Goal: Task Accomplishment & Management: Manage account settings

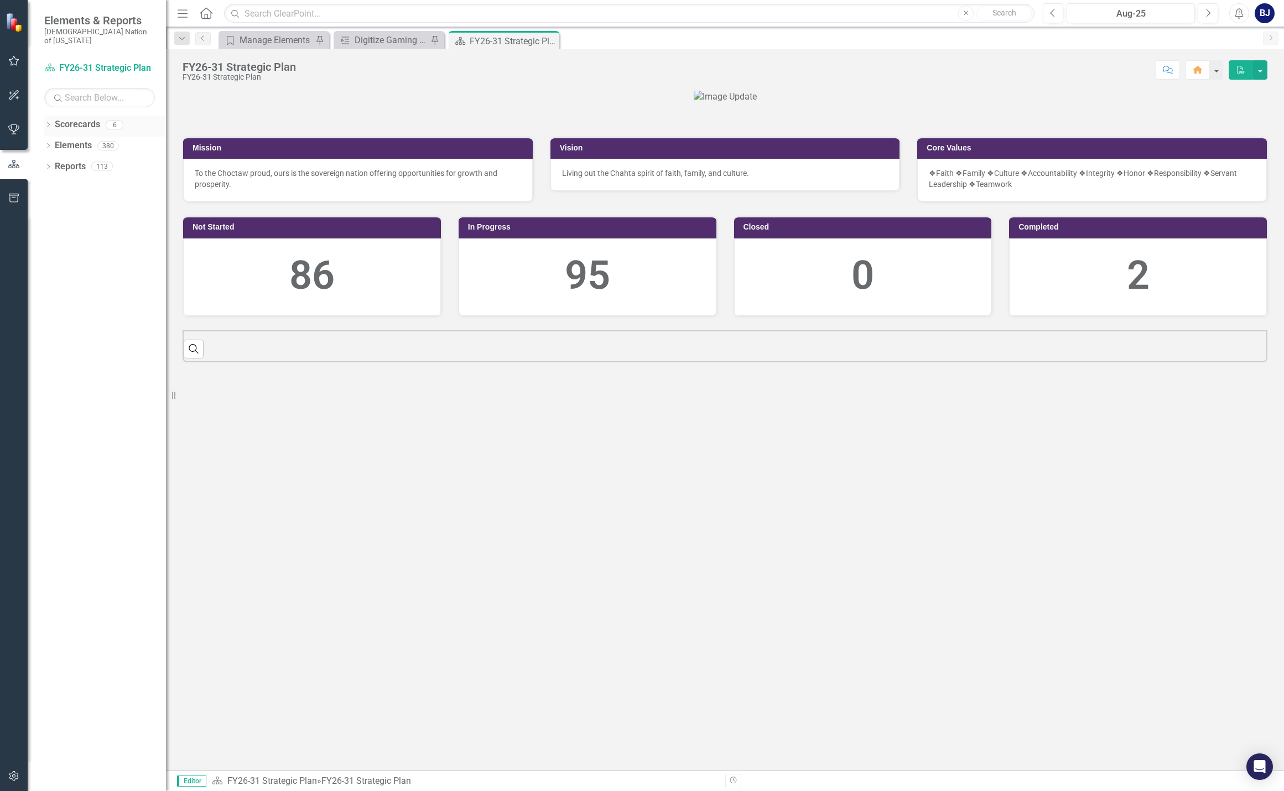
click at [54, 116] on div "Dropdown Scorecards 6" at bounding box center [105, 126] width 122 height 21
click at [48, 123] on icon "Dropdown" at bounding box center [48, 126] width 8 height 6
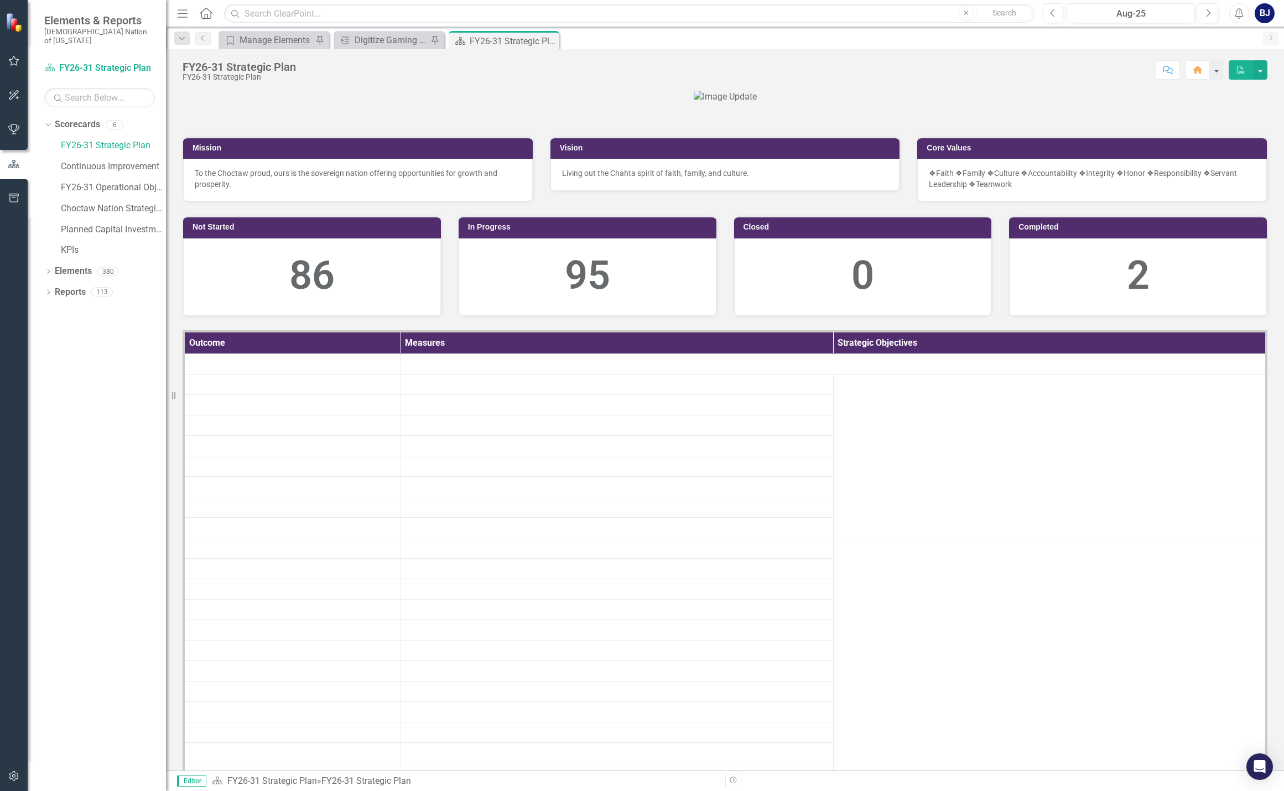
click at [15, 55] on button "button" at bounding box center [14, 61] width 25 height 23
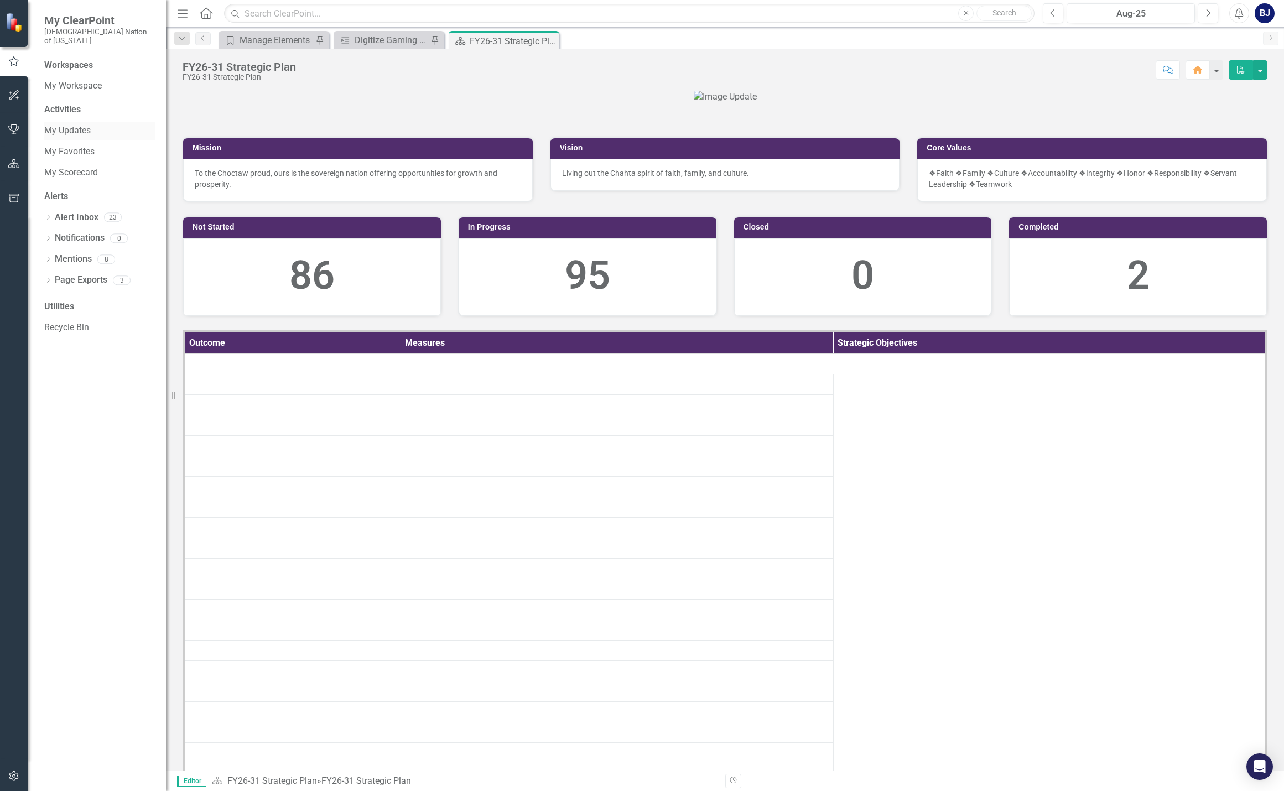
click at [81, 125] on link "My Updates" at bounding box center [99, 131] width 111 height 13
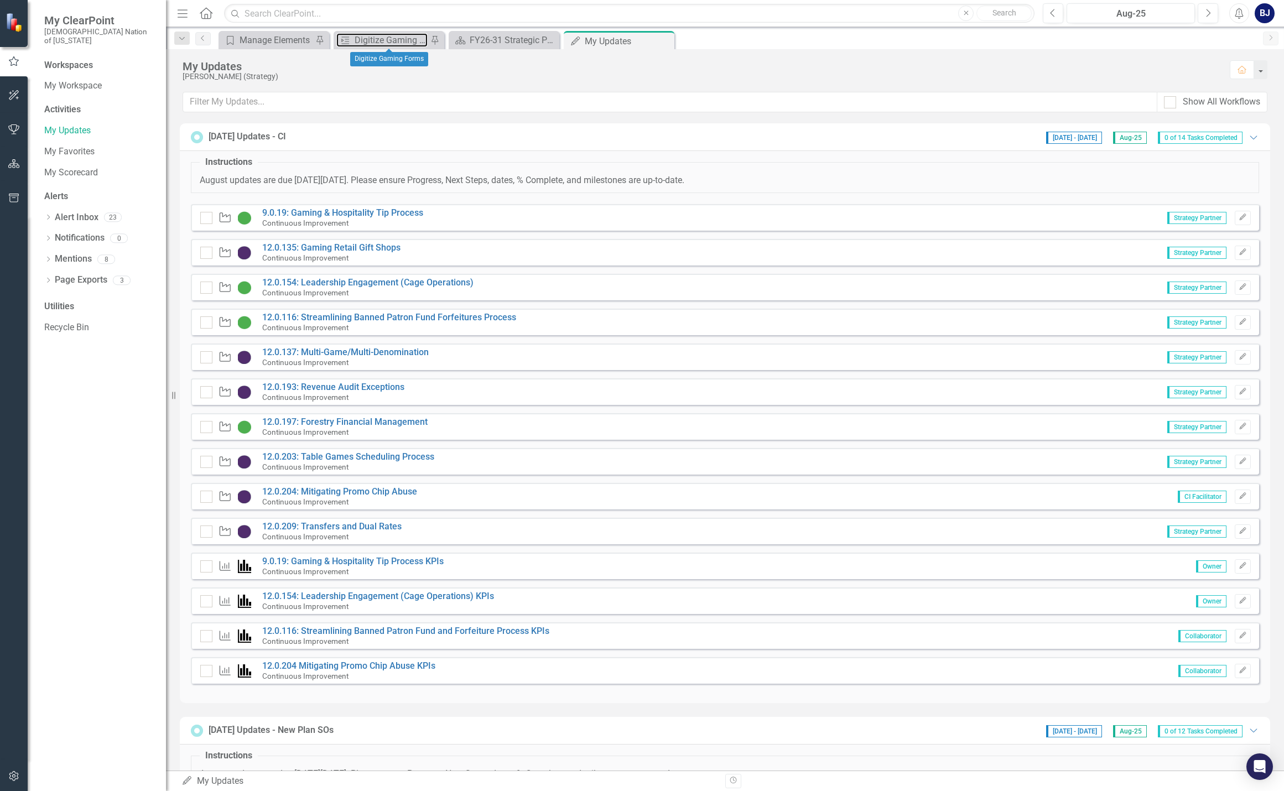
click at [387, 33] on div "Milestone Digitize Gaming Forms Pin" at bounding box center [389, 40] width 111 height 18
click at [391, 41] on div "Digitize Gaming Forms" at bounding box center [391, 40] width 73 height 14
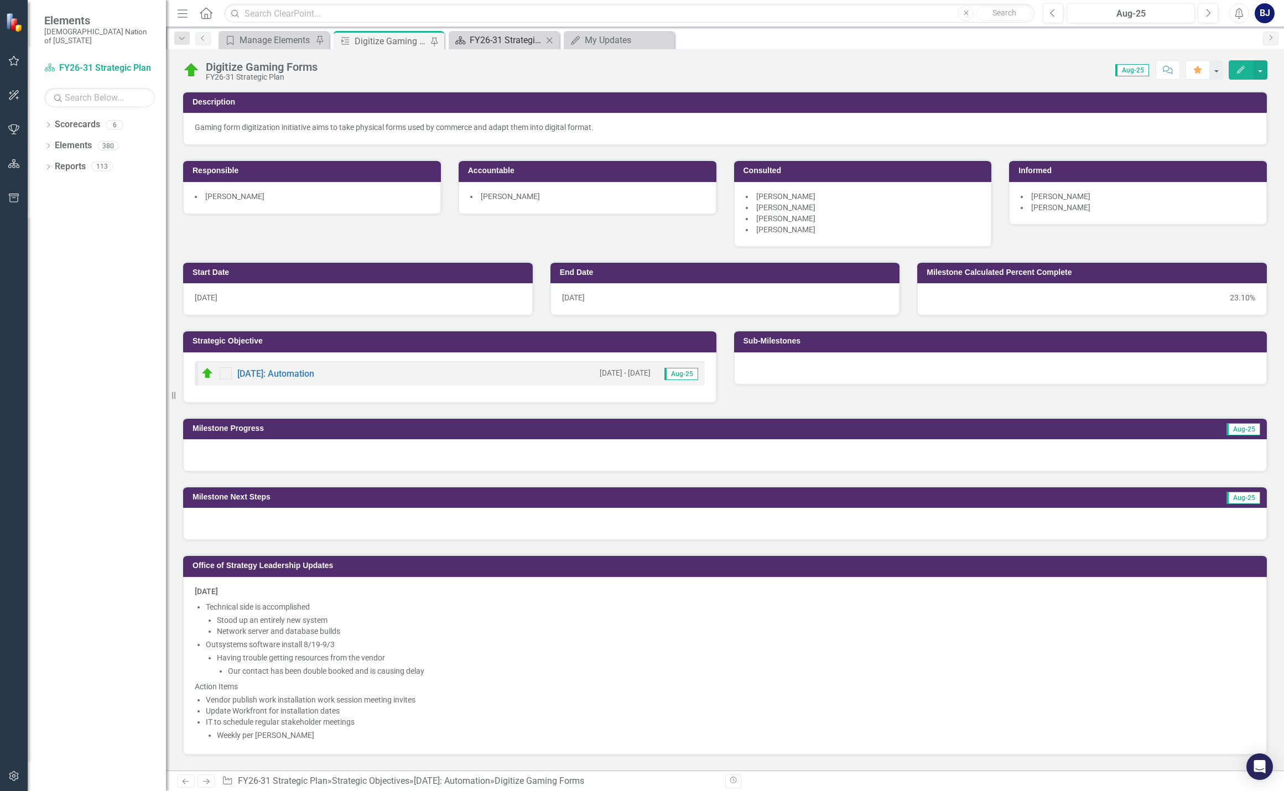
click at [491, 35] on div "FY26-31 Strategic Plan" at bounding box center [506, 40] width 73 height 14
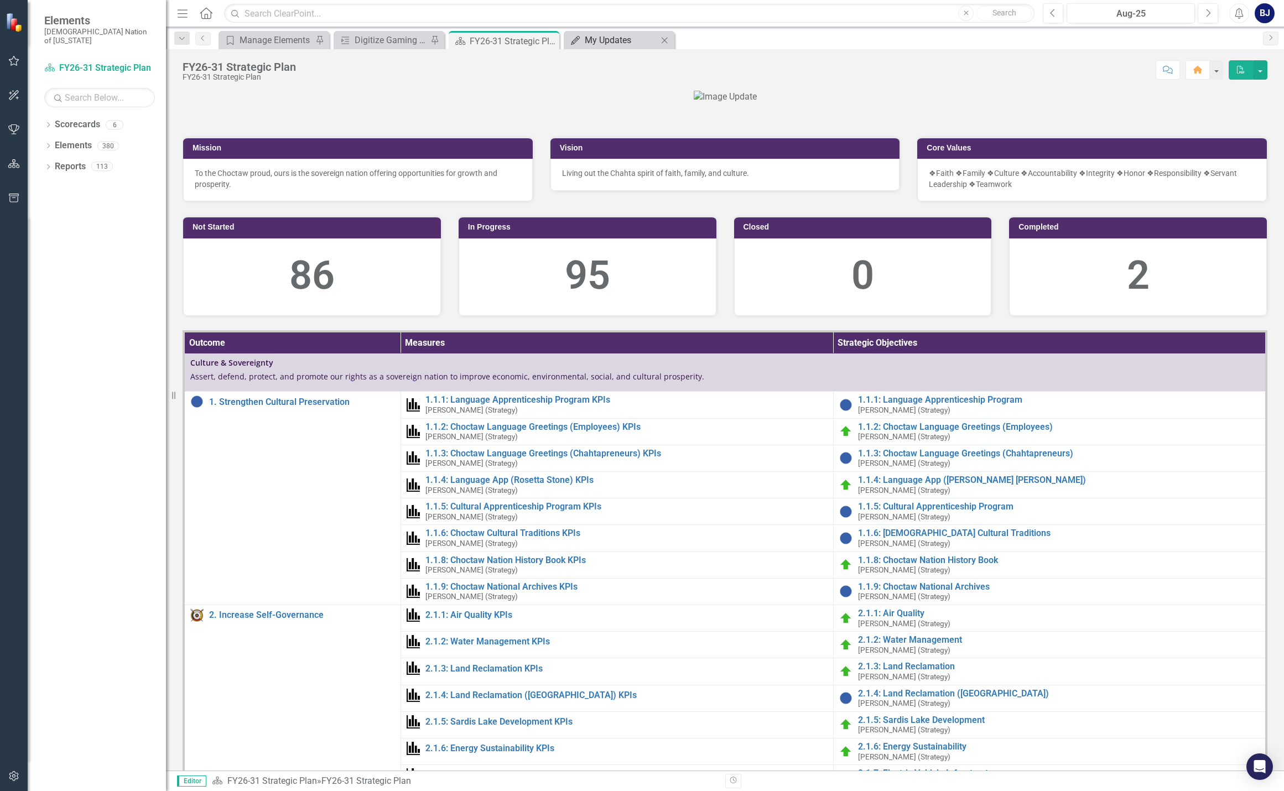
click at [608, 35] on div "My Updates" at bounding box center [621, 40] width 73 height 14
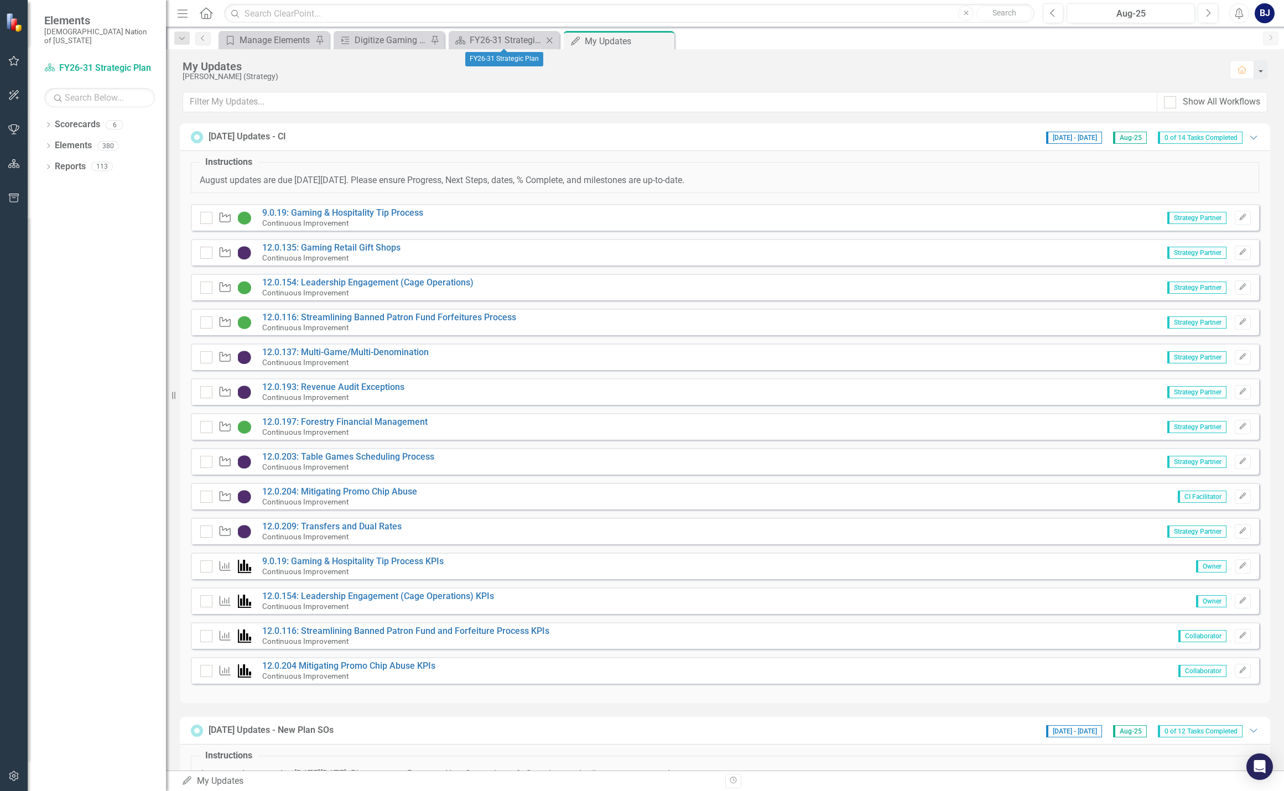
click at [552, 42] on icon "Close" at bounding box center [549, 40] width 11 height 9
click at [383, 215] on link "9.0.19: Gaming & Hospitality Tip Process" at bounding box center [342, 213] width 161 height 11
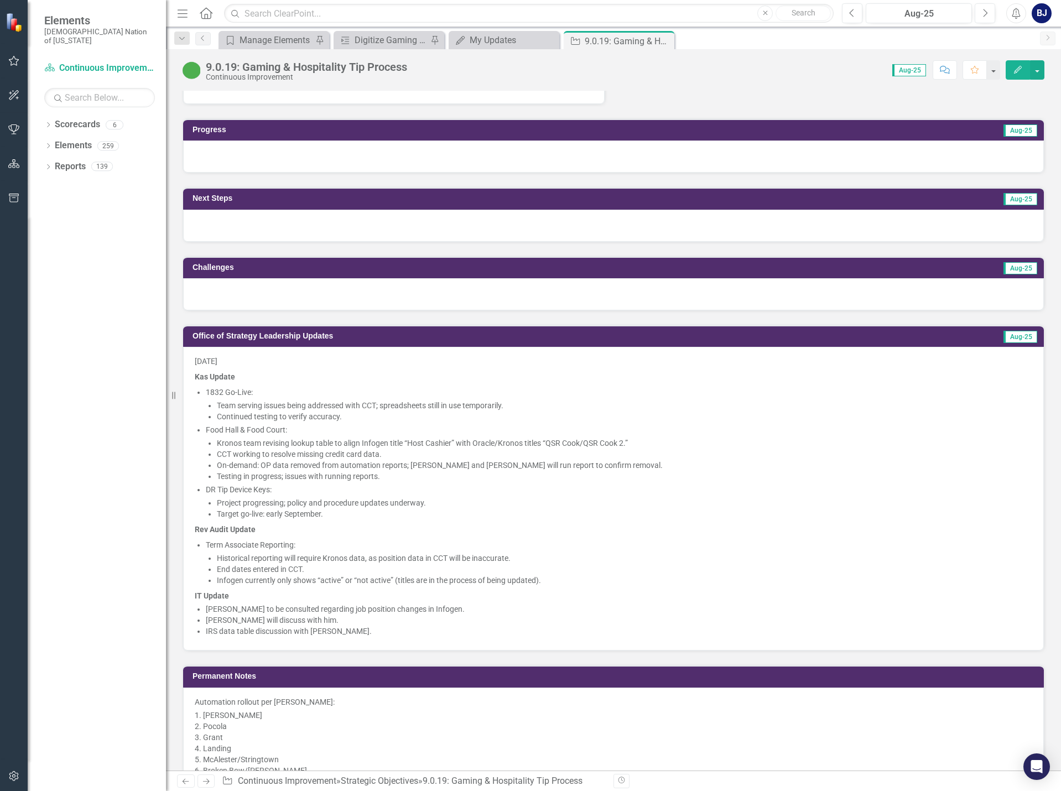
scroll to position [841, 0]
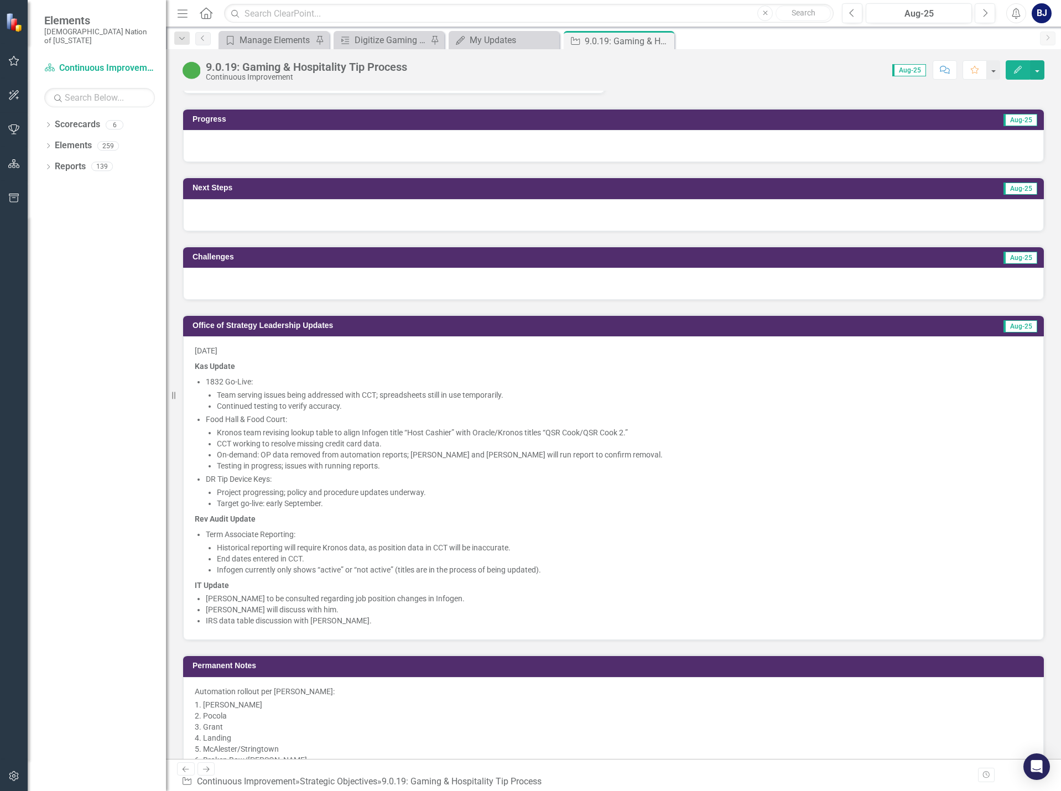
click at [356, 617] on p "IRS data table discussion with [PERSON_NAME]." at bounding box center [619, 620] width 827 height 11
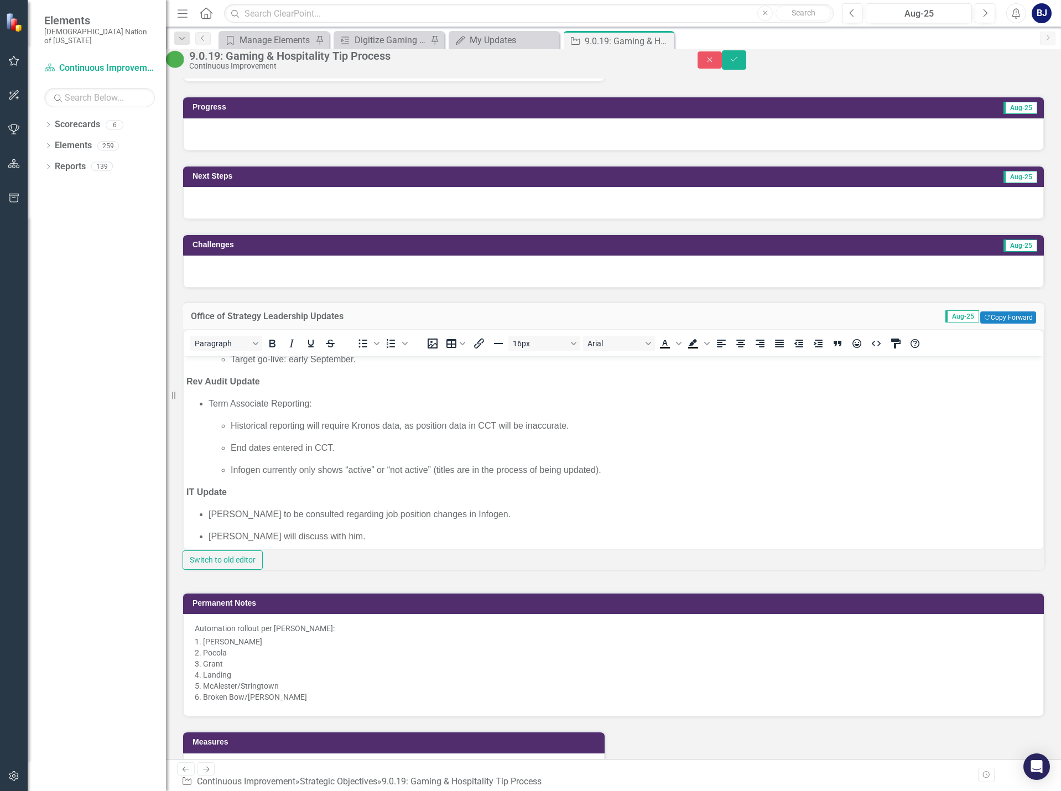
scroll to position [299, 0]
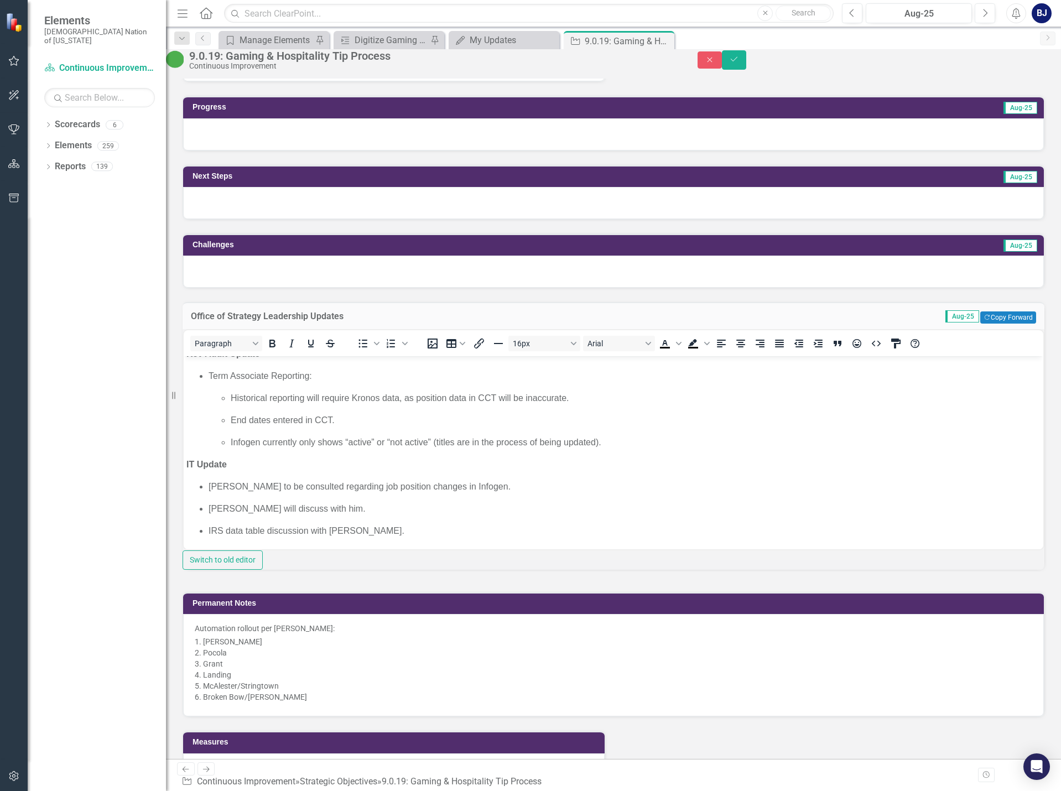
drag, startPoint x: 421, startPoint y: 577, endPoint x: 219, endPoint y: 184, distance: 441.3
click at [421, 570] on div "Paragraph To open the popup, press Shift+Enter To open the popup, press Shift+E…" at bounding box center [614, 449] width 862 height 241
click at [397, 530] on p "IRS data table discussion with [PERSON_NAME]." at bounding box center [625, 530] width 832 height 13
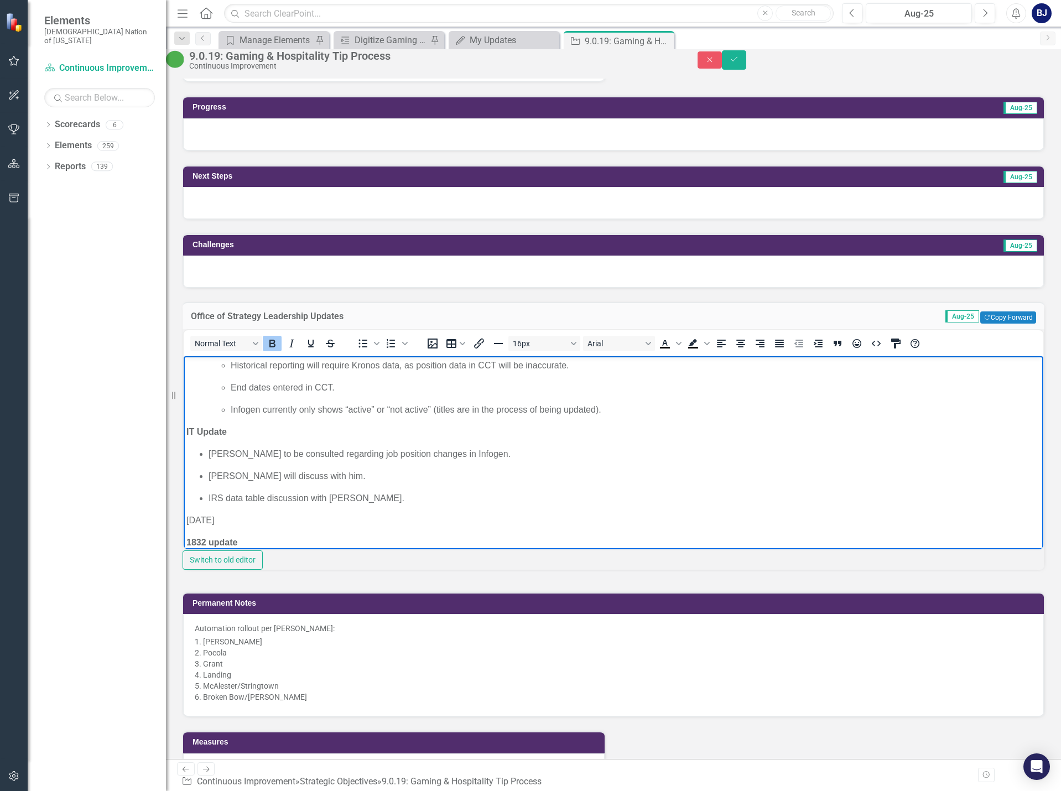
scroll to position [354, 0]
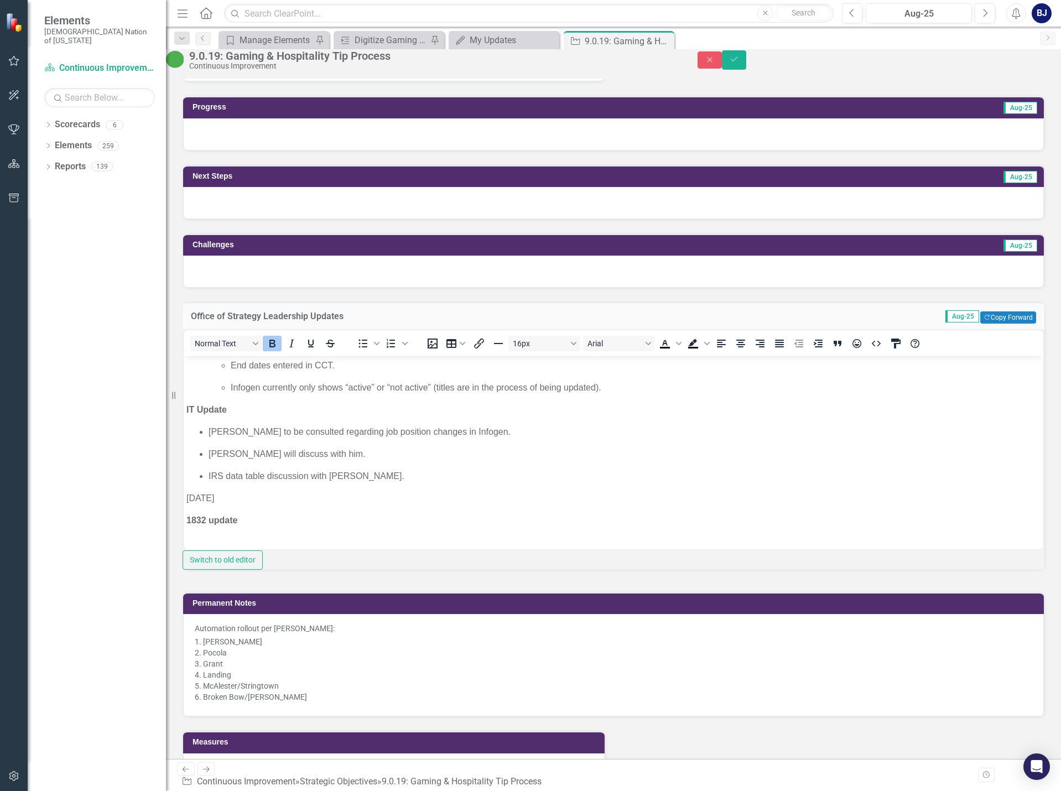
click at [382, 354] on div "To open the popup, press Shift+Enter To open the popup, press Shift+Enter" at bounding box center [382, 344] width 70 height 22
click at [372, 351] on span "Bullet list" at bounding box center [363, 343] width 19 height 15
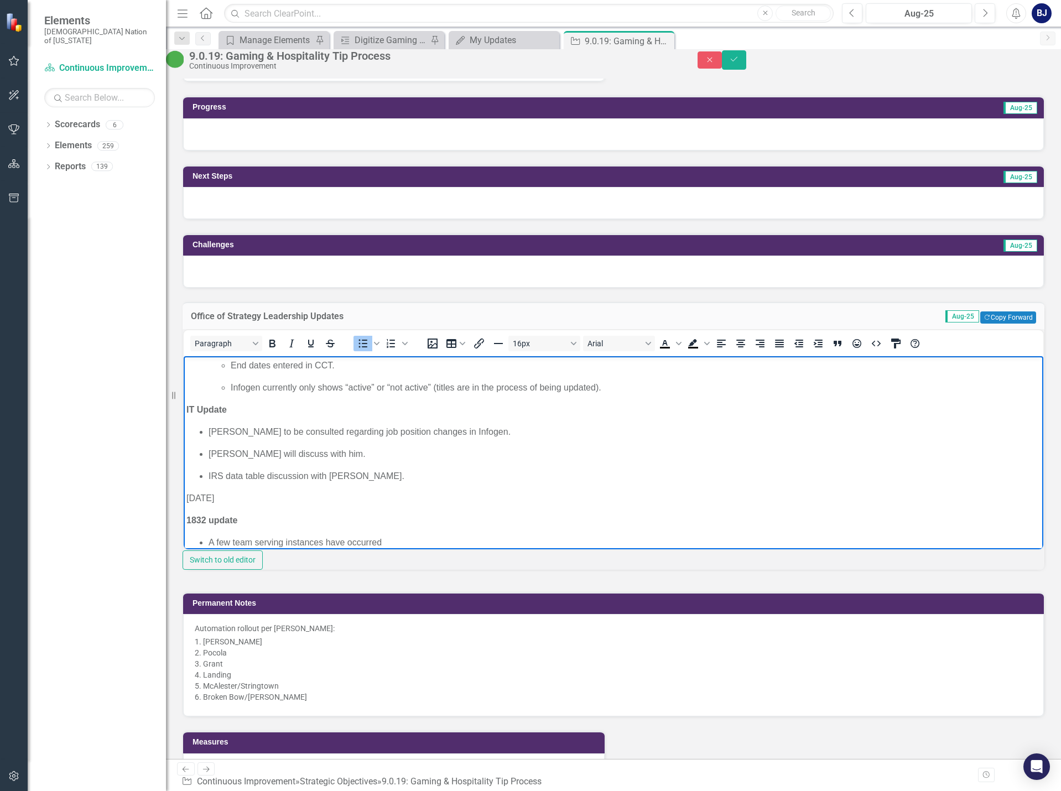
scroll to position [367, 0]
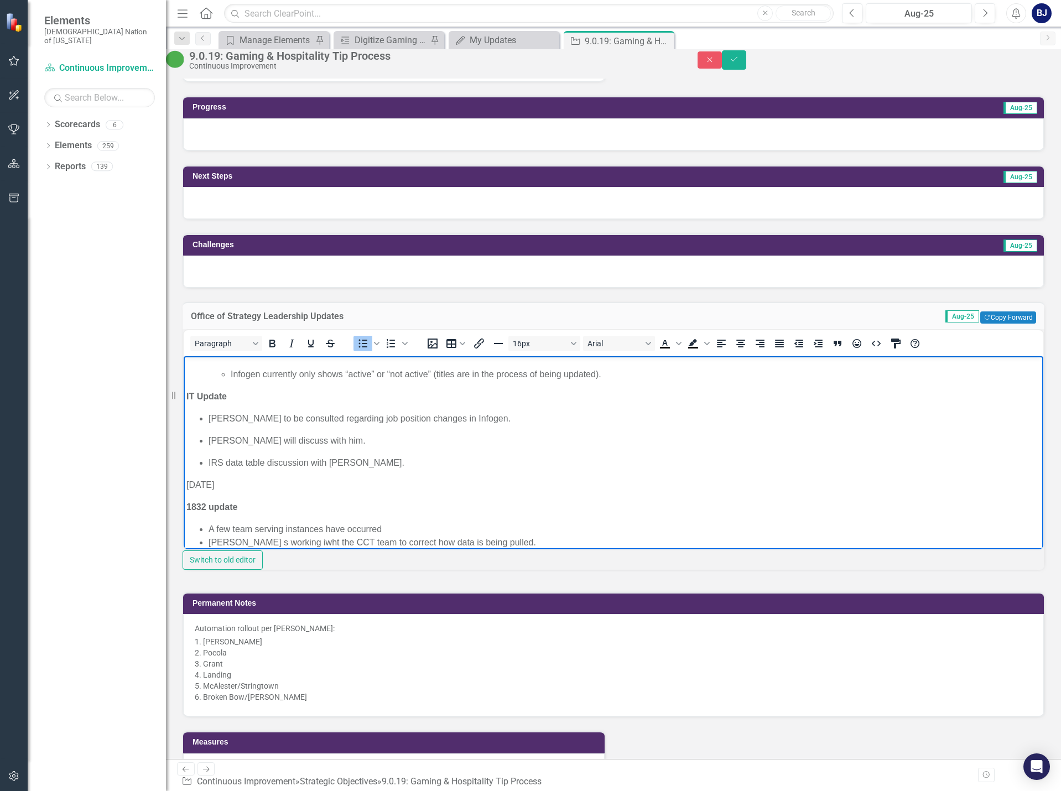
click at [311, 542] on li "[PERSON_NAME] s working iwht the CCT team to correct how data is being pulled." at bounding box center [625, 542] width 832 height 13
click at [306, 543] on li "[PERSON_NAME] s working iwht the CCT team to correct how data is being pulled." at bounding box center [625, 542] width 832 height 13
click at [302, 540] on li "[PERSON_NAME] s working iwht the CCT team to correct how data is being pulled." at bounding box center [625, 542] width 832 height 13
click at [525, 540] on li "[PERSON_NAME] s working with the CCT team to correct how data is being pulled." at bounding box center [625, 542] width 832 height 13
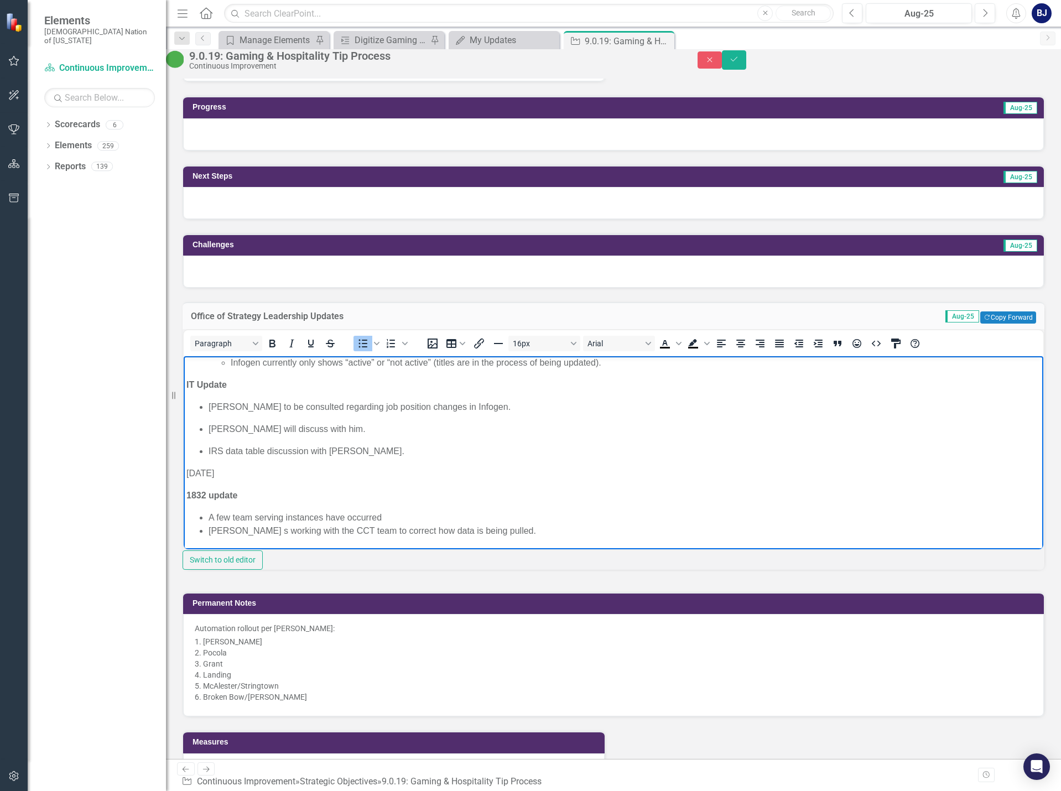
scroll to position [381, 0]
click at [368, 348] on icon "Bullet list" at bounding box center [363, 343] width 9 height 8
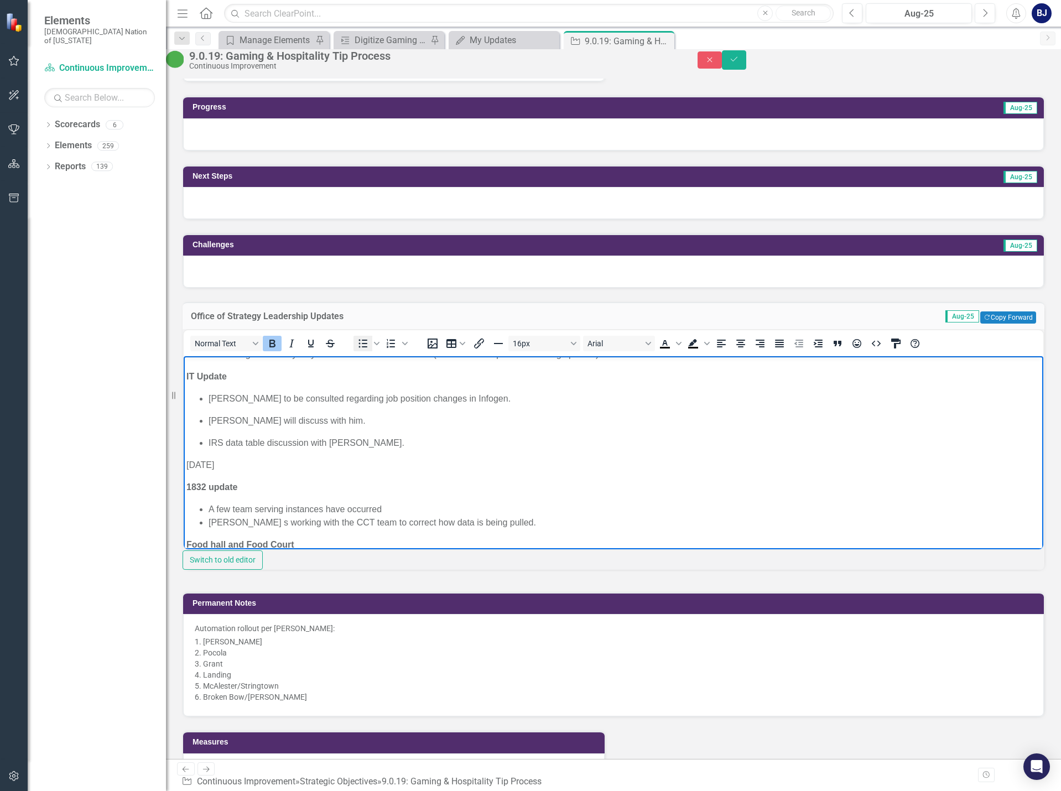
scroll to position [412, 0]
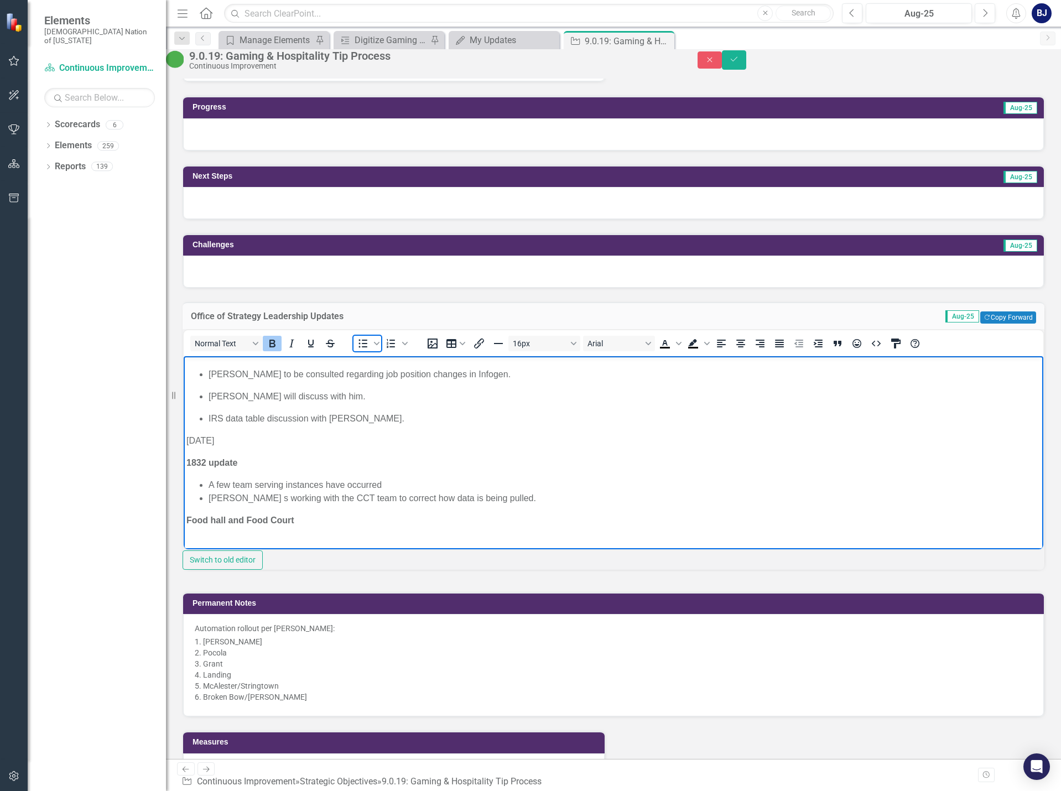
click at [368, 348] on icon "Bullet list" at bounding box center [363, 343] width 9 height 8
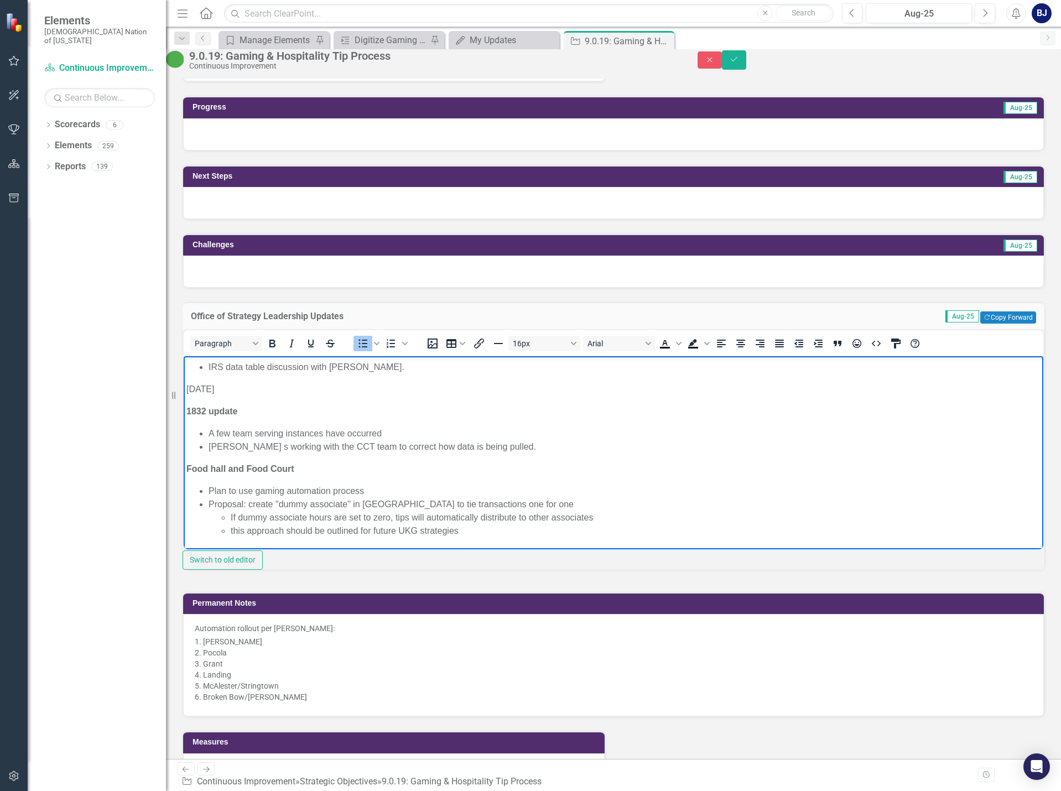
scroll to position [465, 0]
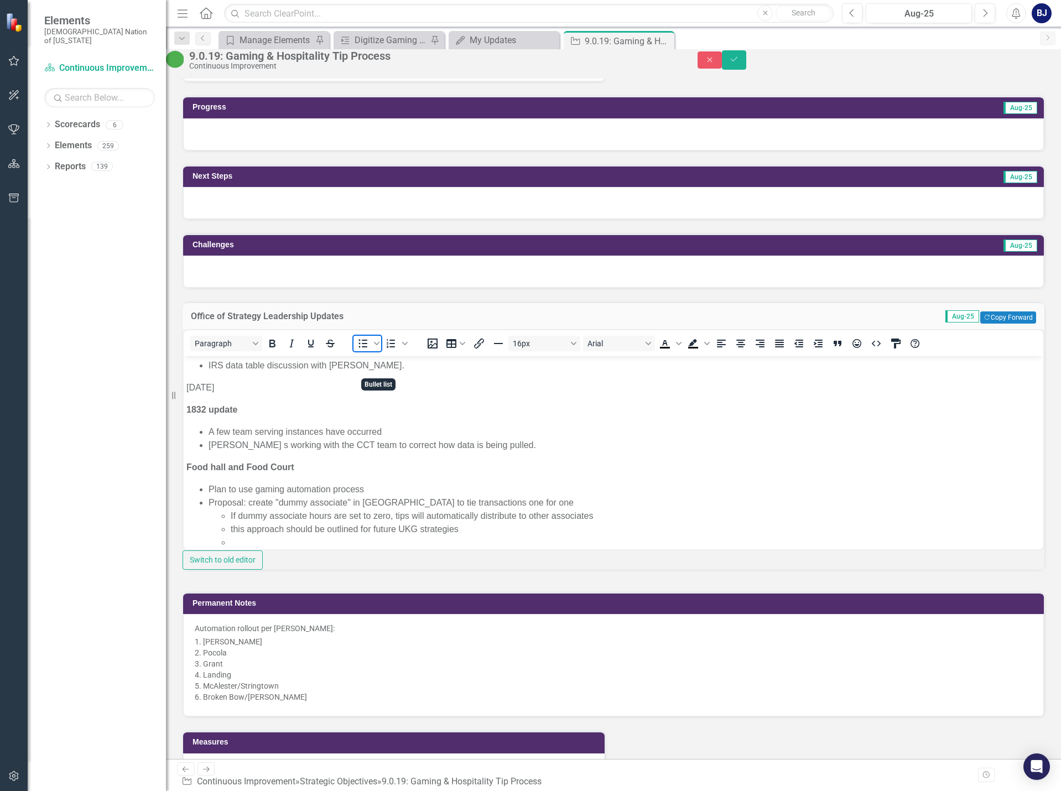
click at [368, 348] on icon "Bullet list" at bounding box center [363, 343] width 9 height 8
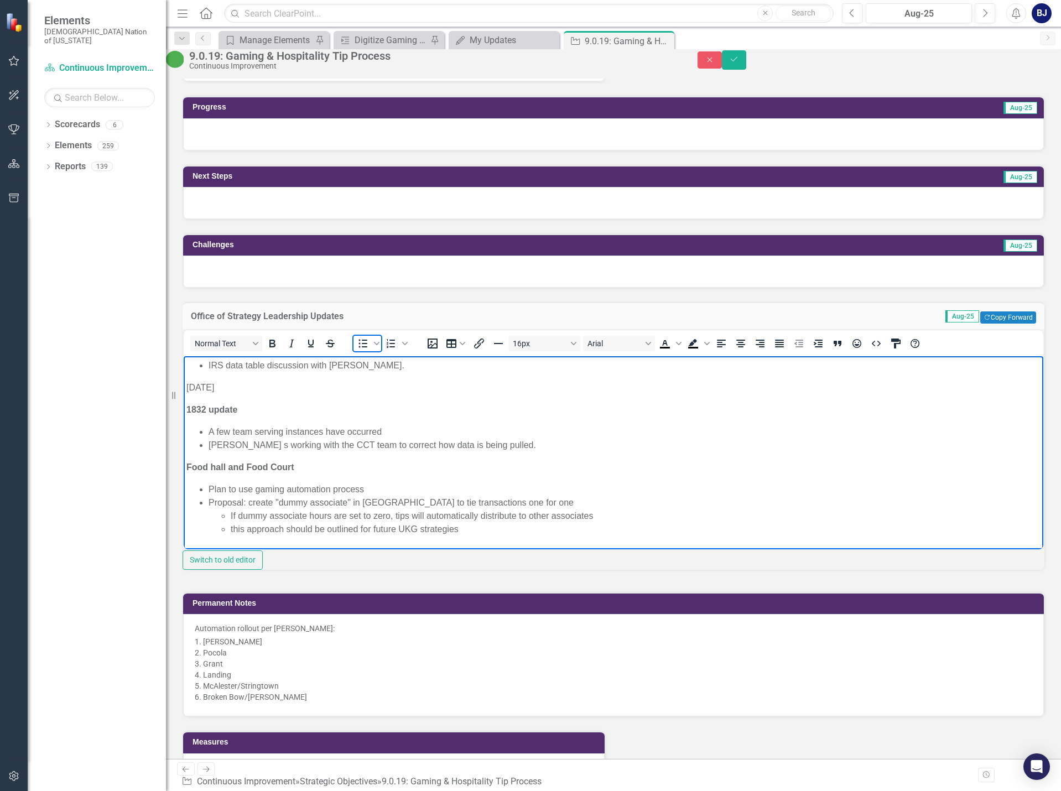
click at [368, 348] on icon "Bullet list" at bounding box center [363, 343] width 9 height 8
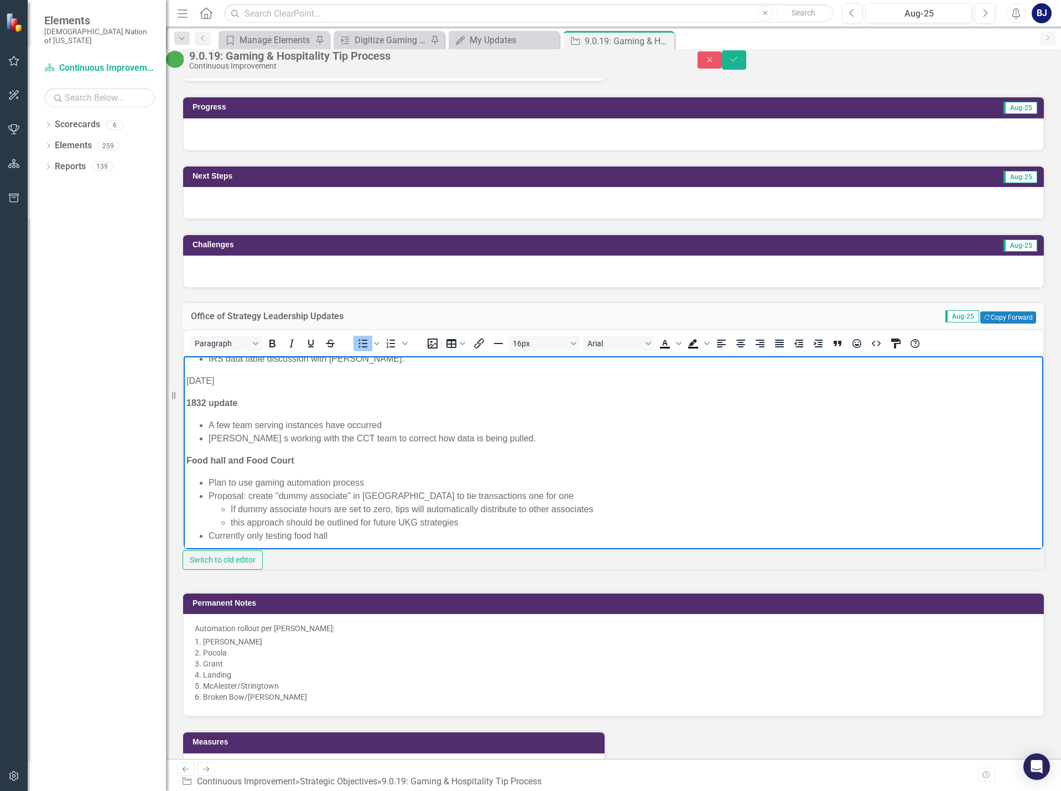
scroll to position [478, 0]
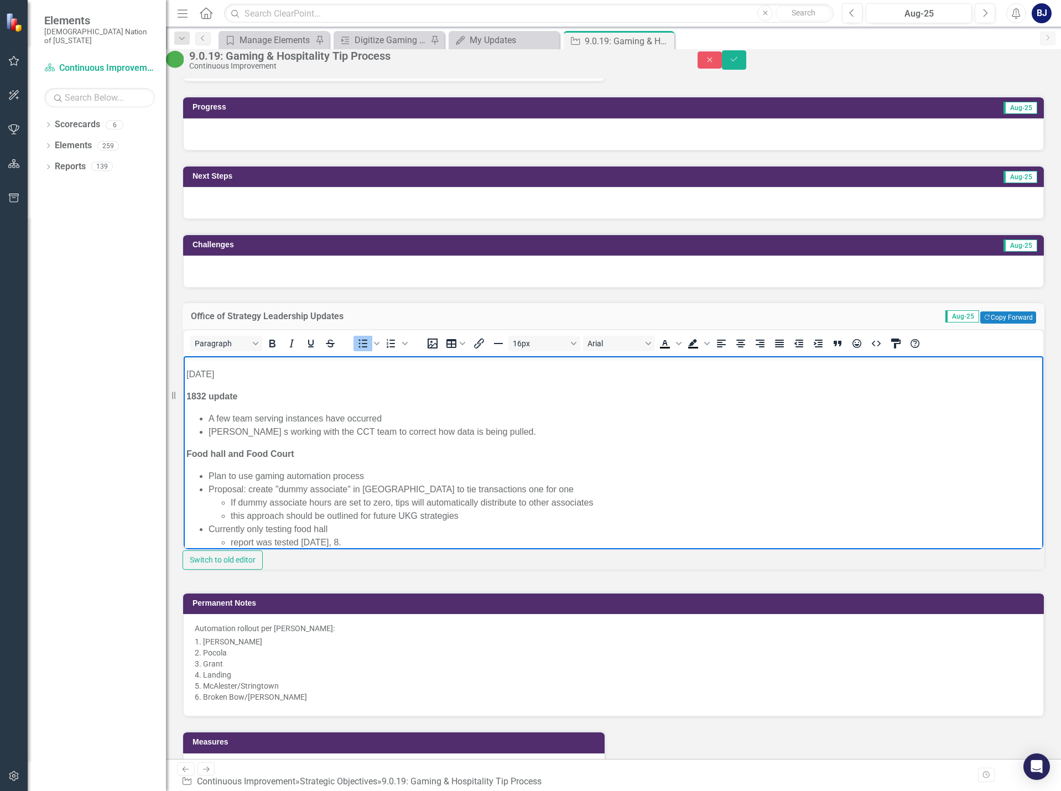
click at [375, 543] on li "report was tested [DATE], 8." at bounding box center [636, 542] width 810 height 13
click at [306, 545] on body "[DATE] Kas Update 1832 Go-Live: Team serving issues being addressed with CCT; s…" at bounding box center [614, 219] width 860 height 683
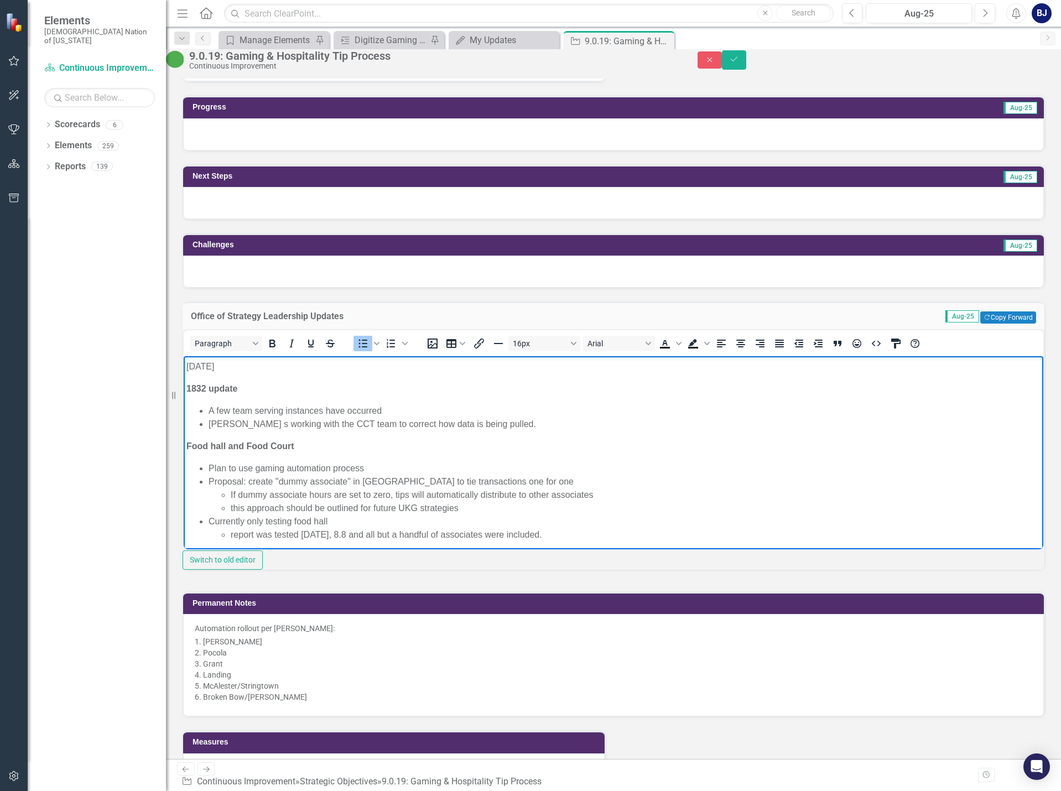
click at [561, 533] on li "report was tested [DATE], 8.8 and all but a handful of associates were included." at bounding box center [636, 534] width 810 height 13
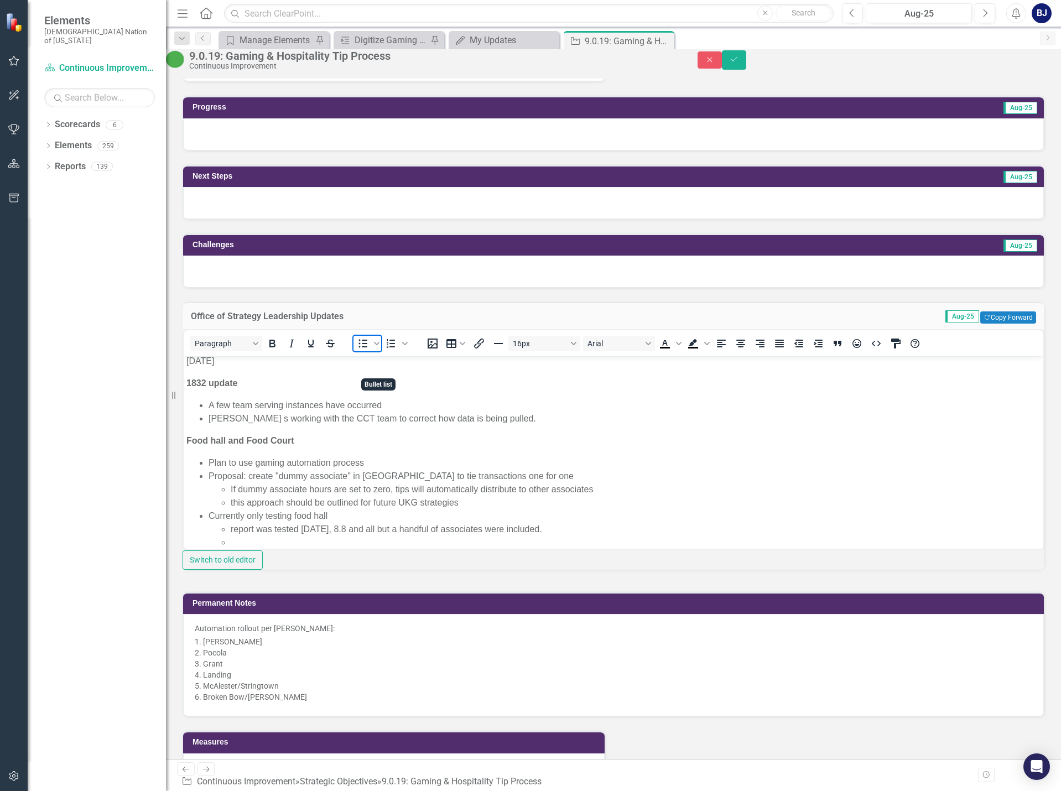
click at [368, 348] on icon "Bullet list" at bounding box center [363, 343] width 9 height 8
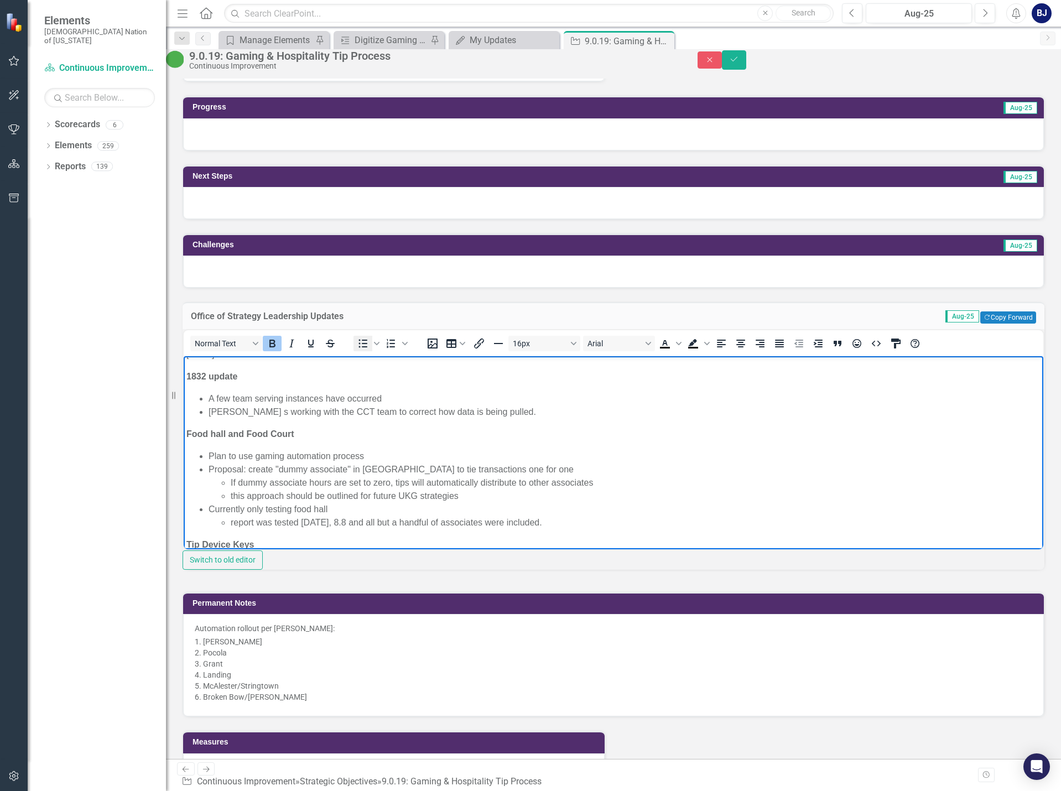
scroll to position [522, 0]
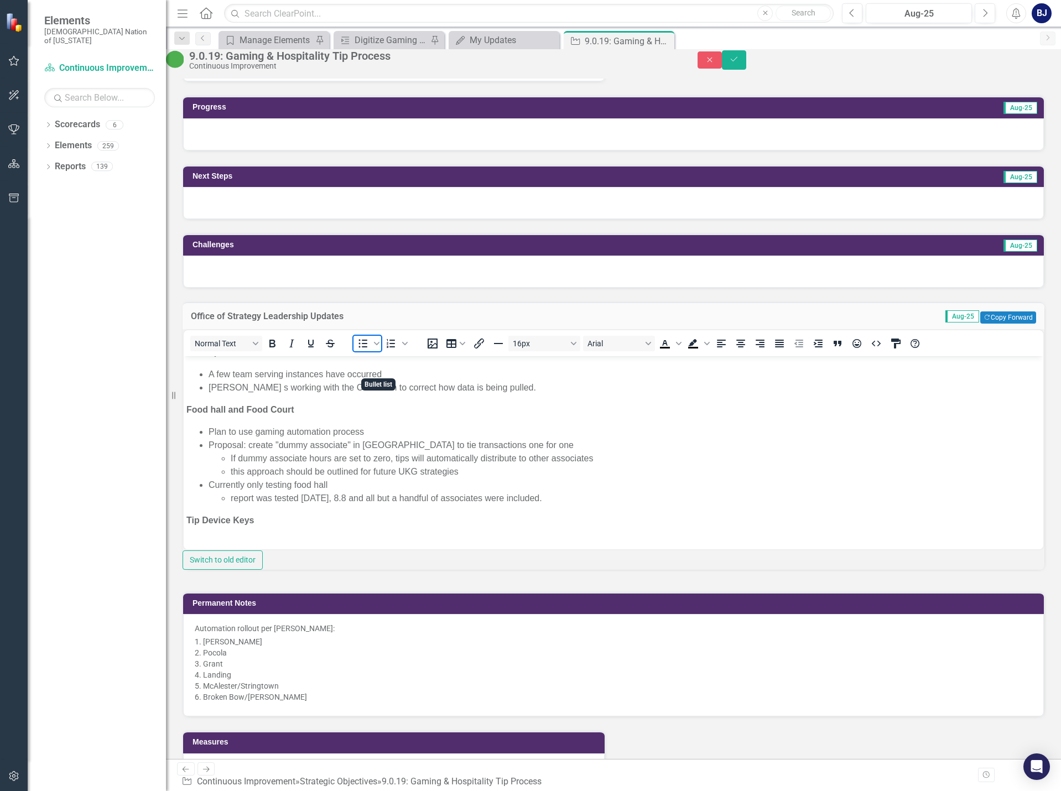
click at [372, 351] on span "Bullet list" at bounding box center [363, 343] width 19 height 15
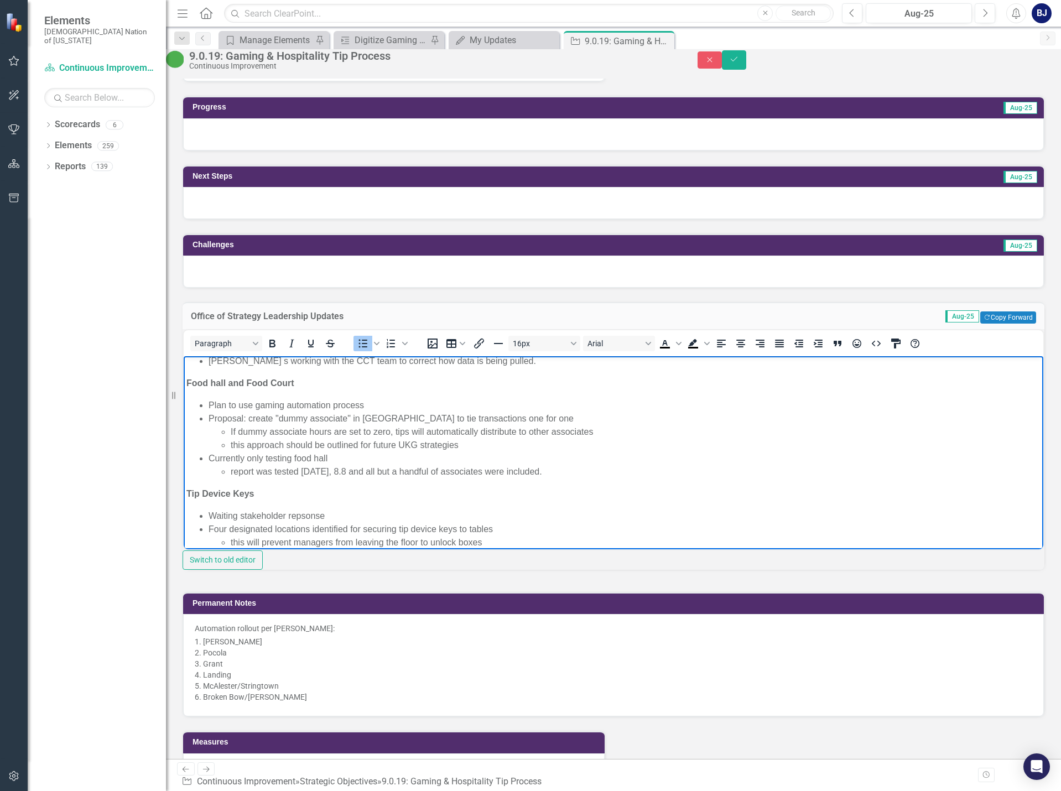
scroll to position [562, 0]
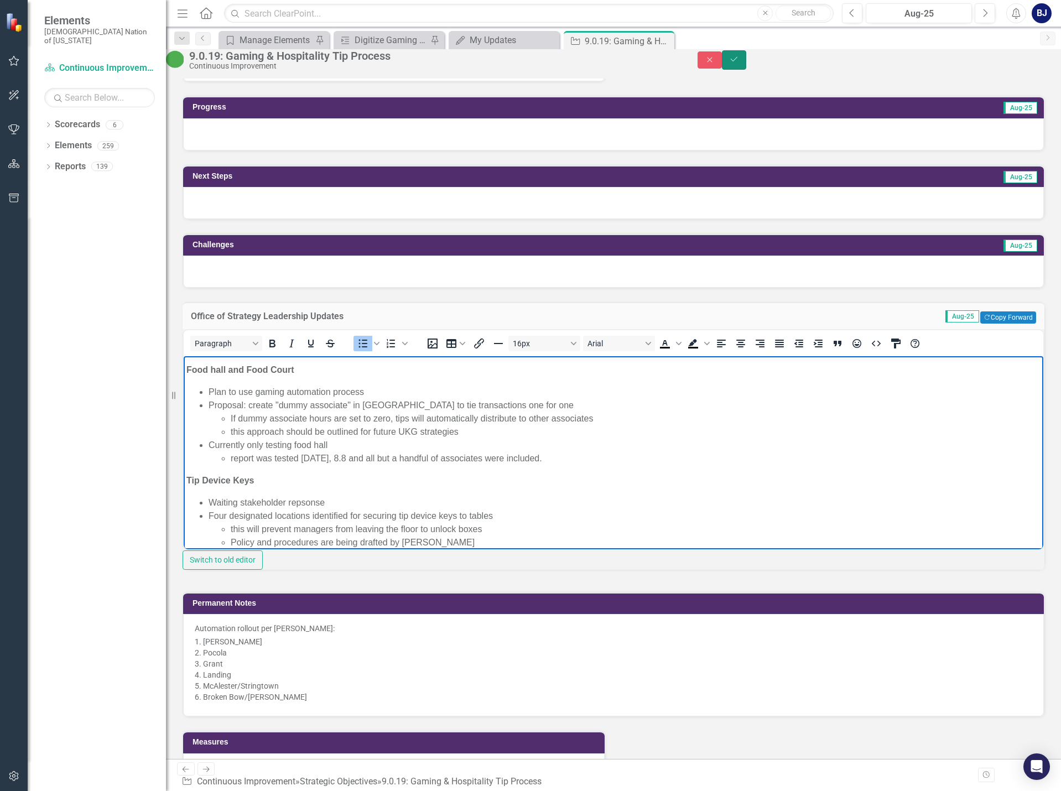
click at [739, 63] on icon "Save" at bounding box center [734, 59] width 10 height 8
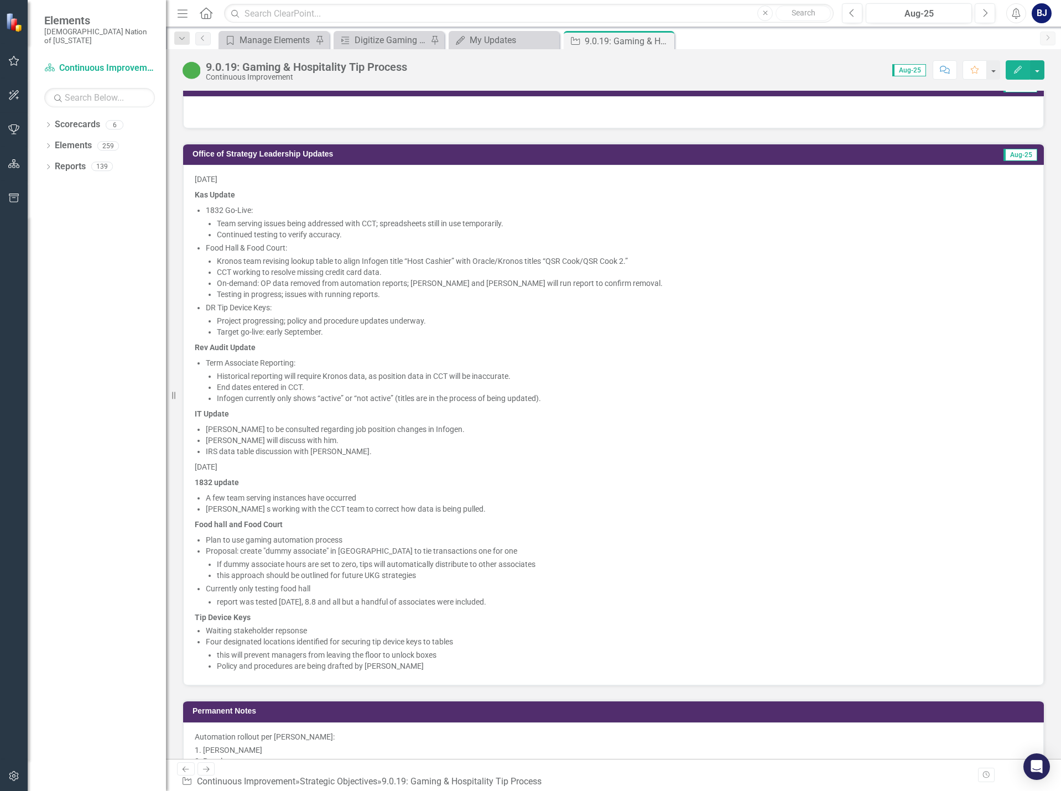
scroll to position [996, 0]
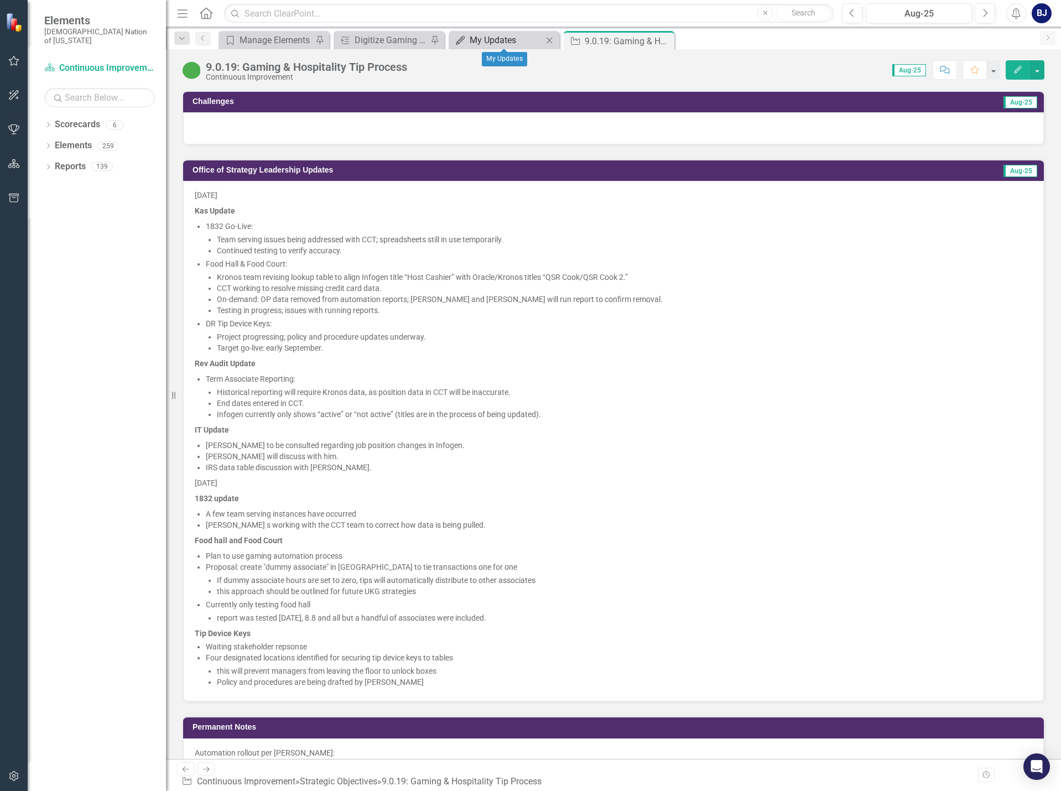
click at [472, 39] on div "My Updates" at bounding box center [506, 40] width 73 height 14
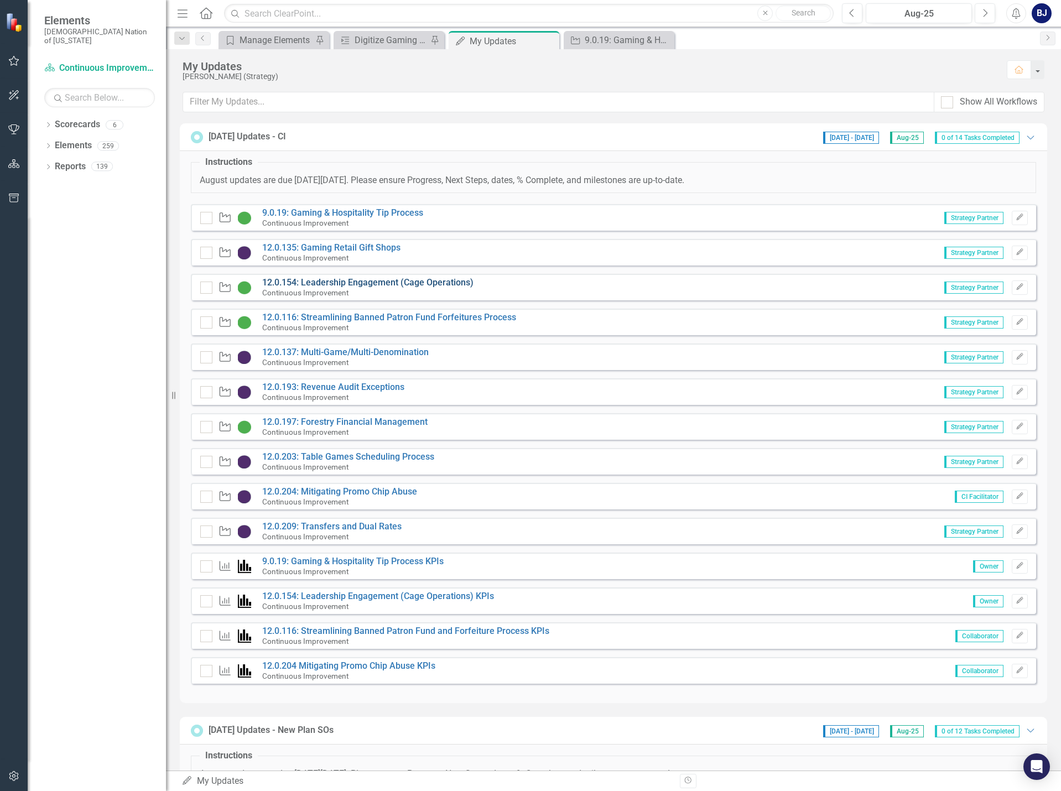
click at [302, 280] on link "12.0.154: Leadership Engagement (Cage Operations)" at bounding box center [367, 282] width 211 height 11
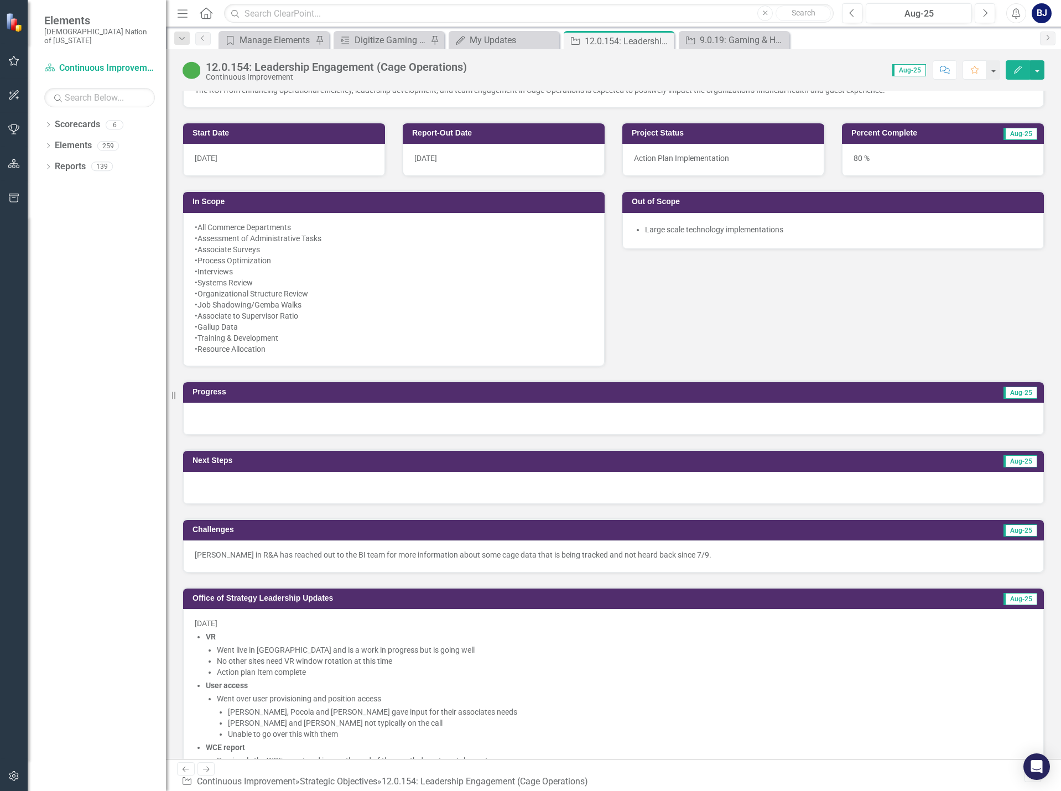
scroll to position [719, 0]
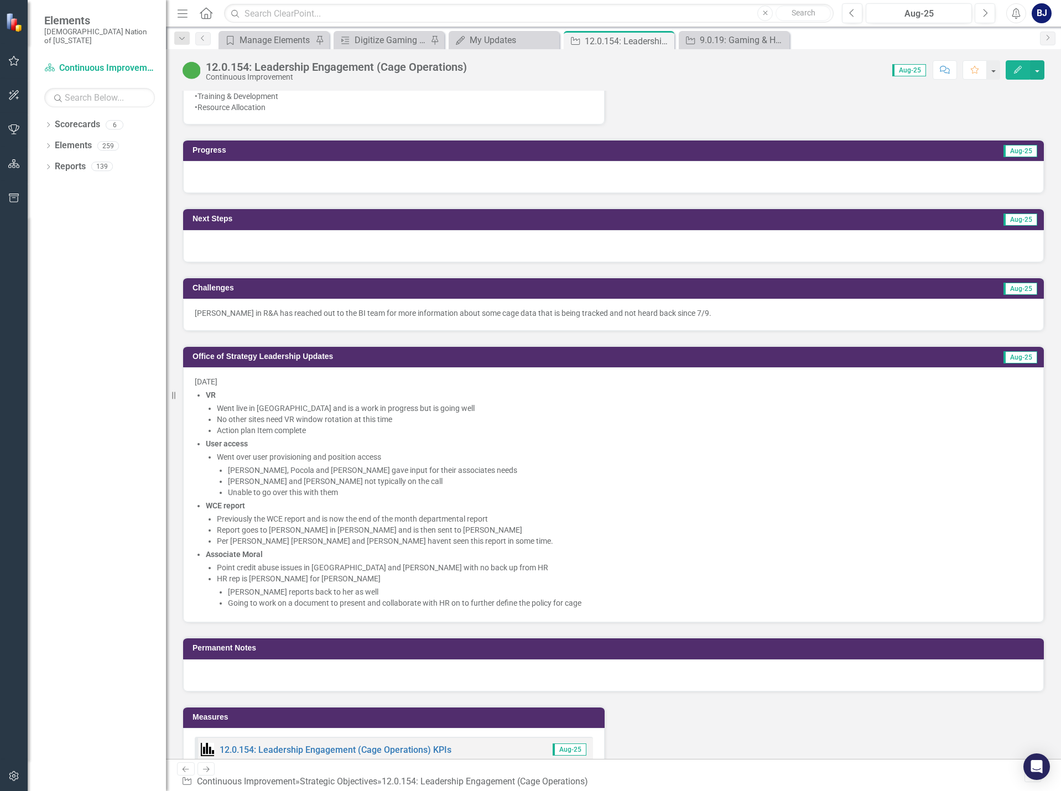
click at [592, 596] on li "[PERSON_NAME] reports back to her as well" at bounding box center [630, 592] width 805 height 11
click at [592, 603] on li "Going to work on a document to present and collaborate with HR on to further de…" at bounding box center [630, 603] width 805 height 11
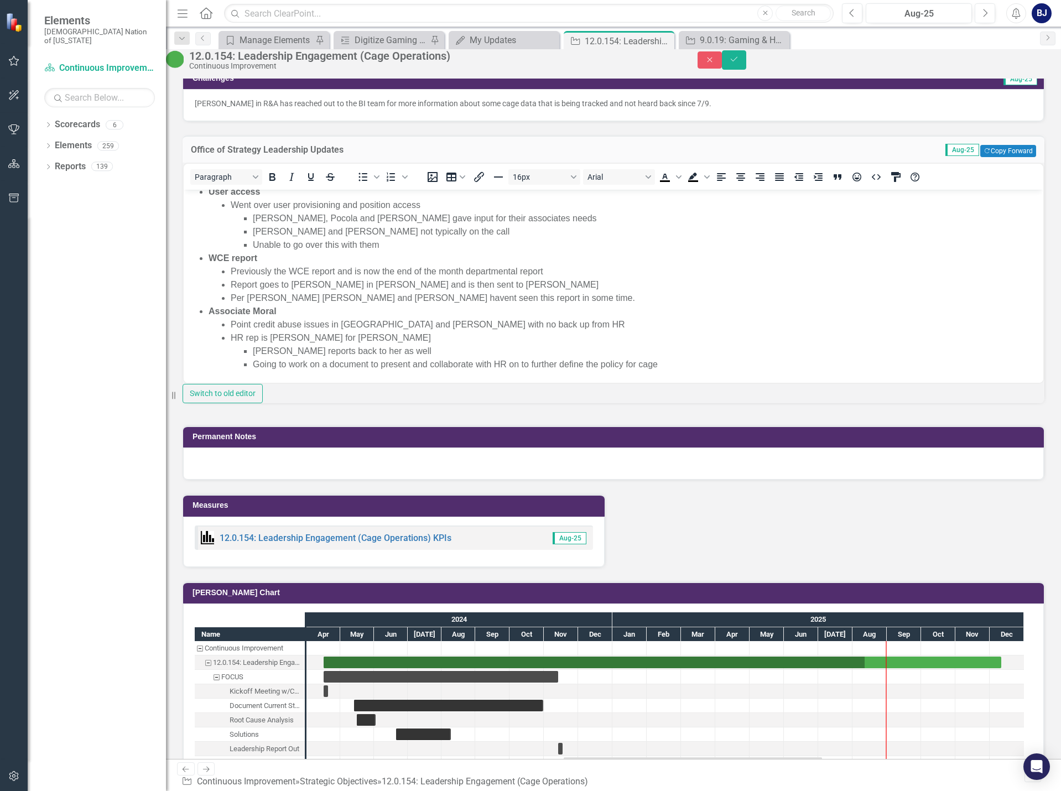
scroll to position [941, 0]
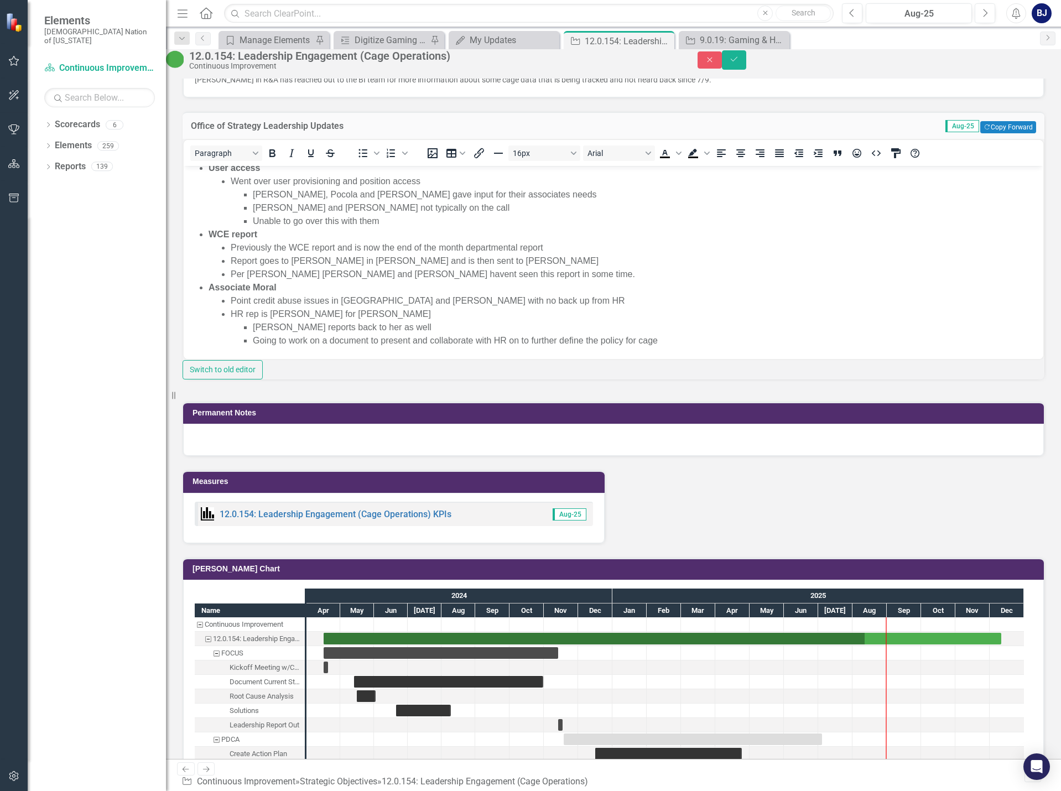
click at [660, 336] on li "Going to work on a document to present and collaborate with HR on to further de…" at bounding box center [647, 340] width 788 height 13
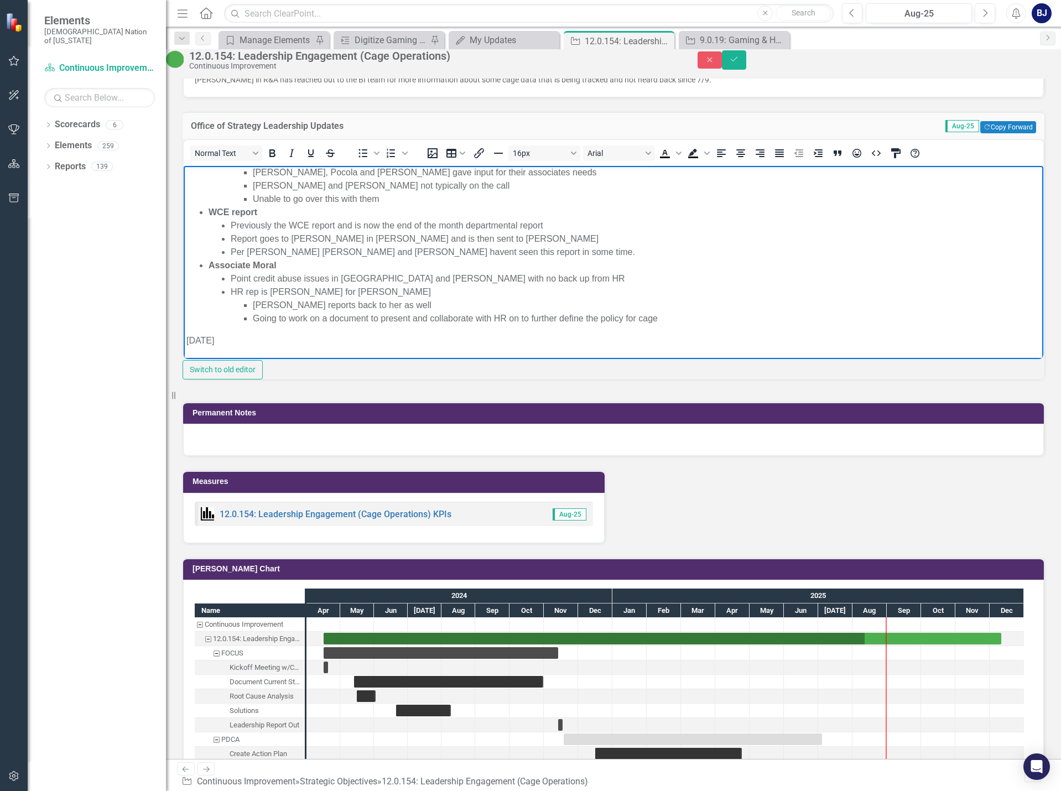
scroll to position [115, 0]
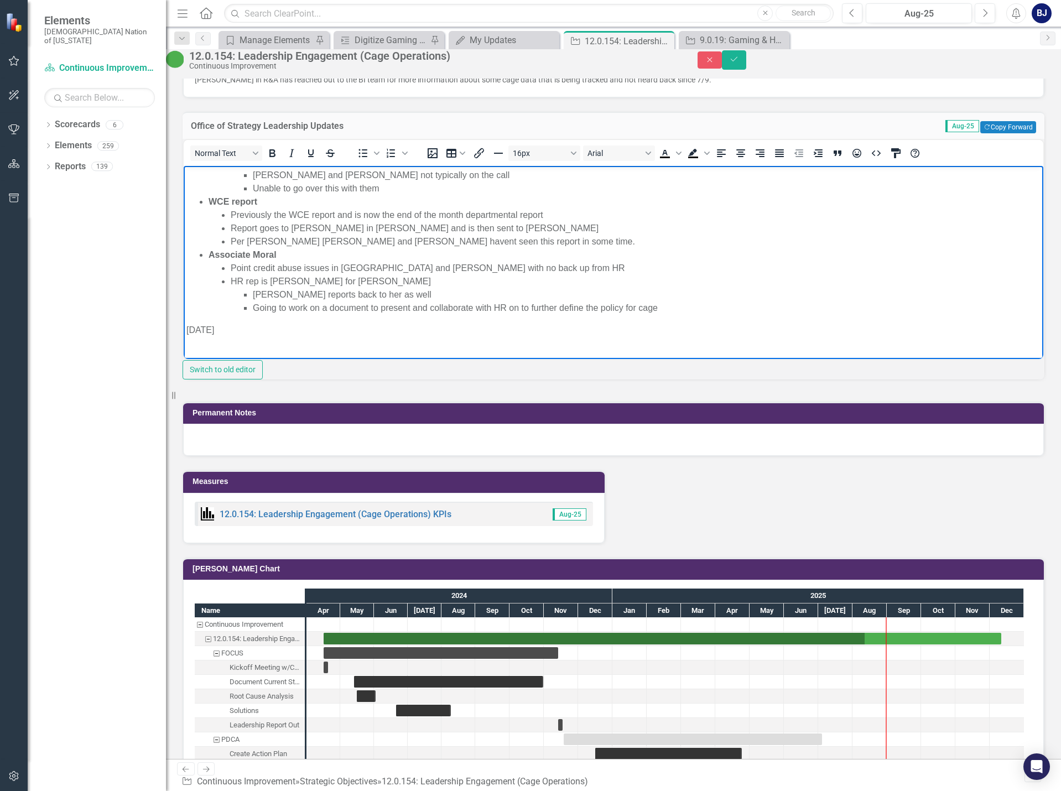
click at [187, 344] on body "[DATE] VR Went live in [GEOGRAPHIC_DATA] and is a work in progress but is going…" at bounding box center [614, 210] width 860 height 320
click at [189, 344] on body "[DATE] VR Went live in [GEOGRAPHIC_DATA] and is a work in progress but is going…" at bounding box center [614, 210] width 860 height 320
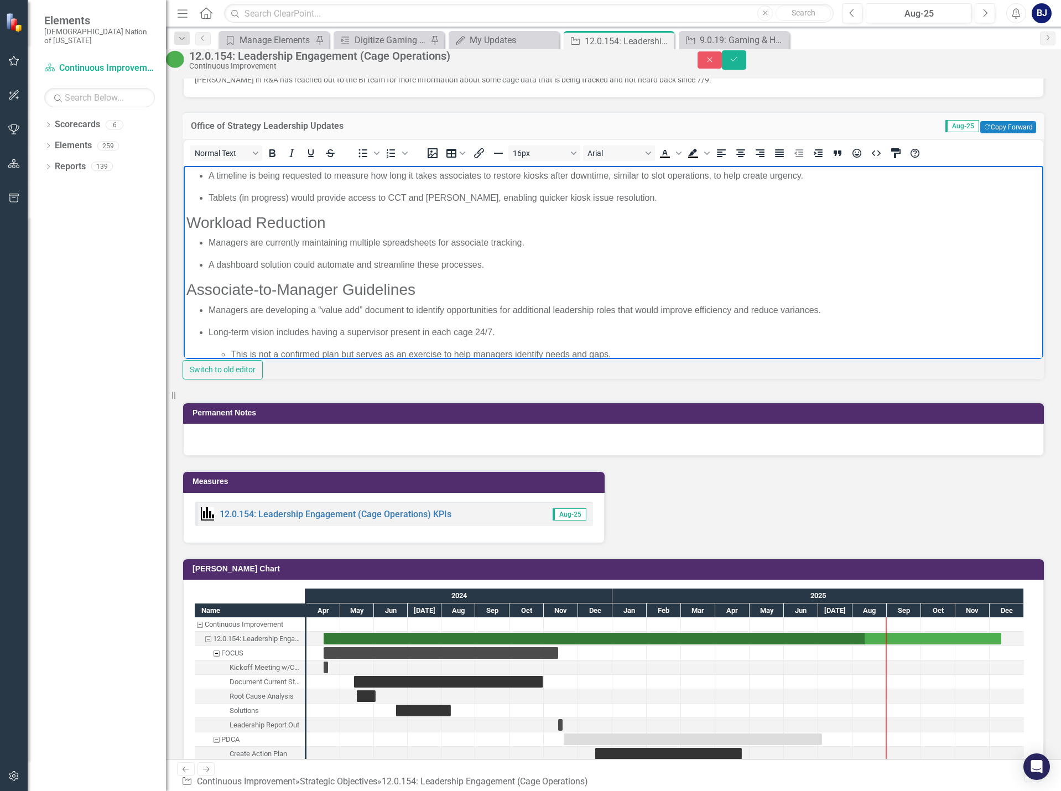
scroll to position [127, 0]
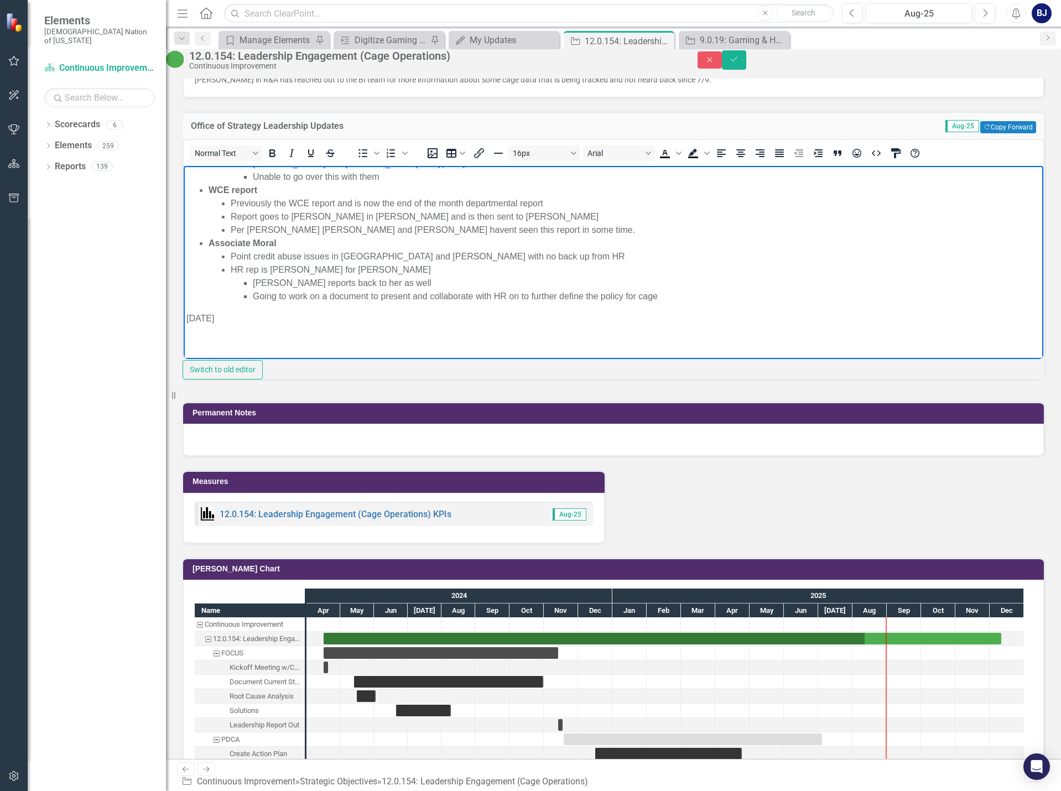
click at [190, 338] on p "Rich Text Area. Press ALT-0 for help." at bounding box center [614, 340] width 854 height 13
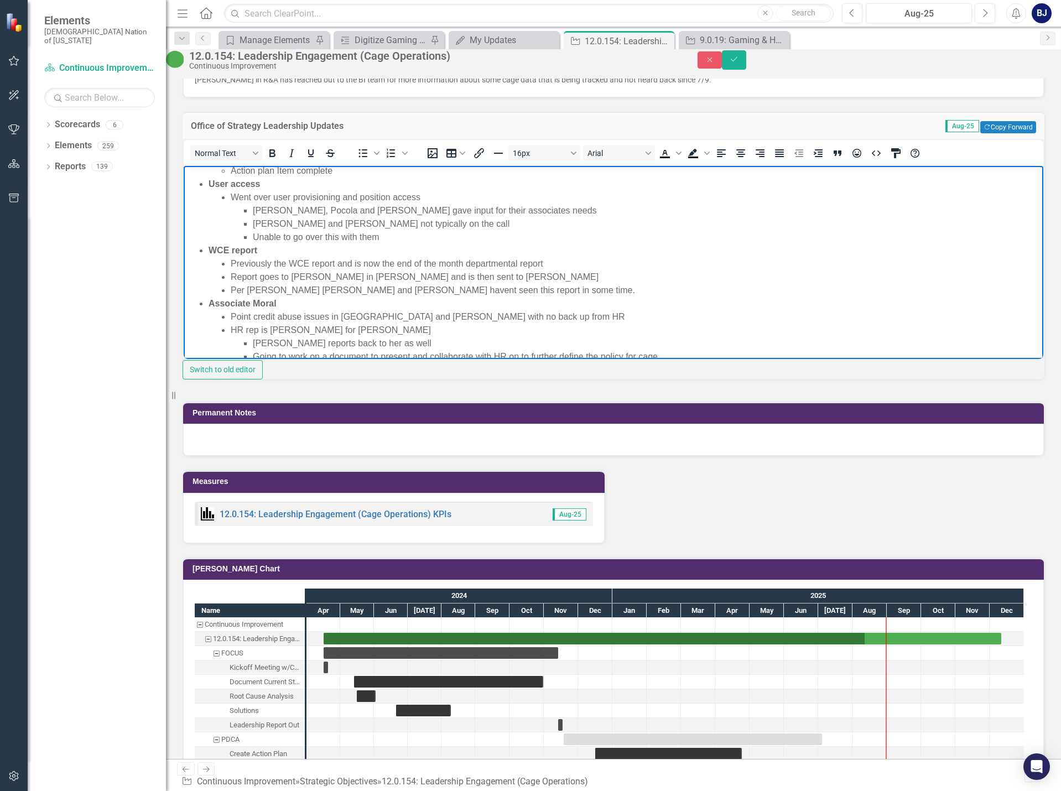
scroll to position [0, 0]
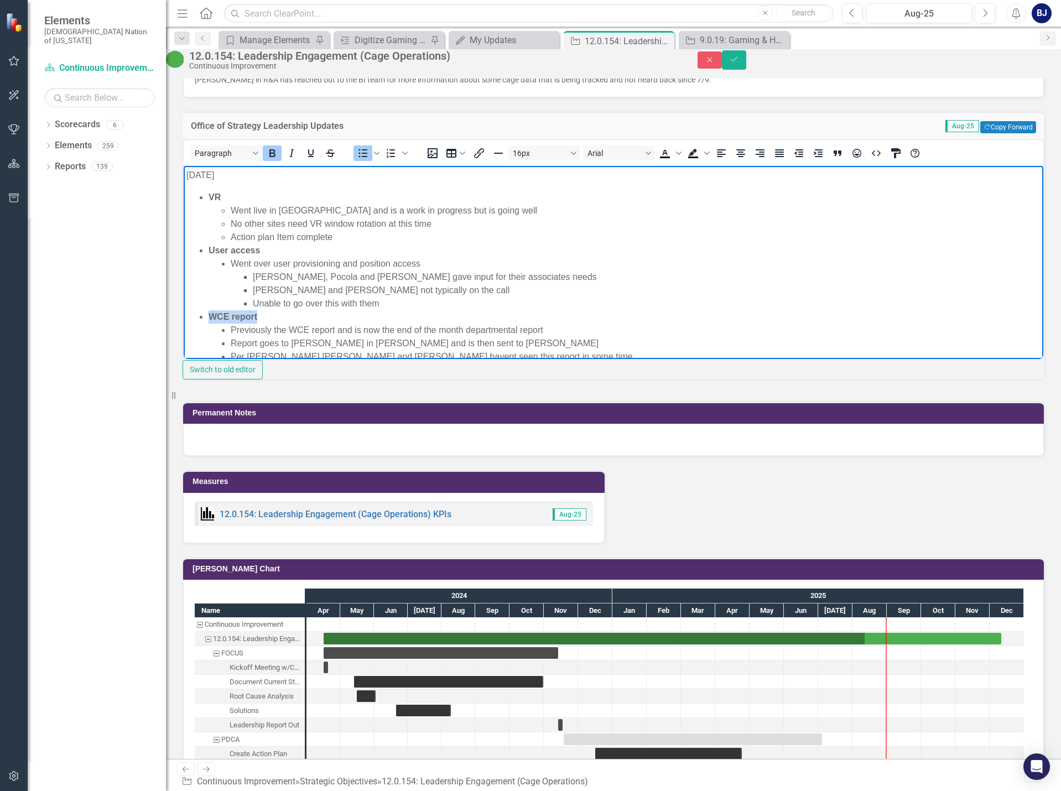
click at [257, 317] on li "WCE report Previously the WCE report and is now the end of the month department…" at bounding box center [625, 336] width 832 height 53
copy strong "WCE report"
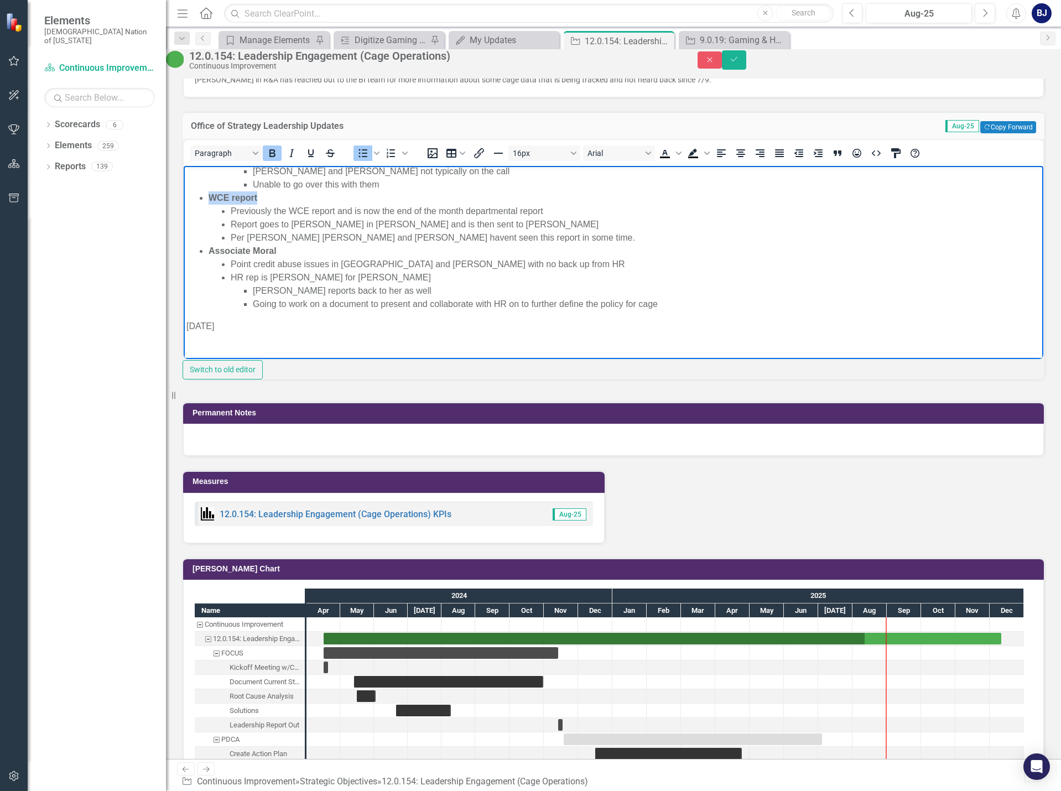
scroll to position [127, 0]
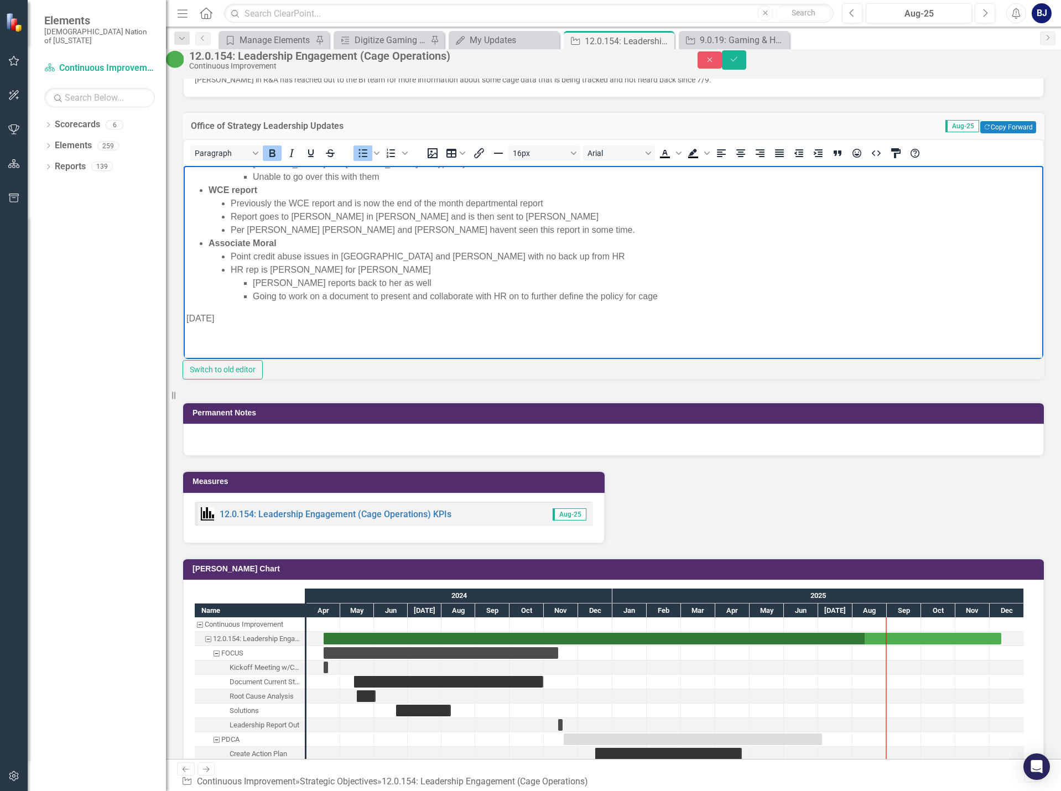
click at [211, 327] on body "[DATE] VR Went live in [GEOGRAPHIC_DATA] and is a work in progress but is going…" at bounding box center [614, 199] width 860 height 320
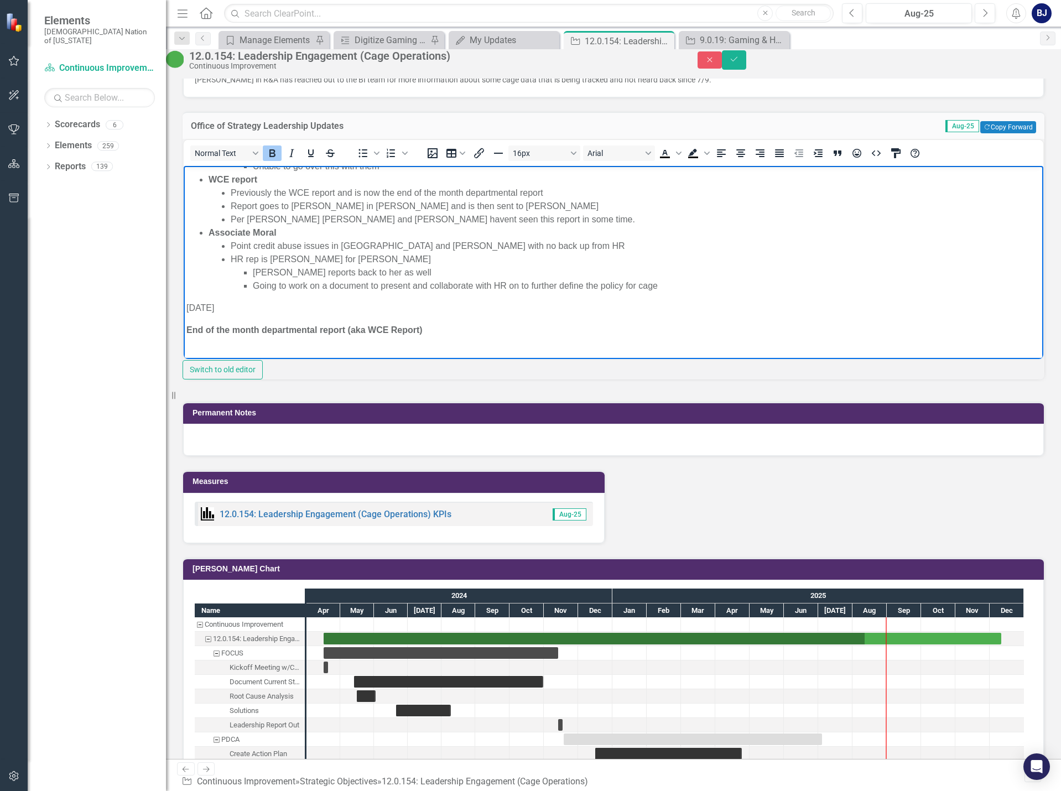
click at [279, 160] on icon "Bold" at bounding box center [272, 153] width 13 height 13
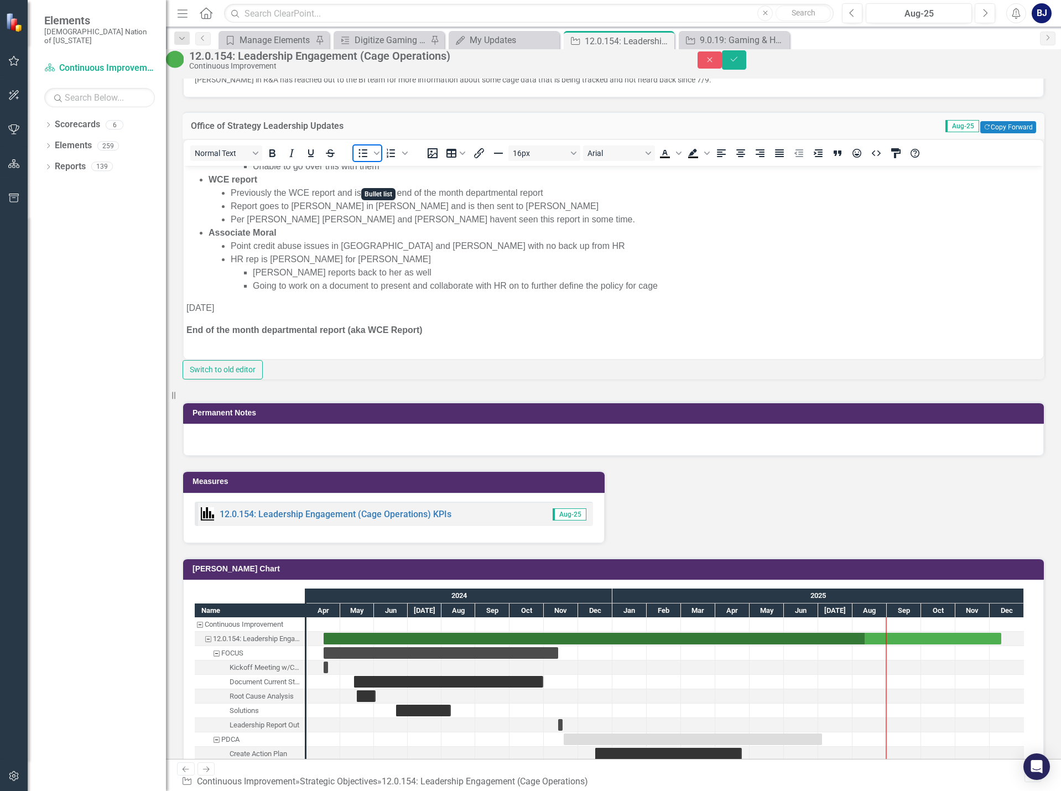
click at [370, 160] on icon "Bullet list" at bounding box center [362, 153] width 13 height 13
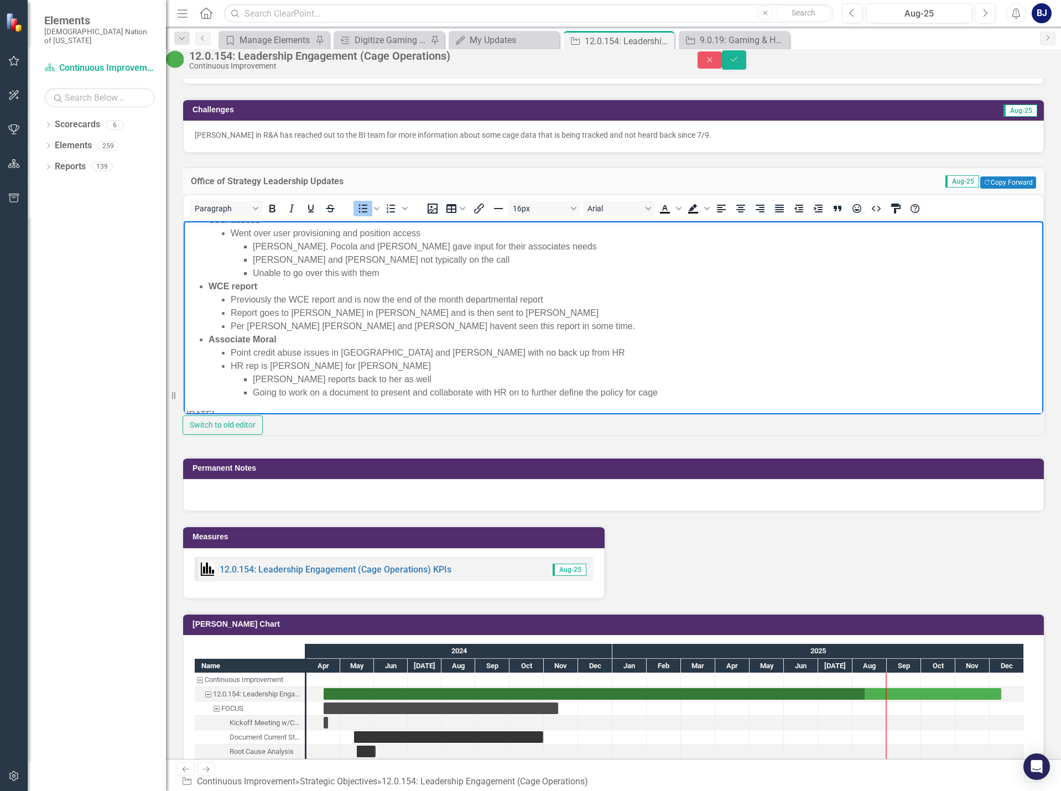
scroll to position [149, 0]
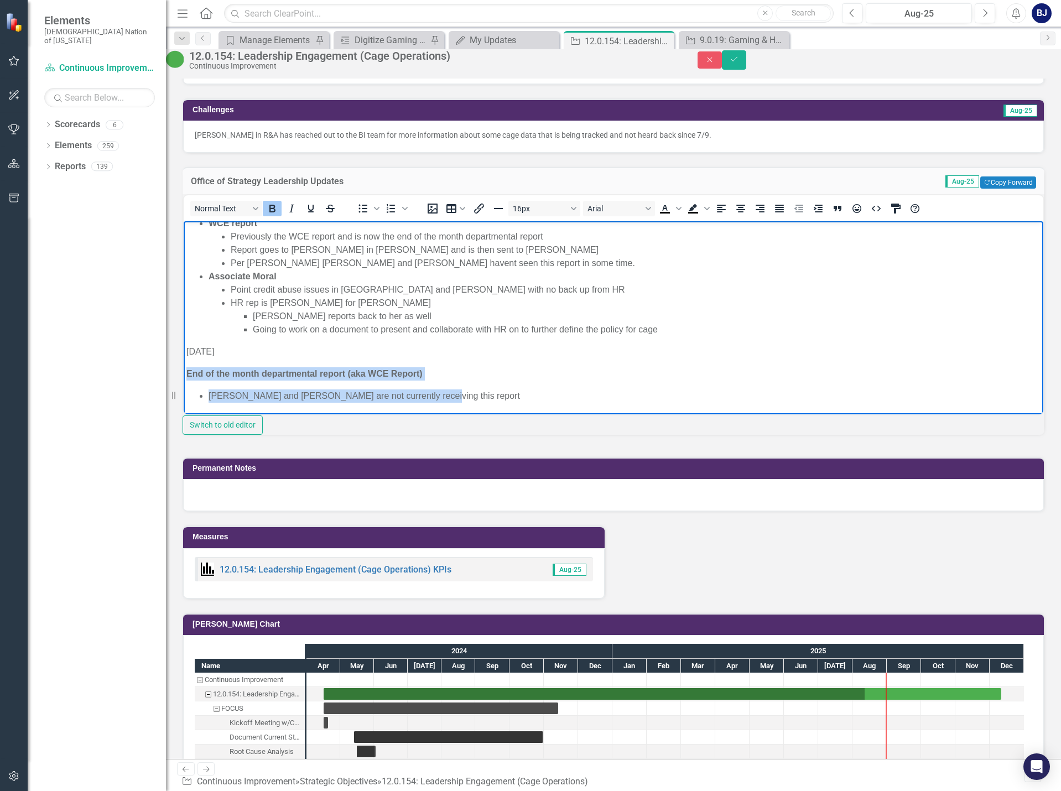
drag, startPoint x: 363, startPoint y: 395, endPoint x: 187, endPoint y: 371, distance: 177.7
click at [187, 371] on body "[DATE] VR Went live in [GEOGRAPHIC_DATA] and is a work in progress but is going…" at bounding box center [614, 243] width 860 height 342
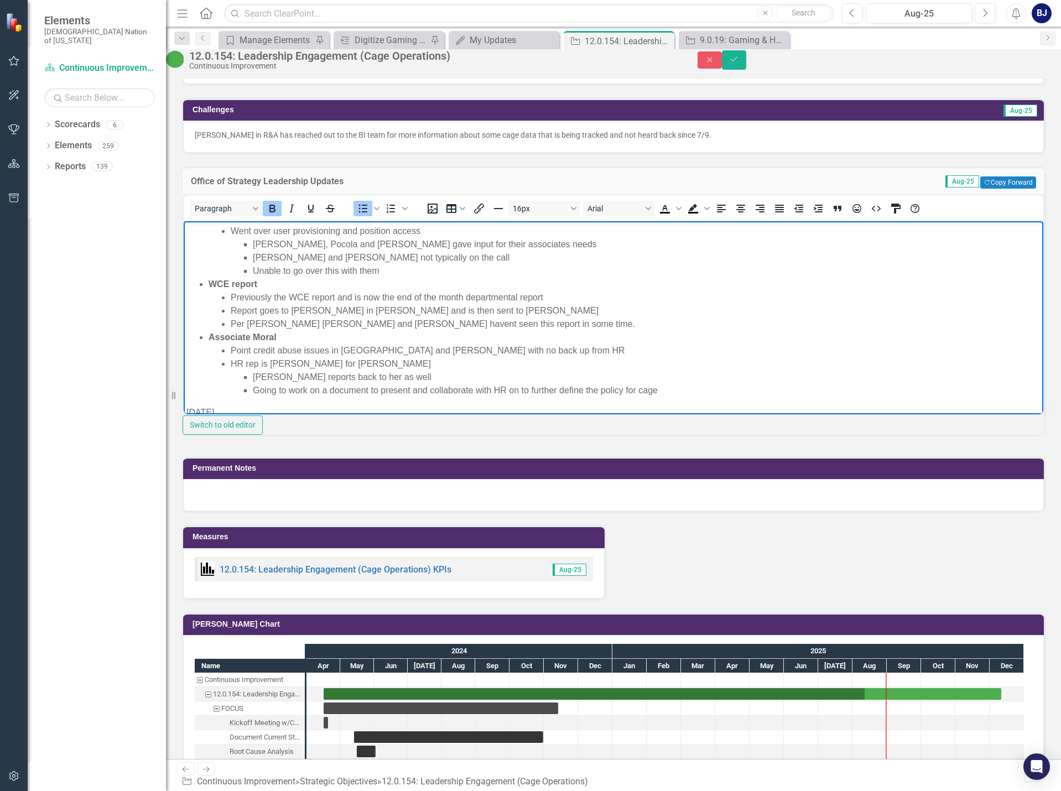
scroll to position [71, 0]
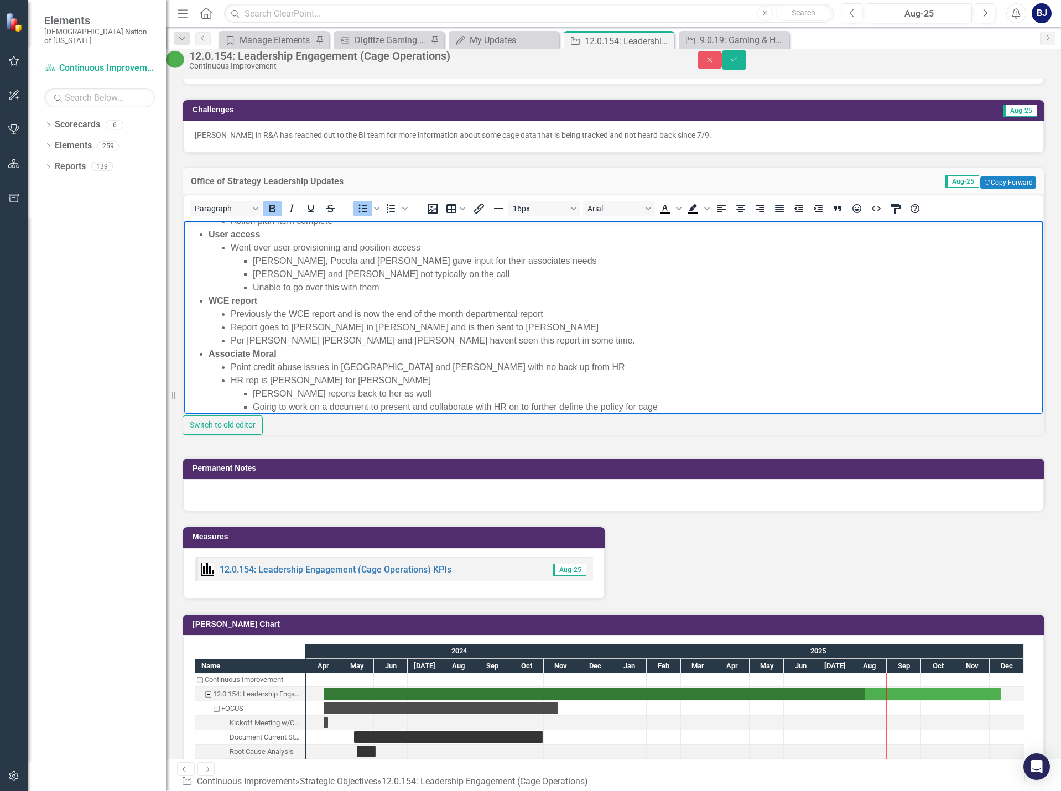
click at [205, 298] on ul "VR Went live in [GEOGRAPHIC_DATA] and is a work in progress but is going well N…" at bounding box center [614, 293] width 854 height 239
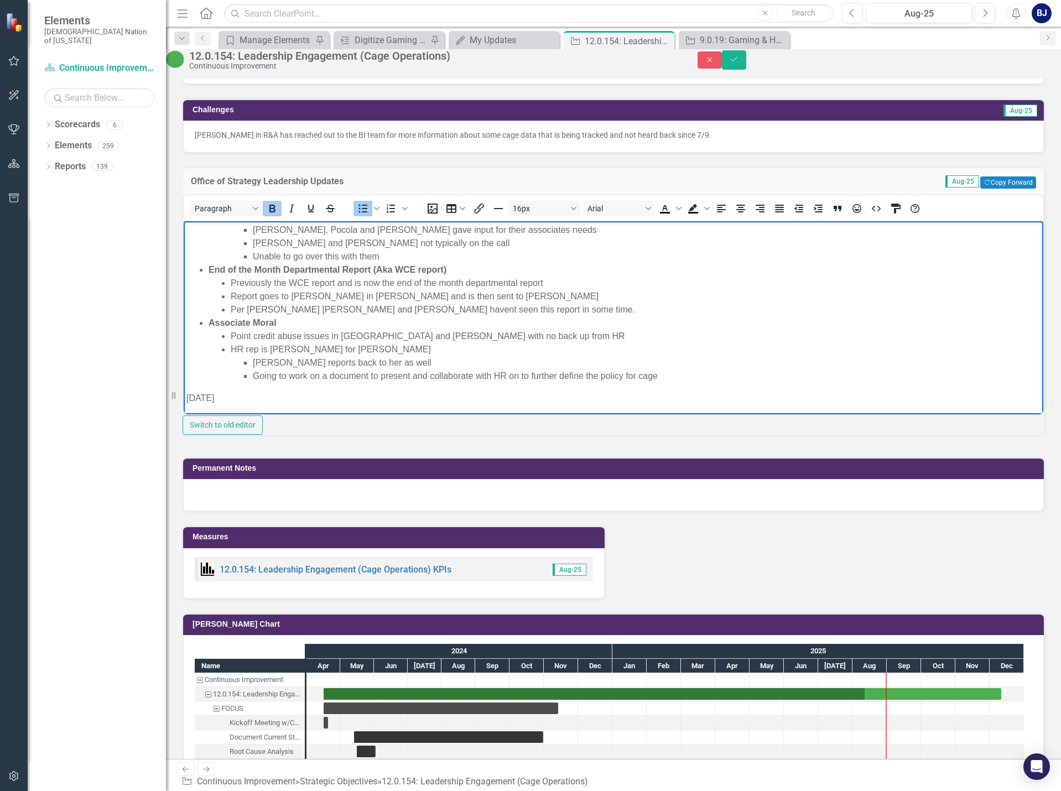
scroll to position [127, 0]
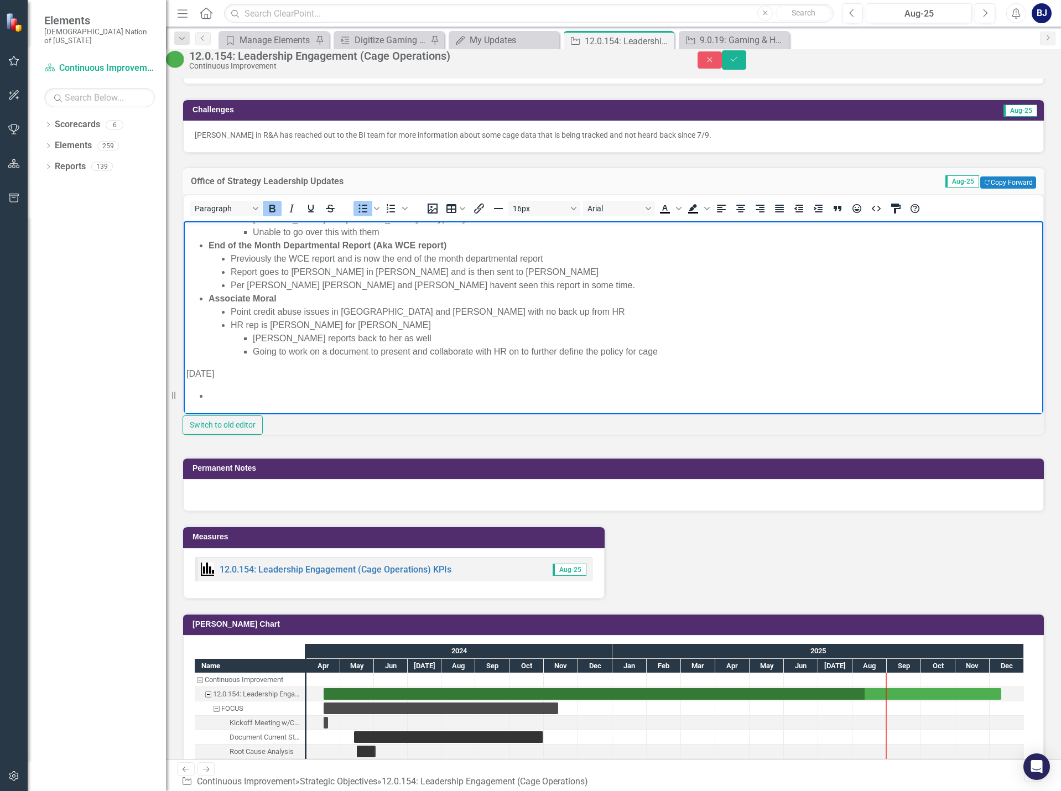
click at [214, 393] on li "Rich Text Area. Press ALT-0 for help." at bounding box center [625, 395] width 832 height 13
click at [212, 393] on li "Rich Text Area. Press ALT-0 for help." at bounding box center [625, 395] width 832 height 13
click at [205, 393] on ul "Role based access" at bounding box center [614, 400] width 854 height 27
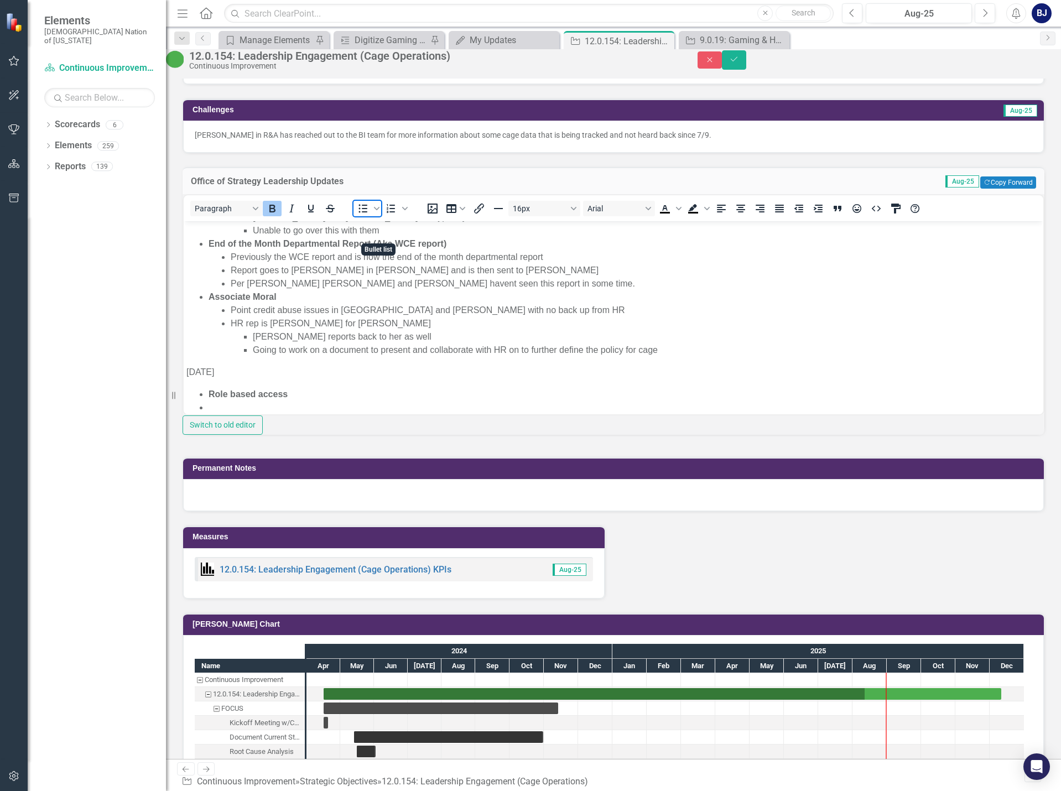
click at [370, 215] on icon "Bullet list" at bounding box center [362, 208] width 13 height 13
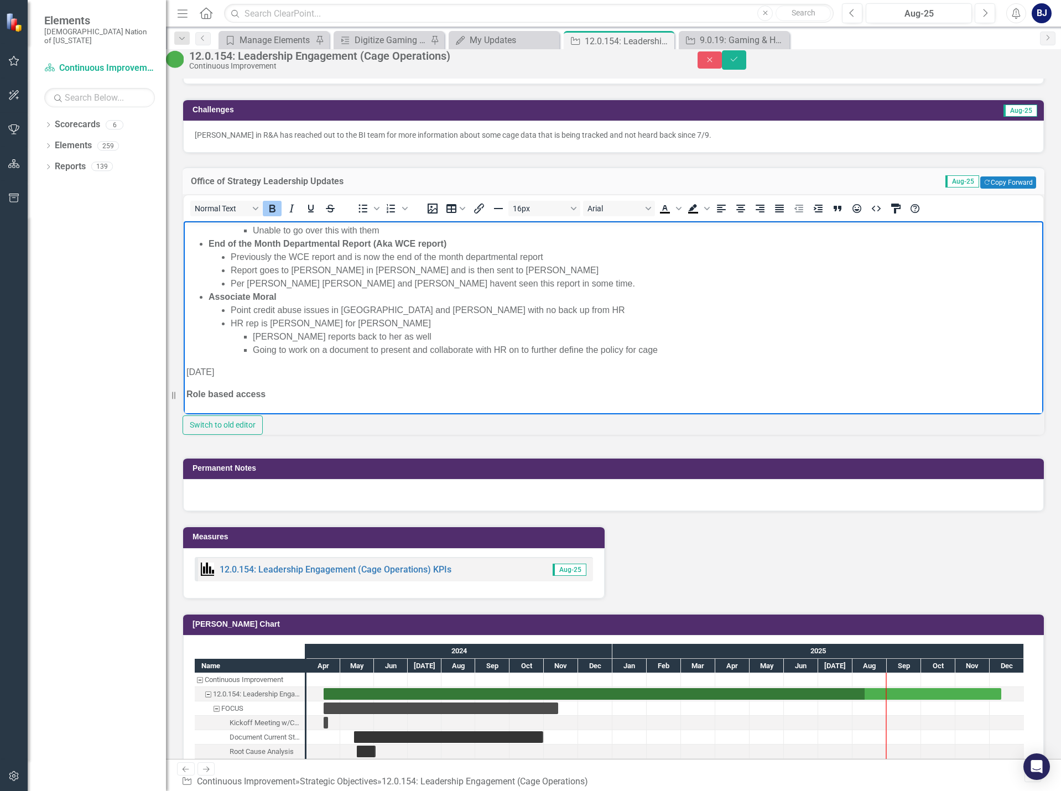
click at [271, 393] on p "Role based access" at bounding box center [614, 393] width 854 height 13
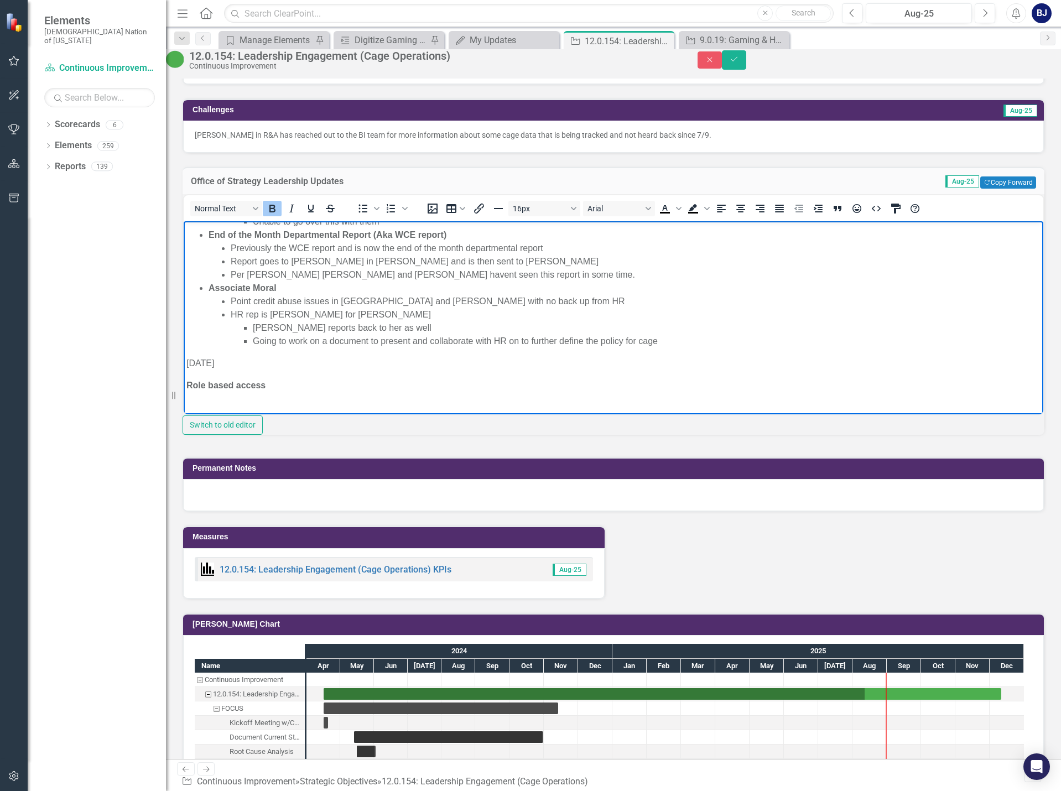
click at [279, 215] on icon "Bold" at bounding box center [272, 208] width 13 height 13
click at [368, 213] on icon "Bullet list" at bounding box center [363, 208] width 9 height 8
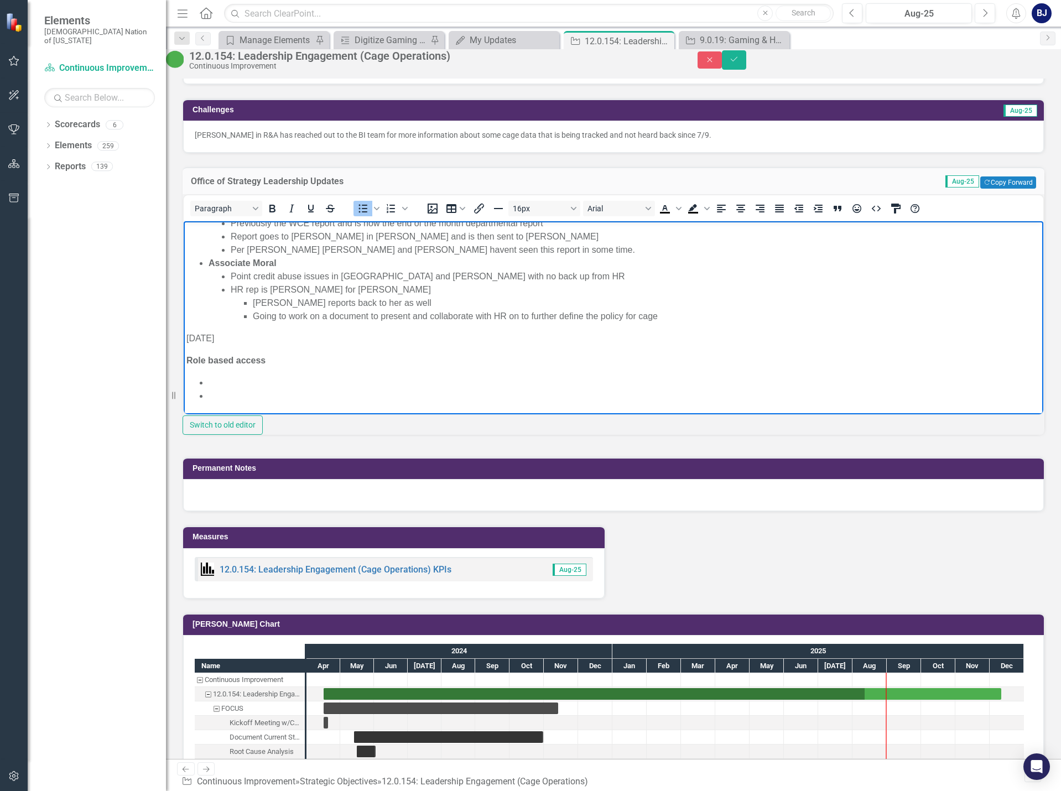
click at [211, 381] on li "﻿" at bounding box center [625, 382] width 832 height 13
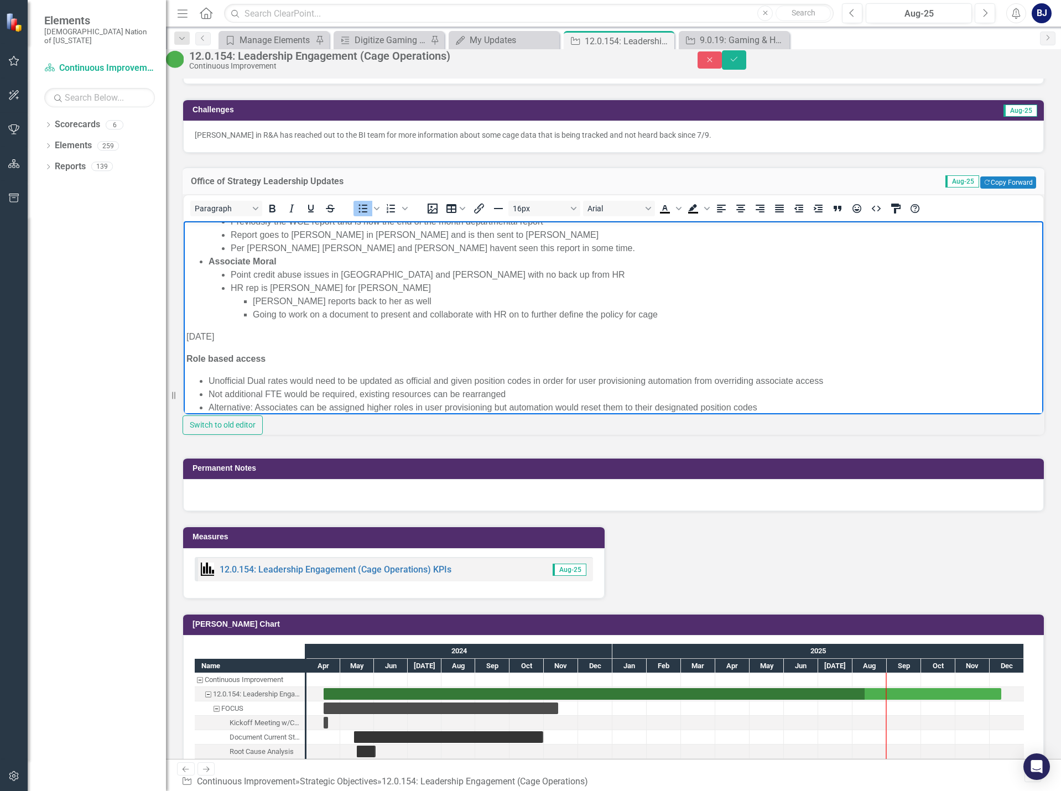
scroll to position [177, 0]
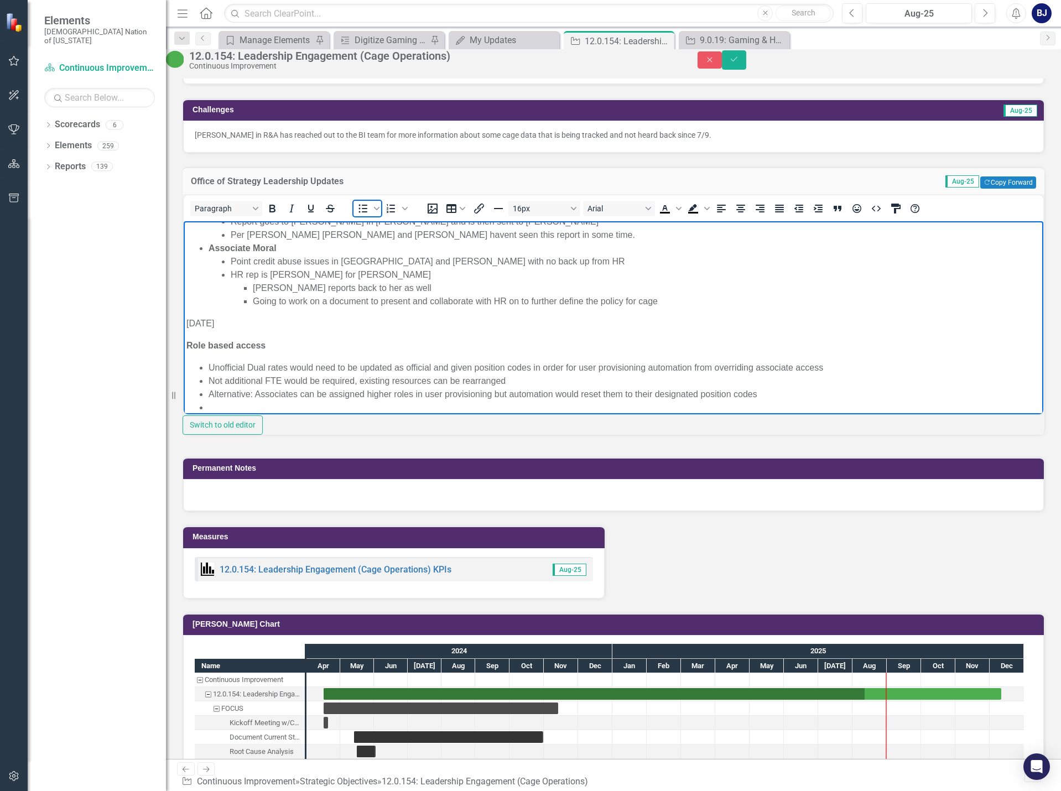
click at [370, 215] on icon "Bullet list" at bounding box center [362, 208] width 13 height 13
click at [276, 213] on icon "Bold" at bounding box center [273, 209] width 6 height 8
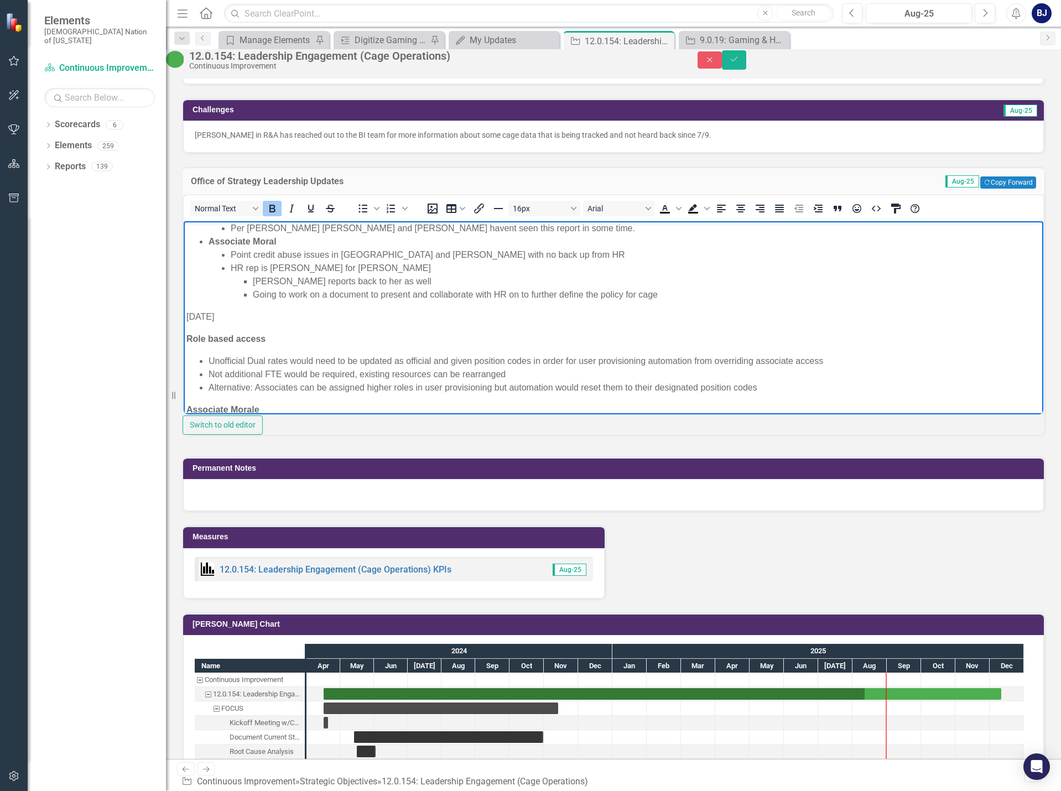
scroll to position [208, 0]
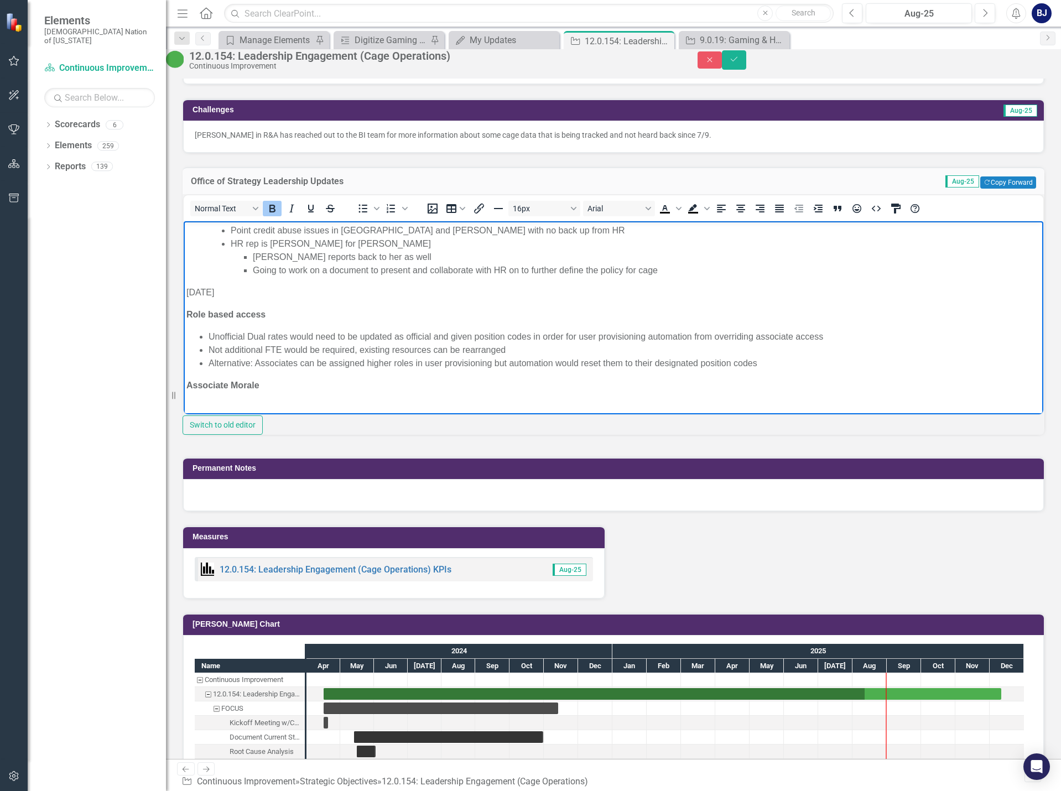
click at [276, 213] on icon "Bold" at bounding box center [273, 209] width 6 height 8
click at [367, 216] on span "Bullet list" at bounding box center [363, 208] width 19 height 15
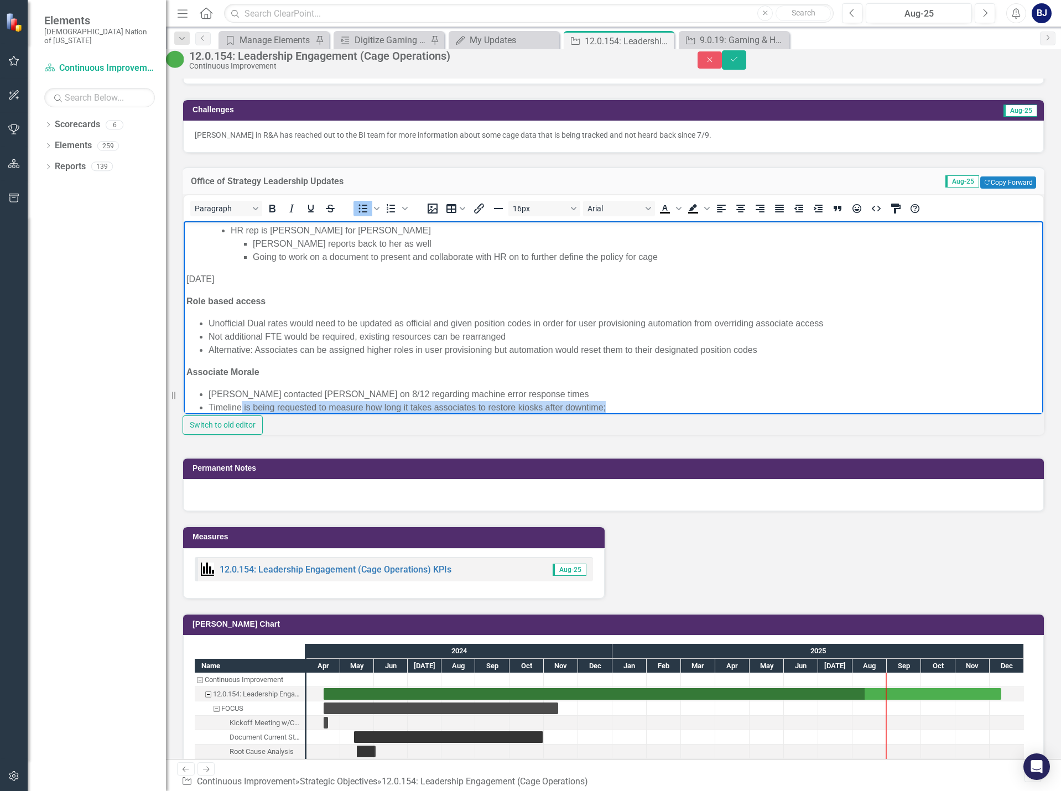
scroll to position [246, 0]
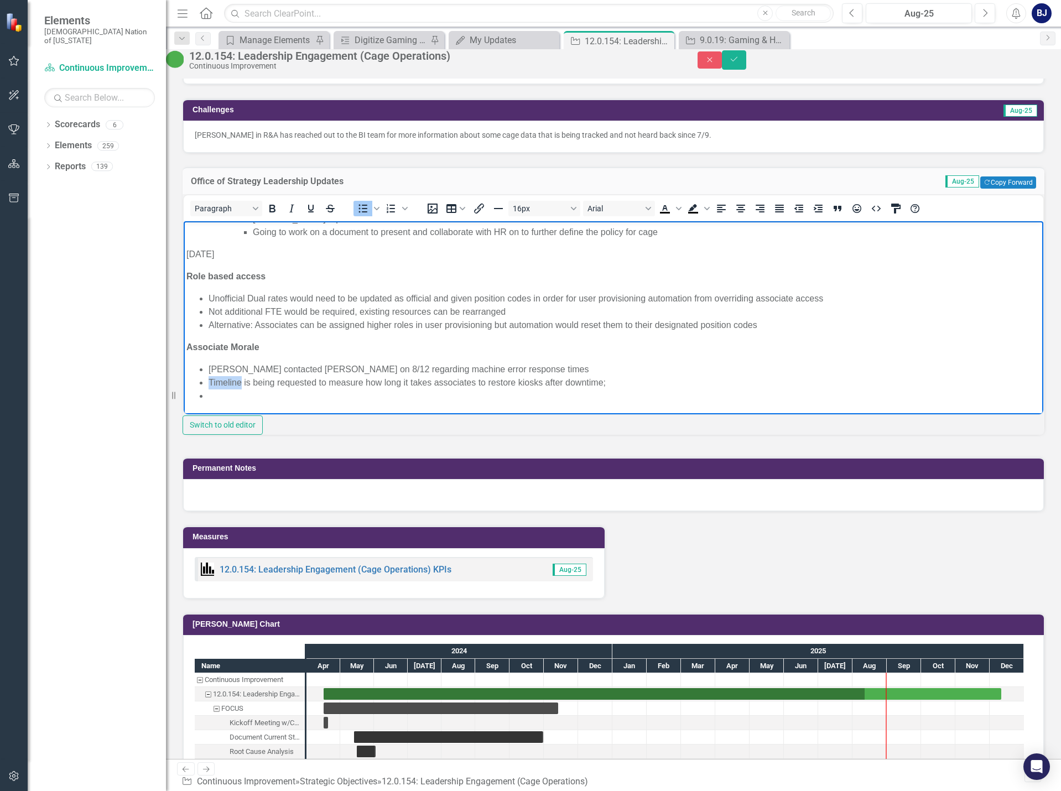
drag, startPoint x: 242, startPoint y: 406, endPoint x: 209, endPoint y: 385, distance: 38.8
click at [209, 385] on li "Timeline is being requested to measure how long it takes associates to restore …" at bounding box center [625, 382] width 832 height 13
click at [634, 380] on li "Response time is being requested to measure how long it takes associates to res…" at bounding box center [625, 382] width 832 height 13
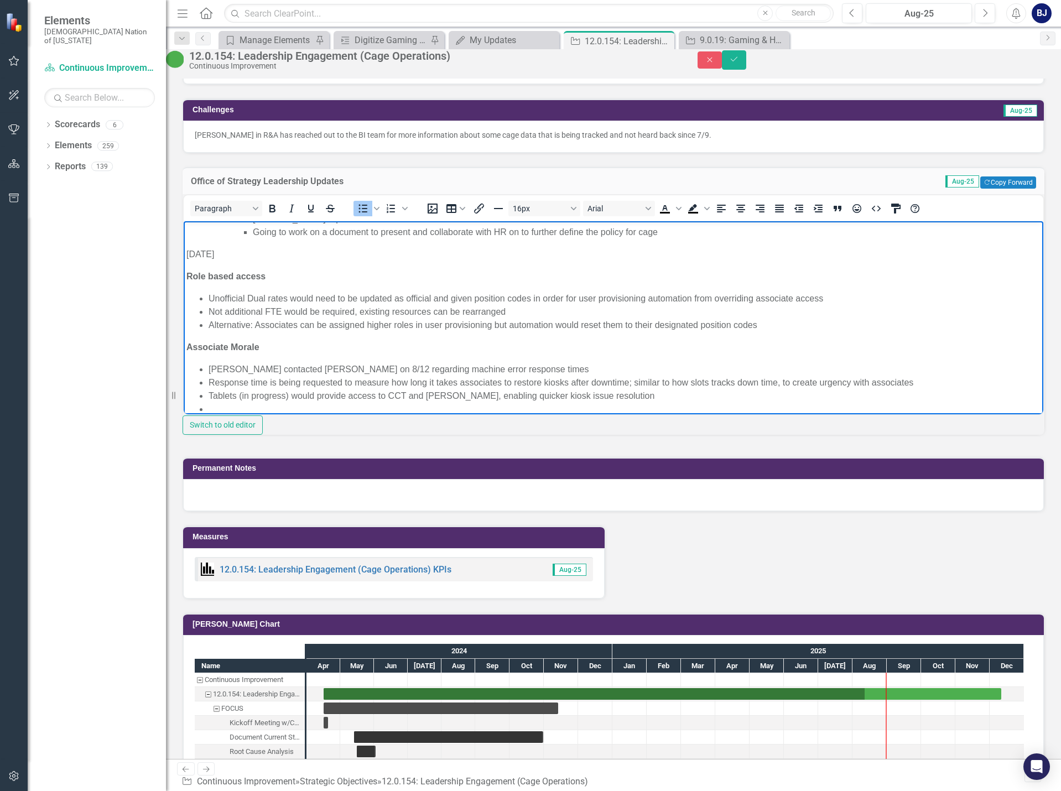
scroll to position [248, 0]
click at [370, 215] on icon "Bullet list" at bounding box center [362, 208] width 13 height 13
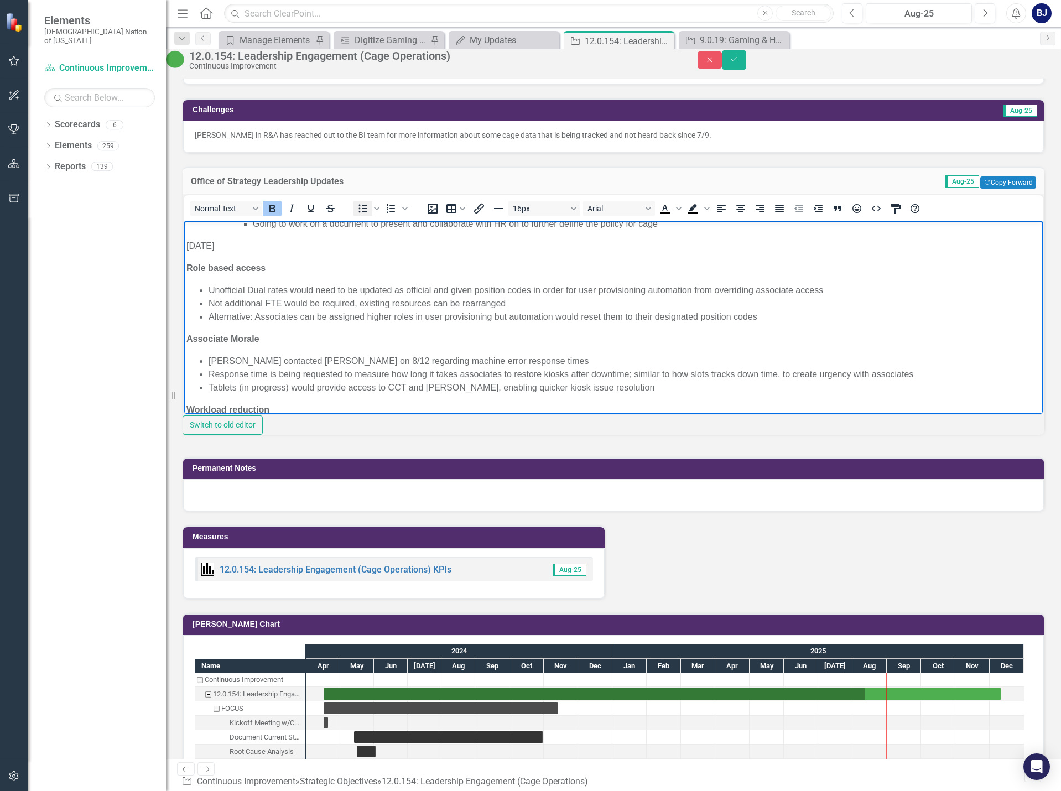
scroll to position [279, 0]
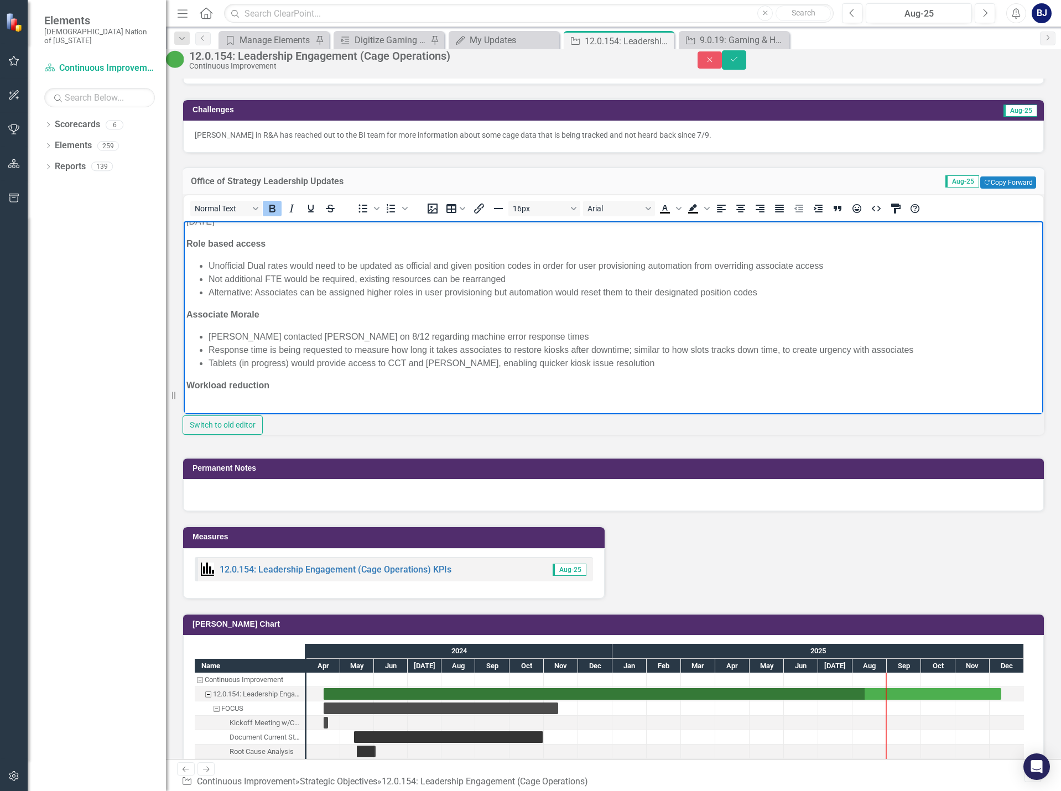
click at [279, 215] on icon "Bold" at bounding box center [272, 208] width 13 height 13
click at [370, 215] on icon "Bullet list" at bounding box center [362, 208] width 13 height 13
click at [331, 410] on span "﻿Managers are currently maintainign multiple" at bounding box center [296, 406] width 174 height 9
click at [387, 410] on li "﻿Managers are currently maintaining multiple" at bounding box center [625, 407] width 832 height 13
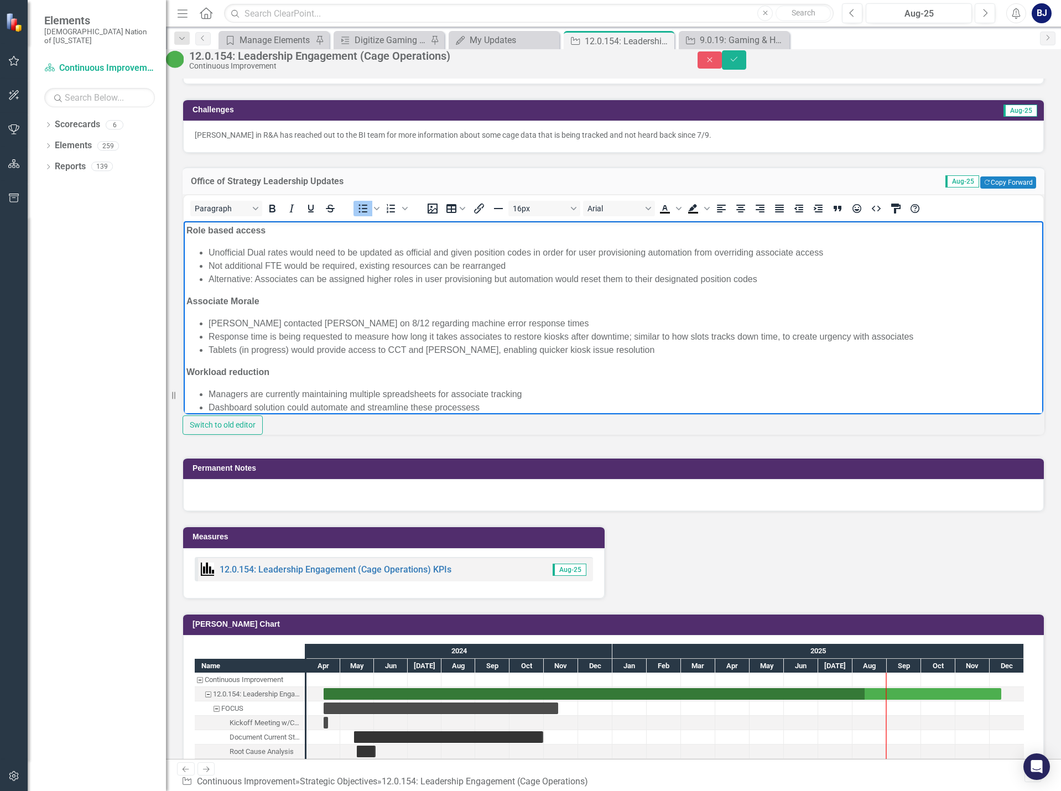
scroll to position [305, 0]
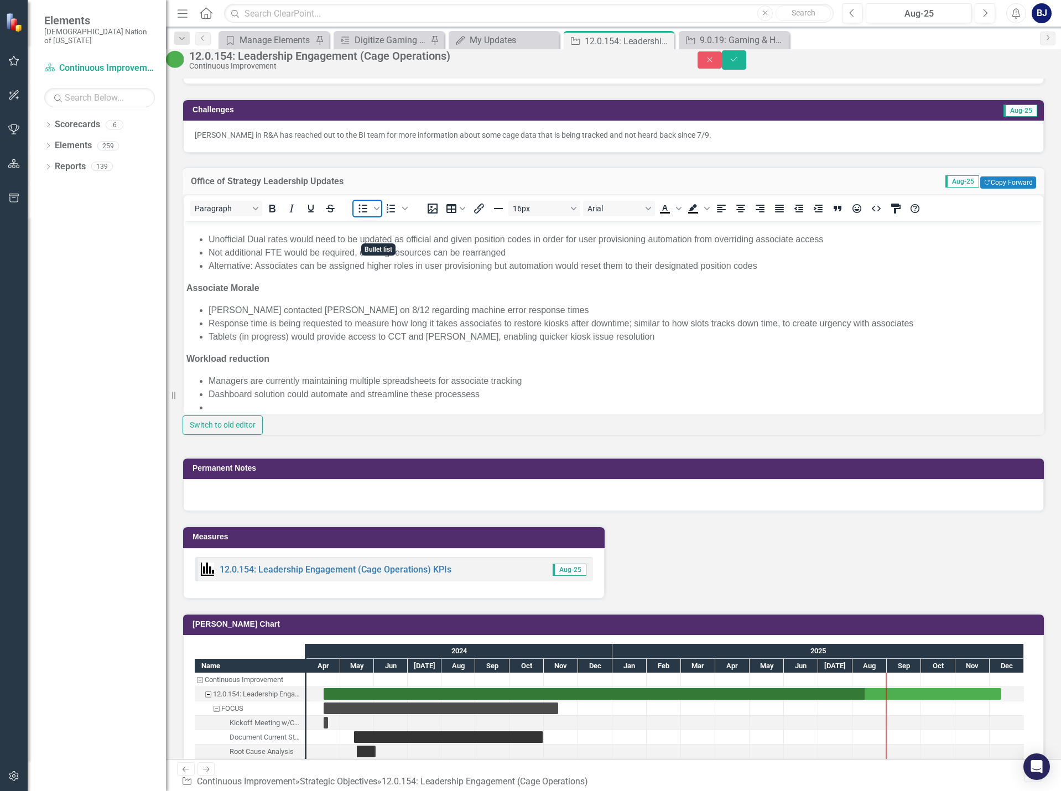
click at [370, 215] on icon "Bullet list" at bounding box center [362, 208] width 13 height 13
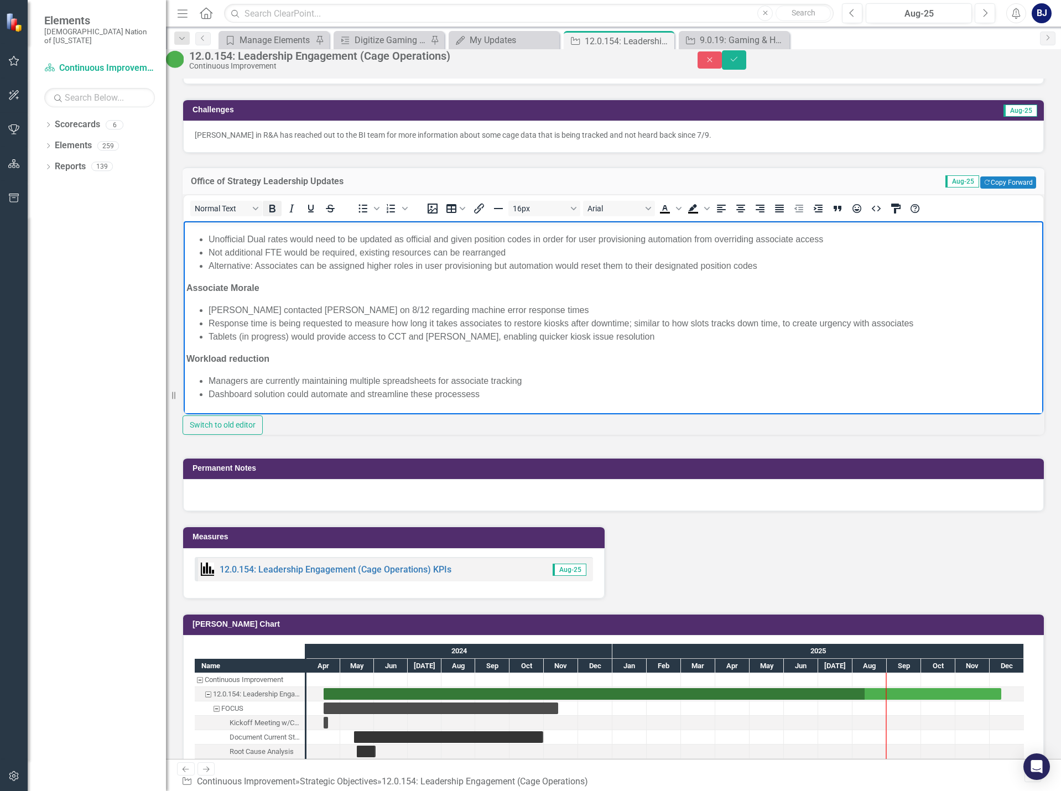
click at [276, 213] on icon "Bold" at bounding box center [273, 209] width 6 height 8
click at [204, 408] on body "[DATE] VR Went live in [GEOGRAPHIC_DATA] and is a work in progress but is going…" at bounding box center [614, 174] width 860 height 519
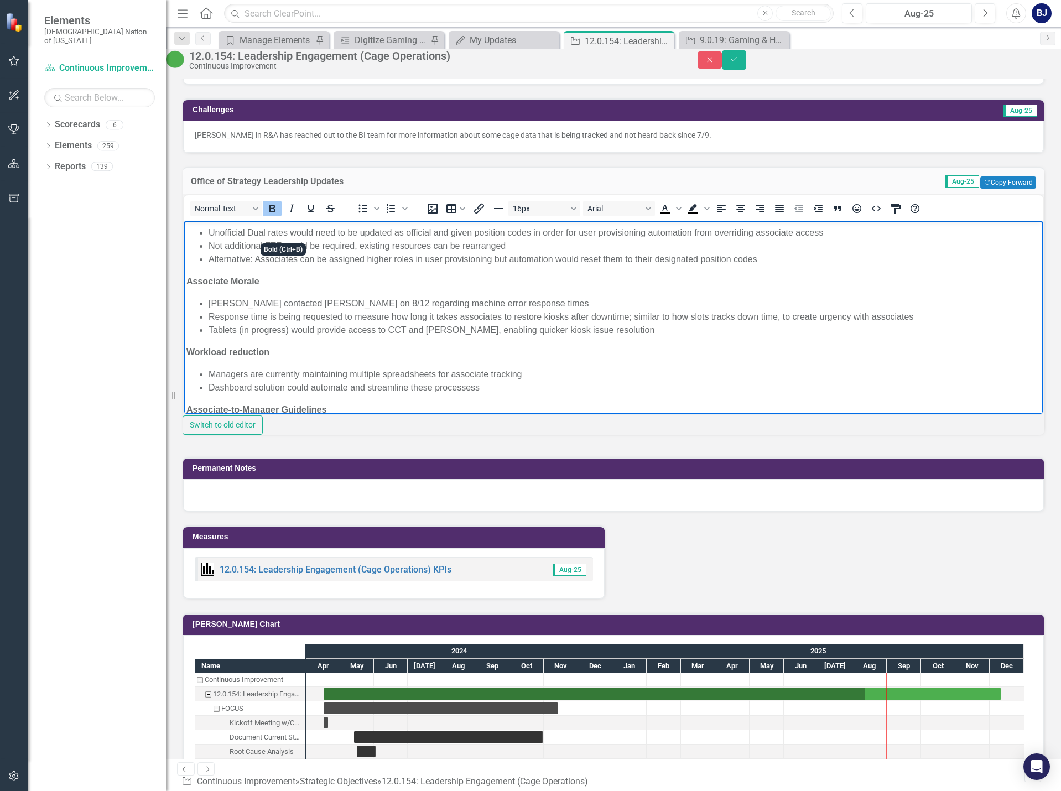
scroll to position [336, 0]
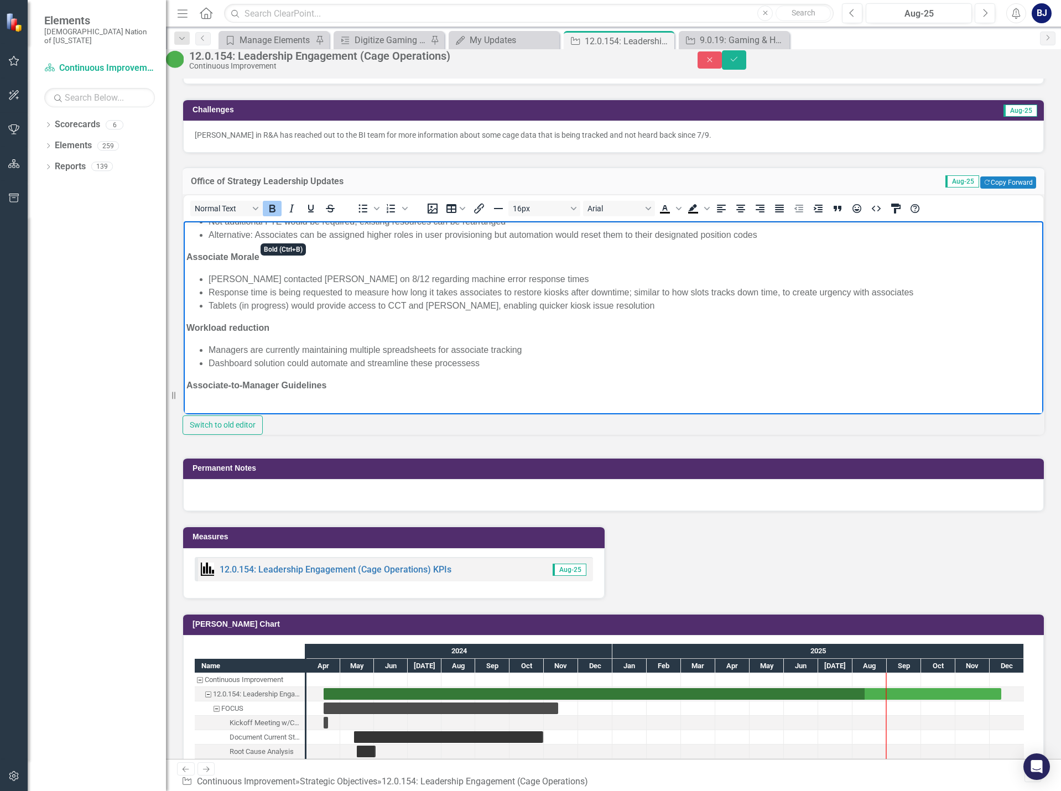
click at [279, 215] on icon "Bold" at bounding box center [272, 208] width 13 height 13
click at [370, 215] on icon "Bullet list" at bounding box center [362, 208] width 13 height 13
click at [217, 407] on li "﻿" at bounding box center [625, 407] width 832 height 13
click at [489, 408] on li "Managers are creating "Value add" document to identify opportunities" at bounding box center [625, 407] width 832 height 13
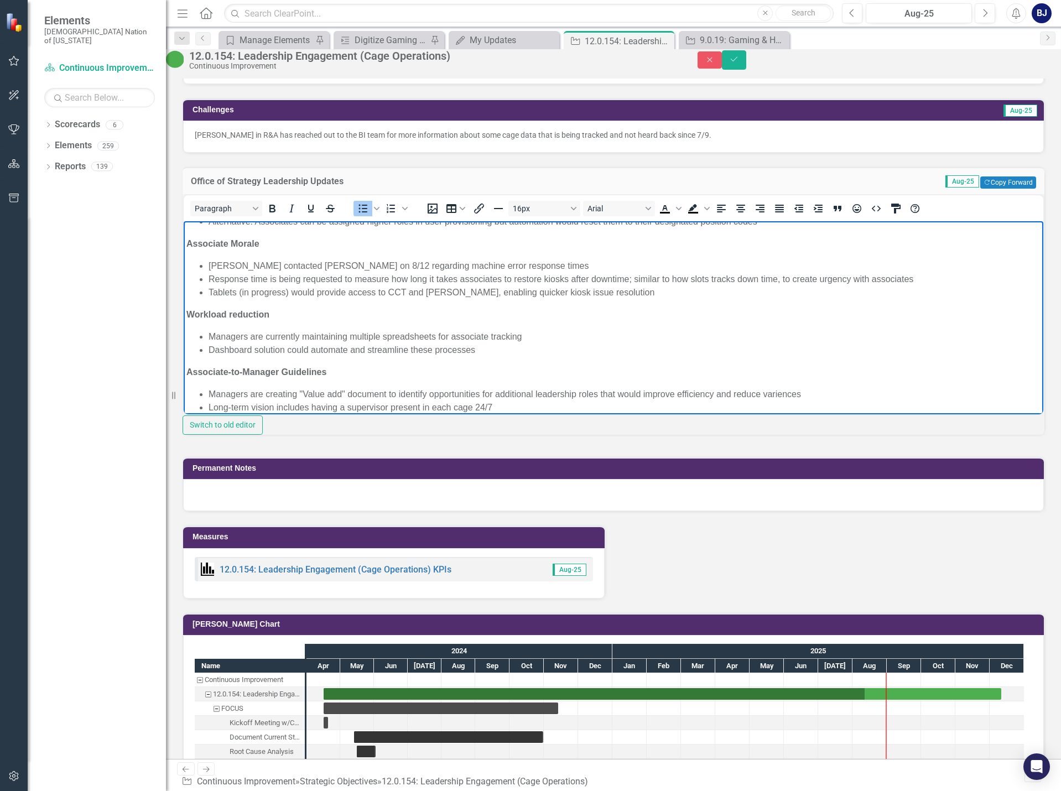
scroll to position [363, 0]
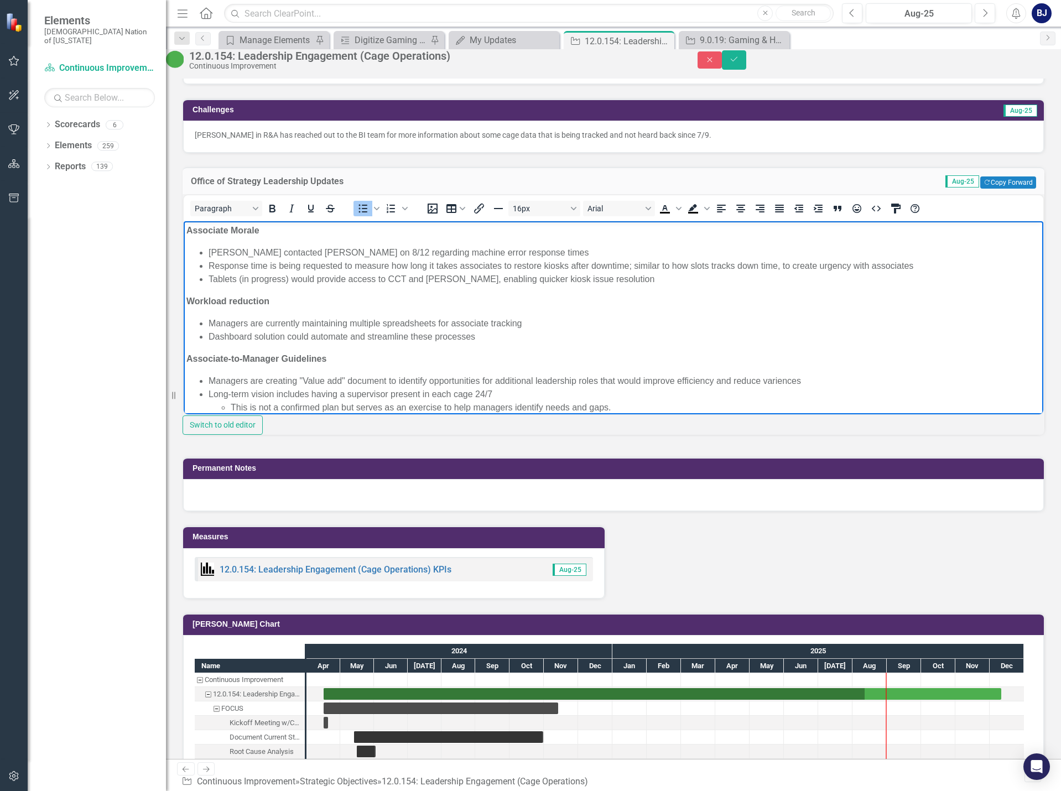
click at [645, 398] on li "Long-term vision includes having a supervisor present in each cage 24/7 This is…" at bounding box center [625, 400] width 832 height 27
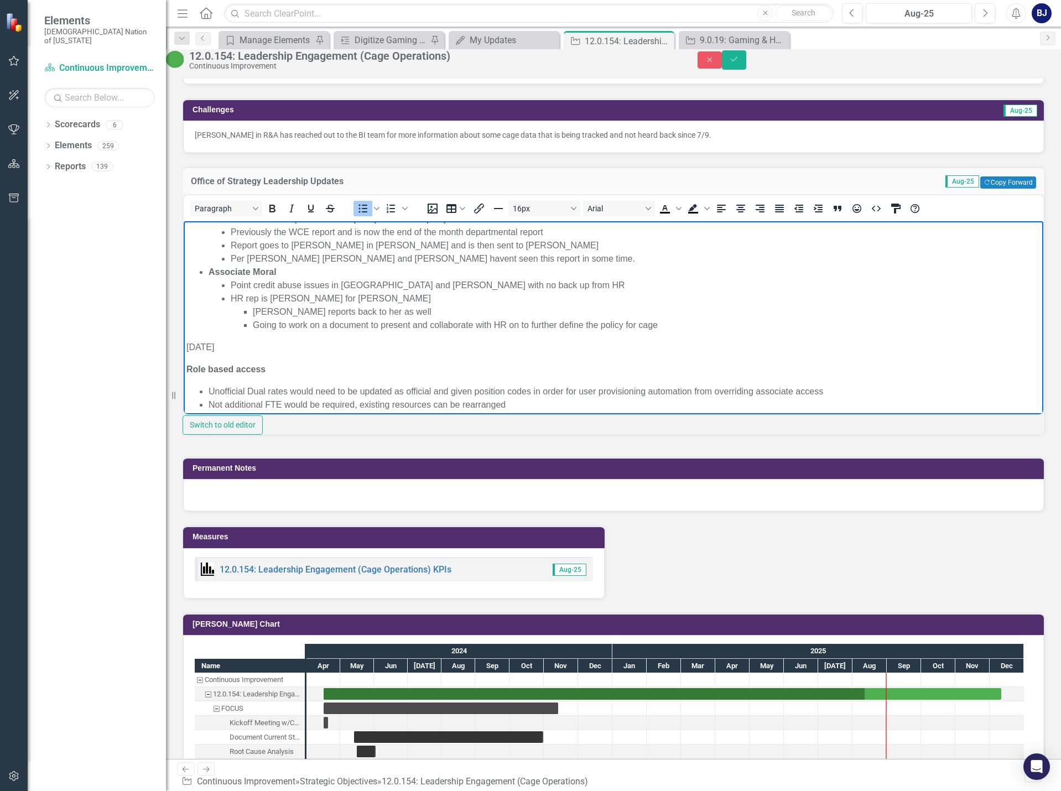
scroll to position [31, 0]
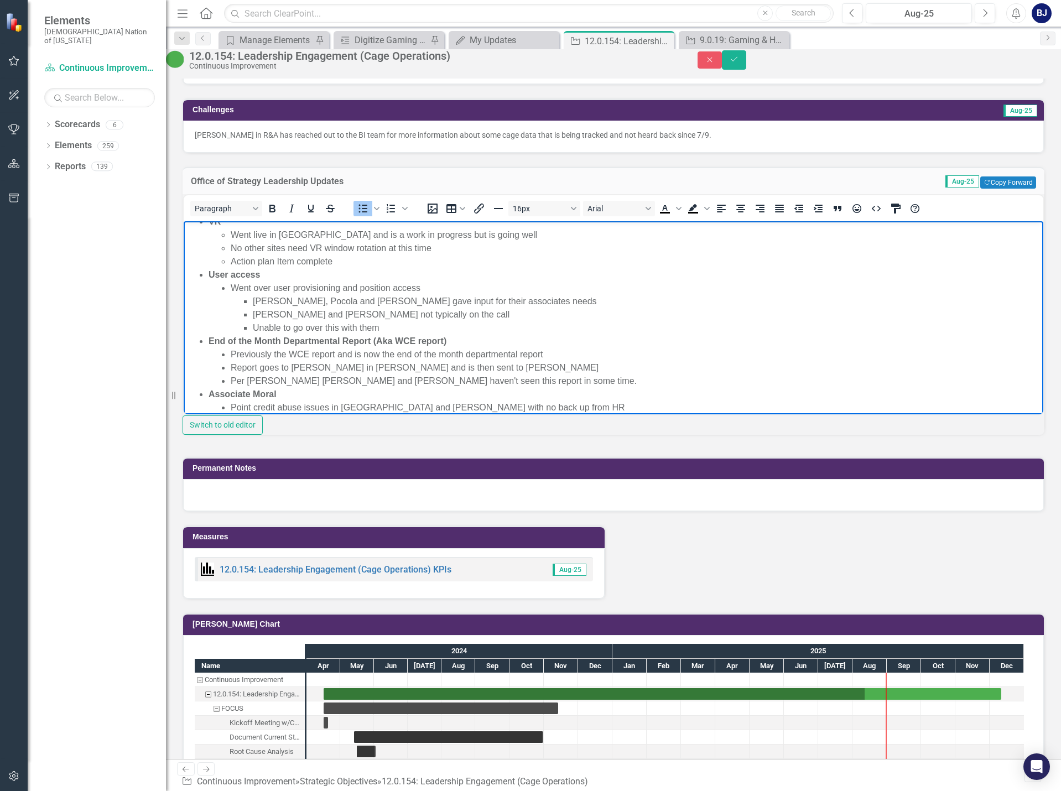
click at [825, 328] on li "Unable to go over this with them" at bounding box center [647, 327] width 788 height 13
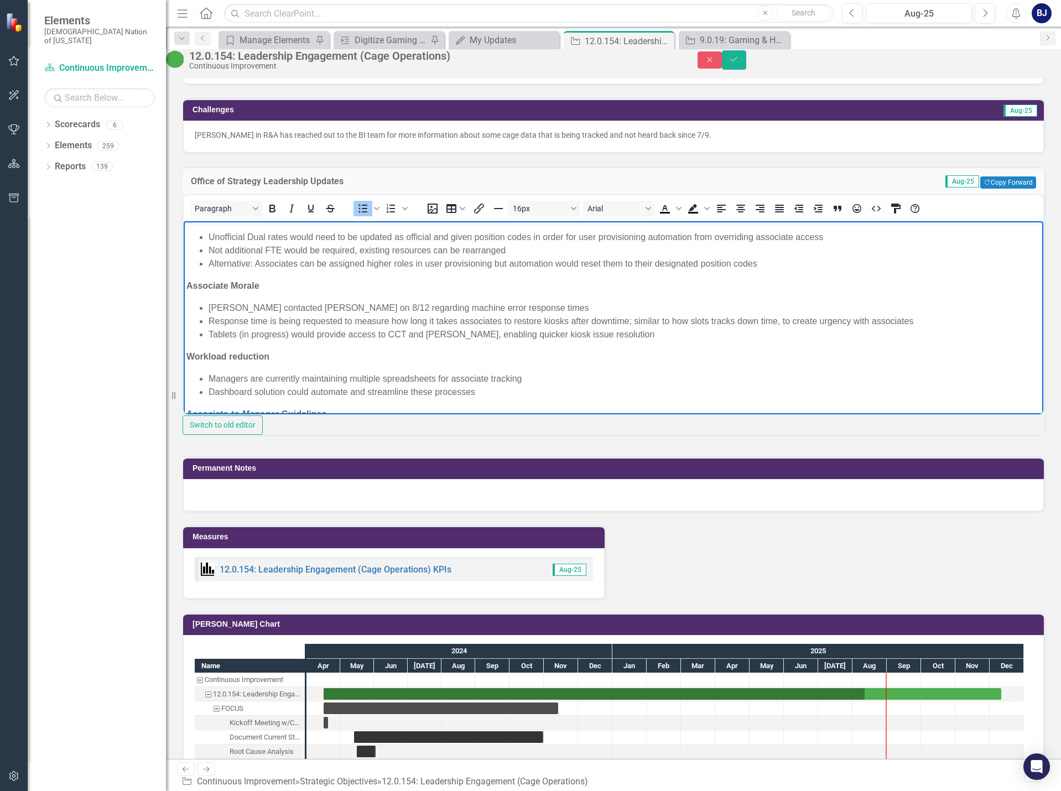
scroll to position [252, 0]
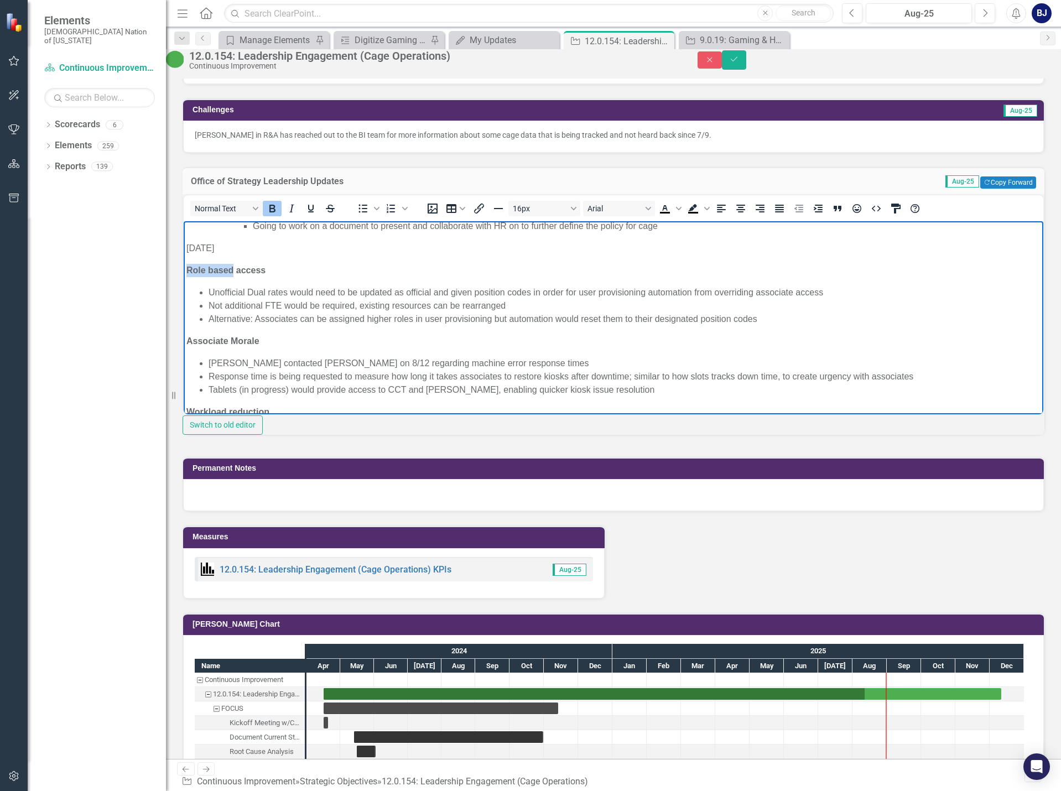
drag, startPoint x: 232, startPoint y: 268, endPoint x: 187, endPoint y: 266, distance: 45.4
click at [187, 266] on strong "Role based access" at bounding box center [226, 269] width 79 height 9
click at [776, 316] on li "Alternative: Associates can be assigned higher roles in user provisioning but a…" at bounding box center [625, 318] width 832 height 13
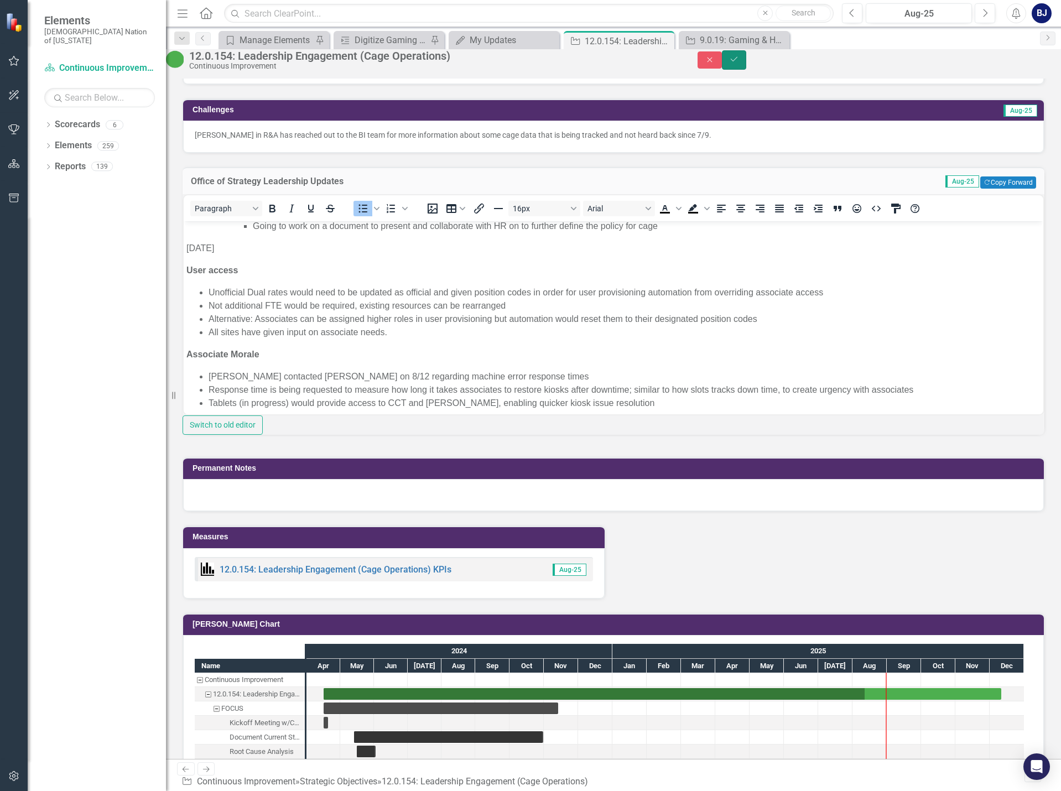
click at [747, 60] on button "Save" at bounding box center [734, 59] width 24 height 19
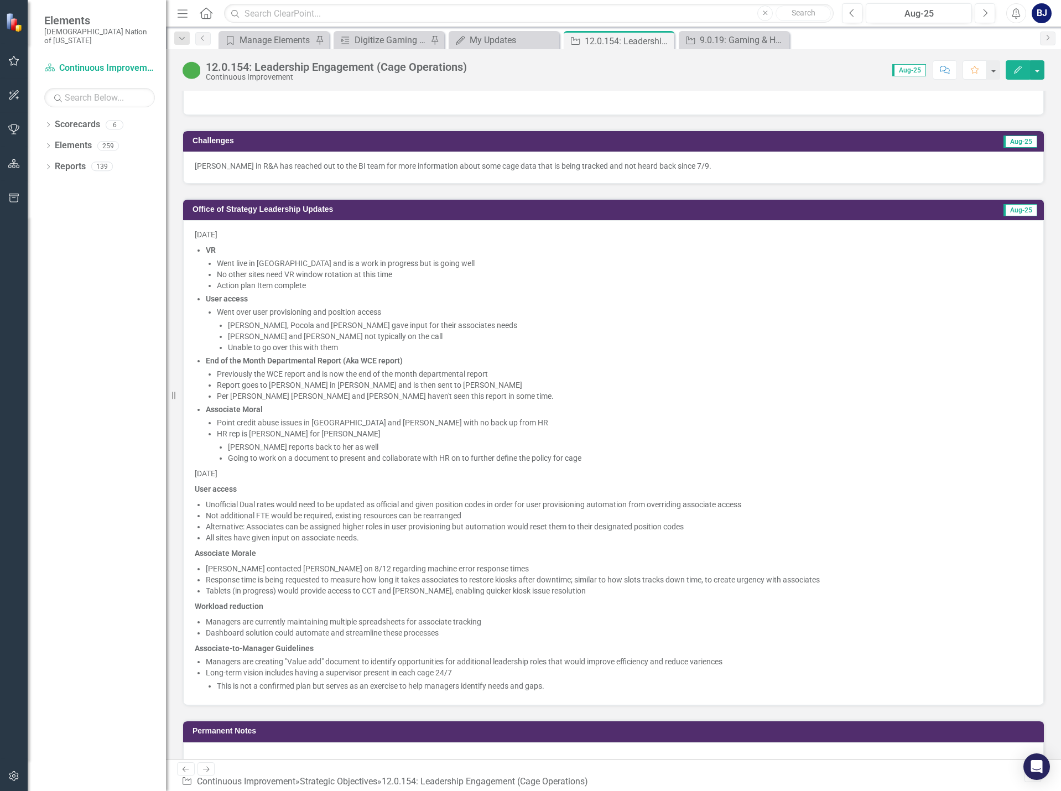
scroll to position [885, 0]
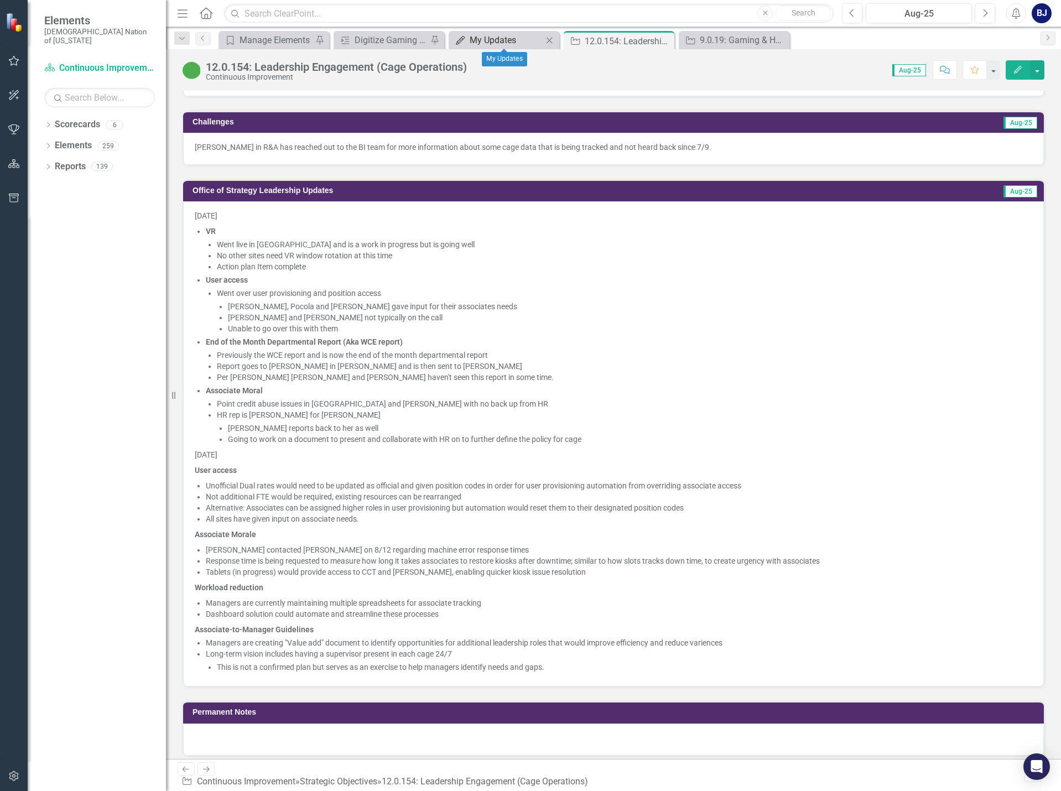
click at [480, 45] on div "My Updates" at bounding box center [506, 40] width 73 height 14
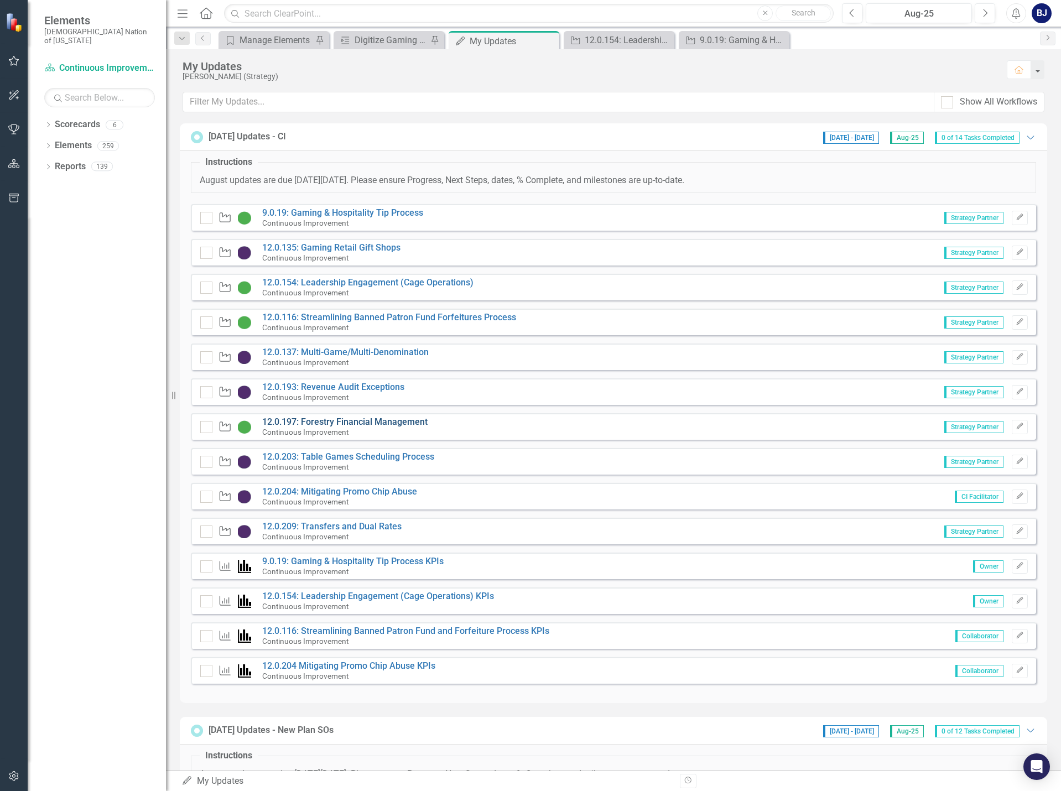
click at [308, 421] on link "12.0.197: Forestry Financial Management" at bounding box center [344, 422] width 165 height 11
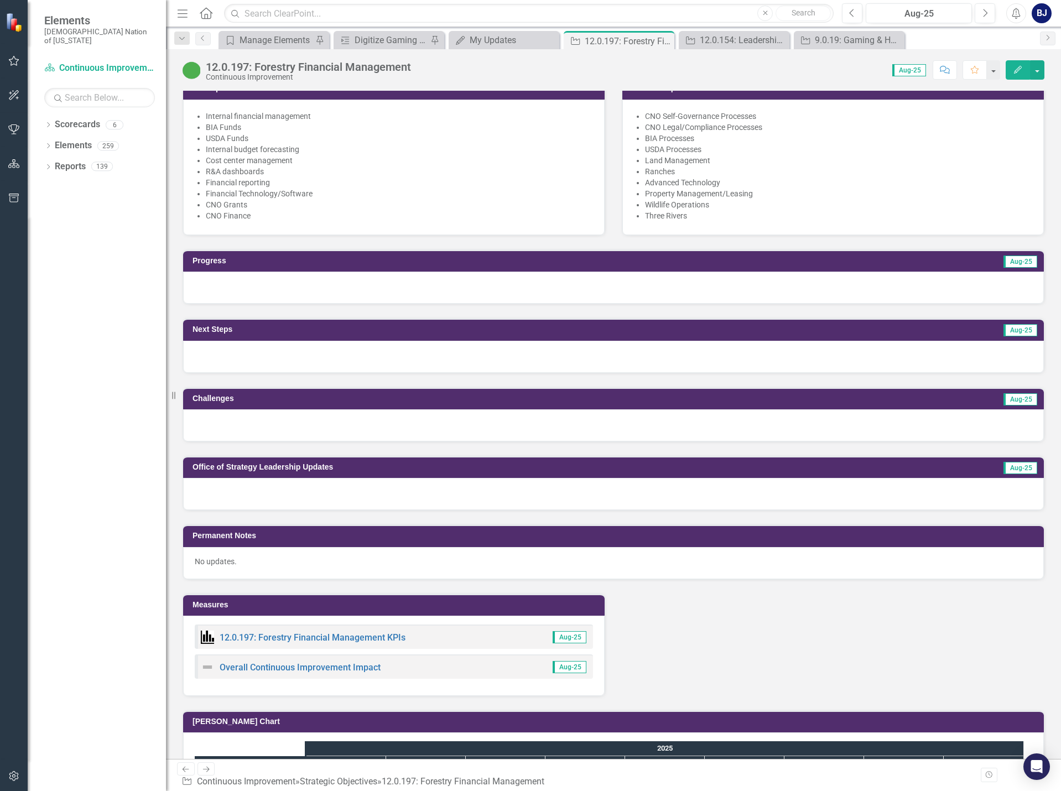
scroll to position [553, 0]
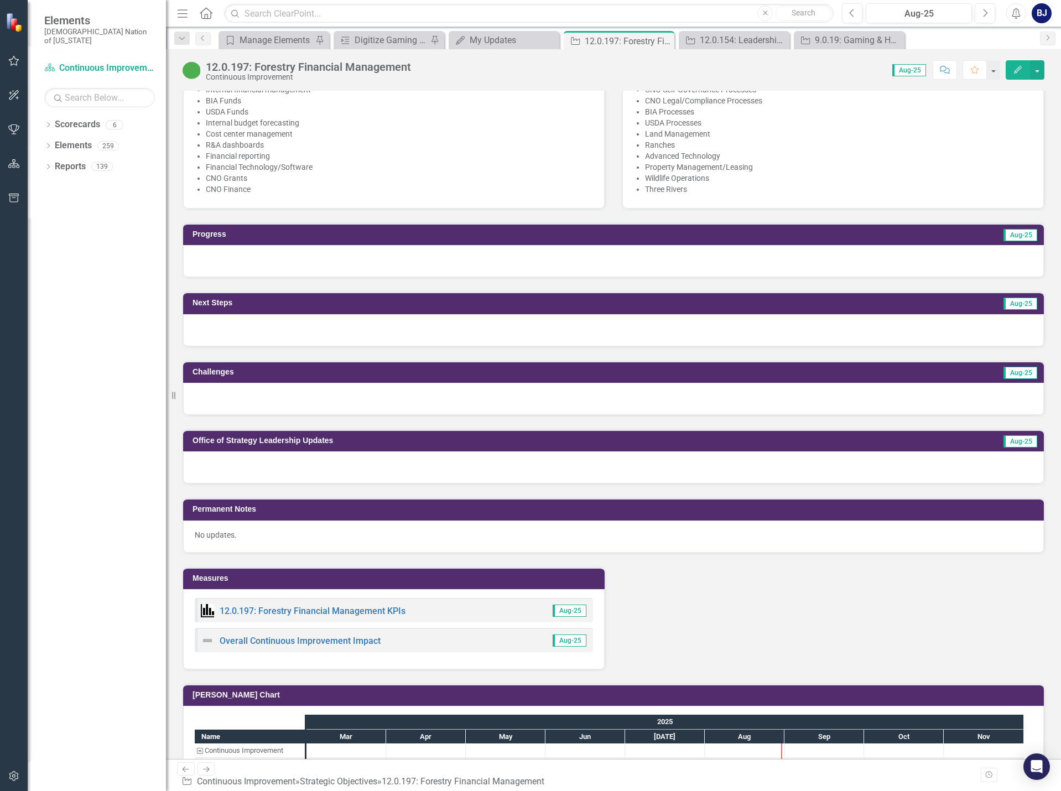
click at [228, 465] on div at bounding box center [613, 468] width 861 height 32
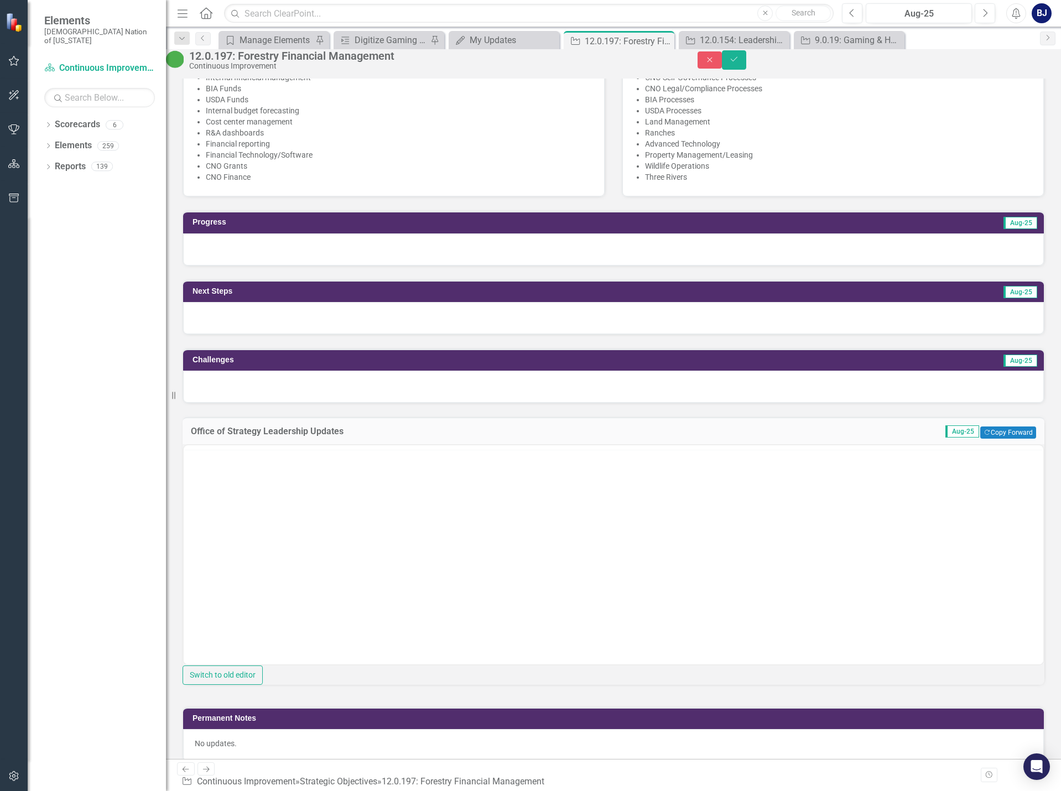
scroll to position [0, 0]
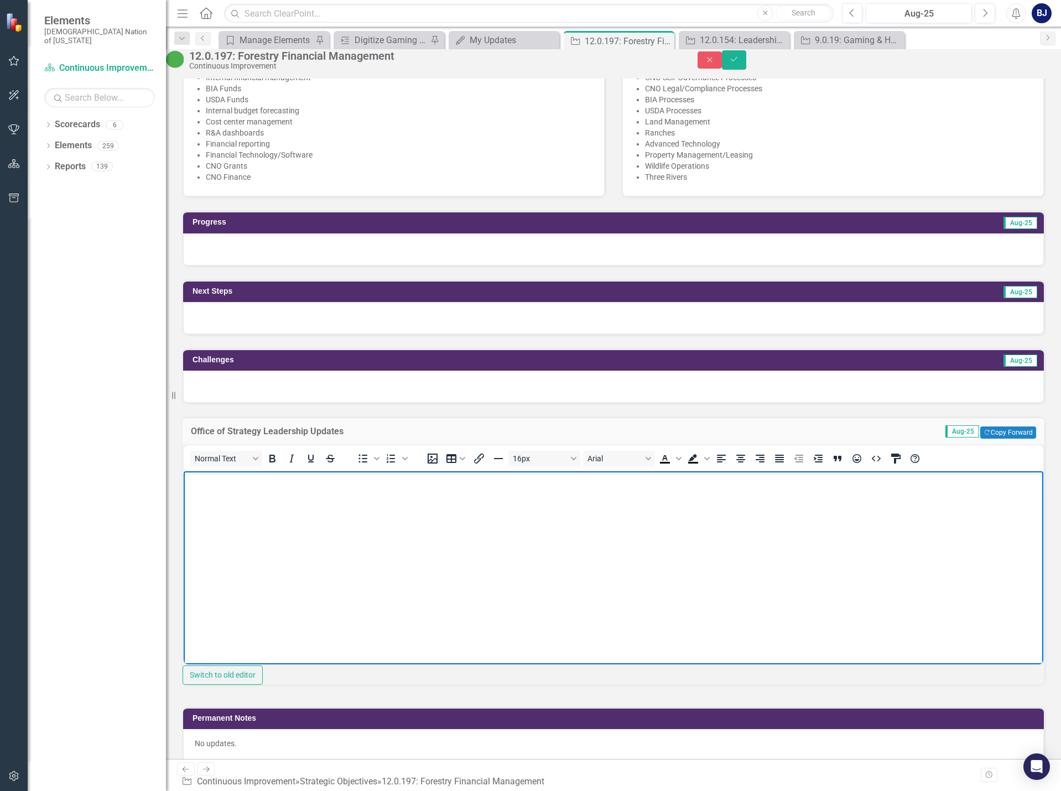
click at [216, 490] on body "Rich Text Area. Press ALT-0 for help." at bounding box center [614, 554] width 860 height 166
click at [370, 465] on icon "Bullet list" at bounding box center [362, 458] width 13 height 13
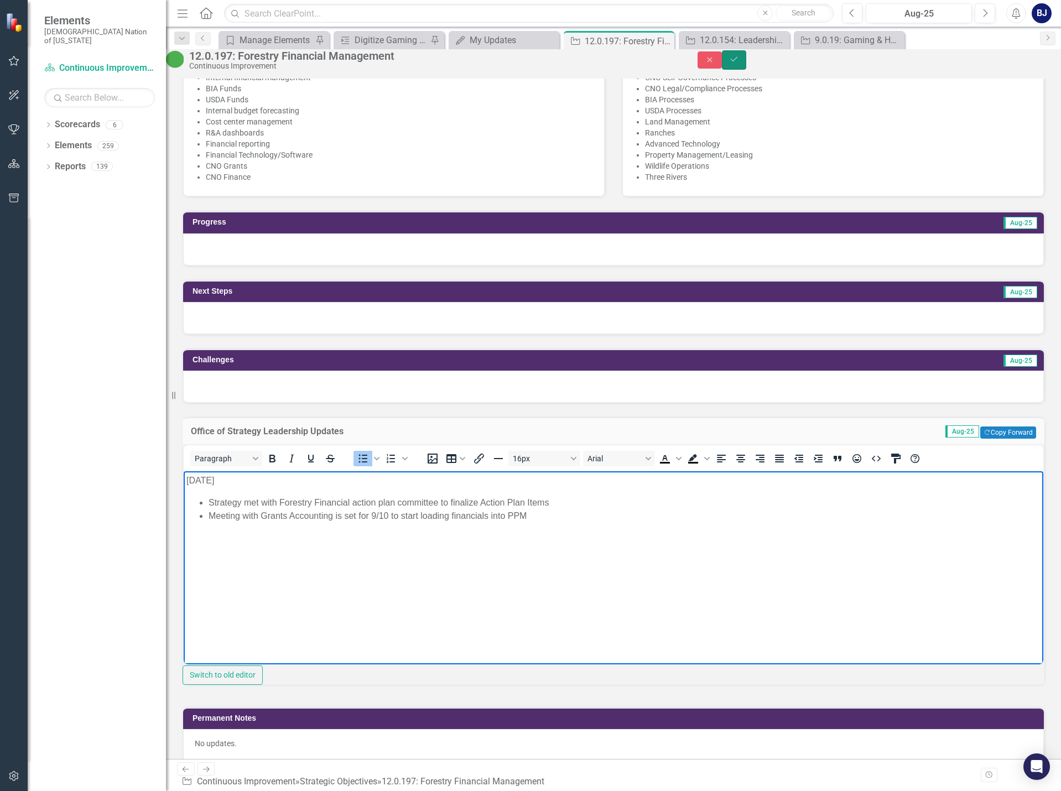
click at [747, 63] on button "Save" at bounding box center [734, 59] width 24 height 19
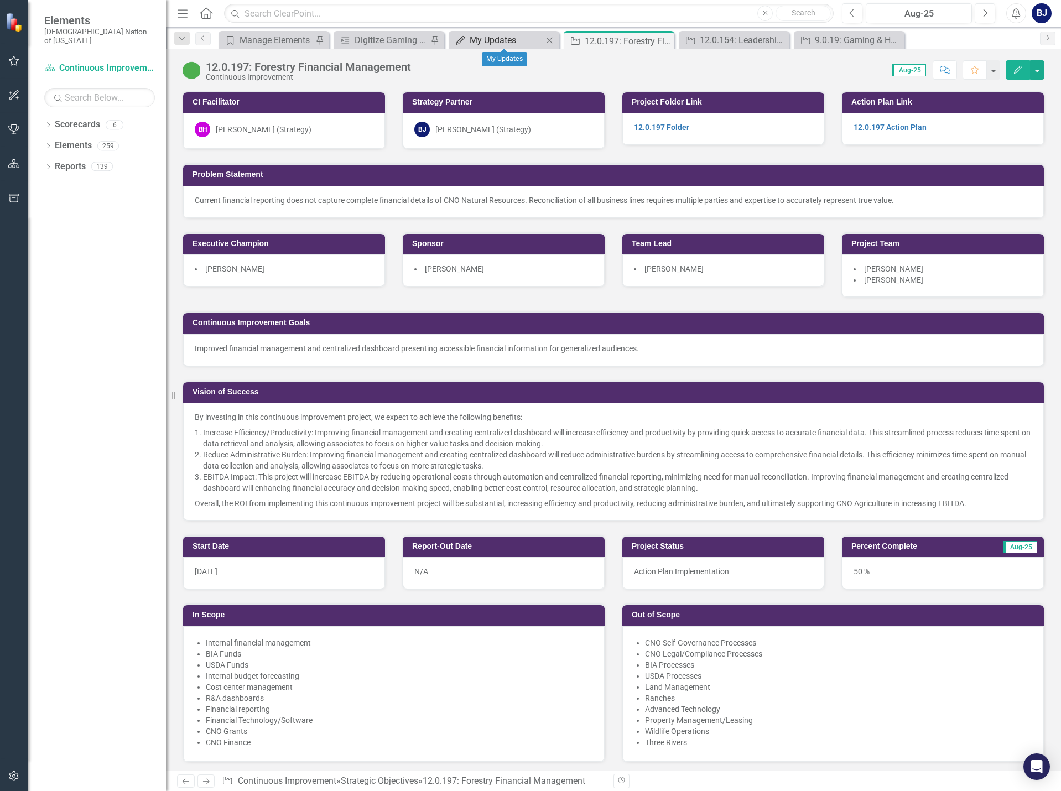
click at [498, 39] on div "My Updates" at bounding box center [506, 40] width 73 height 14
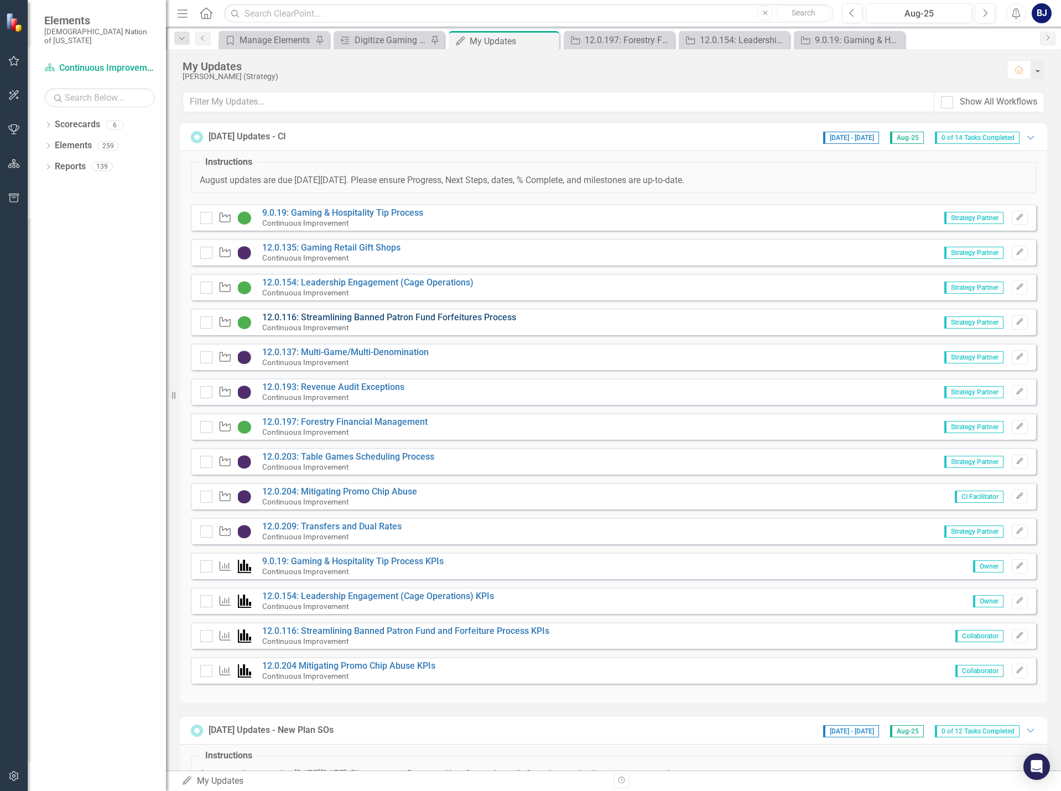
click at [387, 318] on link "12.0.116: Streamlining Banned Patron Fund Forfeitures Process" at bounding box center [389, 317] width 254 height 11
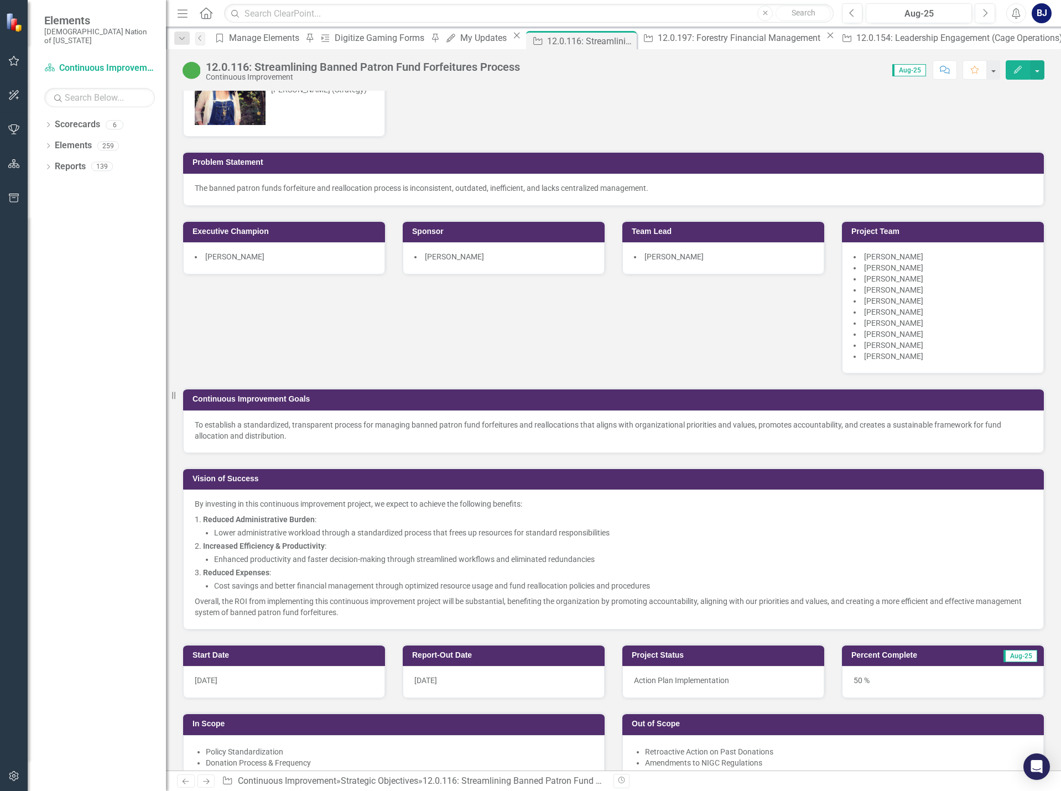
scroll to position [55, 0]
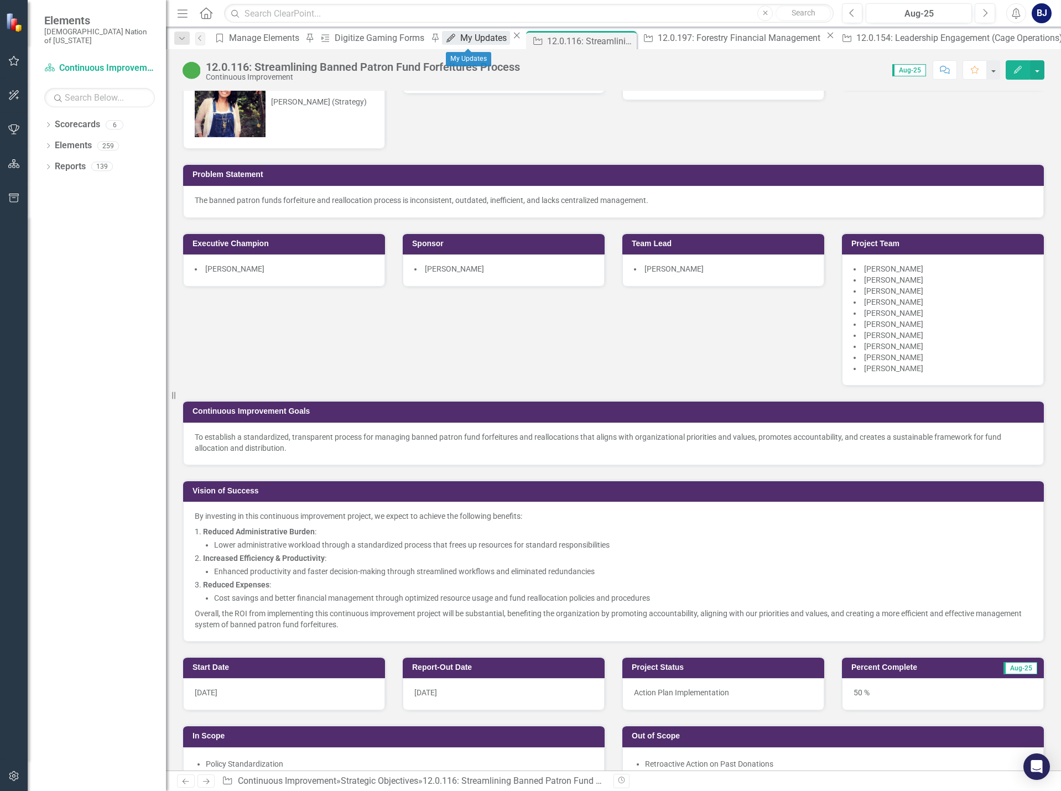
click at [460, 43] on div "My Updates" at bounding box center [485, 38] width 50 height 14
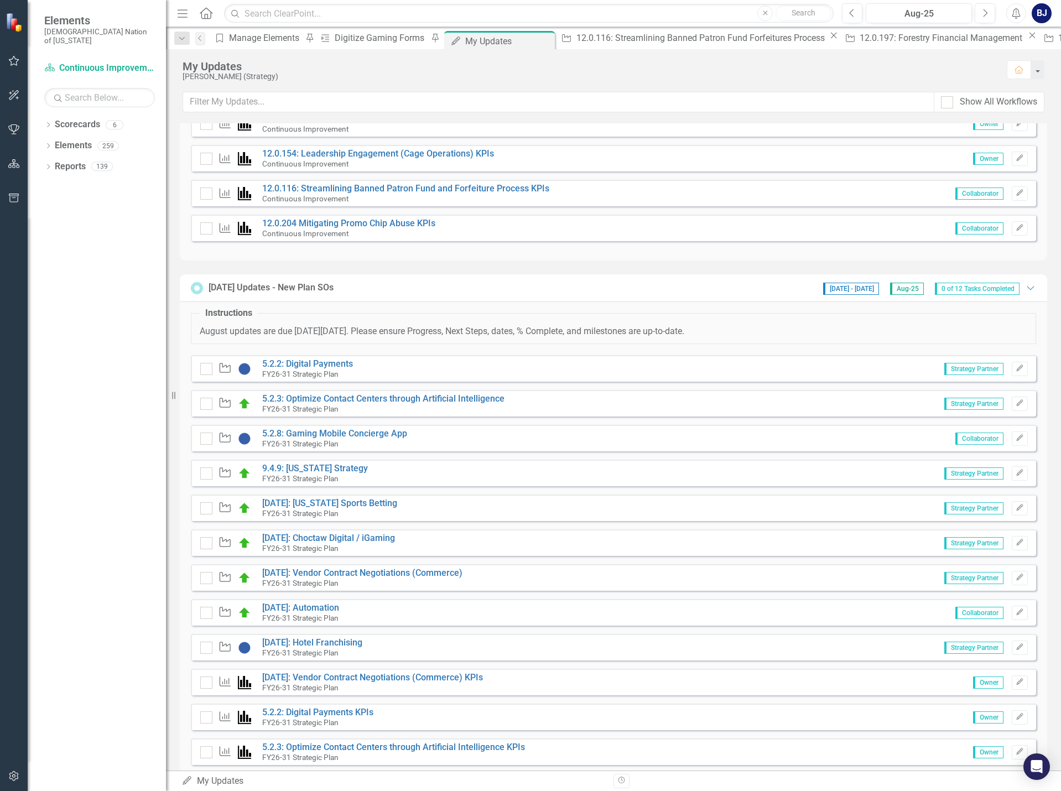
scroll to position [470, 0]
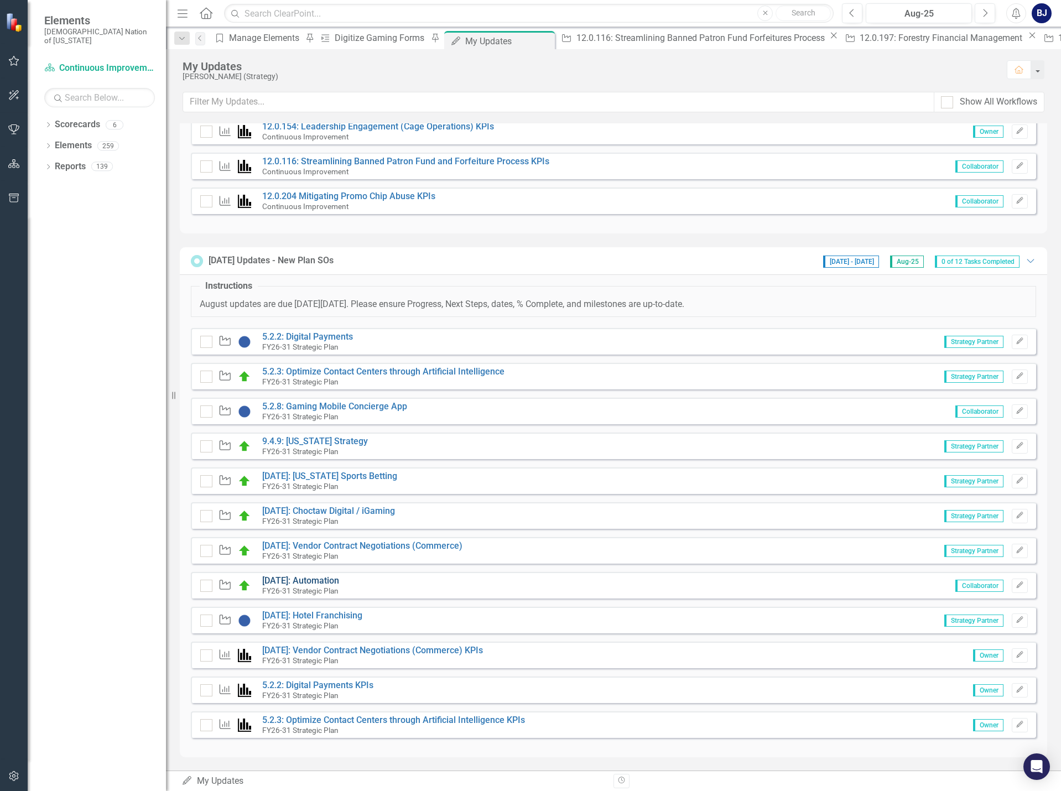
click at [325, 583] on link "[DATE]: Automation" at bounding box center [300, 581] width 77 height 11
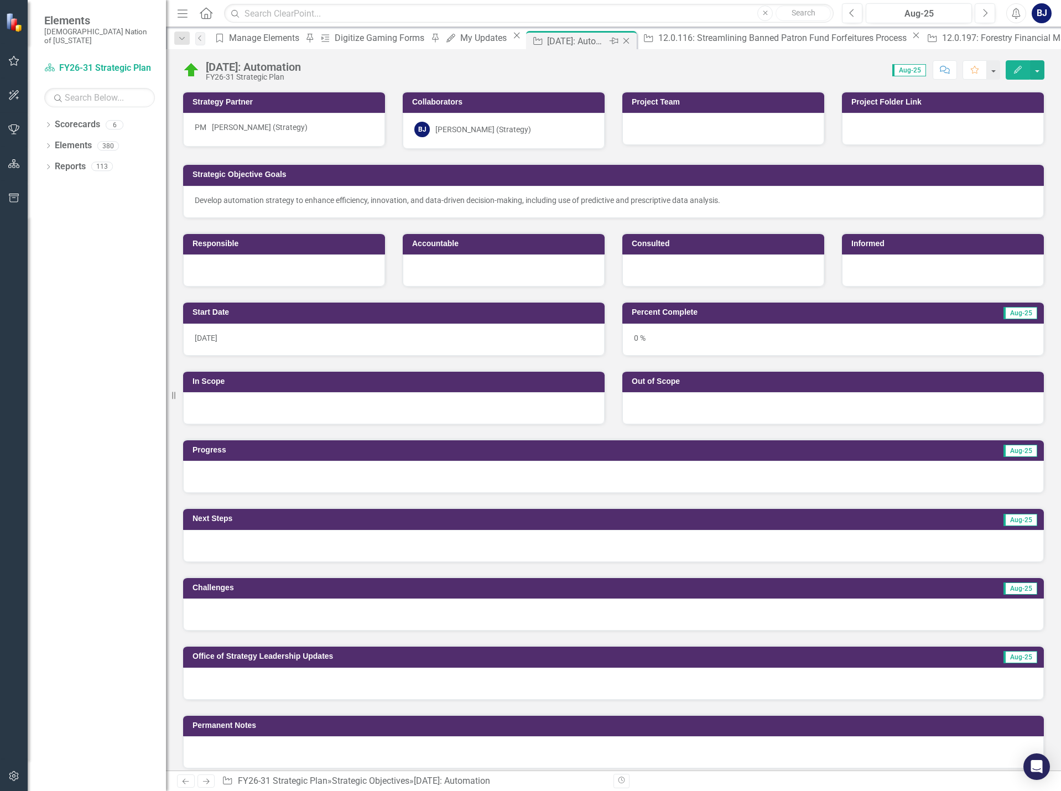
click at [621, 40] on icon "Close" at bounding box center [626, 41] width 11 height 9
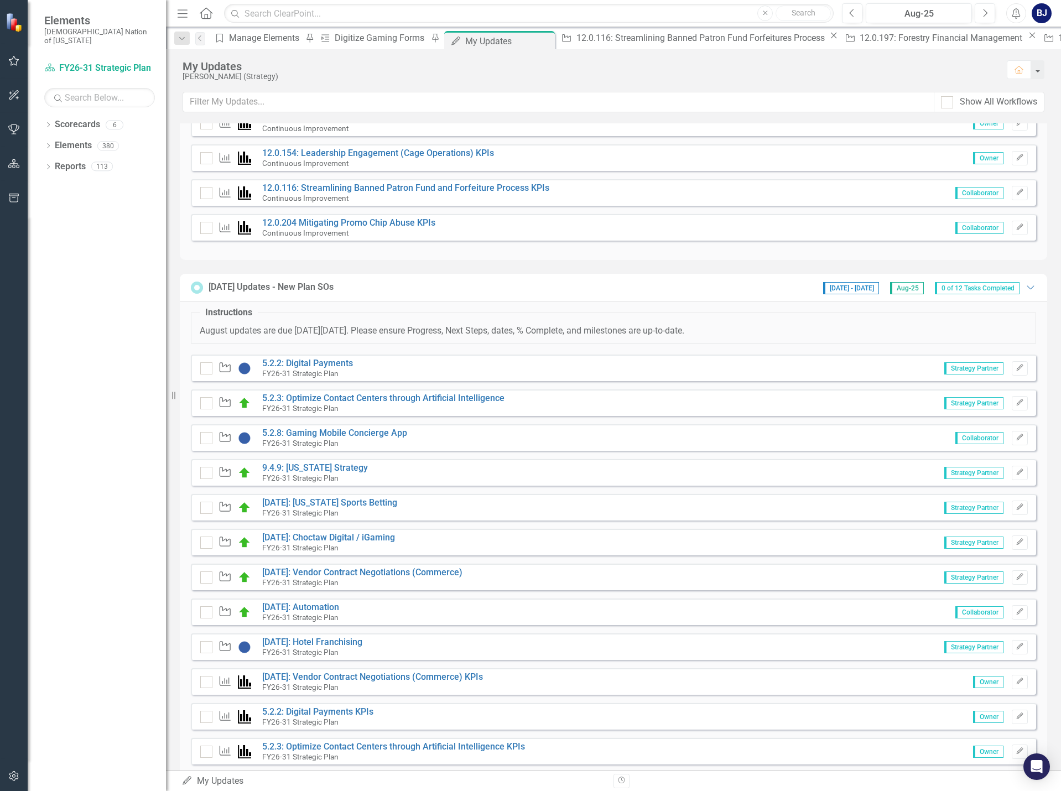
scroll to position [470, 0]
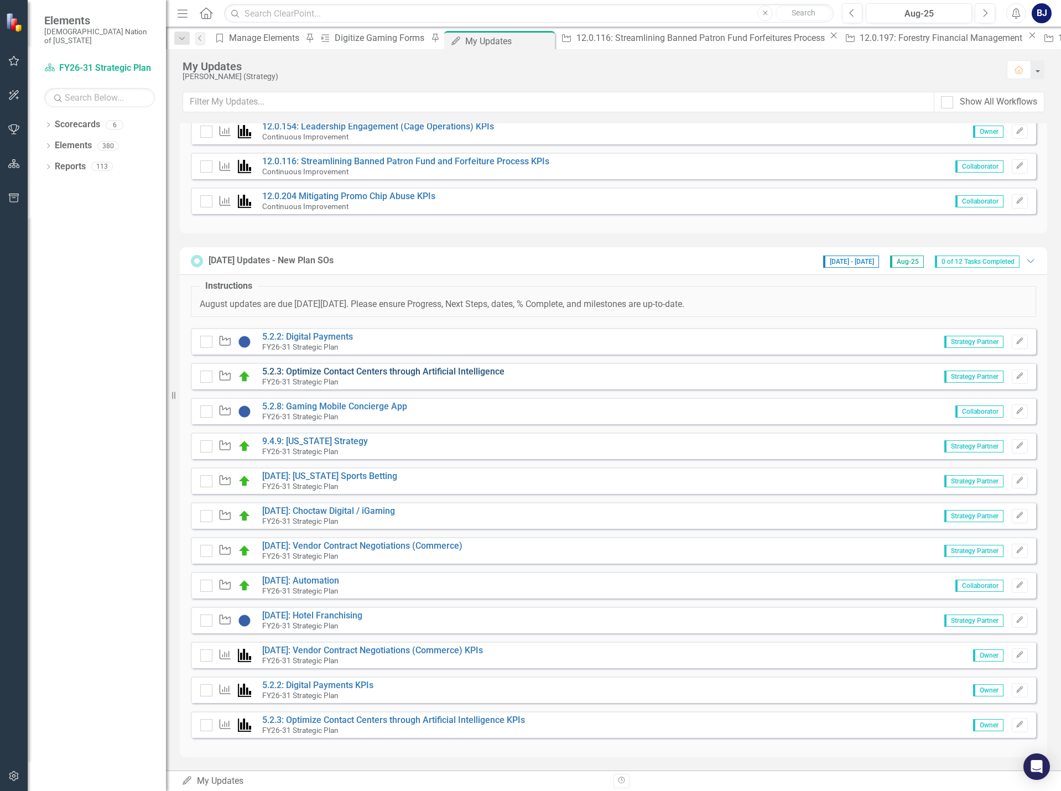
click at [314, 368] on link "5.2.3: Optimize Contact Centers through Artificial Intelligence" at bounding box center [383, 371] width 242 height 11
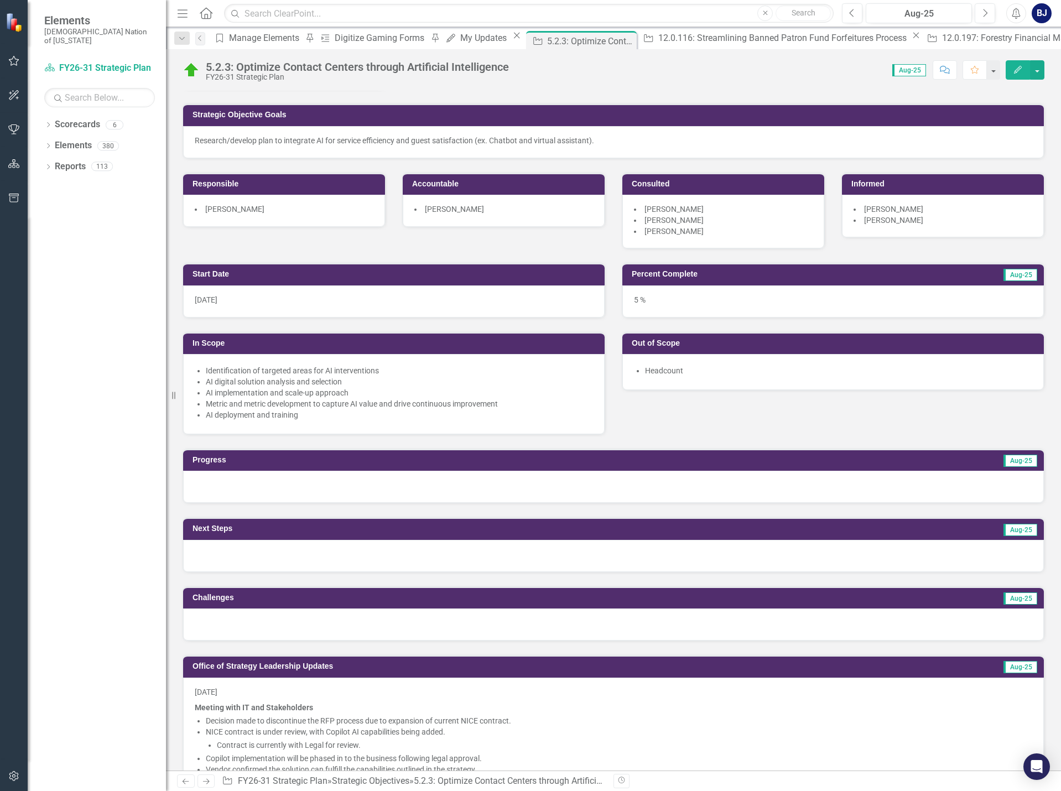
scroll to position [55, 0]
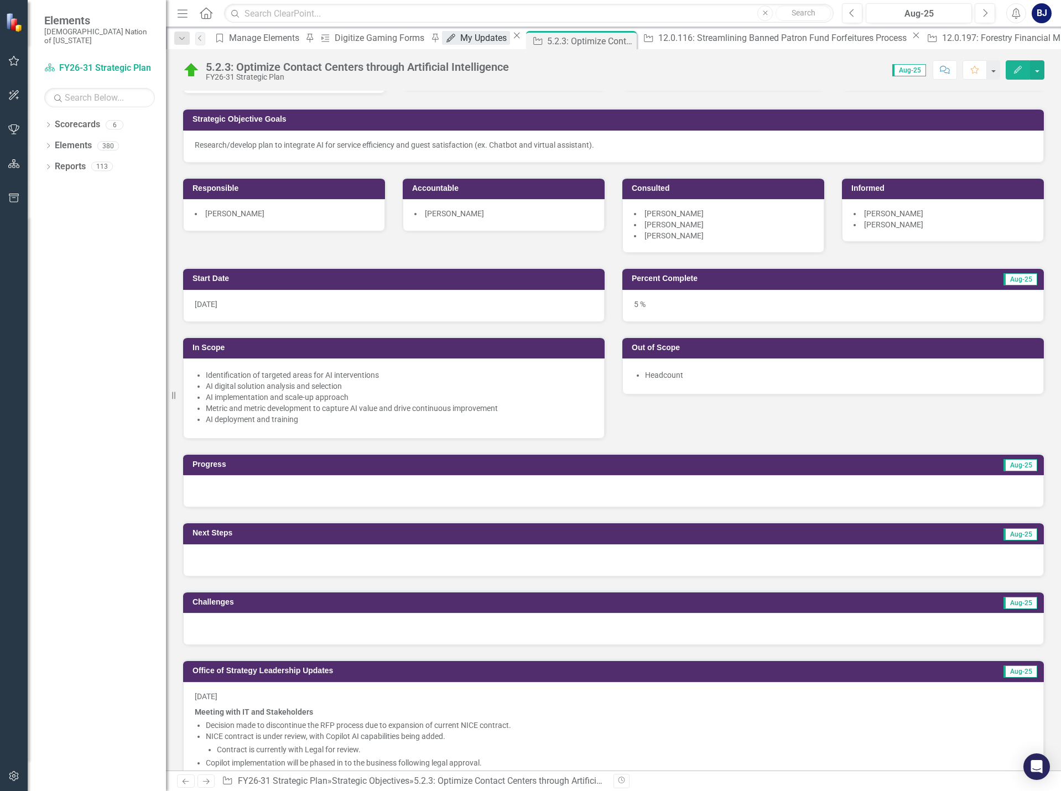
click at [460, 45] on div "My Updates" at bounding box center [485, 38] width 50 height 14
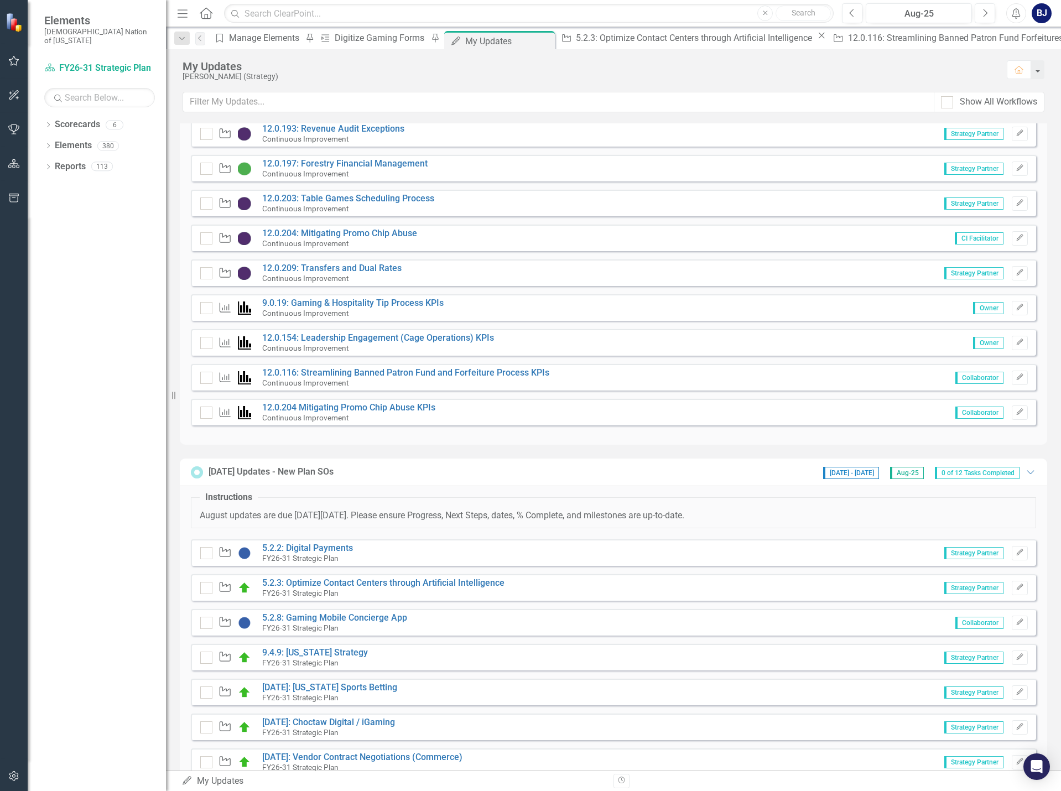
scroll to position [277, 0]
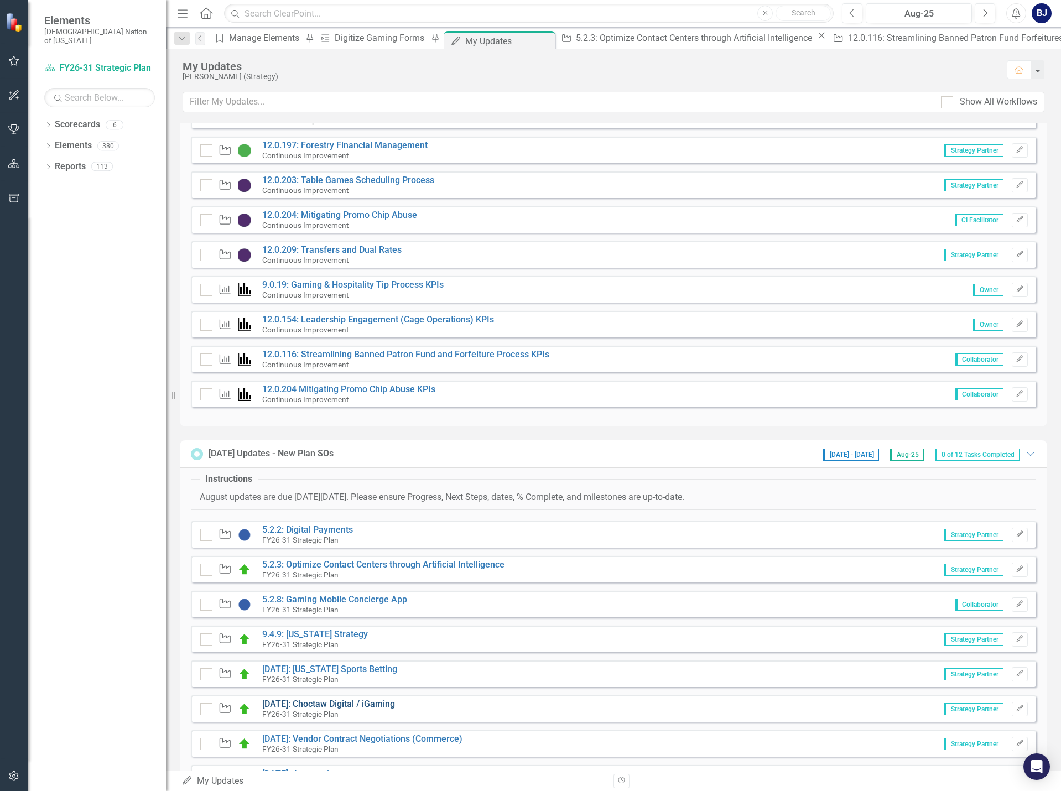
click at [311, 704] on link "[DATE]: Choctaw Digital / iGaming" at bounding box center [328, 704] width 133 height 11
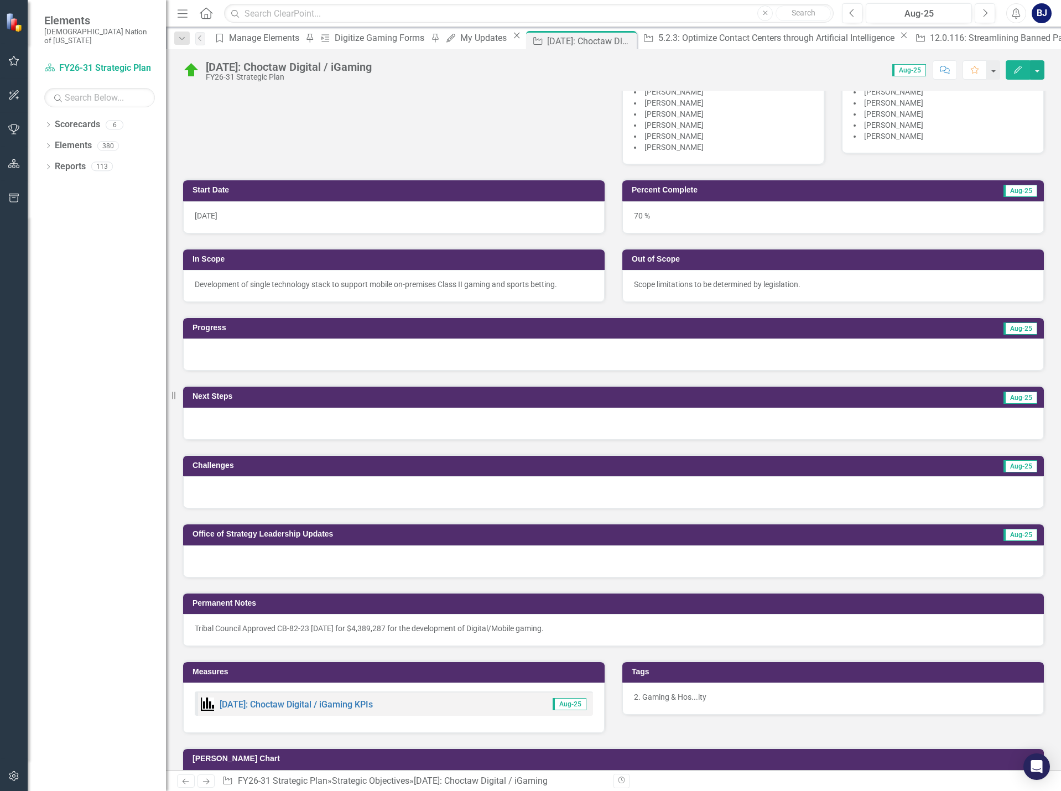
scroll to position [277, 0]
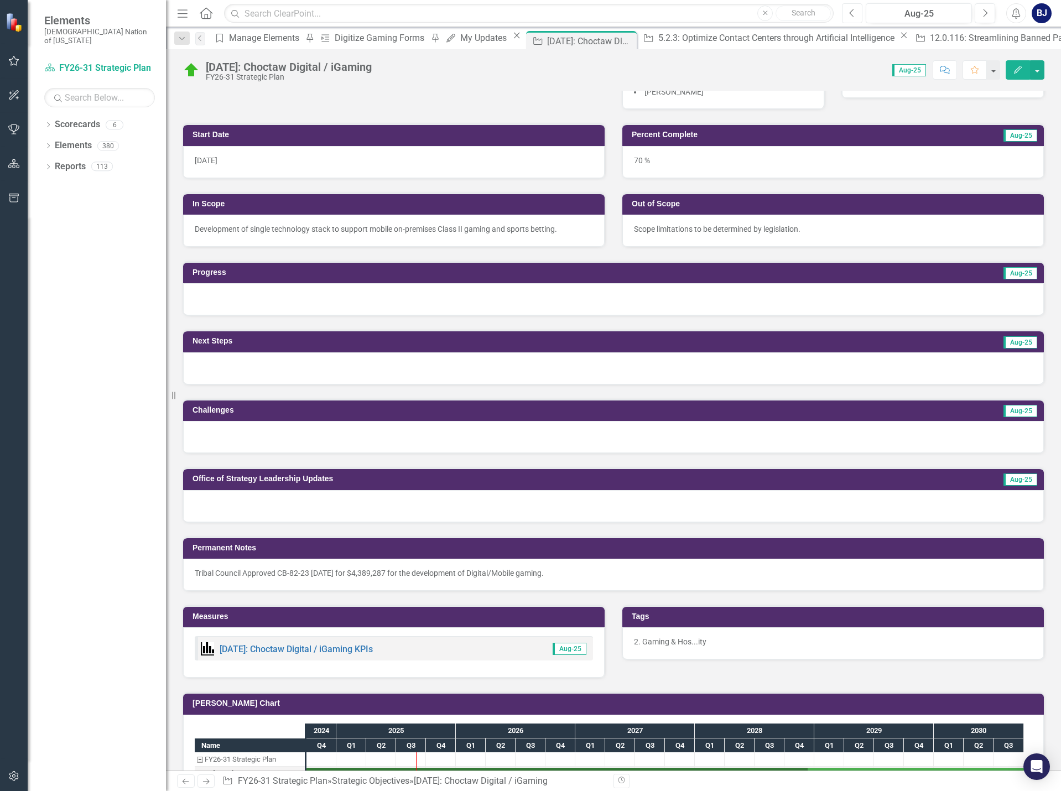
click at [854, 15] on icon "Previous" at bounding box center [852, 13] width 6 height 10
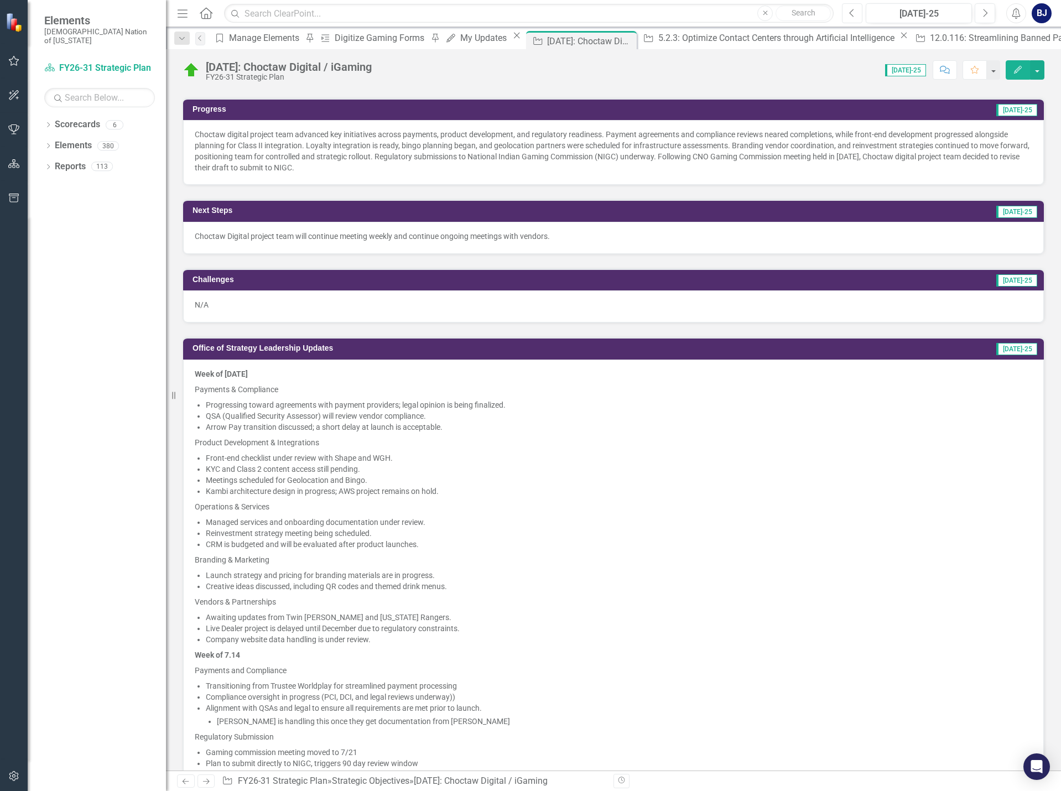
scroll to position [443, 0]
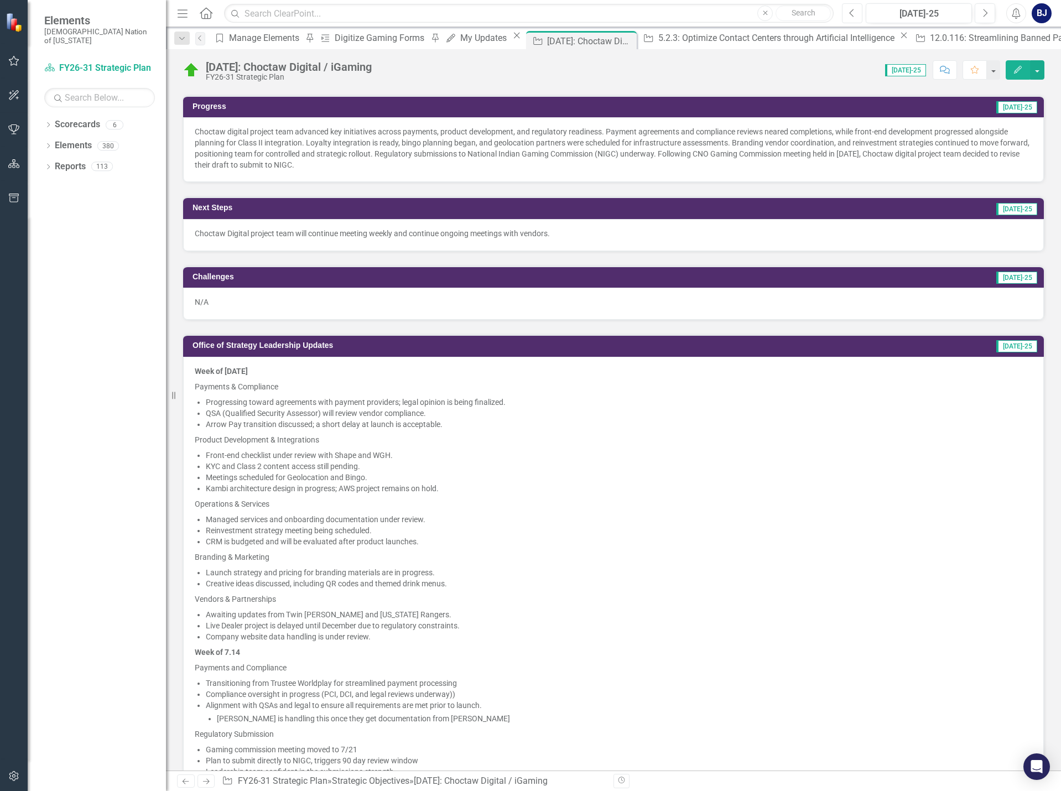
click at [859, 13] on button "Previous" at bounding box center [852, 13] width 20 height 20
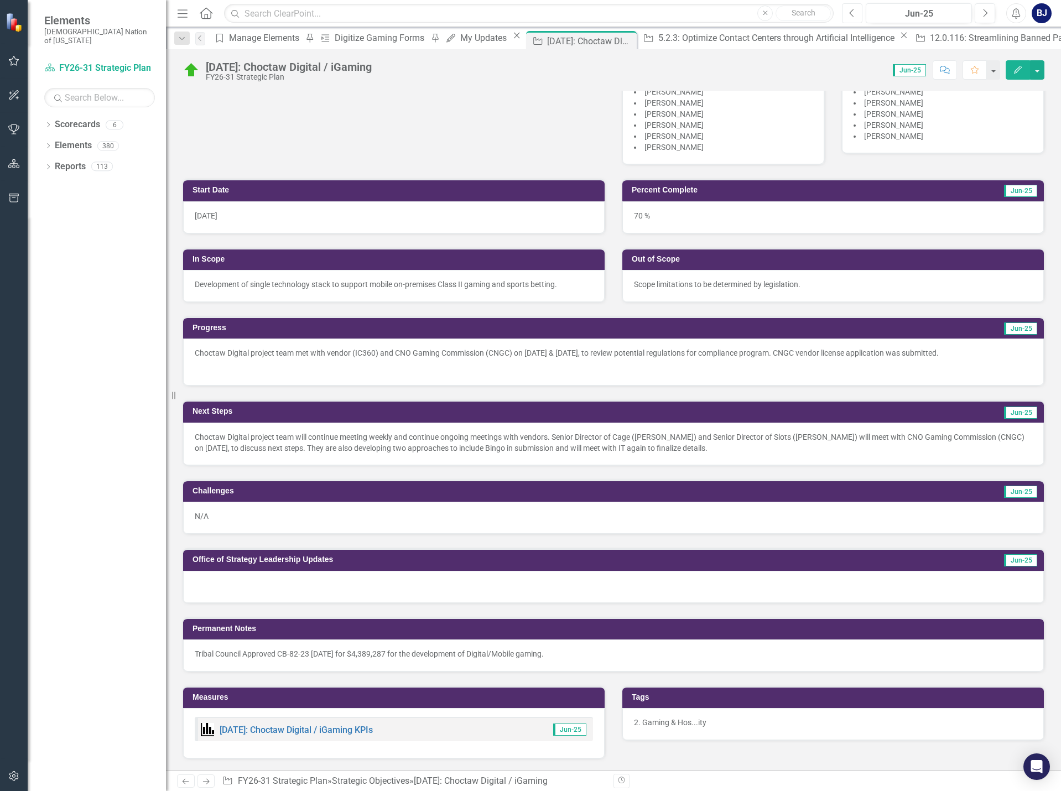
scroll to position [277, 0]
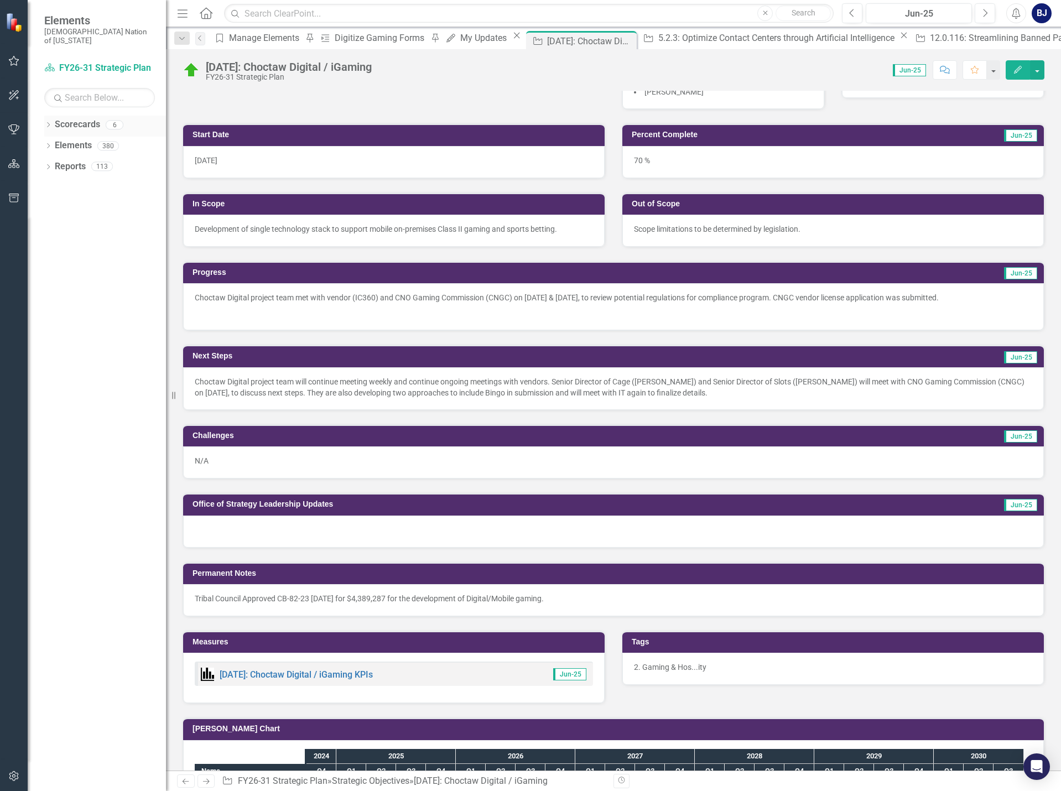
click at [46, 123] on icon "Dropdown" at bounding box center [48, 126] width 8 height 6
click at [128, 203] on link "Choctaw Nation Strategic Plan" at bounding box center [113, 209] width 105 height 13
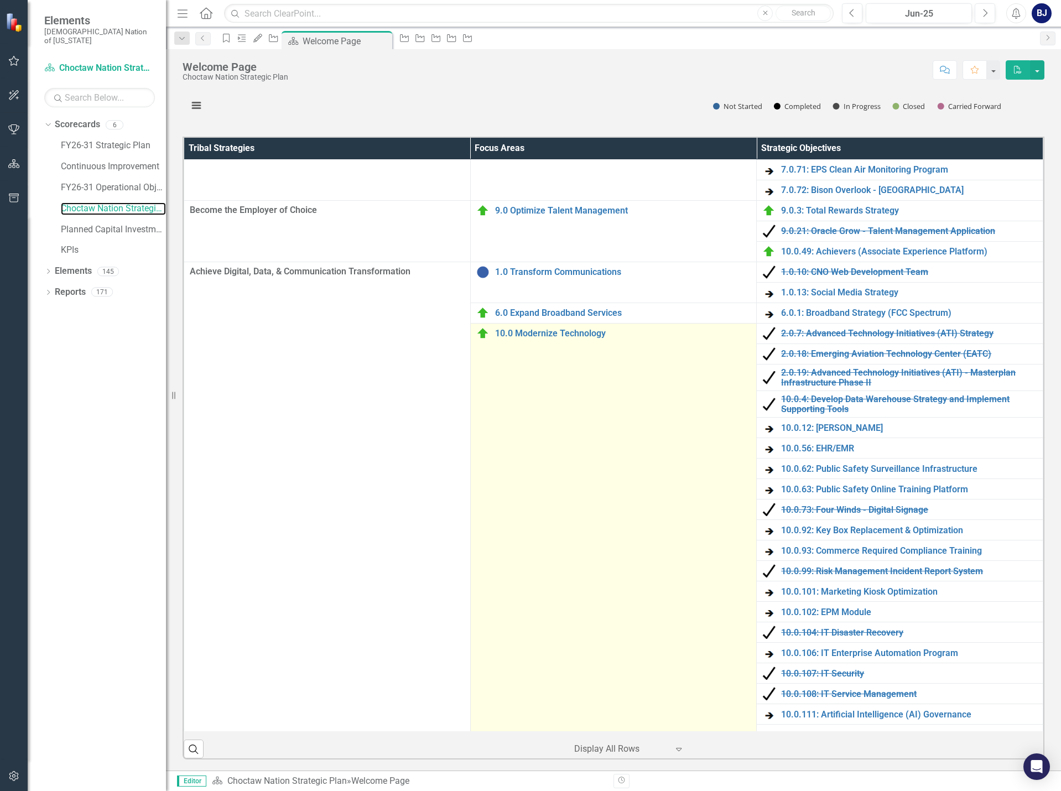
scroll to position [1768, 0]
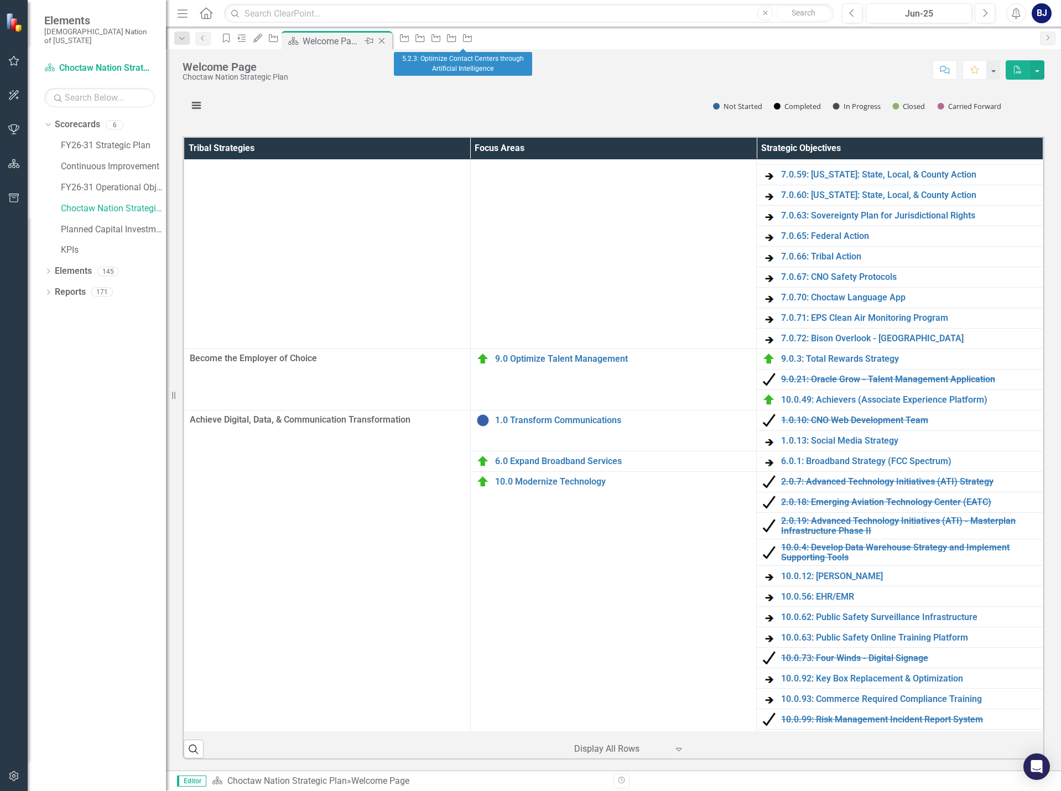
click at [387, 40] on icon "Close" at bounding box center [381, 41] width 11 height 9
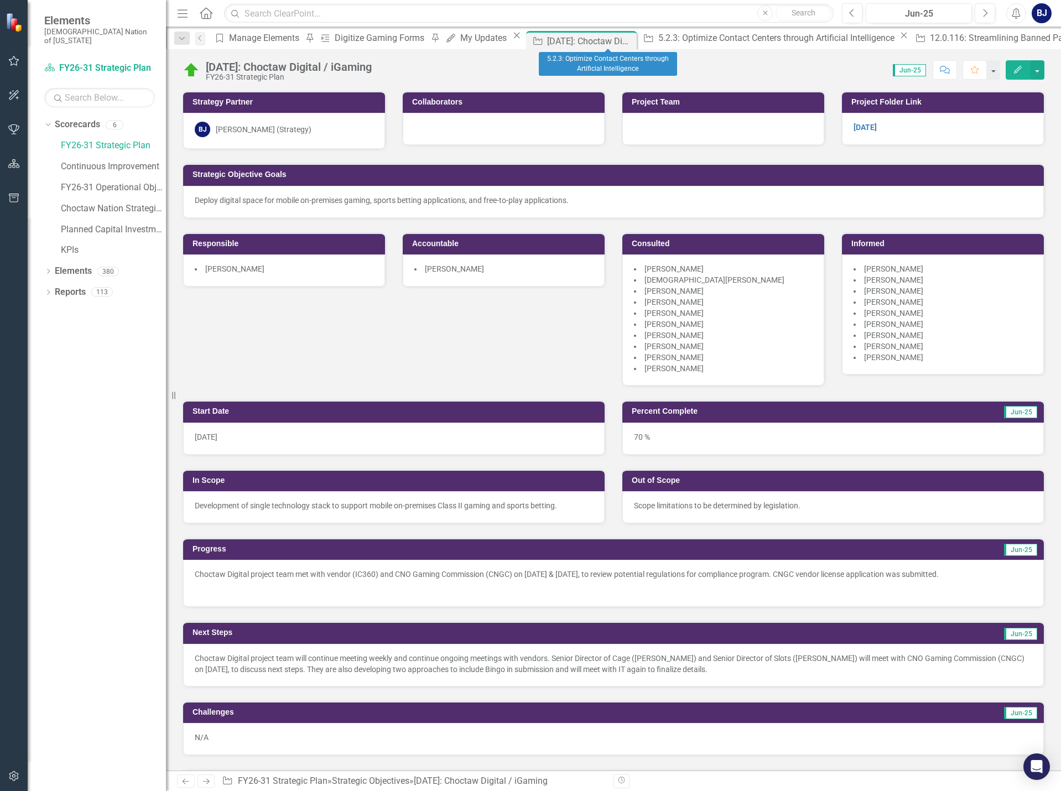
click at [899, 38] on icon "Close" at bounding box center [904, 35] width 11 height 9
click at [911, 39] on icon "Close" at bounding box center [916, 35] width 11 height 9
click at [823, 35] on div "Close" at bounding box center [830, 35] width 14 height 9
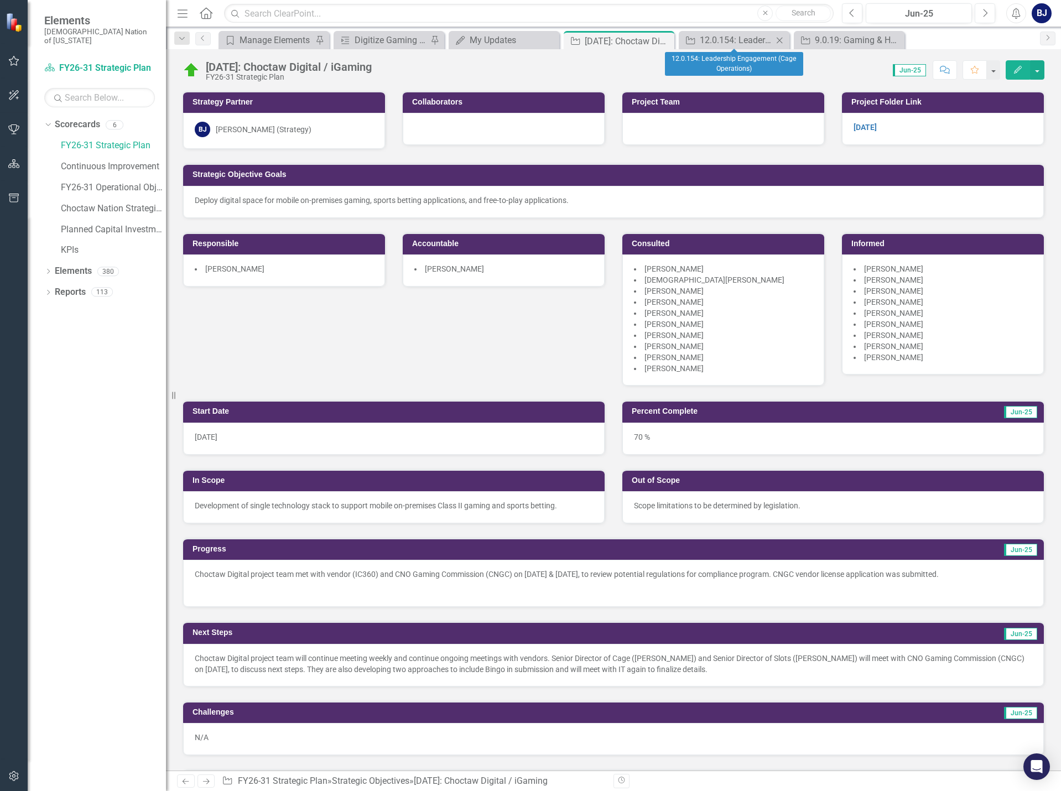
click at [779, 40] on icon "Close" at bounding box center [779, 40] width 11 height 9
click at [778, 37] on icon "Close" at bounding box center [779, 40] width 11 height 9
click at [11, 60] on icon "button" at bounding box center [14, 61] width 11 height 10
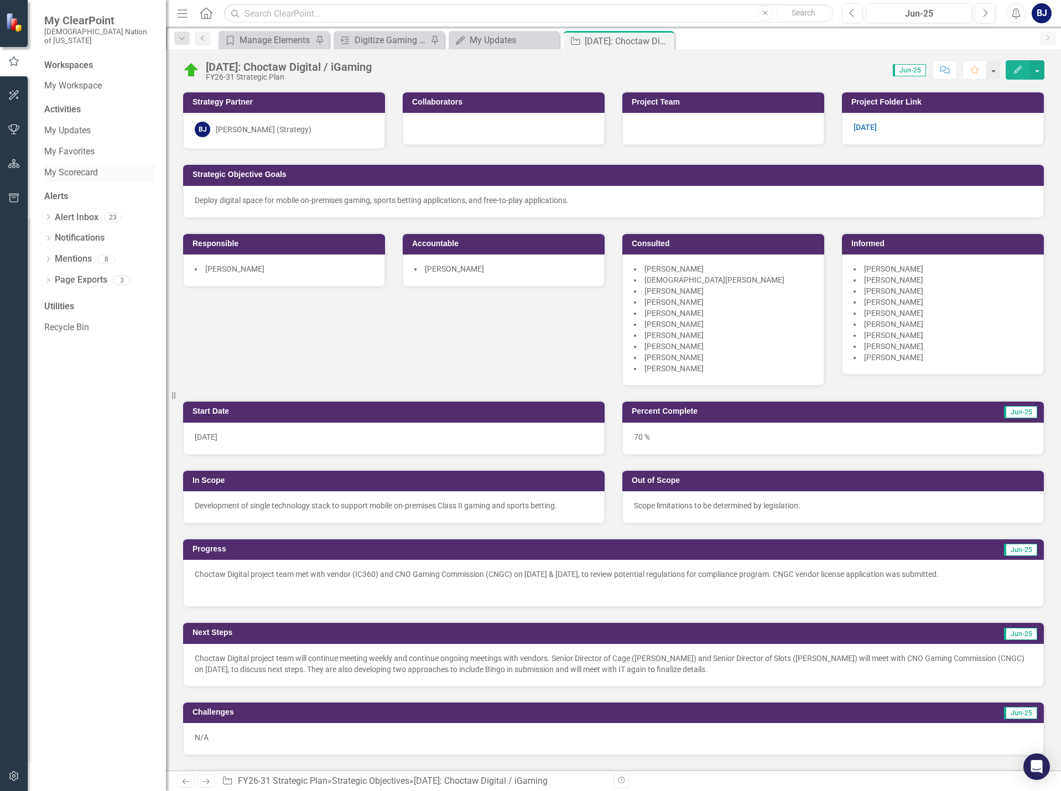
click at [69, 167] on link "My Scorecard" at bounding box center [99, 173] width 111 height 13
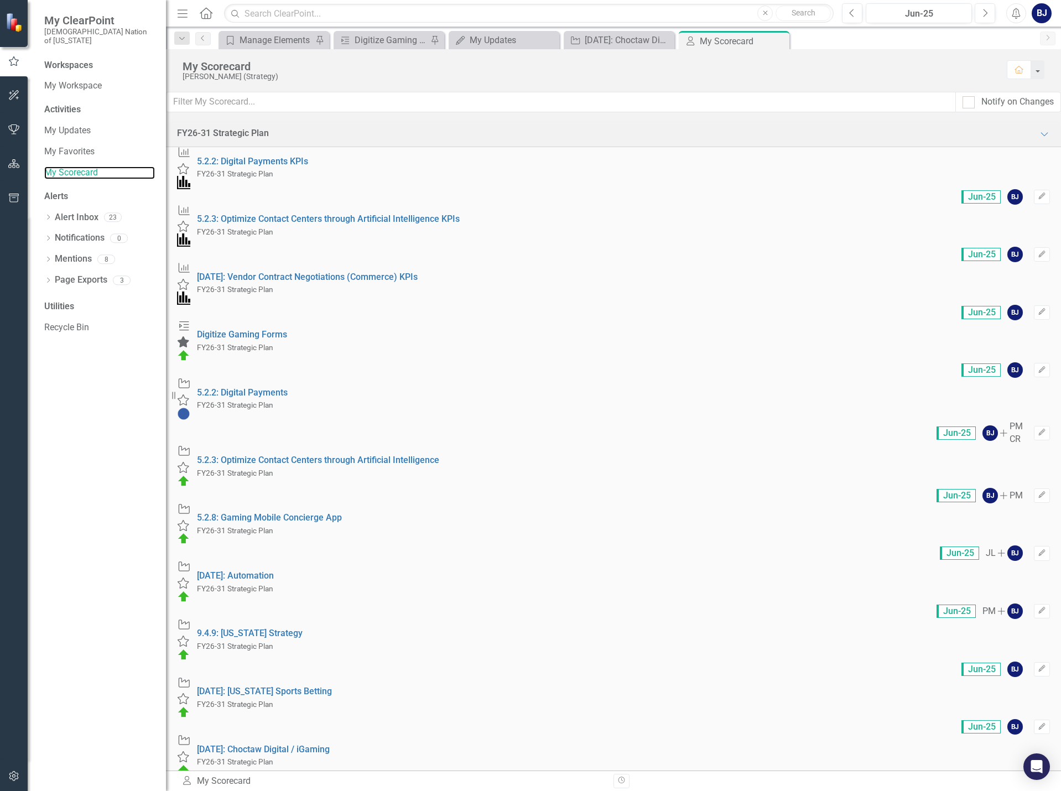
scroll to position [702, 0]
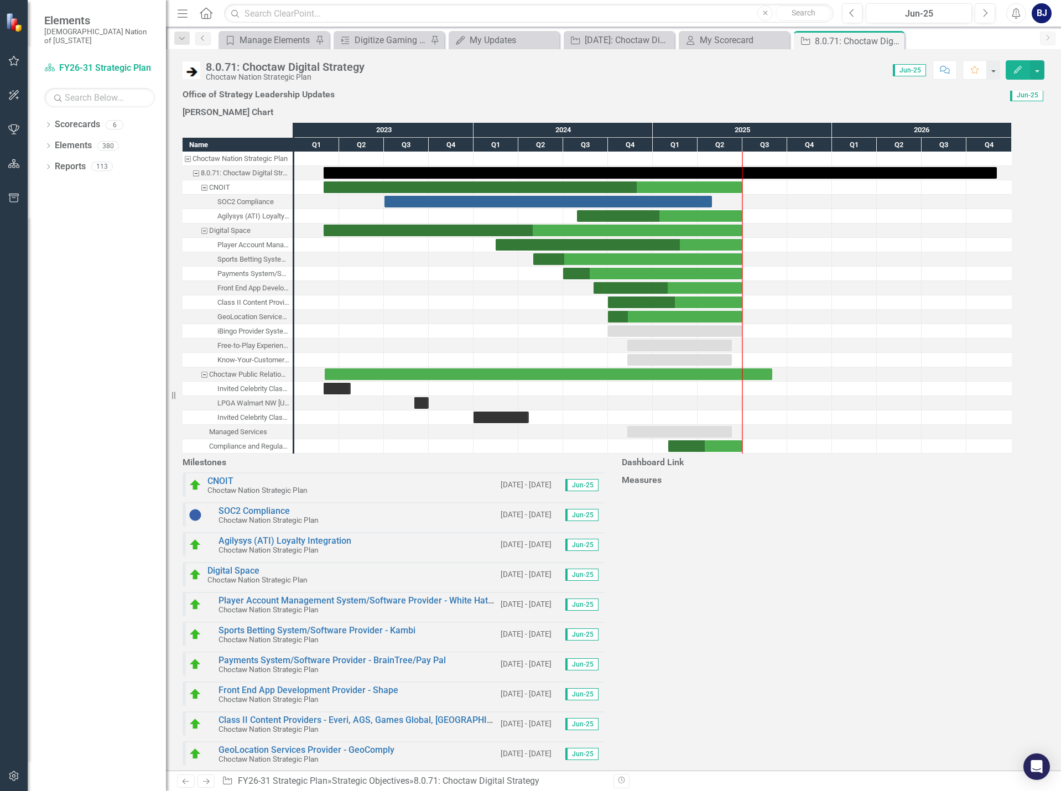
scroll to position [443, 0]
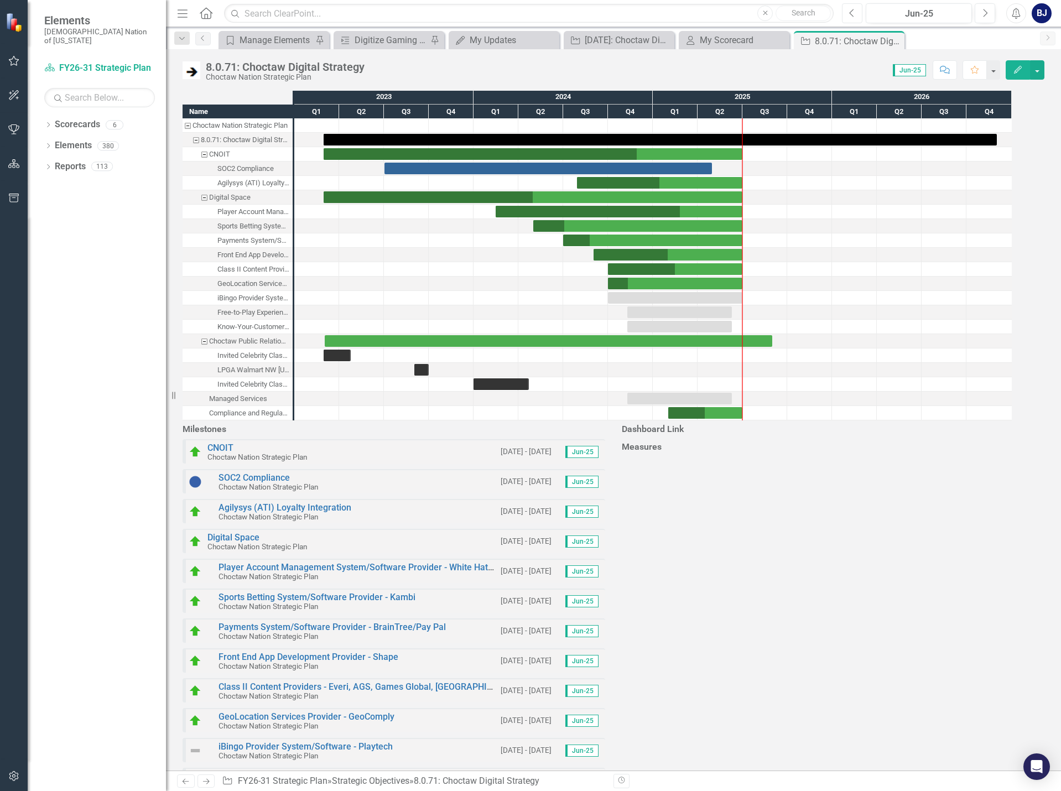
click at [847, 11] on button "Previous" at bounding box center [852, 13] width 20 height 20
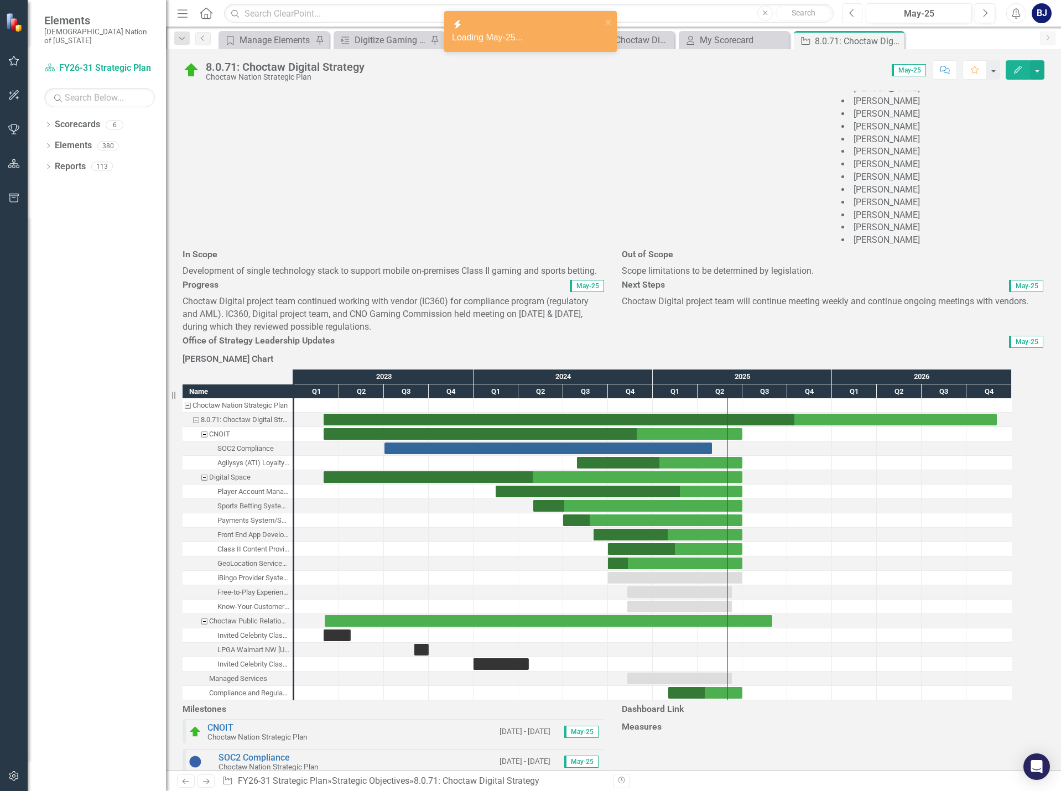
scroll to position [221, 0]
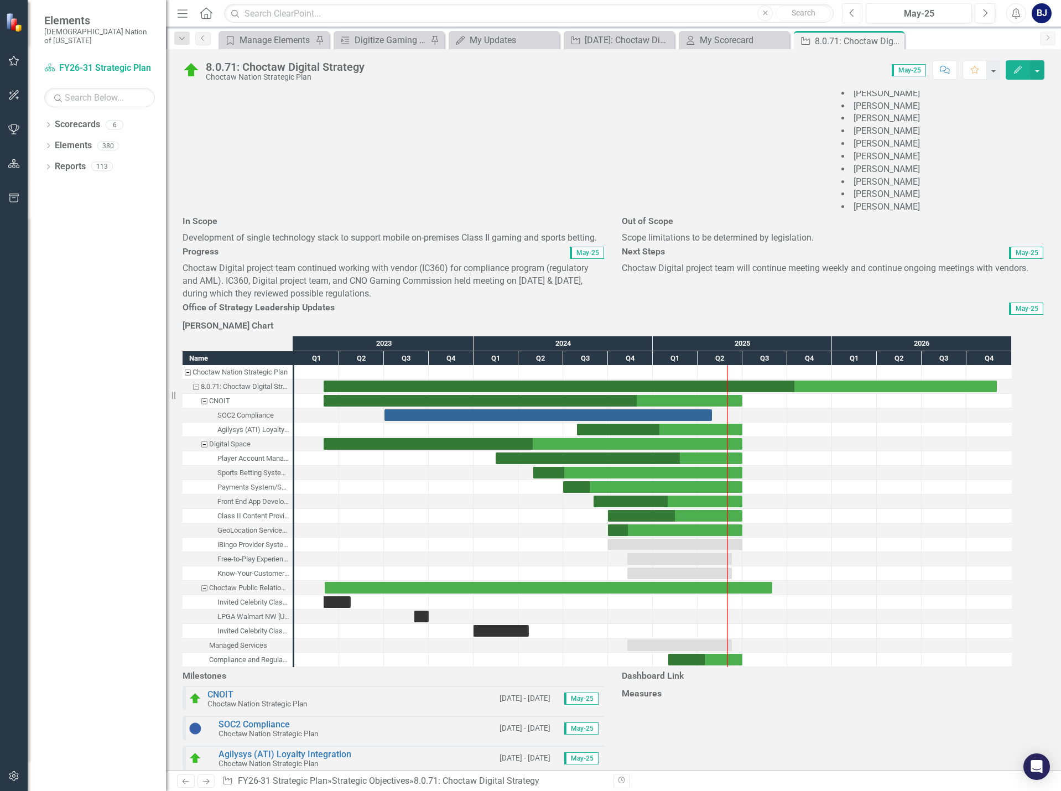
click at [849, 13] on icon "Previous" at bounding box center [852, 13] width 6 height 10
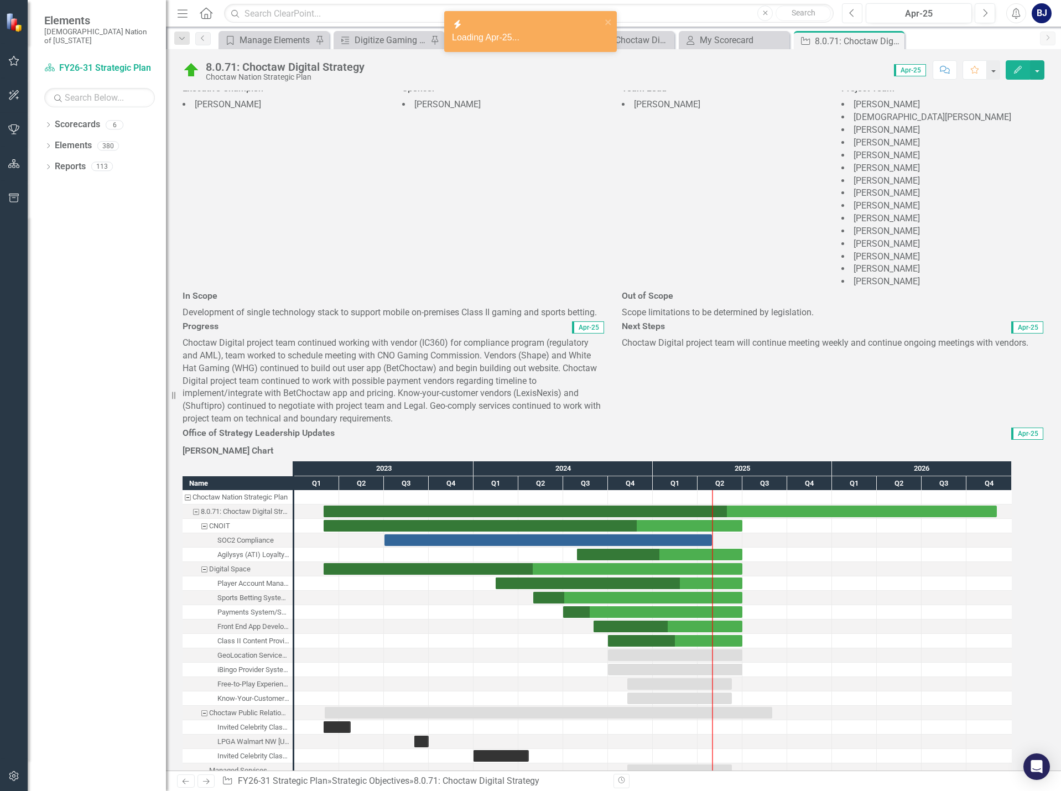
scroll to position [166, 0]
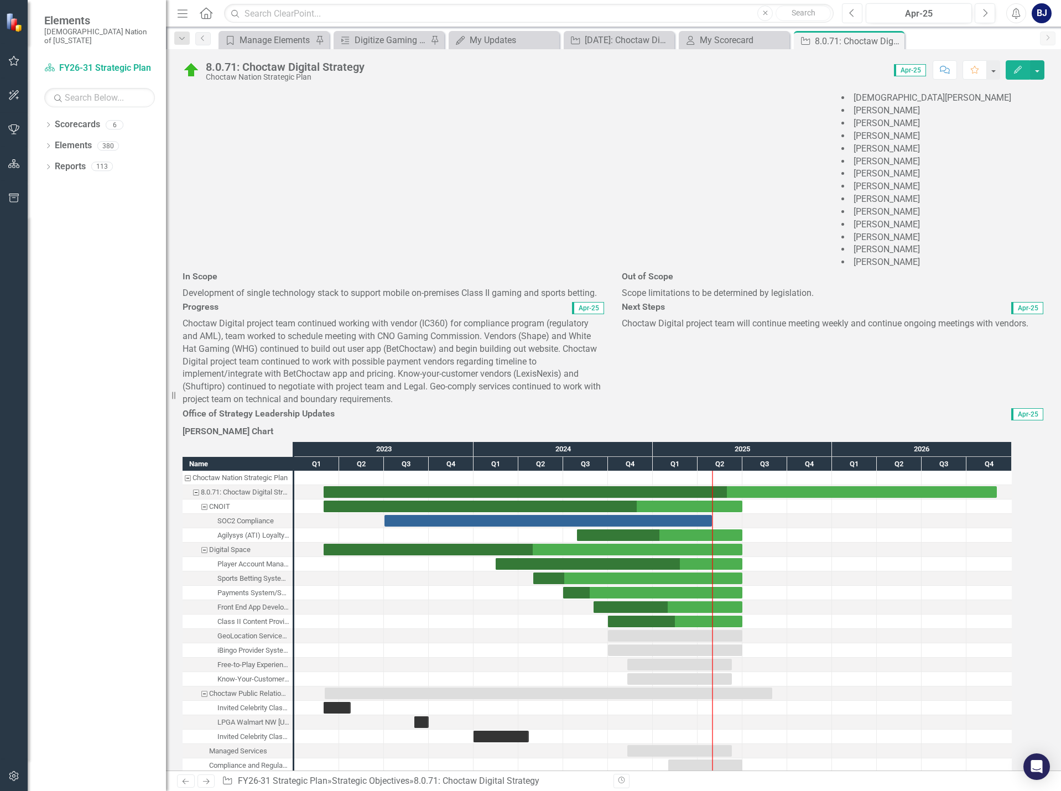
click at [854, 14] on icon "Previous" at bounding box center [852, 13] width 6 height 10
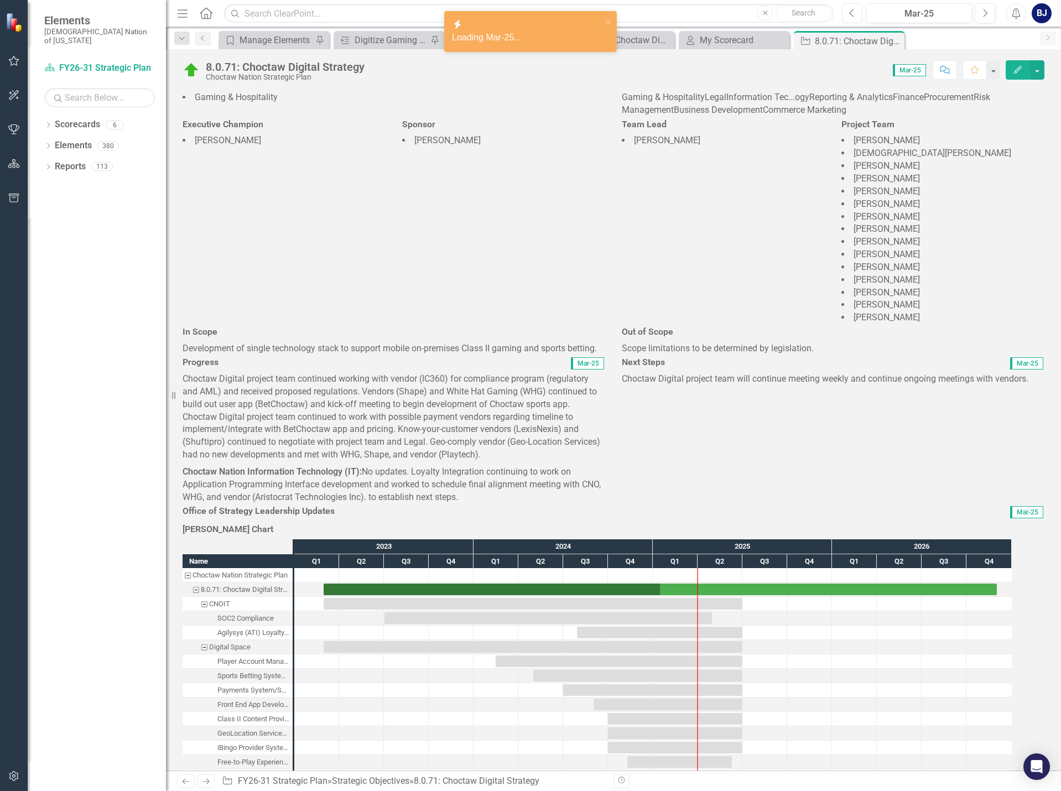
scroll to position [166, 0]
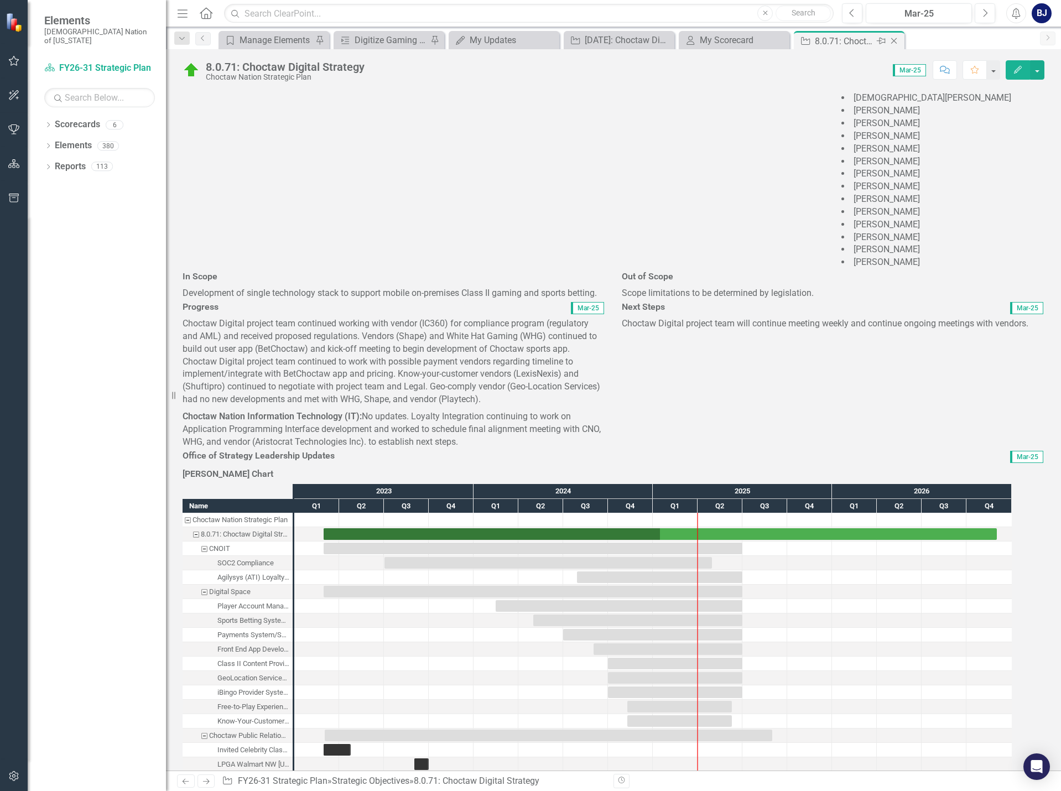
click at [897, 39] on icon "Close" at bounding box center [894, 41] width 11 height 9
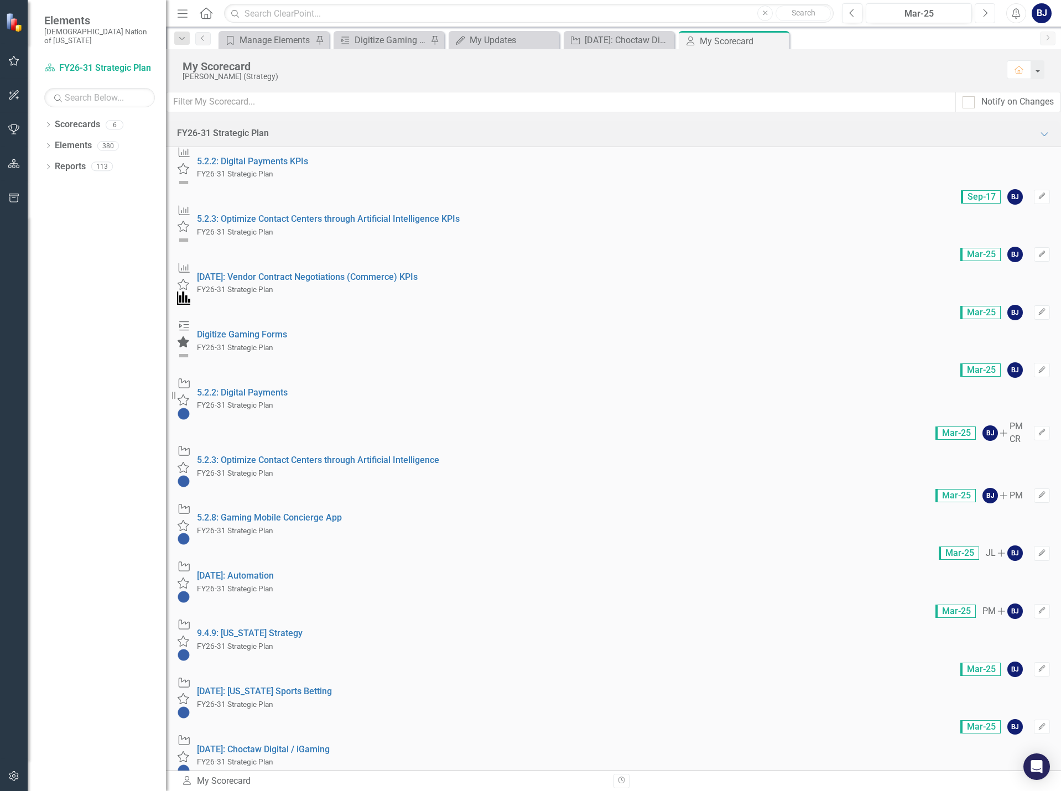
click at [990, 16] on button "Next" at bounding box center [985, 13] width 20 height 20
click at [990, 15] on button "Next" at bounding box center [985, 13] width 20 height 20
click at [980, 17] on button "Next" at bounding box center [985, 13] width 20 height 20
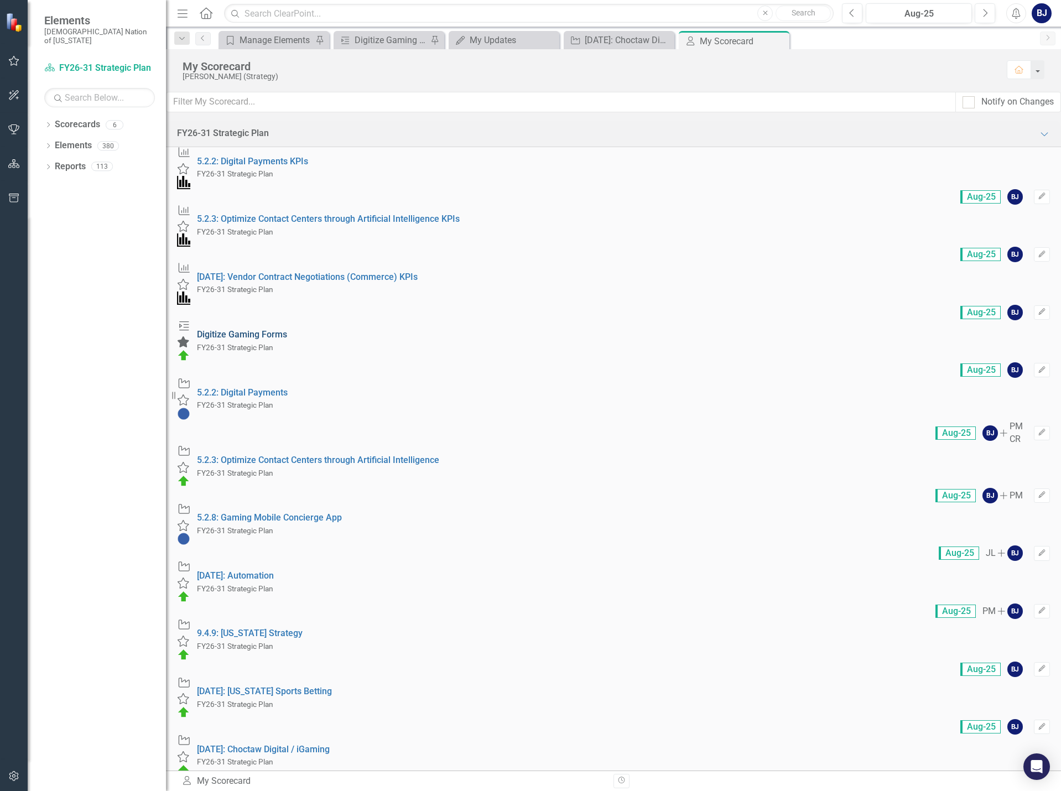
click at [287, 329] on link "Digitize Gaming Forms" at bounding box center [242, 334] width 90 height 11
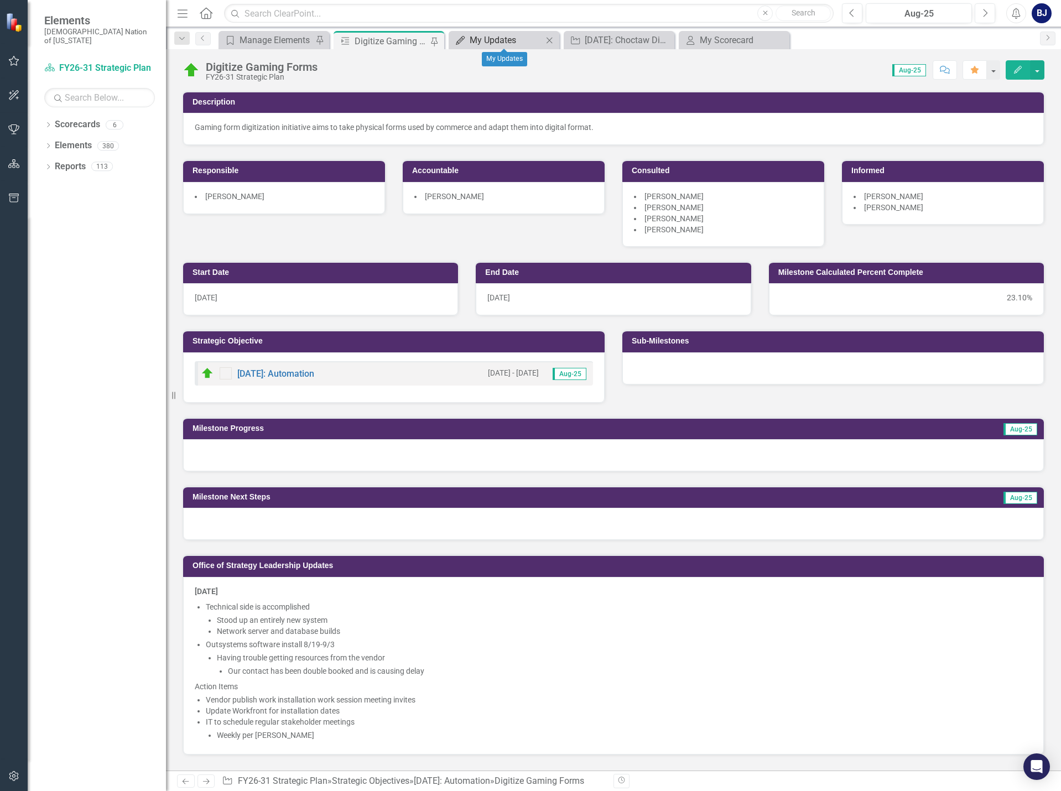
click at [483, 46] on div "My Updates" at bounding box center [506, 40] width 73 height 14
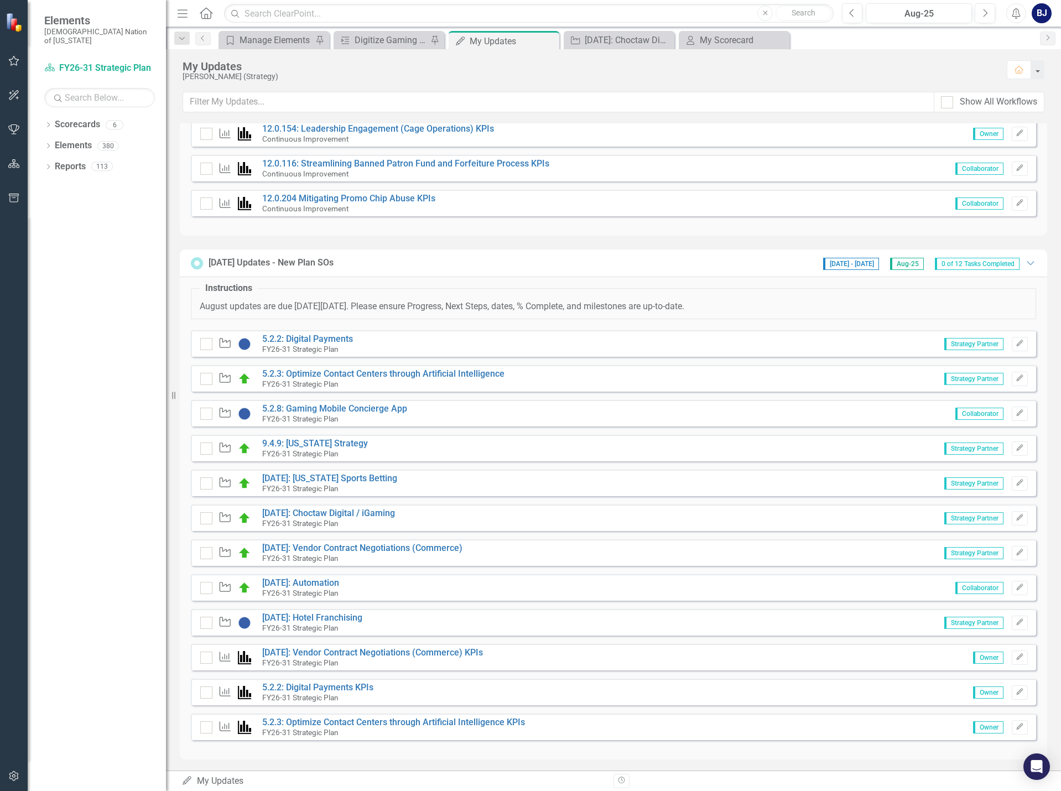
scroll to position [470, 0]
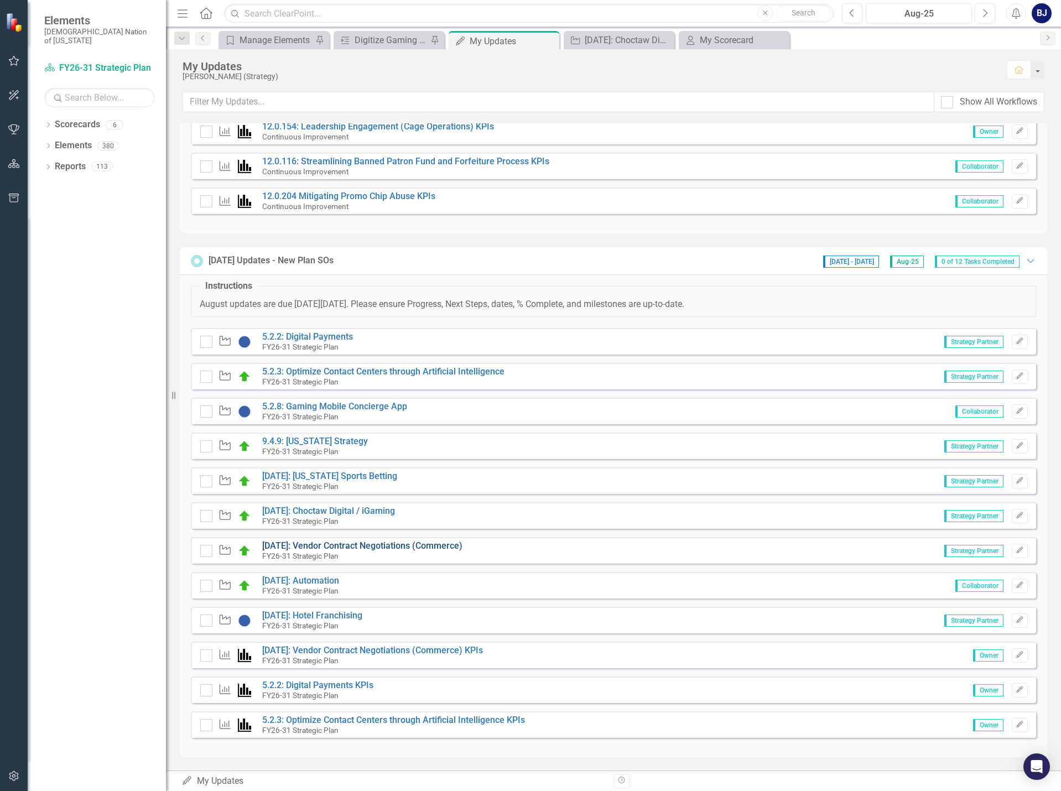
click at [339, 547] on link "[DATE]: Vendor Contract Negotiations (Commerce)" at bounding box center [362, 546] width 200 height 11
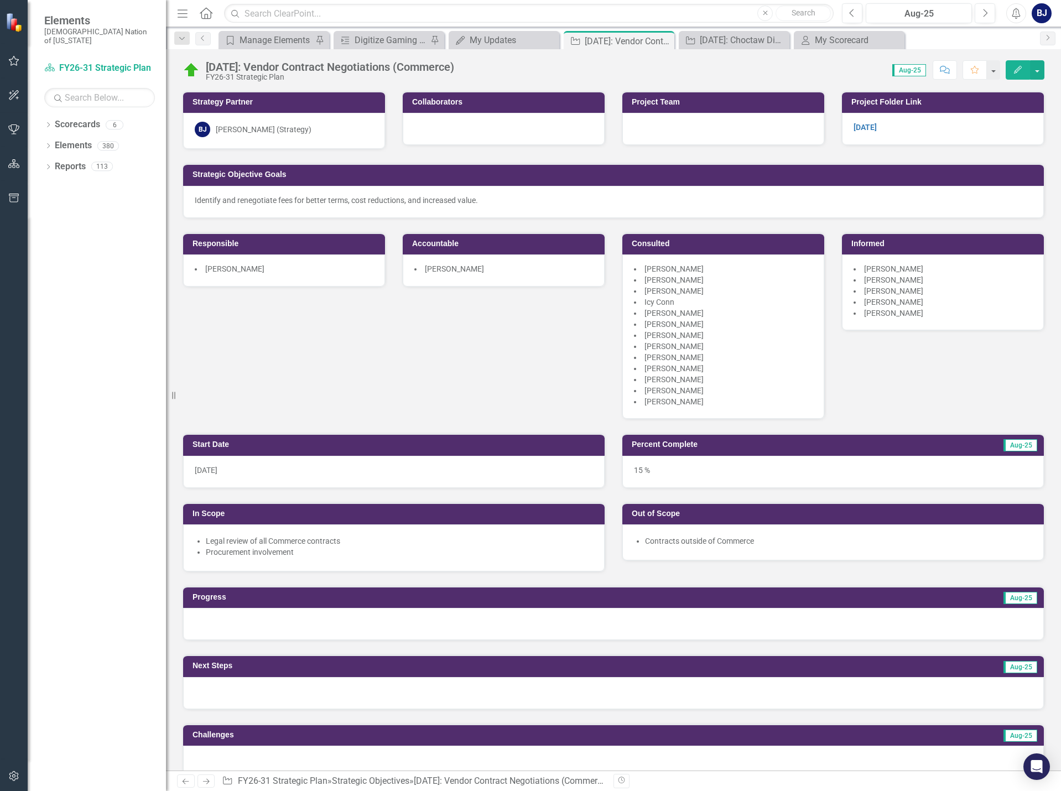
click at [198, 70] on img at bounding box center [192, 70] width 18 height 18
click at [188, 70] on img at bounding box center [192, 70] width 18 height 18
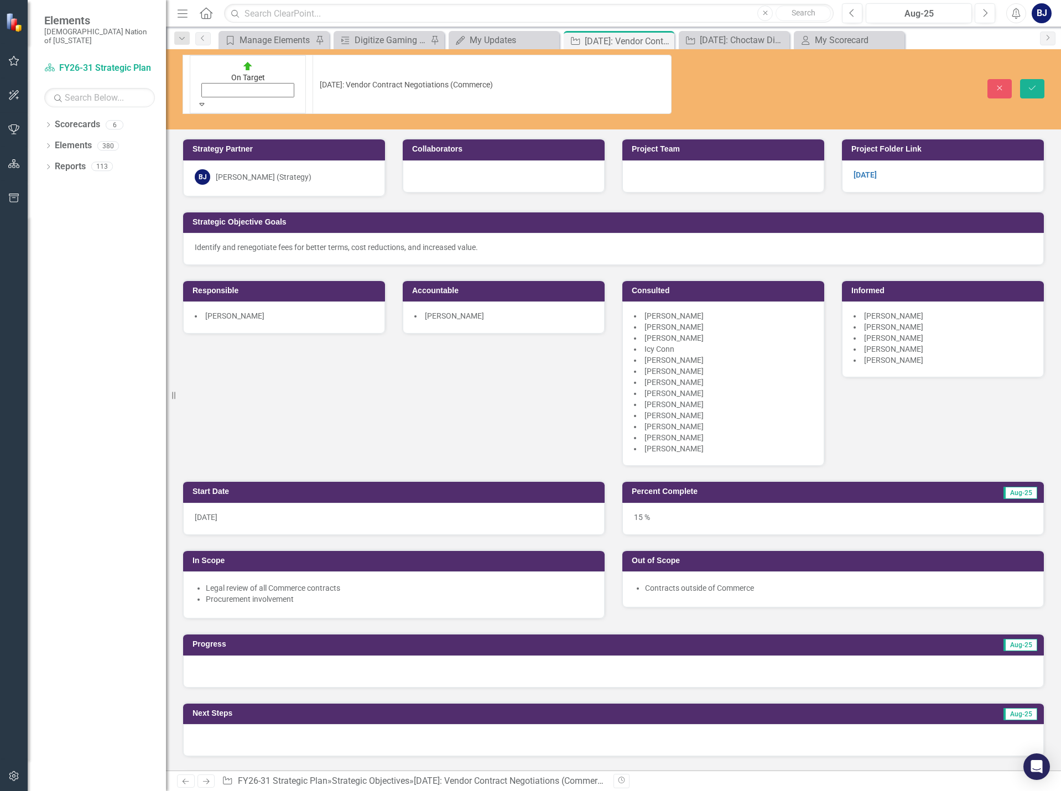
click at [207, 100] on icon "Expand" at bounding box center [202, 104] width 10 height 8
click at [204, 100] on icon "Expand" at bounding box center [202, 104] width 10 height 8
click at [1014, 79] on div "Close Save" at bounding box center [875, 88] width 356 height 19
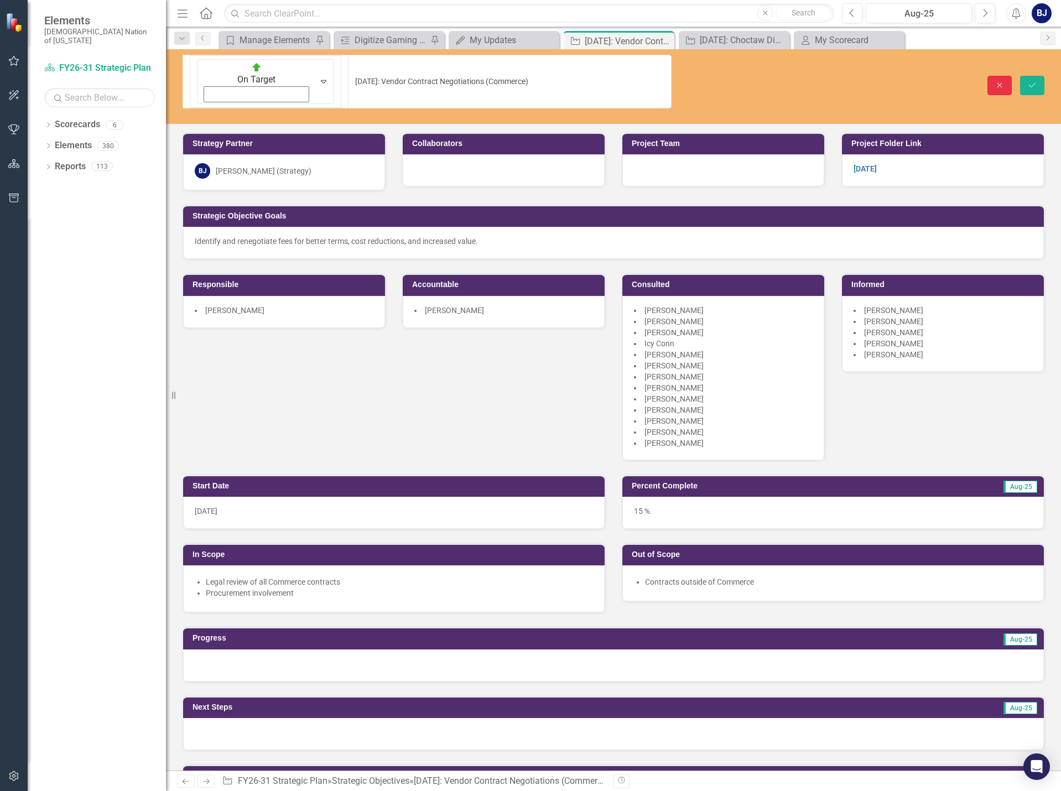
click at [1001, 81] on icon "Close" at bounding box center [1000, 85] width 10 height 8
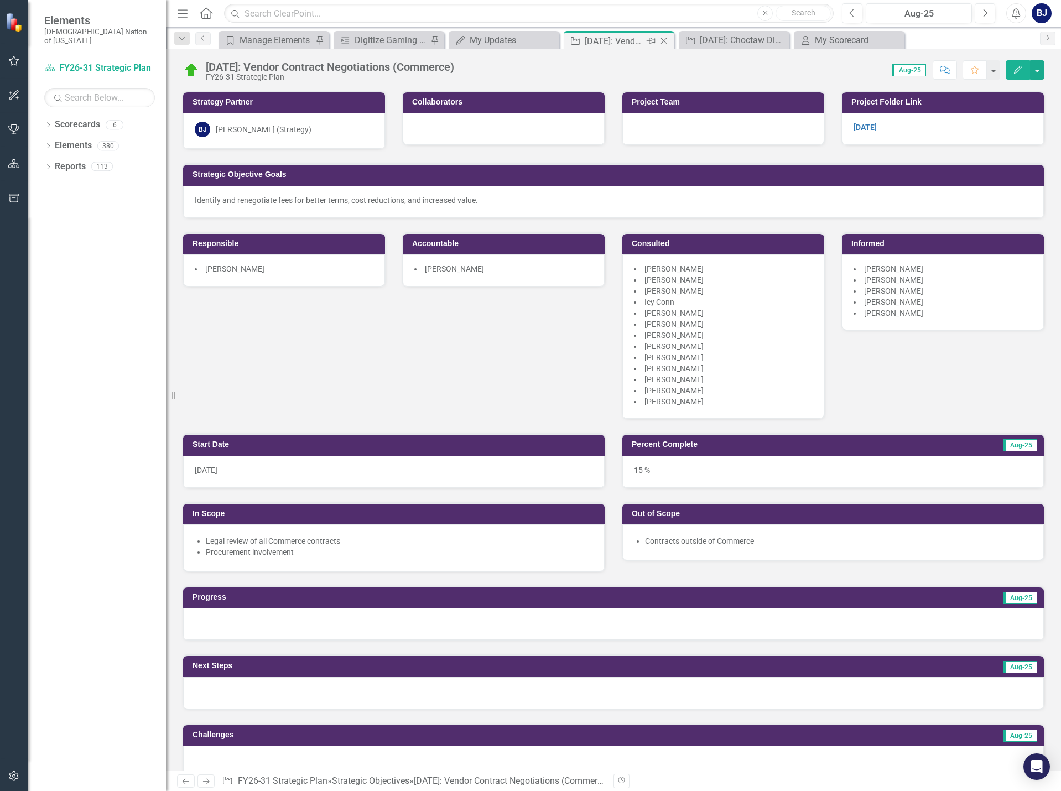
click at [667, 37] on icon "Close" at bounding box center [664, 41] width 11 height 9
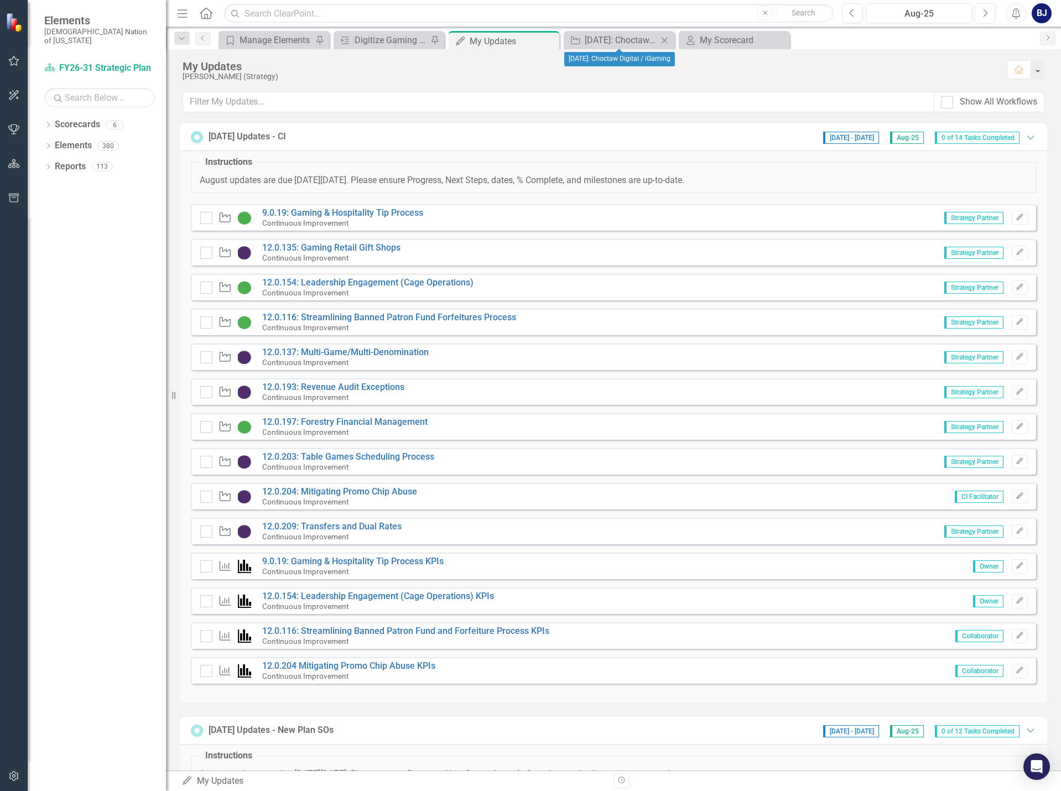
click at [667, 40] on icon "Close" at bounding box center [664, 40] width 11 height 9
click at [325, 281] on link "12.0.154: Leadership Engagement (Cage Operations)" at bounding box center [367, 282] width 211 height 11
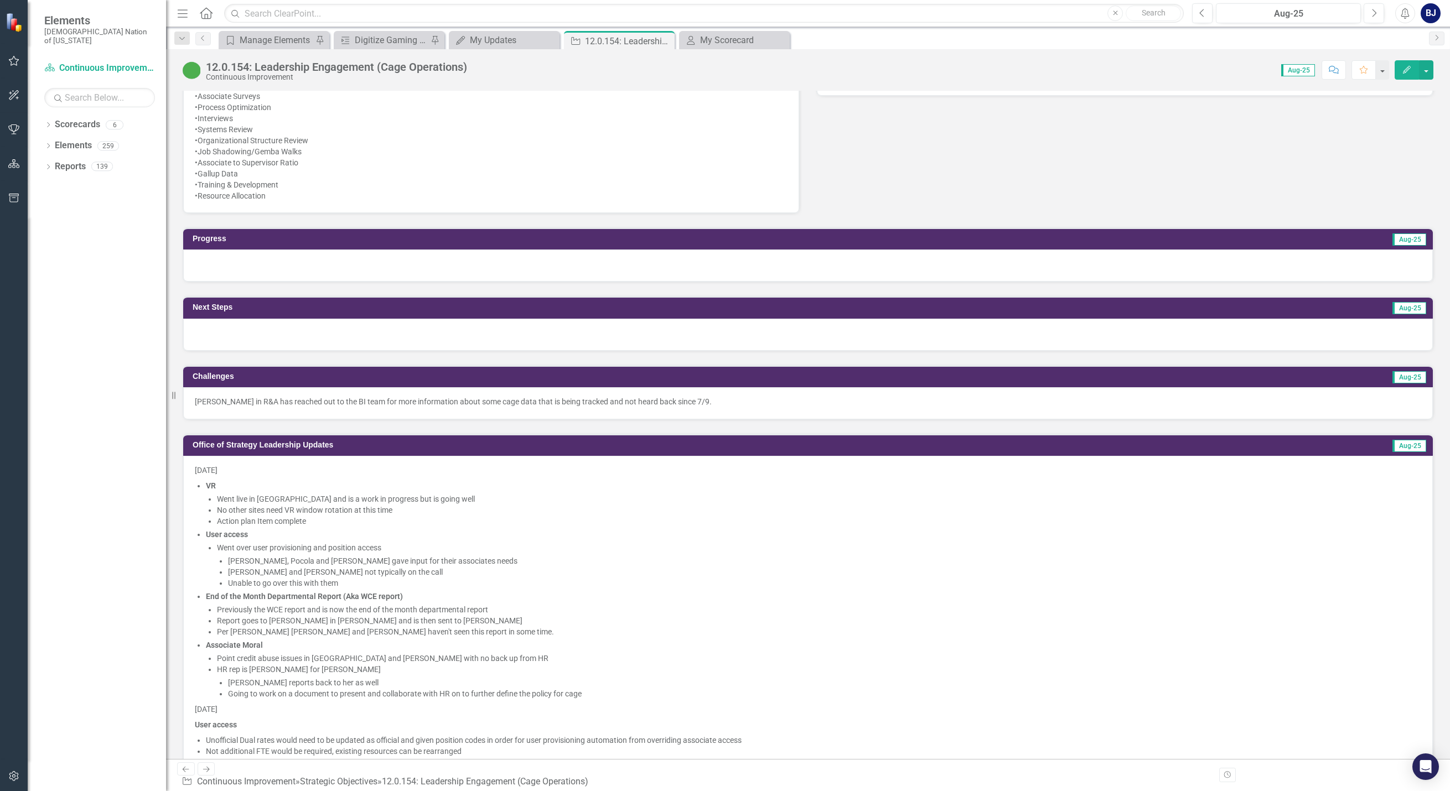
scroll to position [664, 0]
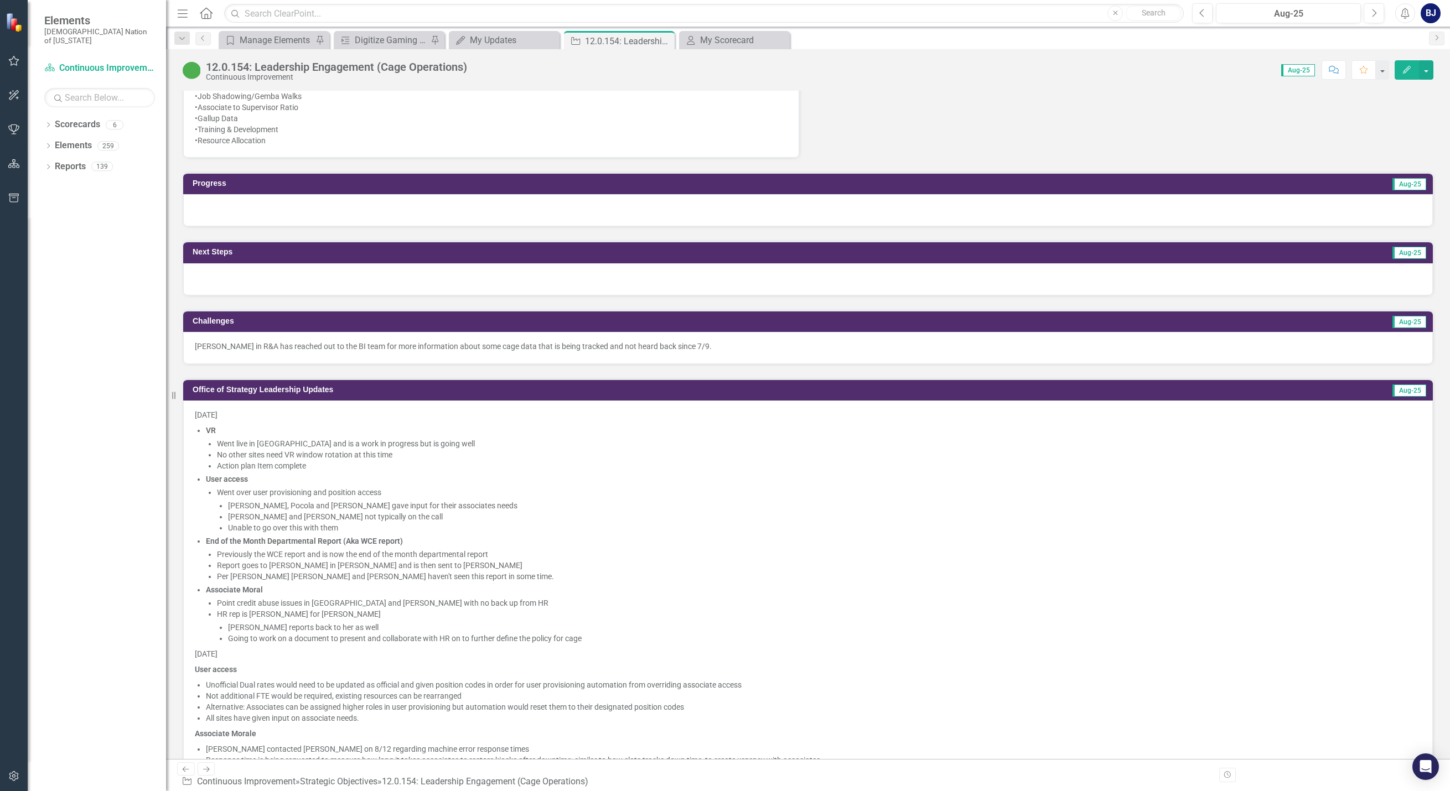
click at [210, 430] on strong "VR" at bounding box center [211, 430] width 10 height 9
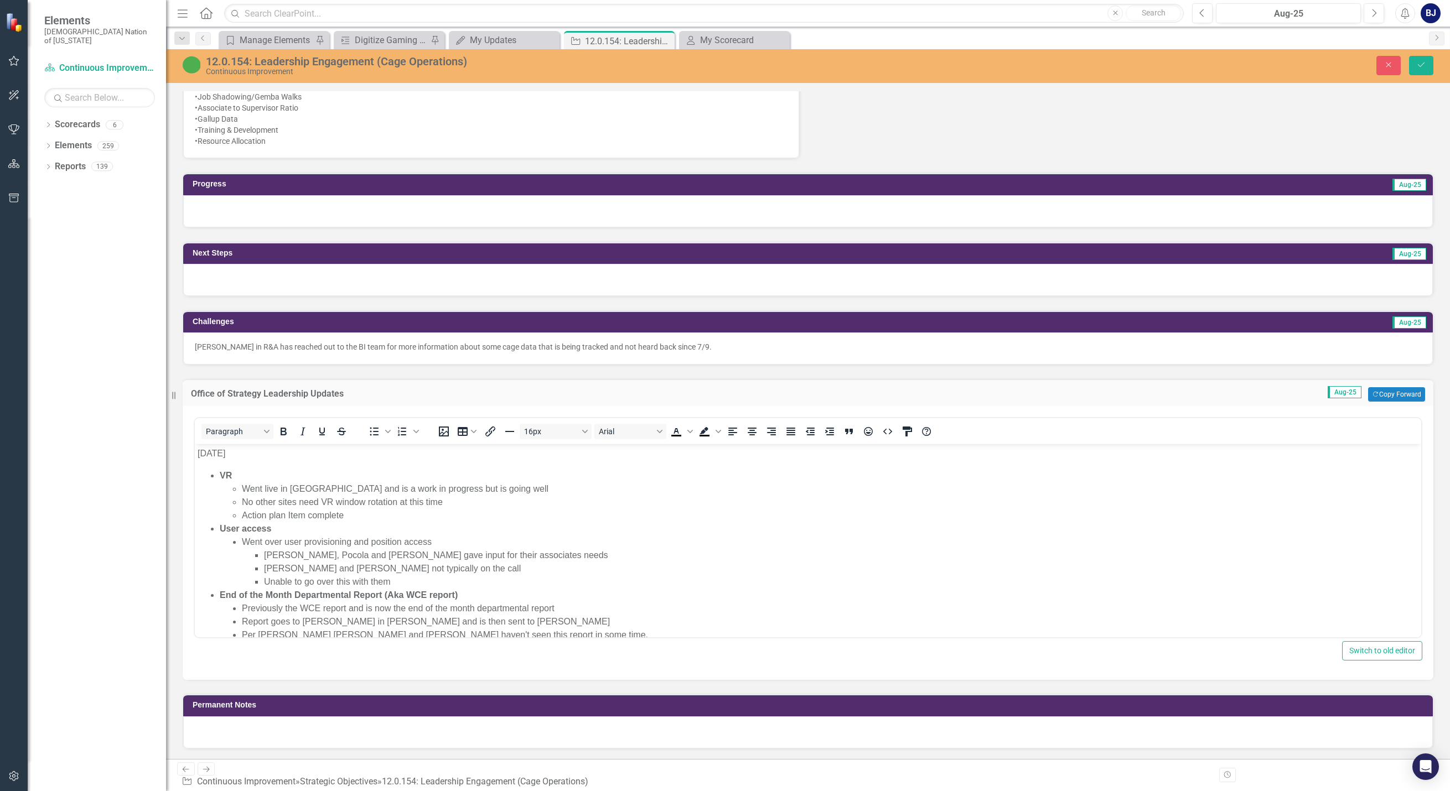
scroll to position [0, 0]
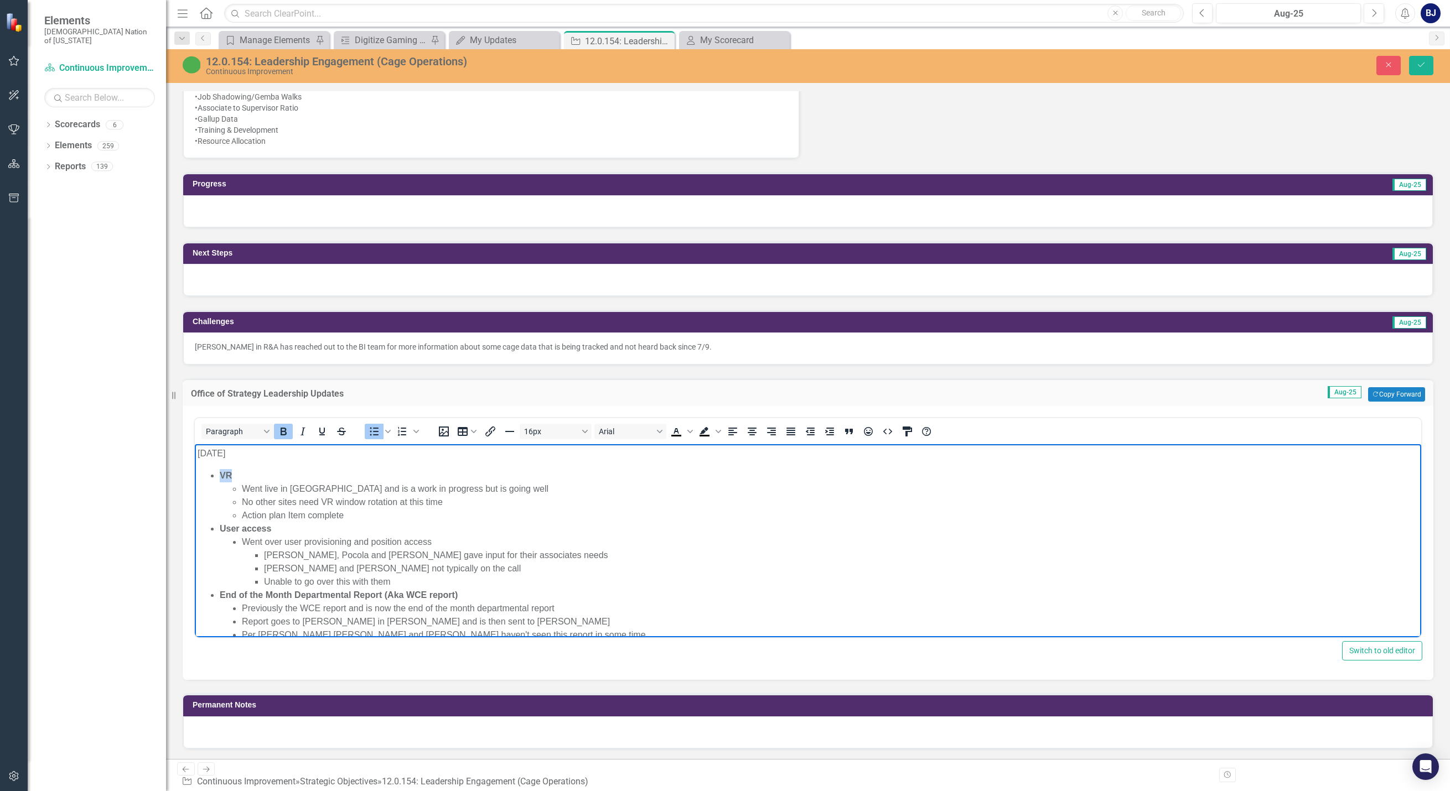
click at [230, 474] on li "VR Went live in Durant and is a work in progress but is going well No other sit…" at bounding box center [819, 495] width 1199 height 53
paste body "Rich Text Area. Press ALT-0 for help."
click at [230, 474] on li "Engage Workforce Management Team for utilization of Virtual Roster for window a…" at bounding box center [819, 495] width 1199 height 53
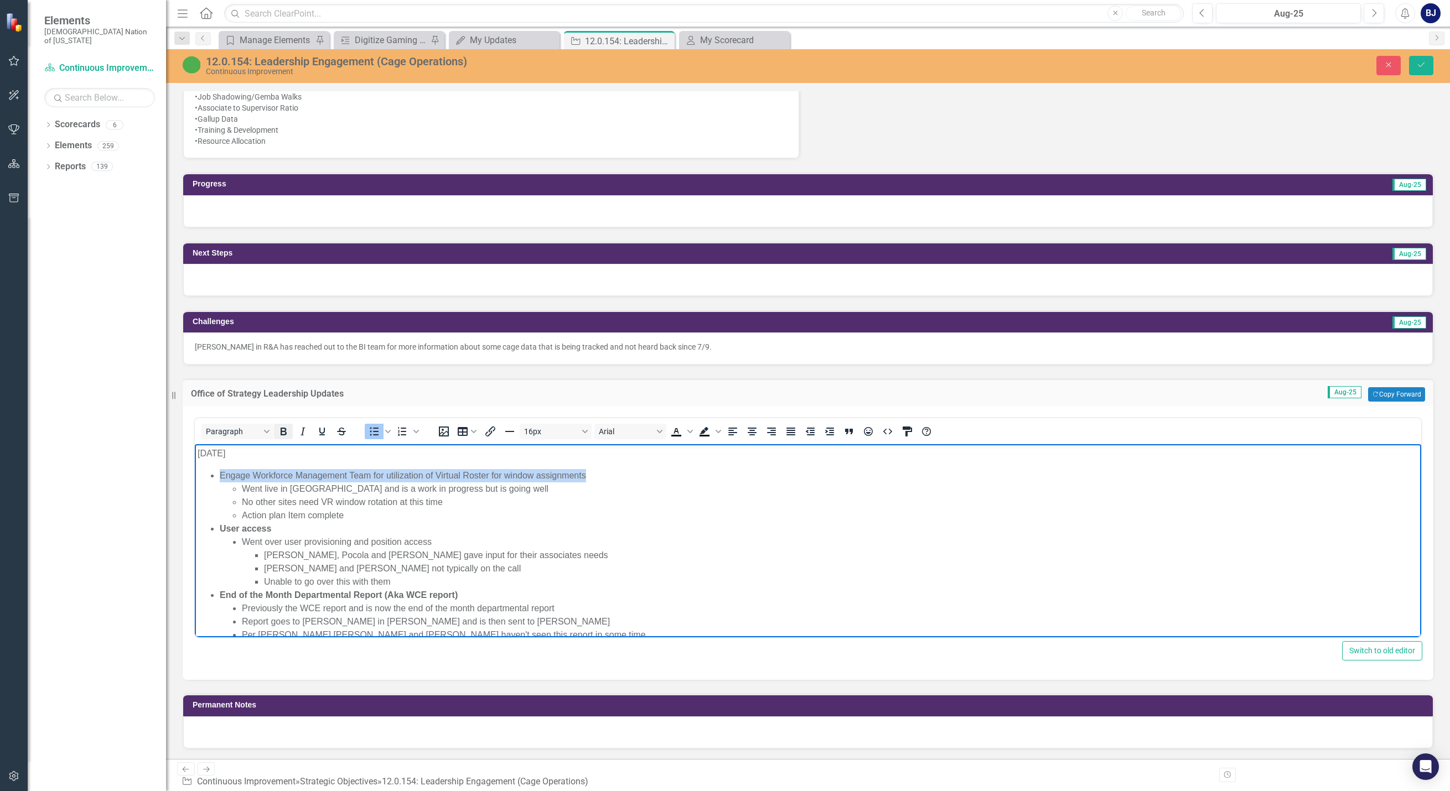
click at [284, 432] on icon "Bold" at bounding box center [284, 432] width 6 height 8
click at [477, 511] on li "Action plan Item complete" at bounding box center [830, 515] width 1177 height 13
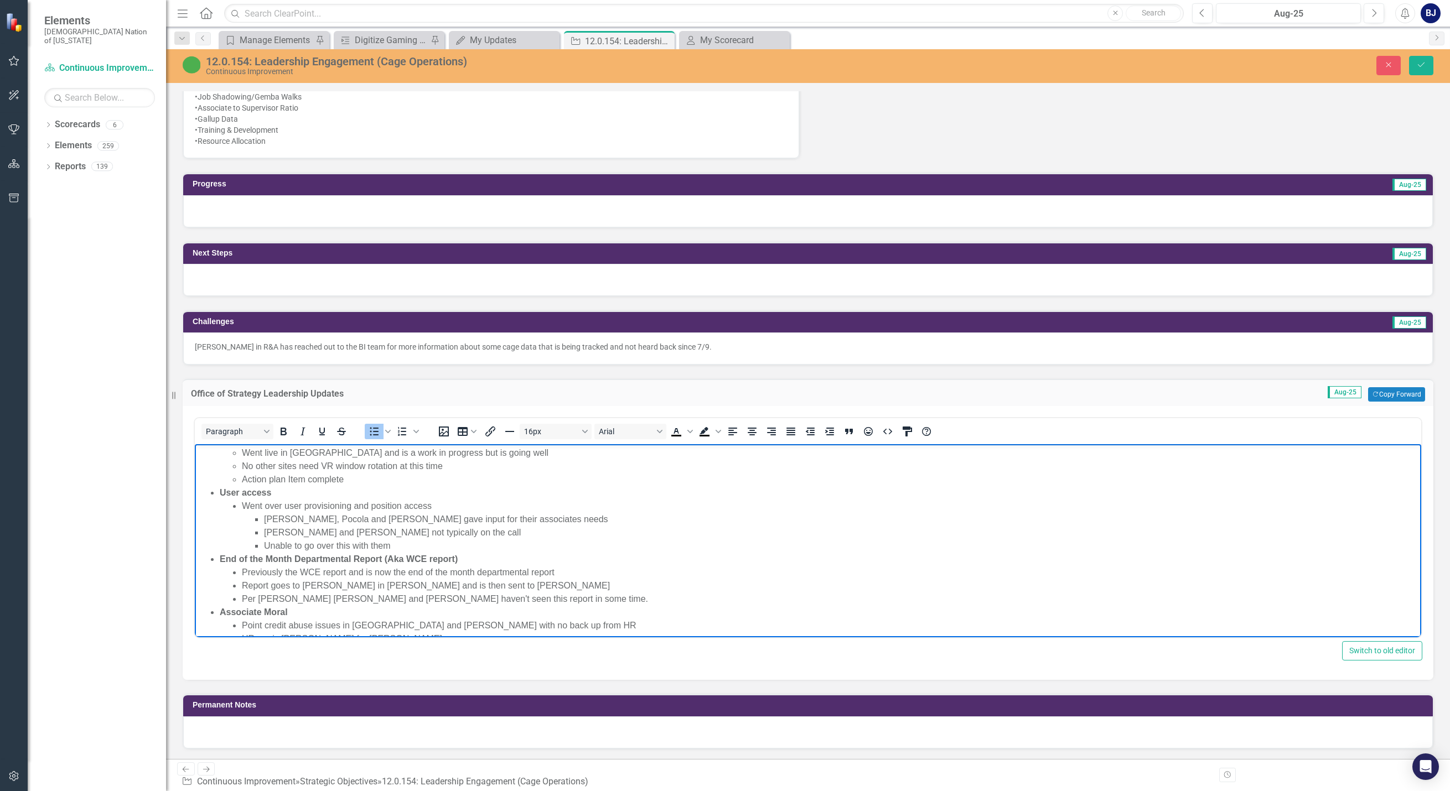
scroll to position [55, 0]
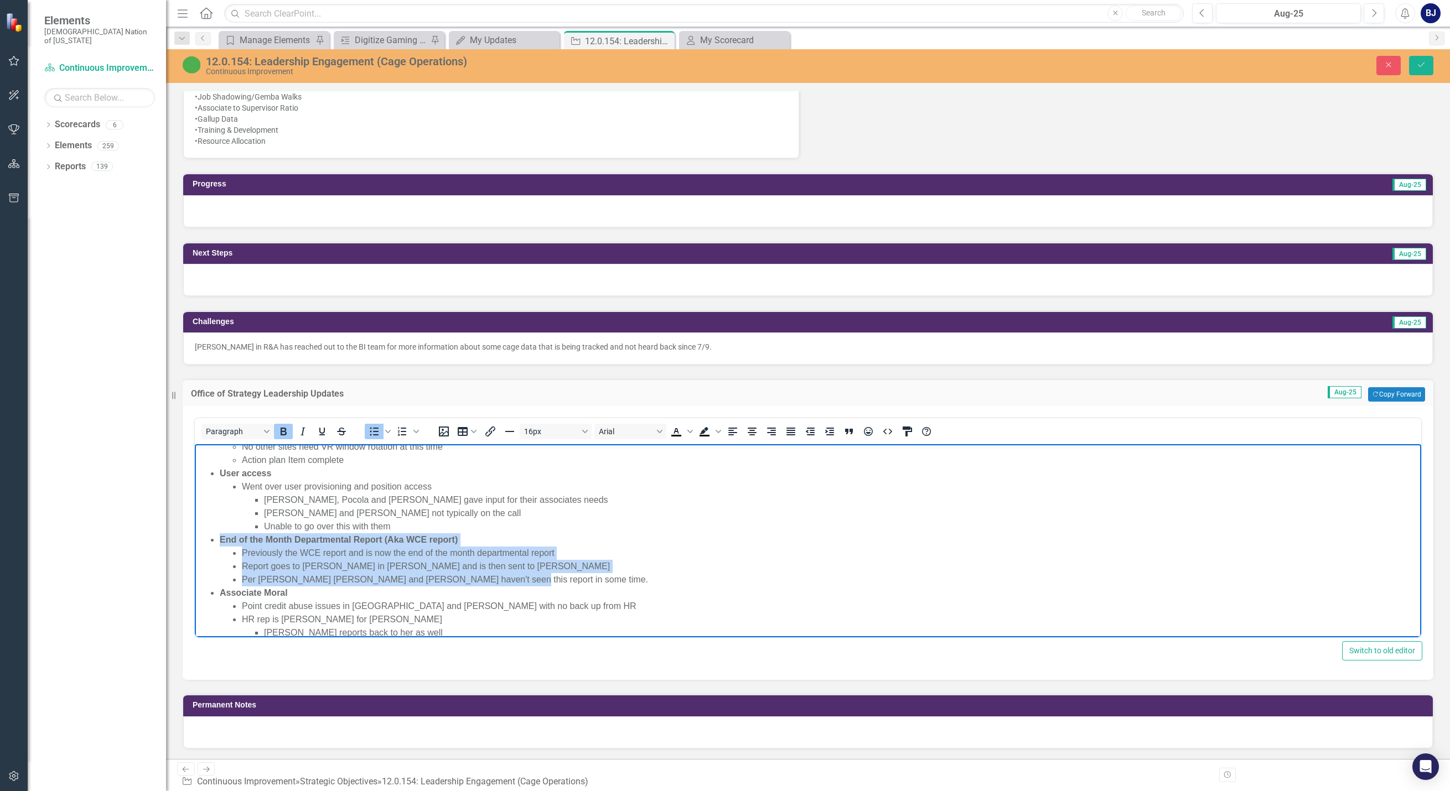
drag, startPoint x: 495, startPoint y: 580, endPoint x: 387, endPoint y: 979, distance: 413.2
click at [195, 534] on html "8.7.25 Engage Workforce Management Team for utilization of Virtual Roster for w…" at bounding box center [808, 679] width 1226 height 581
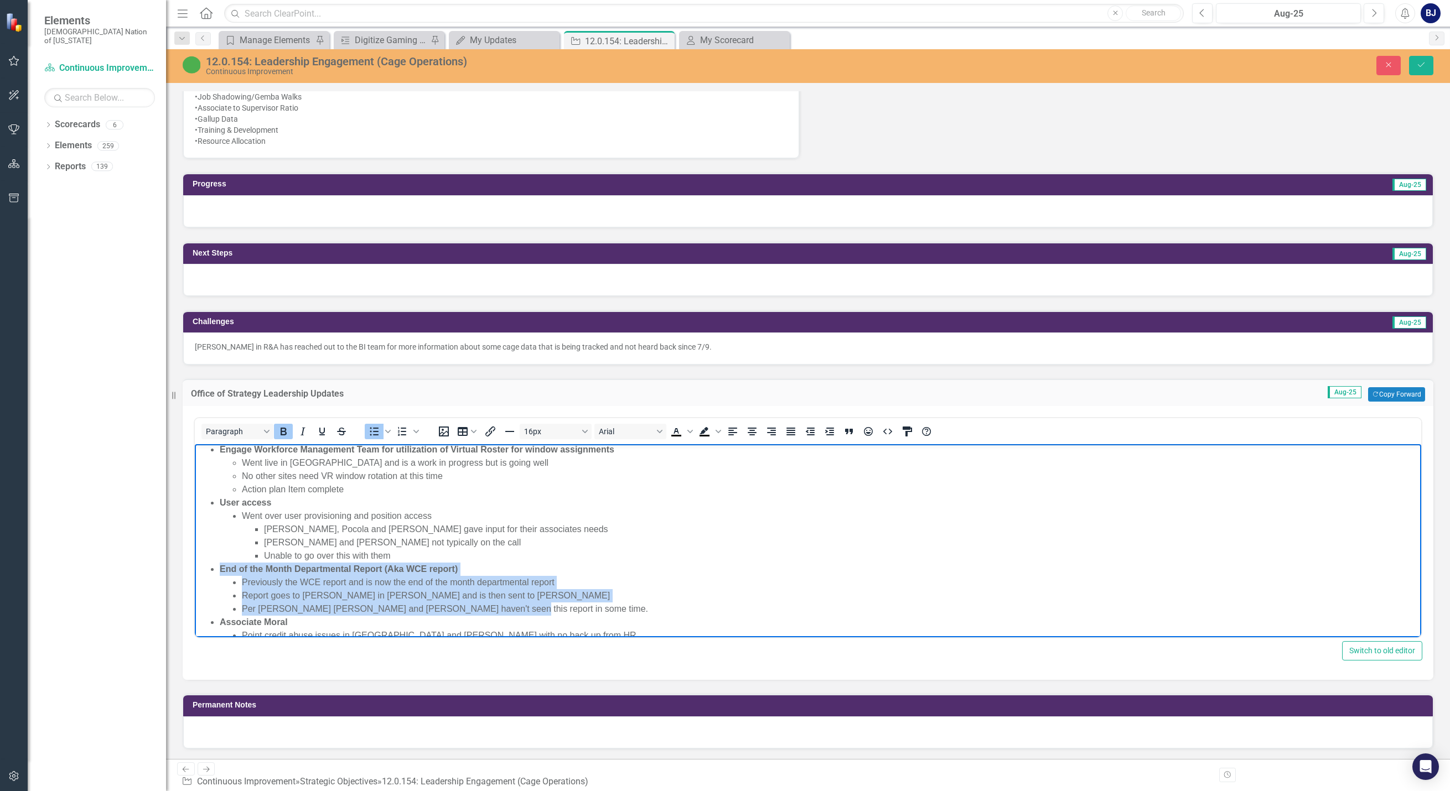
scroll to position [0, 0]
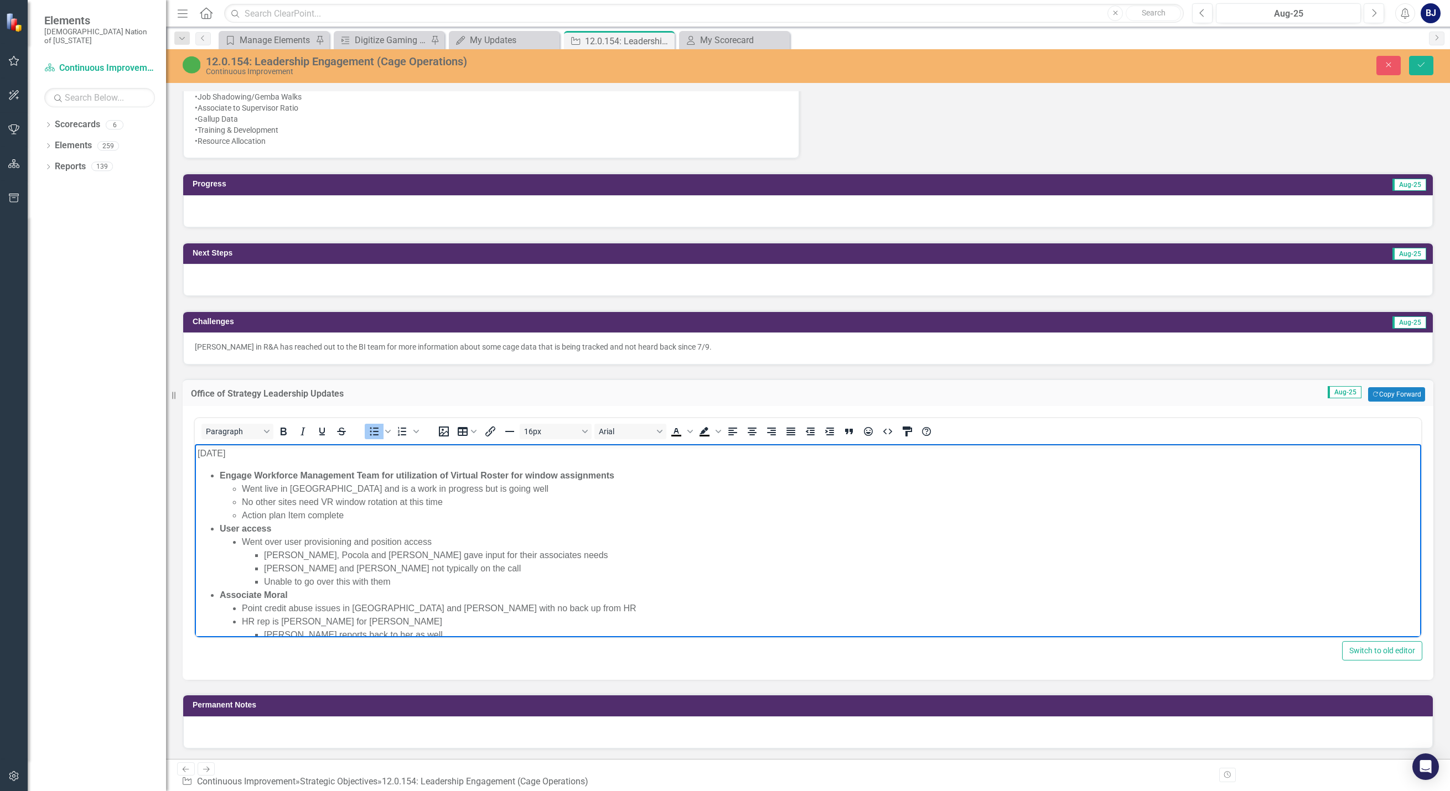
click at [217, 527] on ul "Engage Workforce Management Team for utilization of Virtual Roster for window a…" at bounding box center [808, 562] width 1221 height 186
click at [236, 581] on strong "User access" at bounding box center [245, 581] width 51 height 9
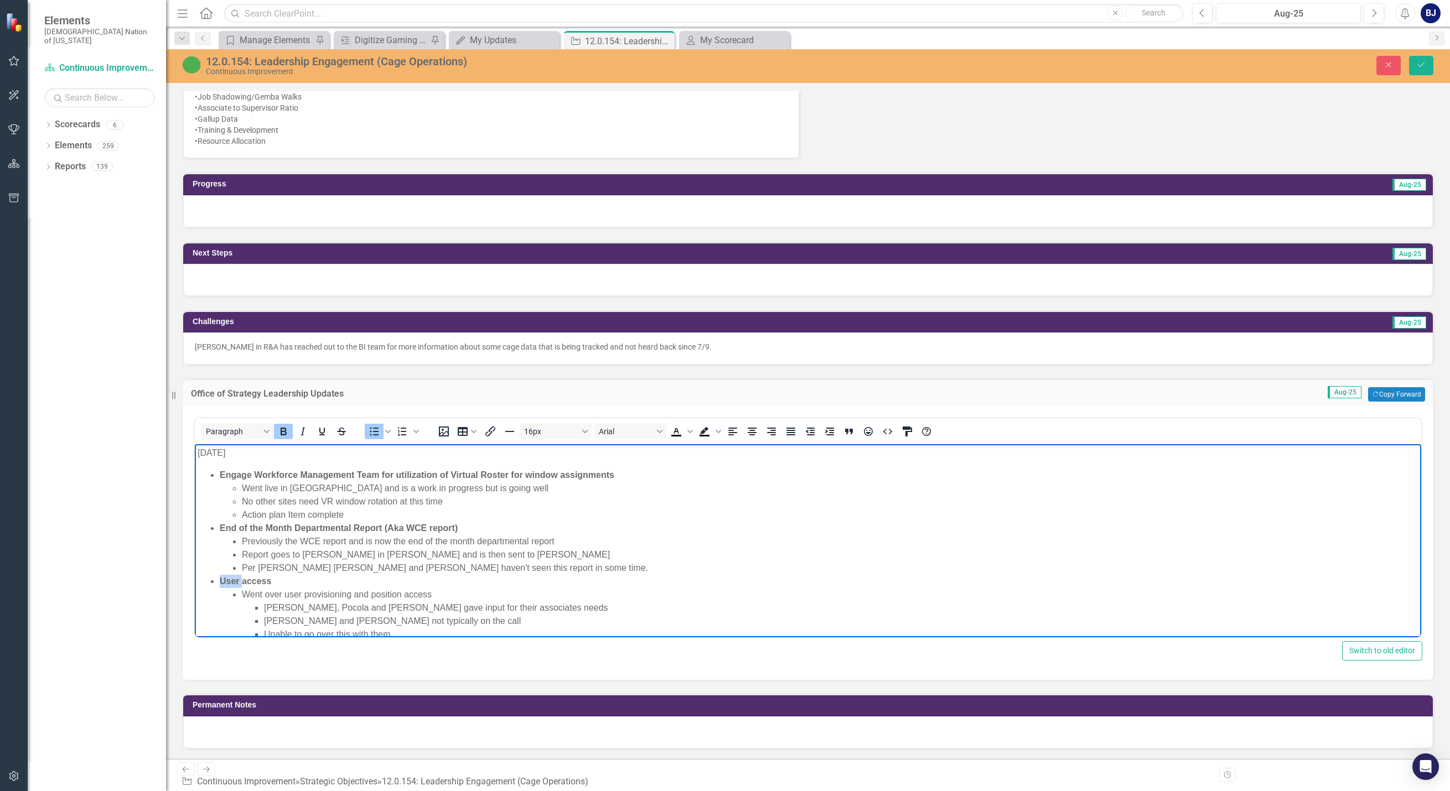
click at [236, 581] on strong "User access" at bounding box center [245, 581] width 51 height 9
click at [243, 581] on strong "User access" at bounding box center [245, 581] width 51 height 9
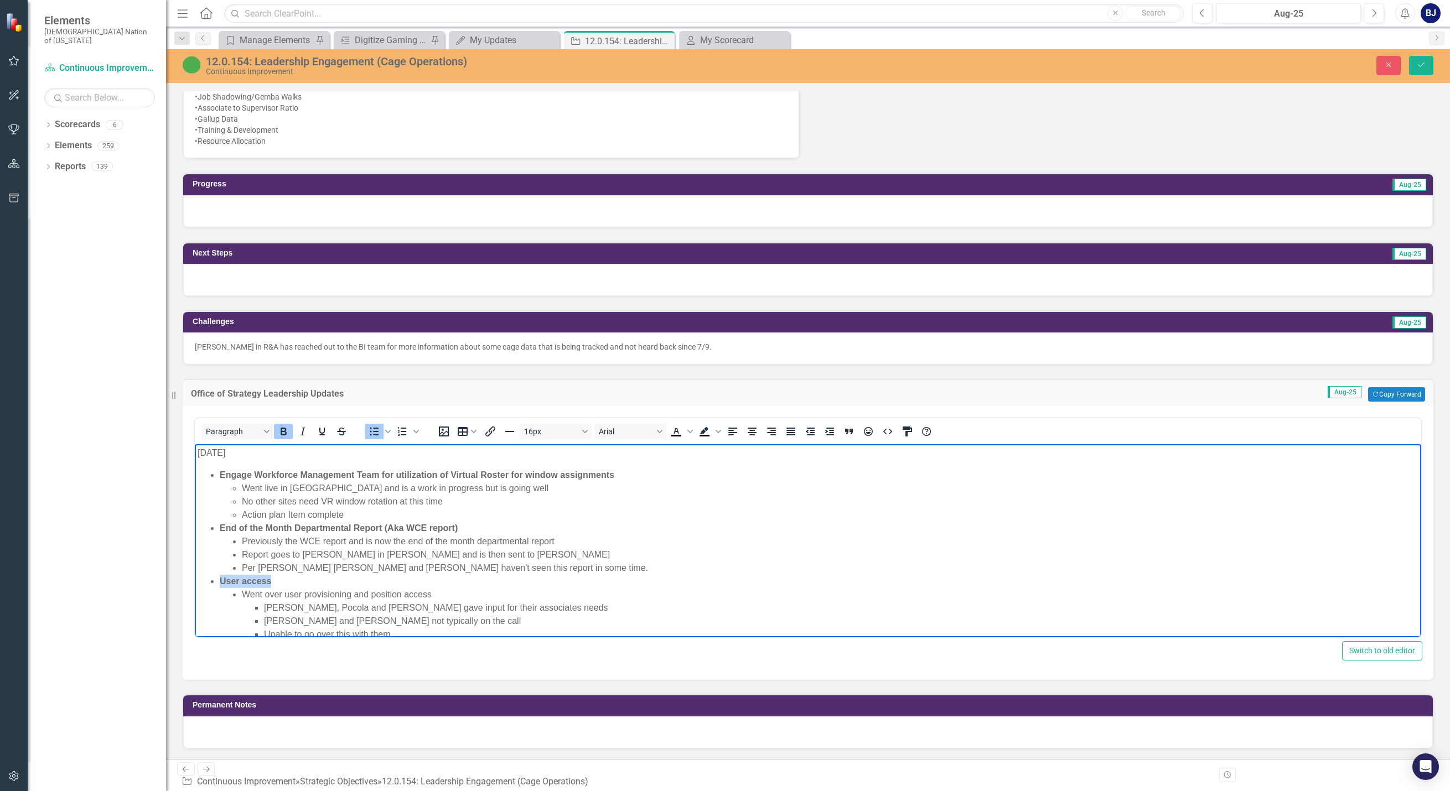
drag, startPoint x: 269, startPoint y: 579, endPoint x: 220, endPoint y: 578, distance: 48.7
click at [220, 578] on strong "User access" at bounding box center [245, 581] width 51 height 9
click at [224, 581] on li "Identify role-based access to necessary systems Went over user provisioning and…" at bounding box center [819, 608] width 1199 height 66
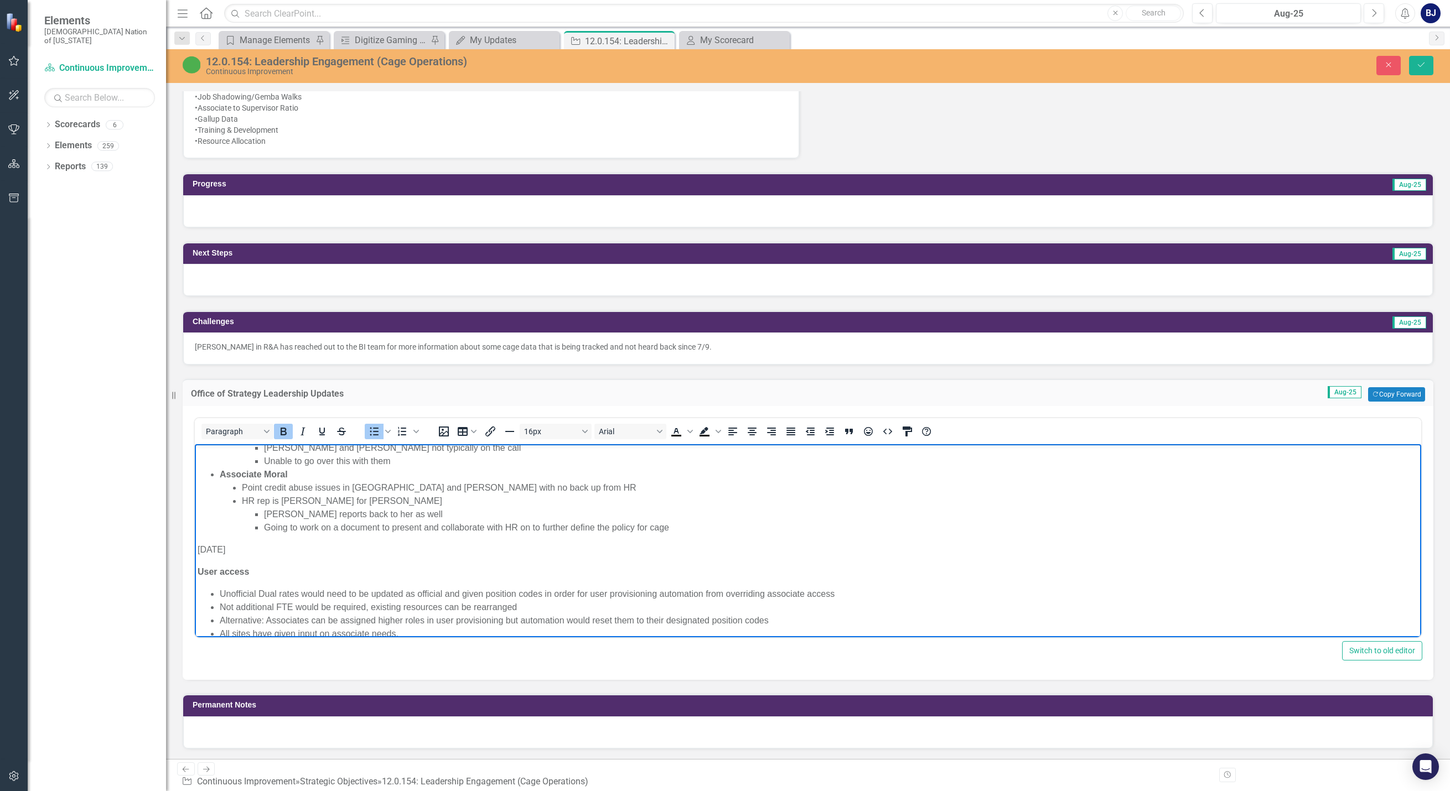
scroll to position [222, 0]
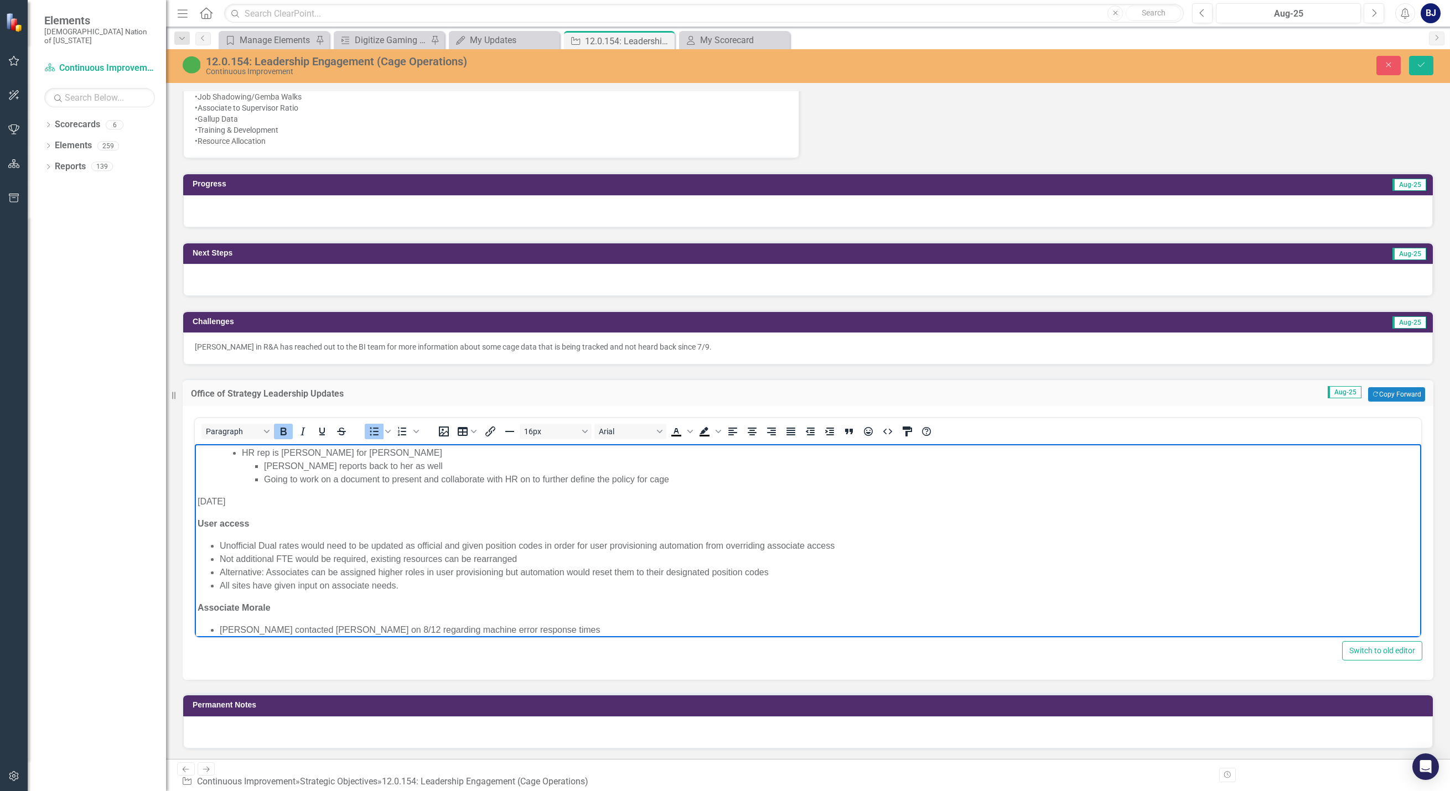
click at [225, 518] on p "User access" at bounding box center [808, 523] width 1221 height 13
click at [226, 525] on strong "User access" at bounding box center [223, 523] width 51 height 9
click at [226, 525] on p "Identify role-based access to necessary systems" at bounding box center [808, 523] width 1221 height 13
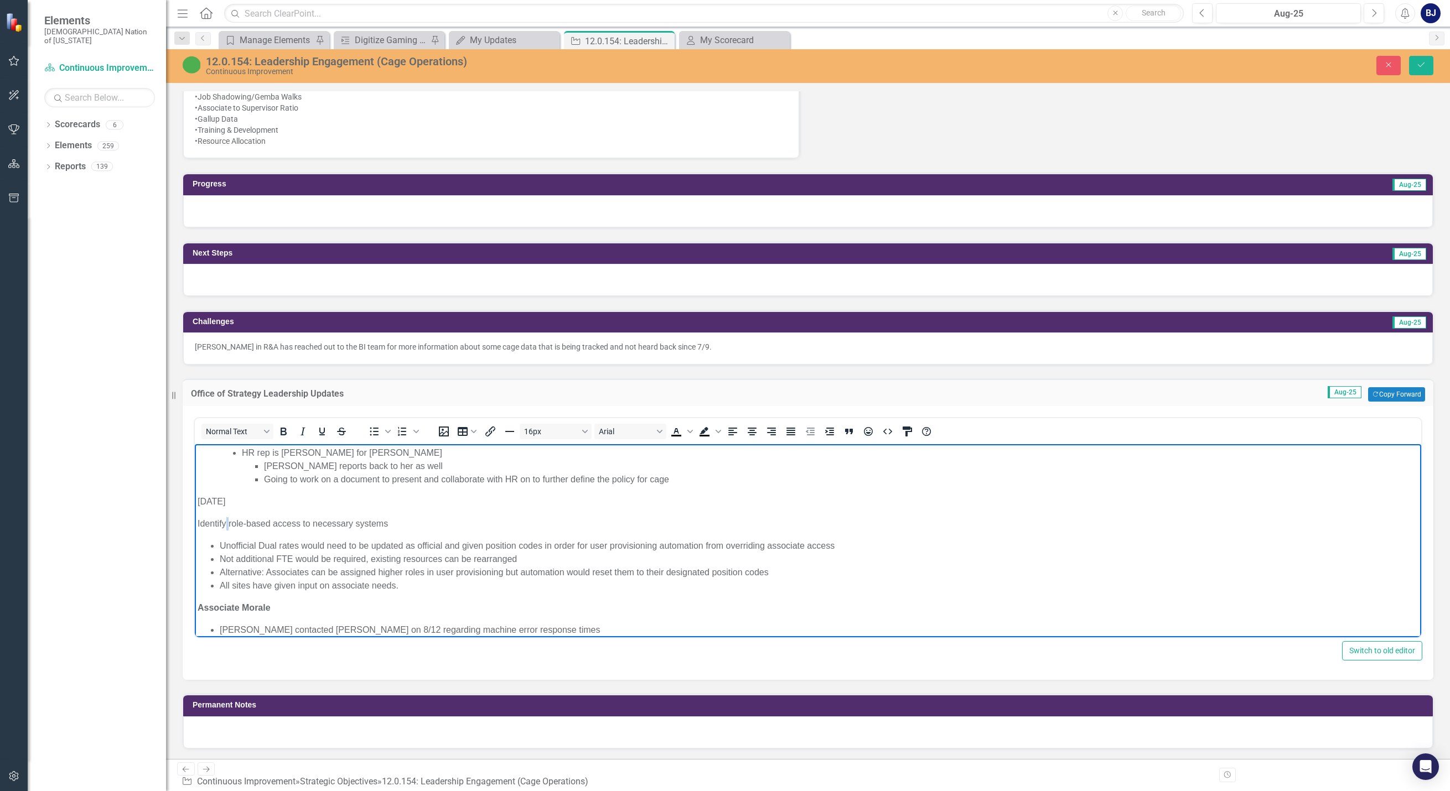
click at [226, 525] on p "Identify role-based access to necessary systems" at bounding box center [808, 523] width 1221 height 13
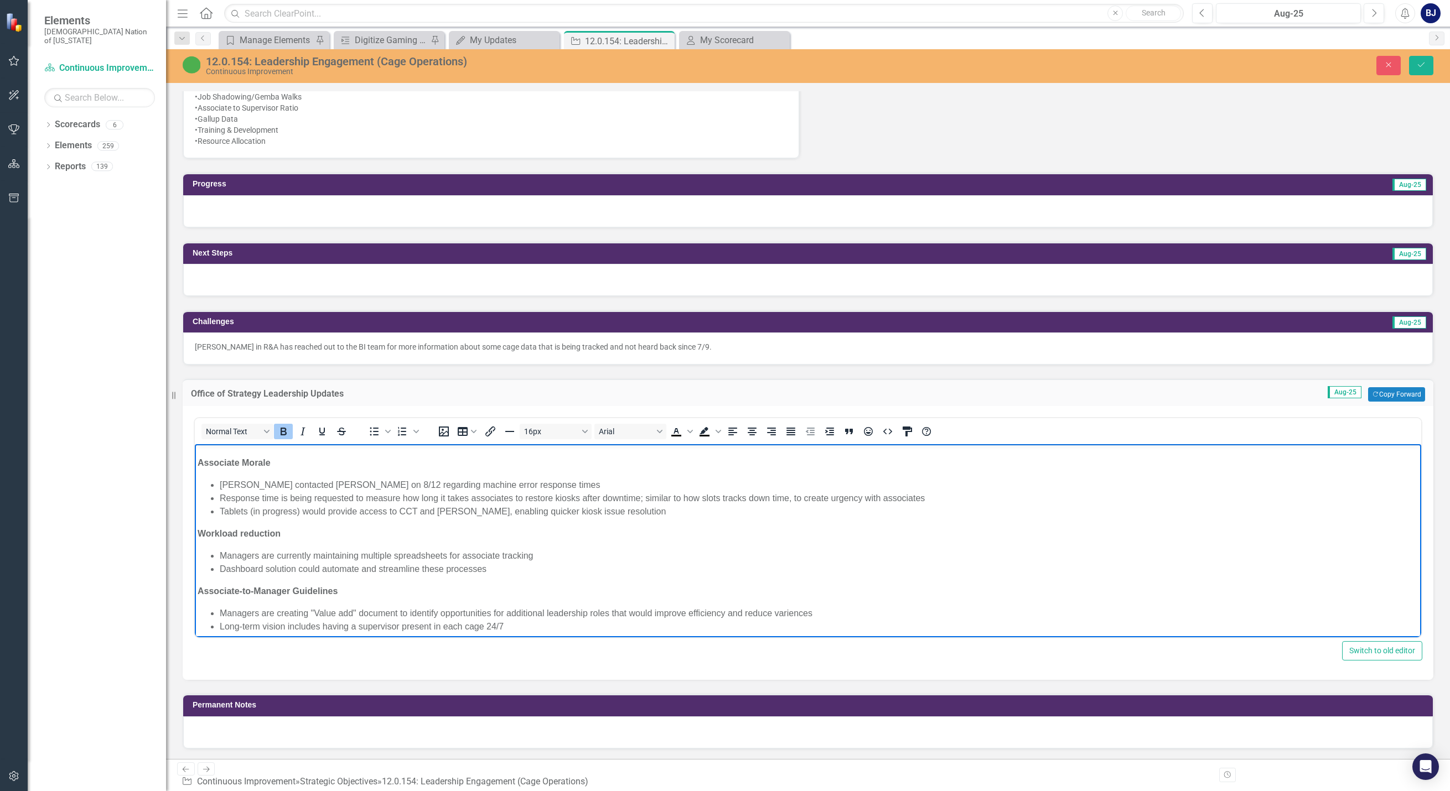
scroll to position [388, 0]
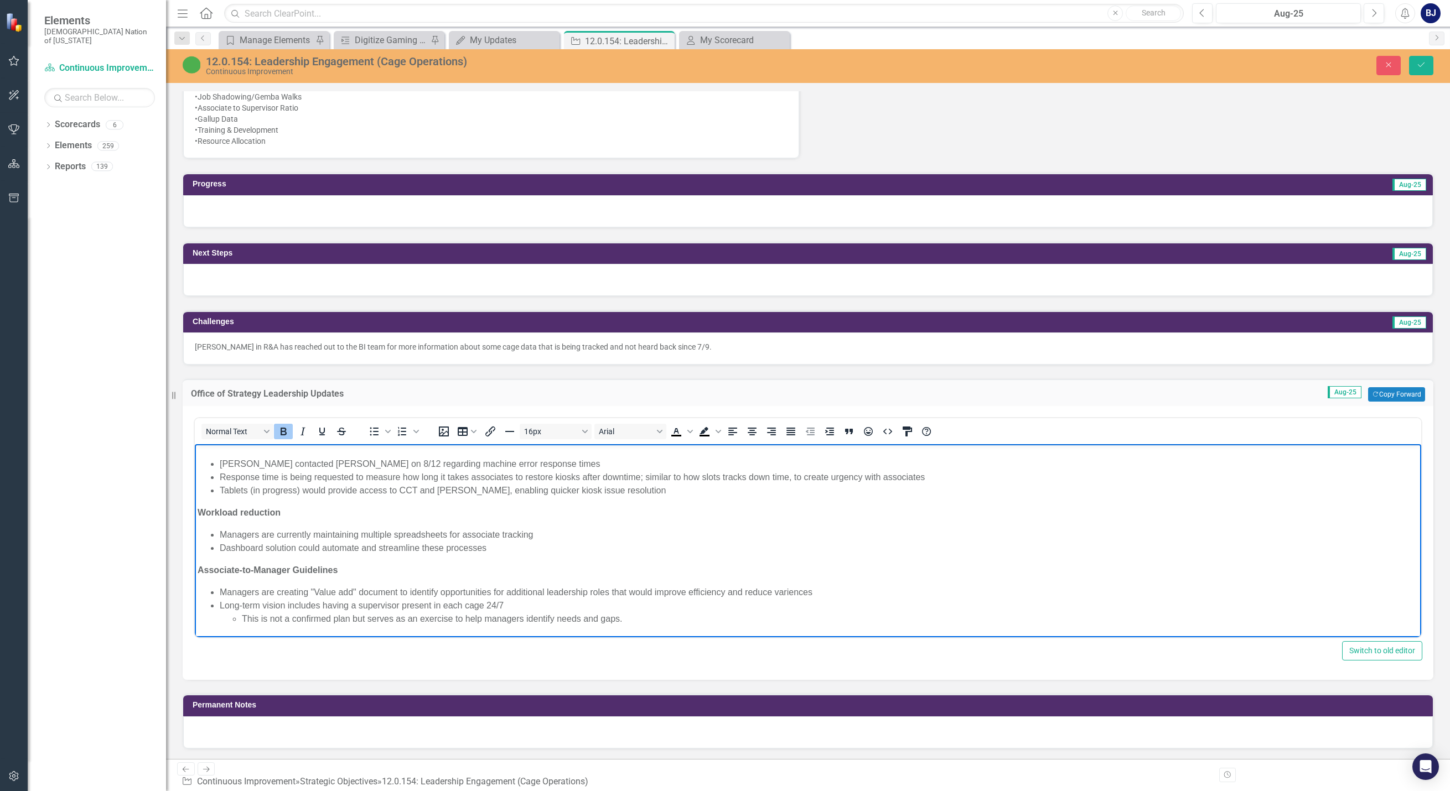
click at [214, 514] on strong "Workload reduction" at bounding box center [239, 512] width 83 height 9
click at [216, 513] on p "Implement automation to reduce manual workload" at bounding box center [808, 512] width 1221 height 13
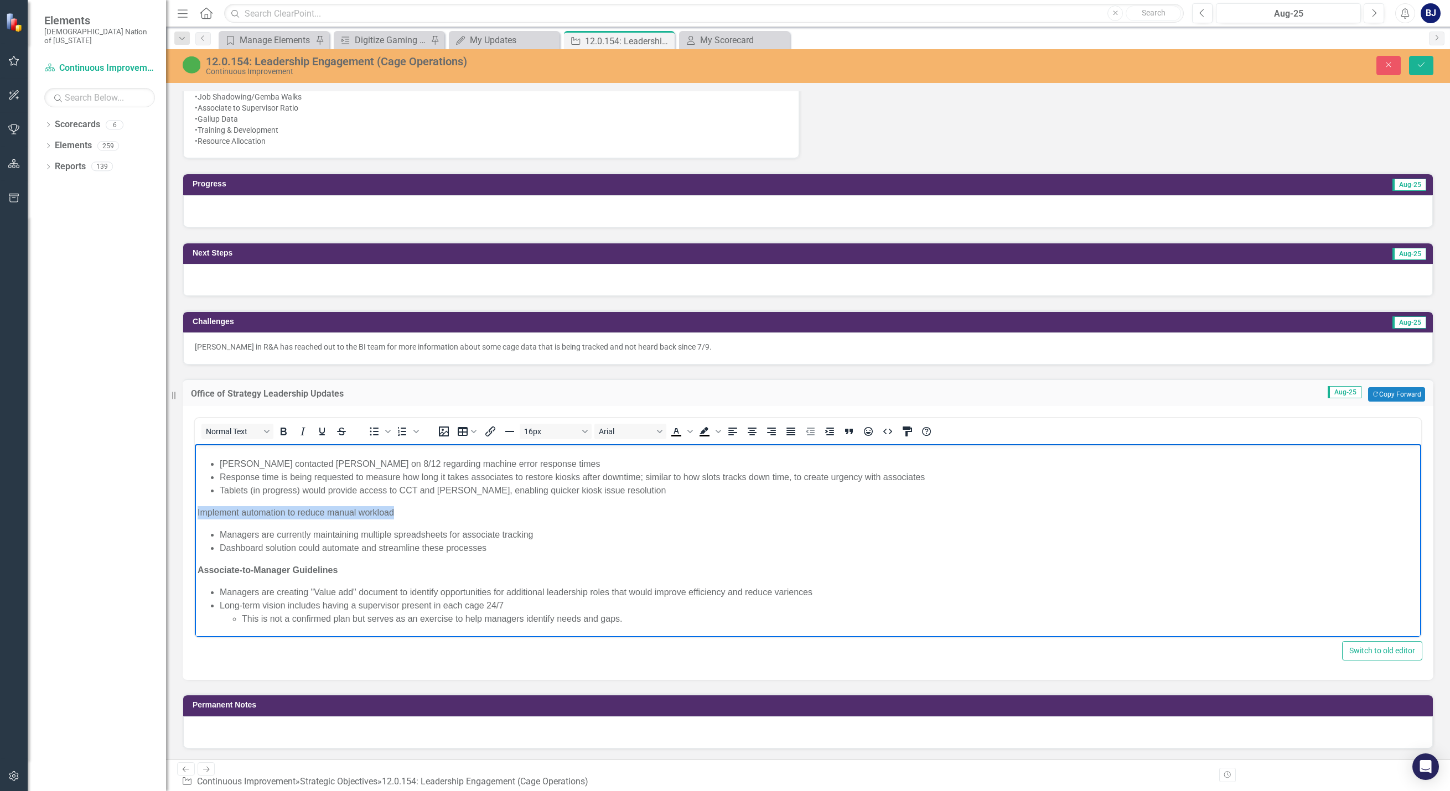
click at [216, 513] on p "Implement automation to reduce manual workload" at bounding box center [808, 512] width 1221 height 13
click at [216, 514] on p "Implement automation to reduce manual workload" at bounding box center [808, 512] width 1221 height 13
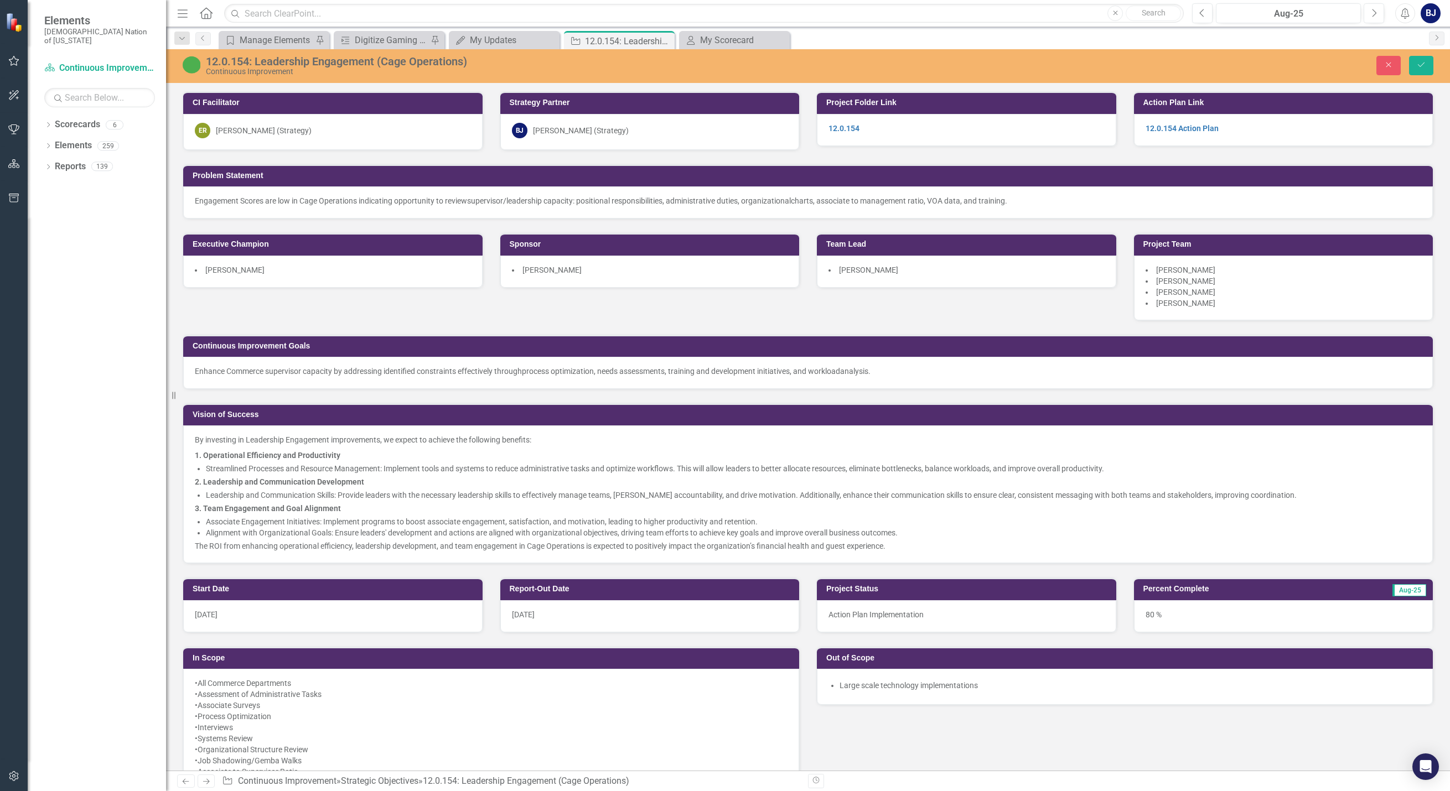
scroll to position [664, 0]
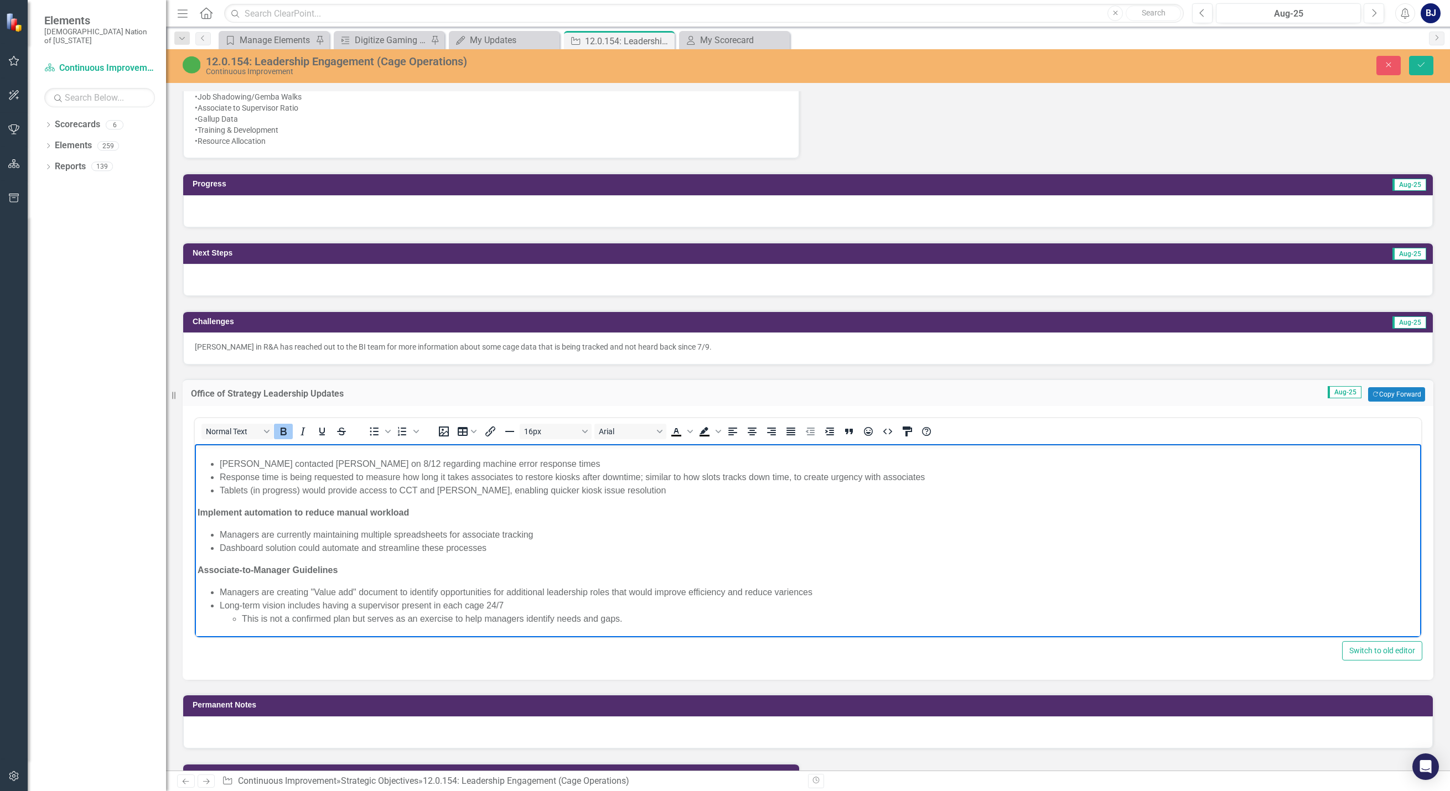
click at [211, 572] on strong "Associate-to-Manager Guidelines" at bounding box center [268, 570] width 140 height 9
paste body "Rich Text Area. Press ALT-0 for help."
click at [211, 572] on p "Create guidelines for balanced associate-to-manager ratios" at bounding box center [808, 570] width 1221 height 13
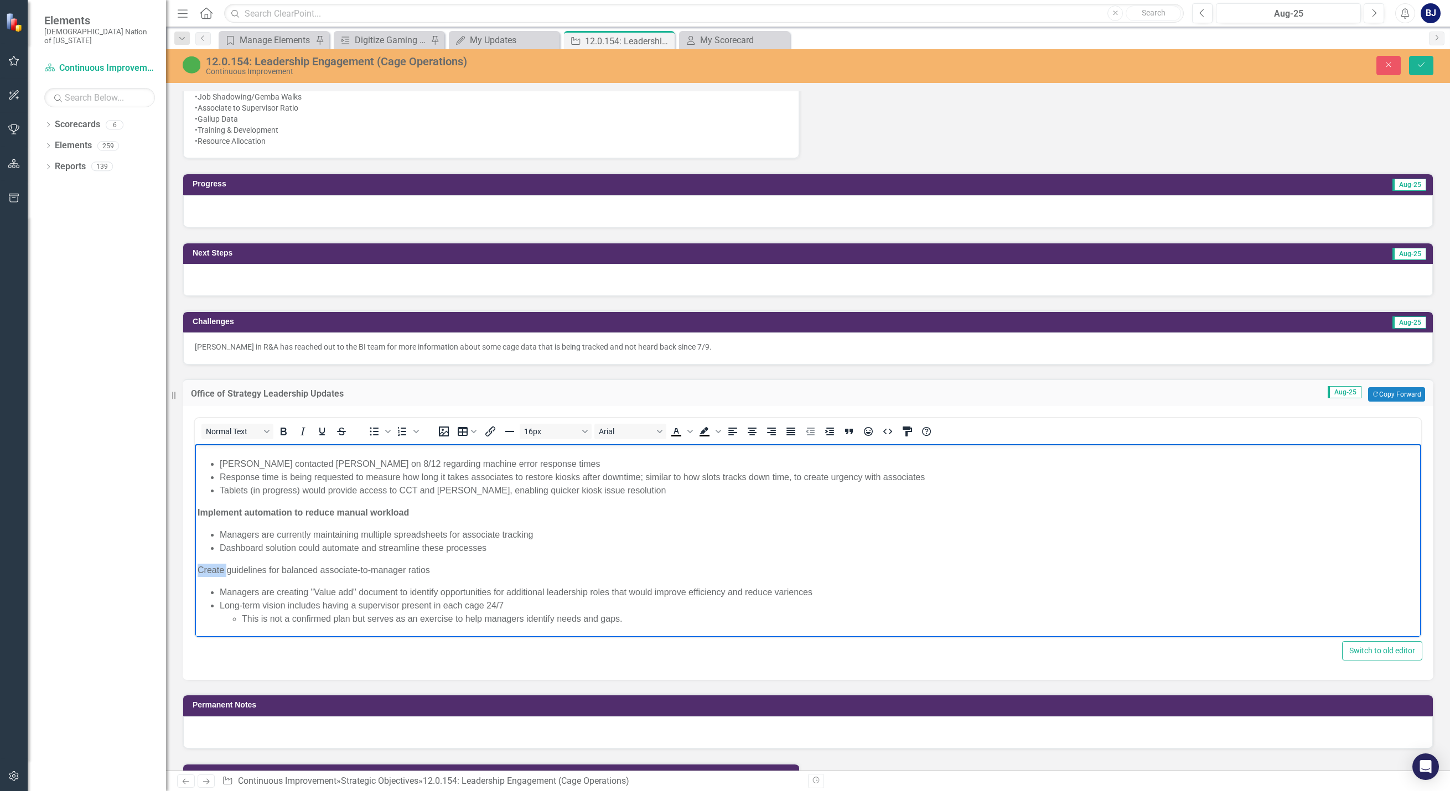
click at [211, 572] on p "Create guidelines for balanced associate-to-manager ratios" at bounding box center [808, 570] width 1221 height 13
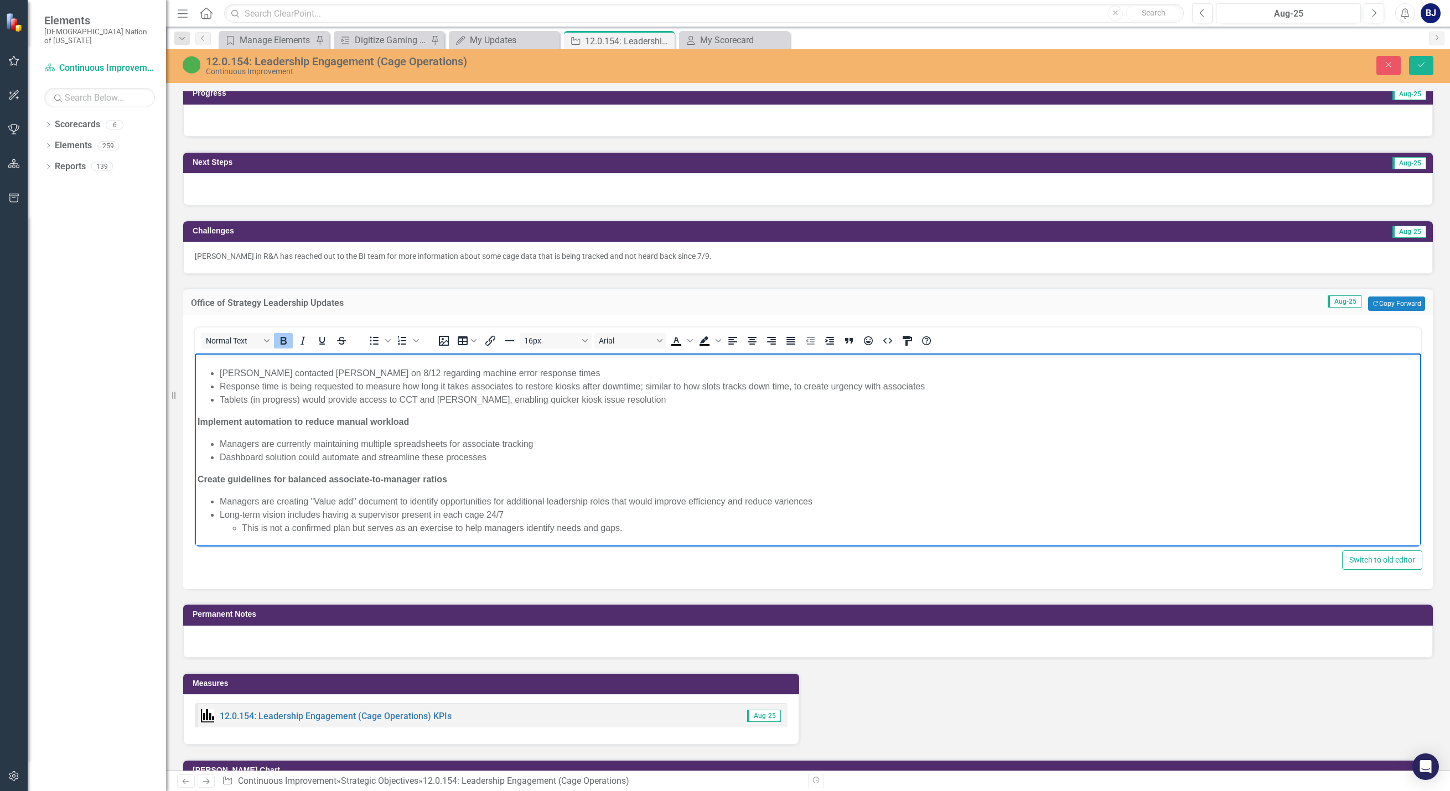
scroll to position [775, 0]
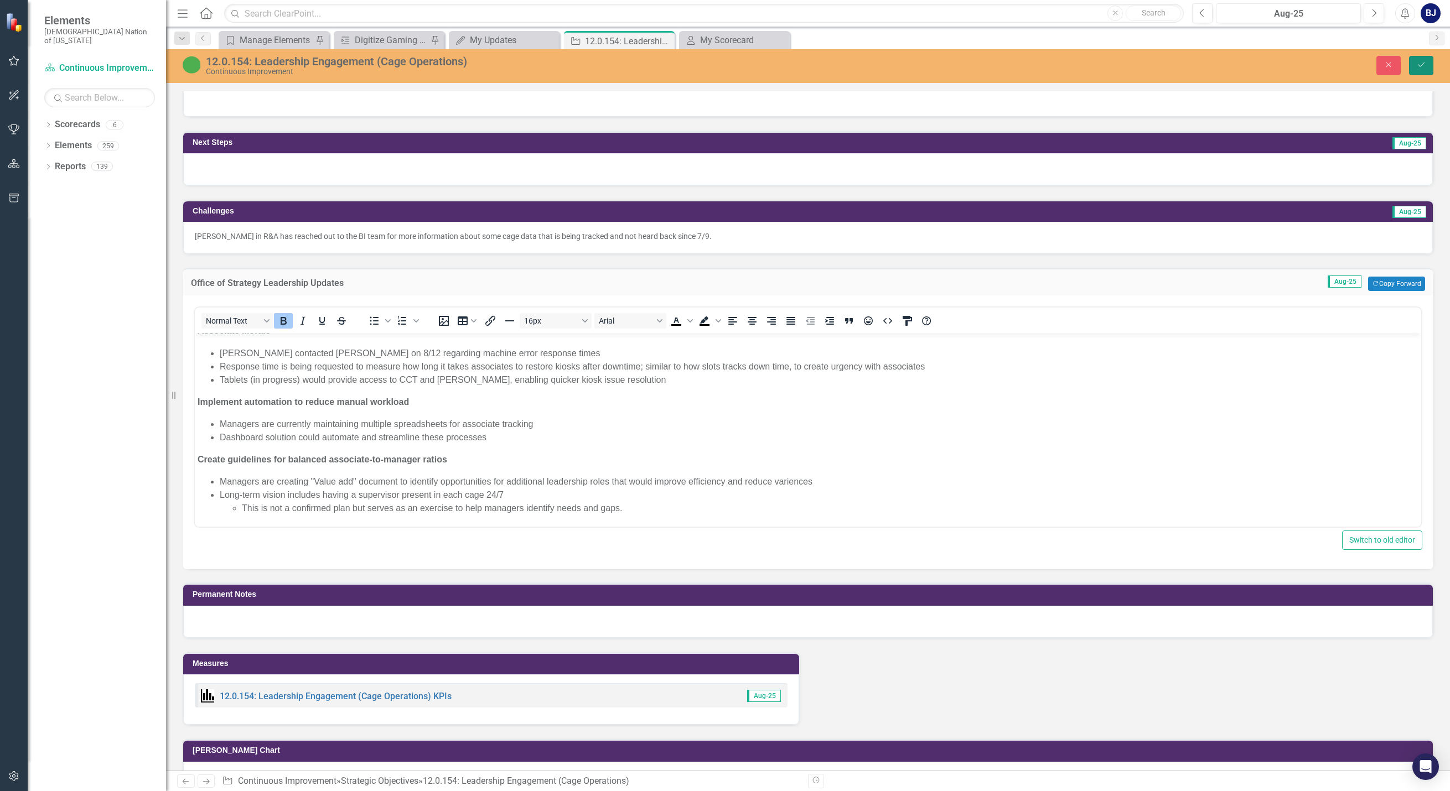
click at [1422, 64] on icon "Save" at bounding box center [1421, 65] width 10 height 8
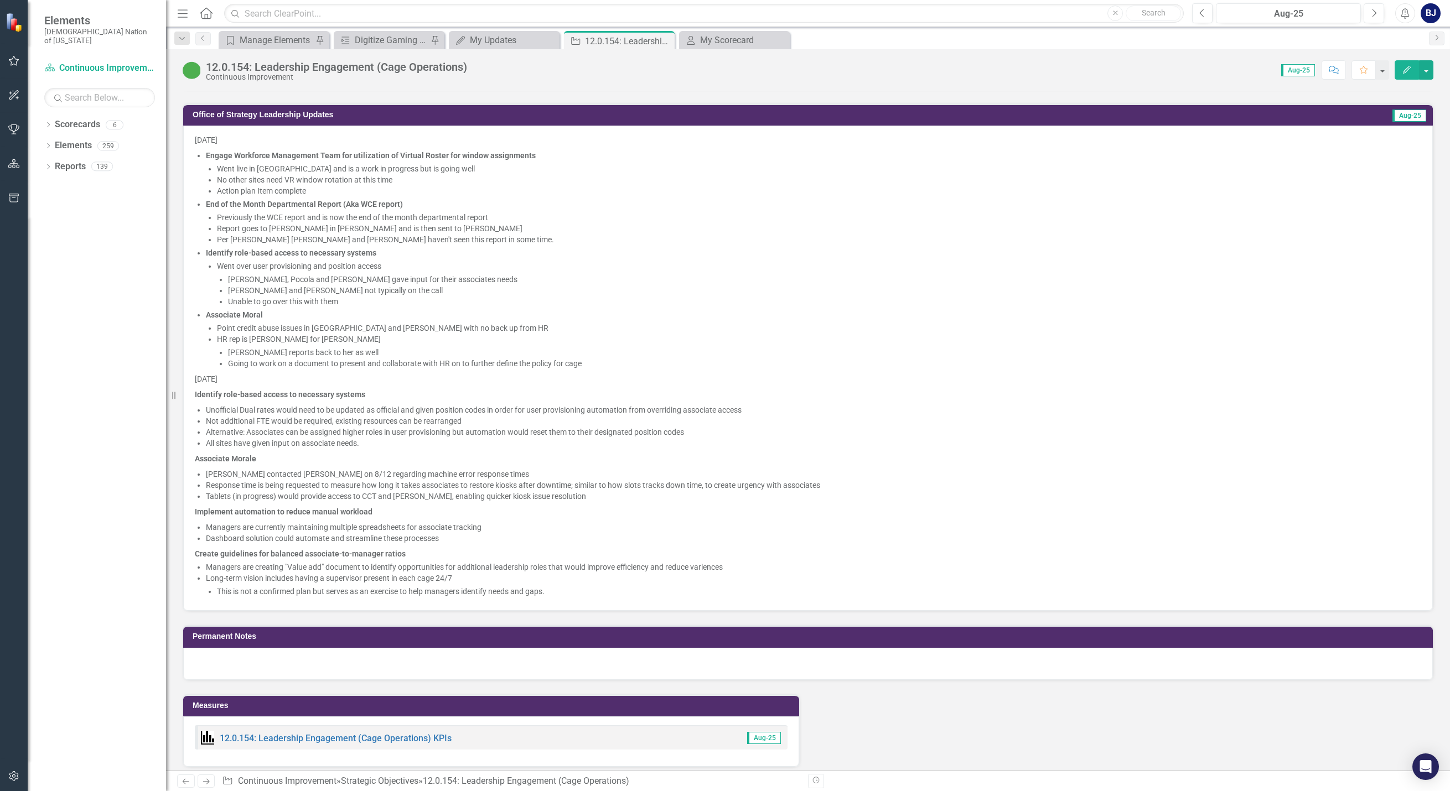
scroll to position [941, 0]
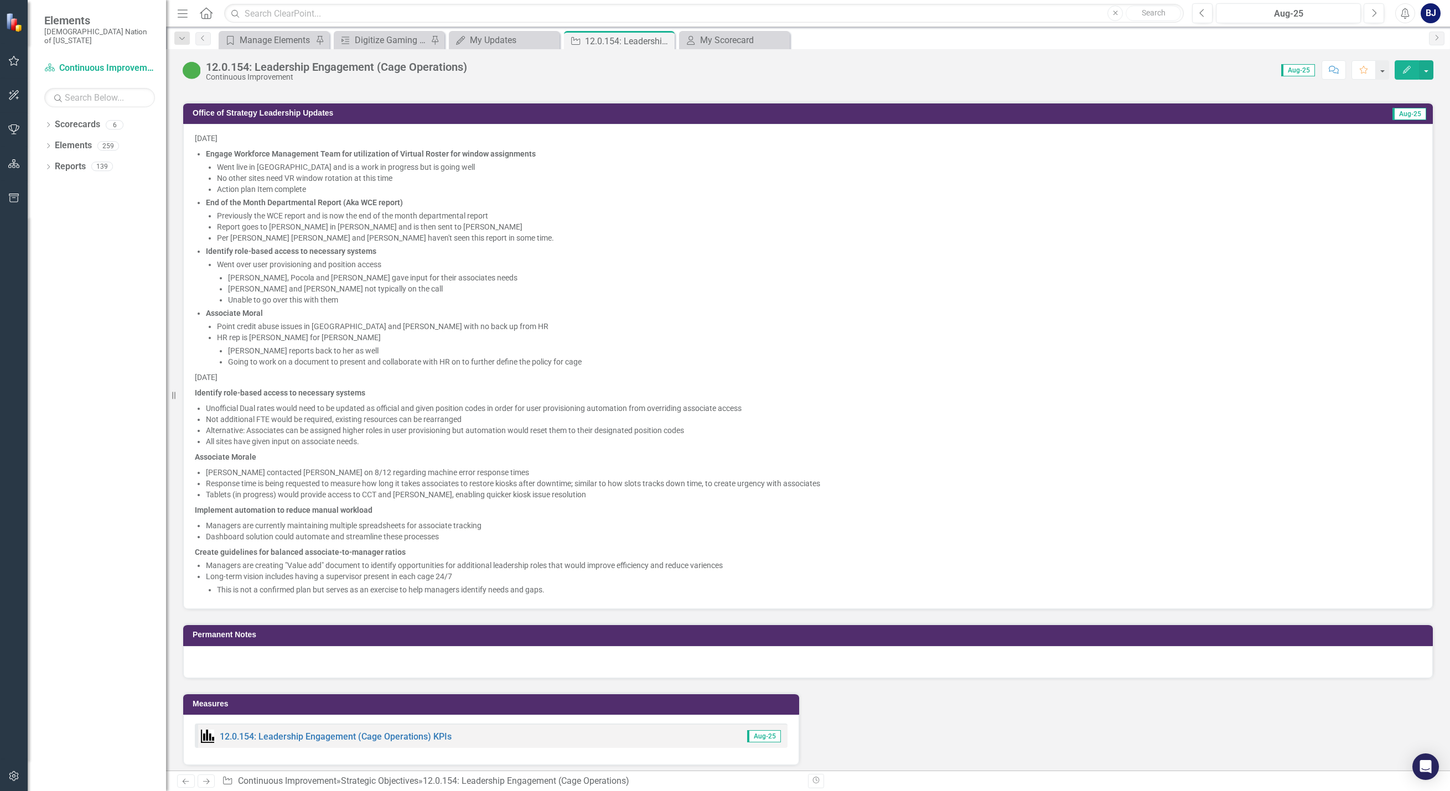
click at [569, 583] on li "Long-term vision includes having a supervisor present in each cage 24/7 This is…" at bounding box center [813, 583] width 1215 height 24
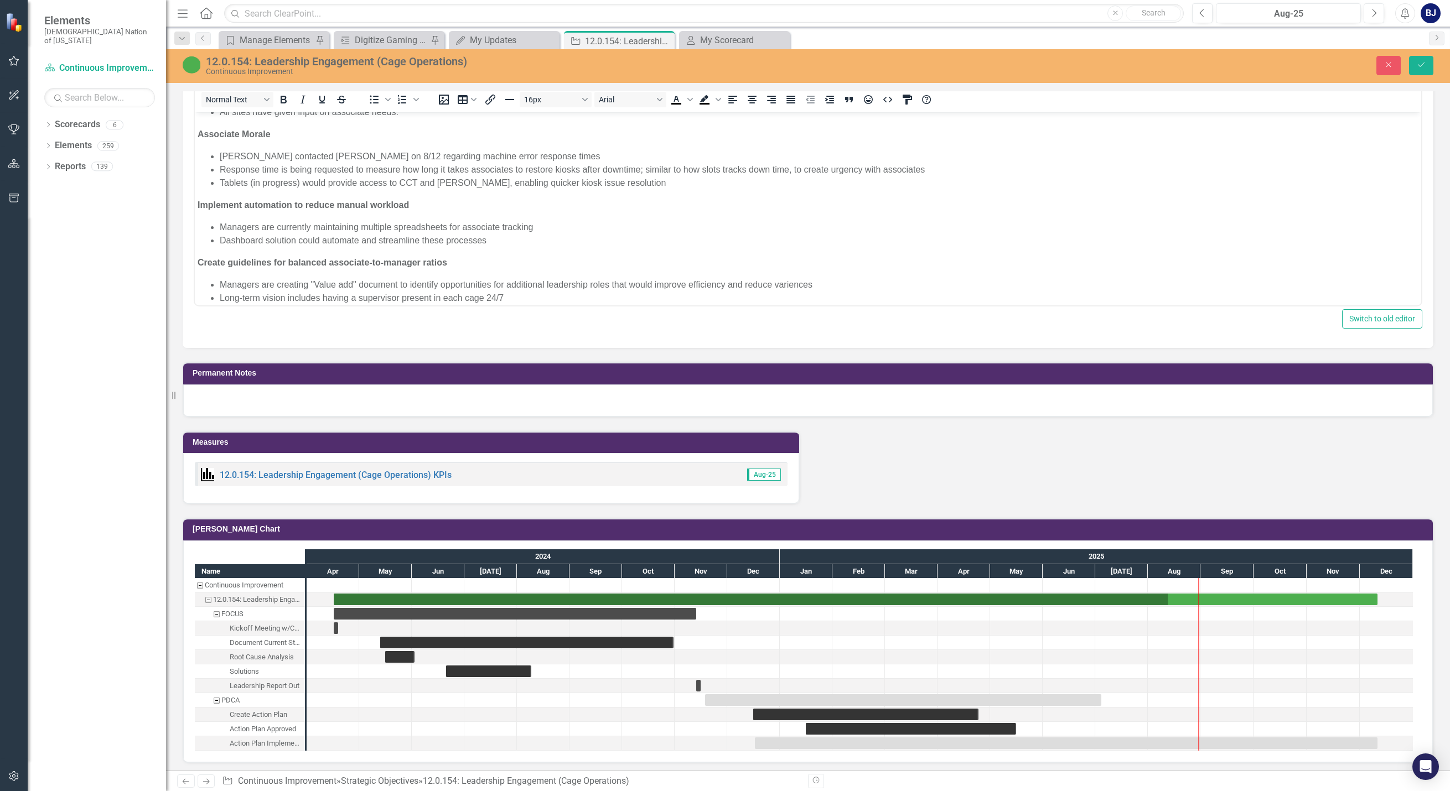
scroll to position [388, 0]
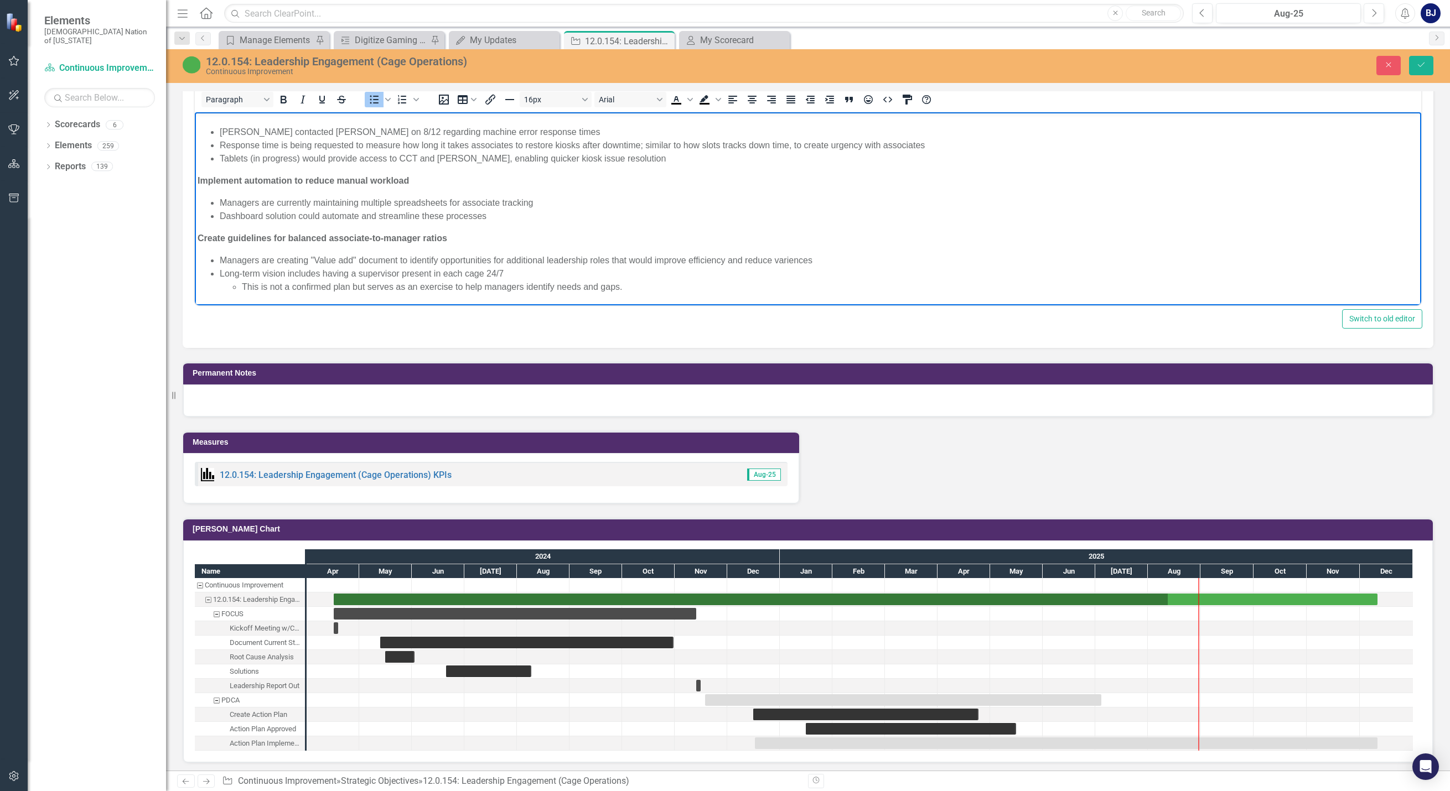
click at [794, 255] on li "Managers are creating "Value add" document to identify opportunities for additi…" at bounding box center [819, 260] width 1199 height 13
click at [646, 293] on li "This is not a confirmed plan but serves as an exercise to help managers identif…" at bounding box center [830, 287] width 1177 height 13
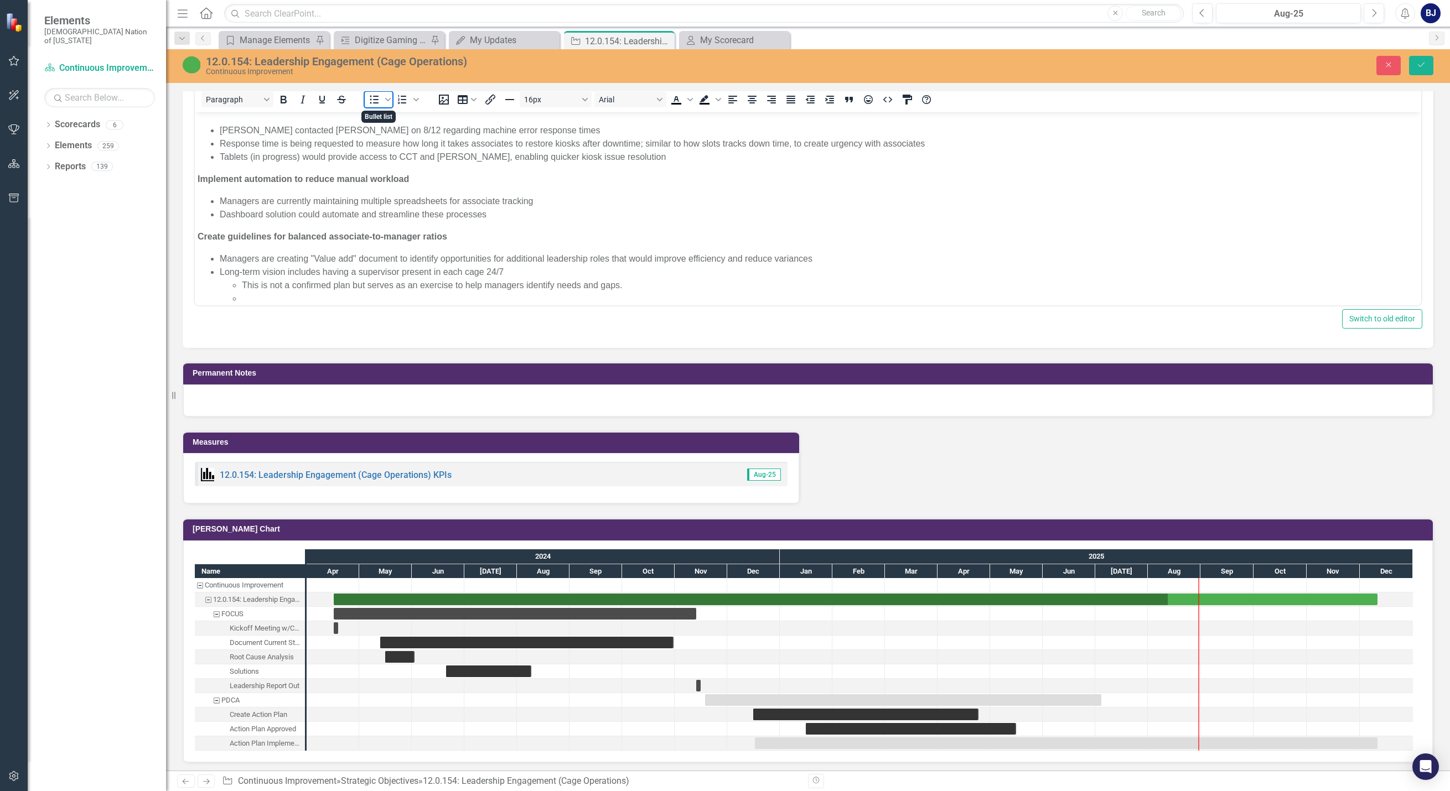
click at [379, 96] on icon "Bullet list" at bounding box center [373, 99] width 13 height 13
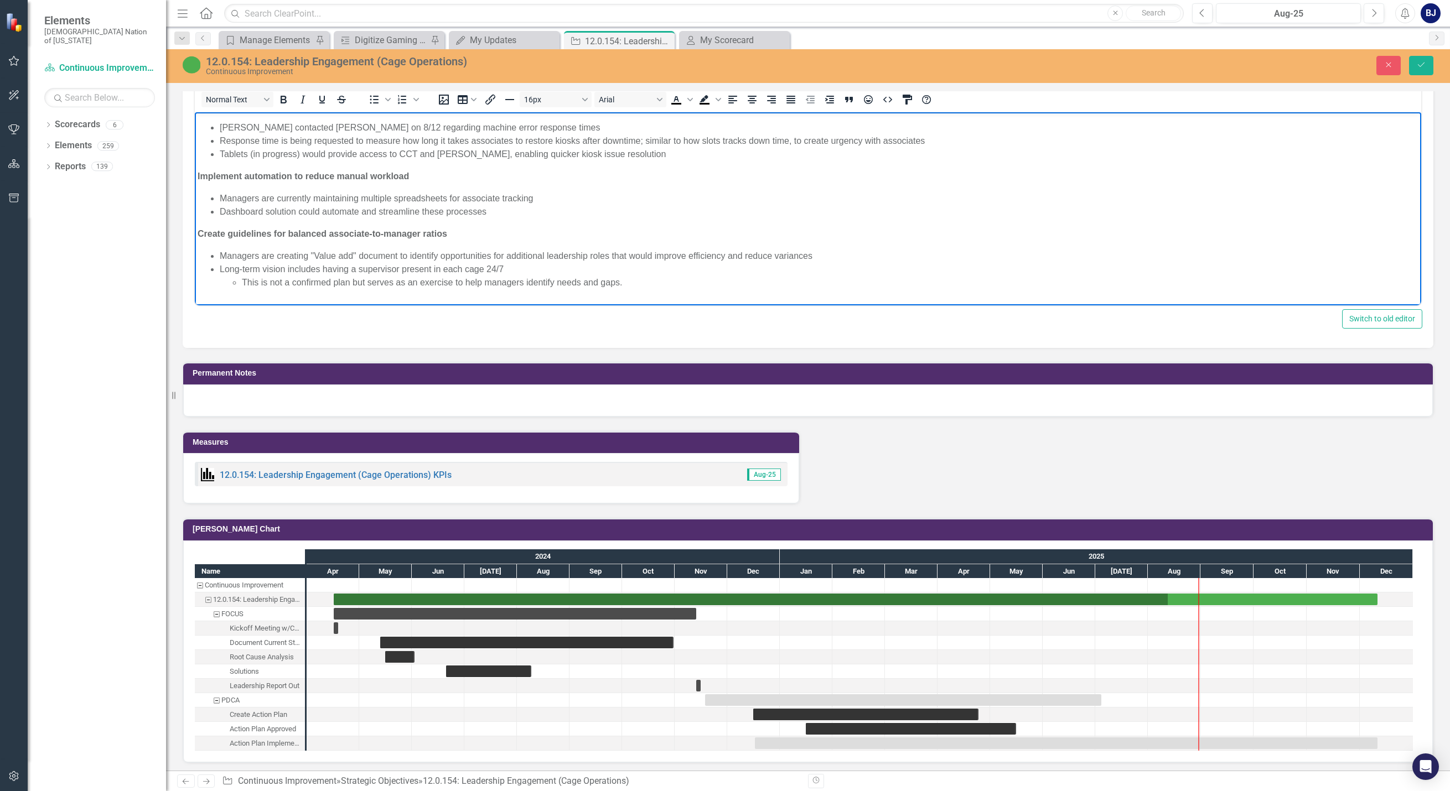
scroll to position [410, 0]
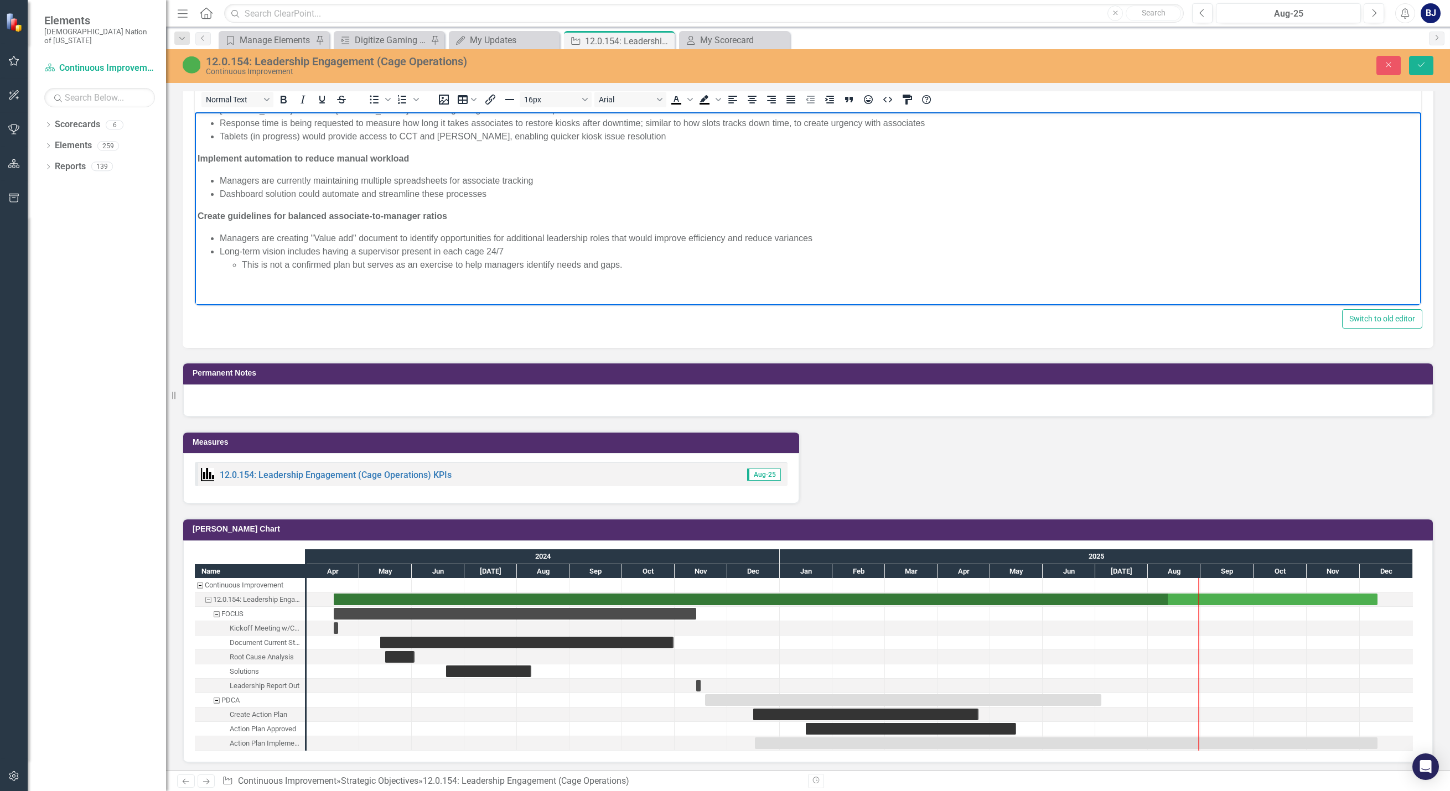
click at [219, 292] on p "Rich Text Area. Press ALT-0 for help." at bounding box center [808, 287] width 1221 height 13
click at [217, 288] on p "Identify and address communication barriers using preferred channels" at bounding box center [808, 287] width 1221 height 13
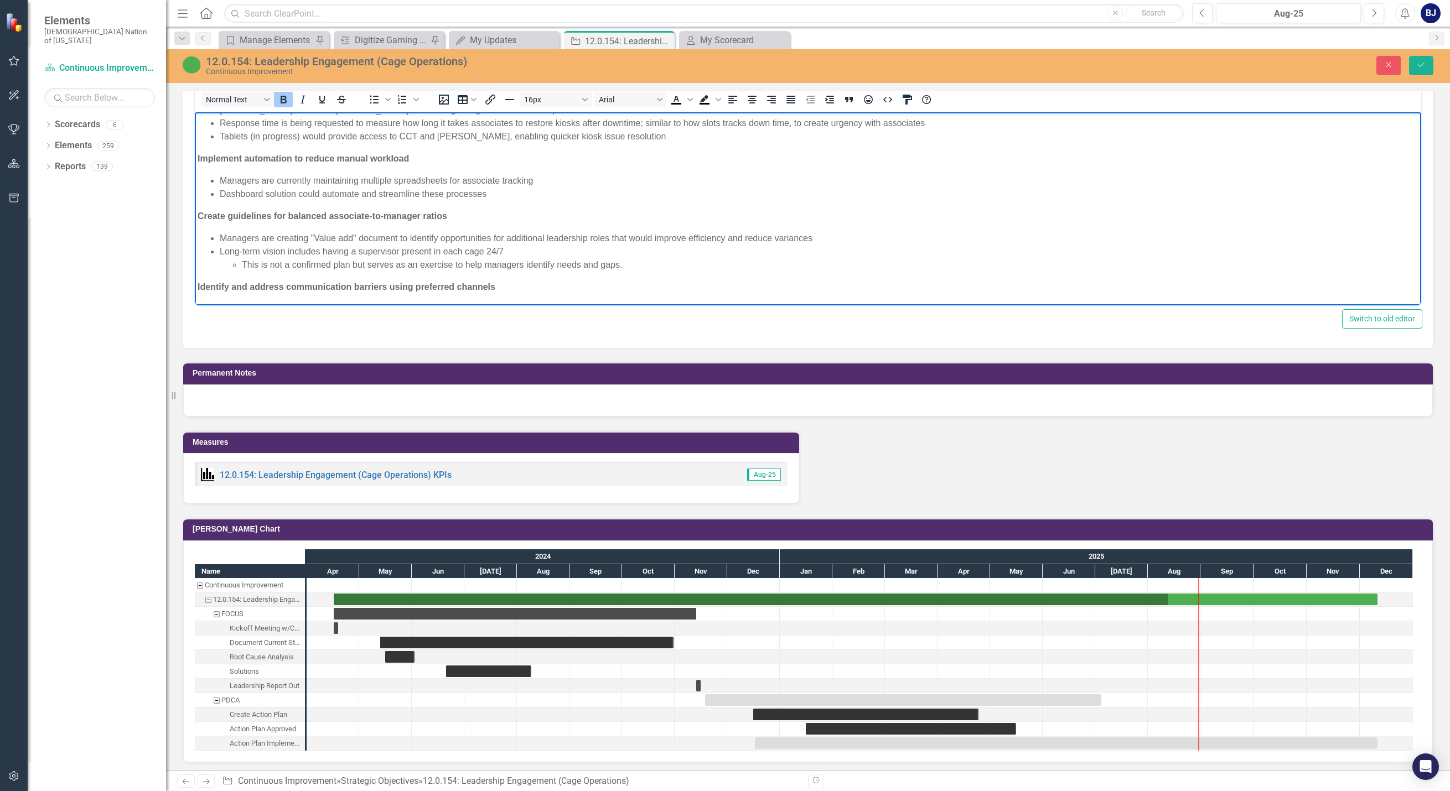
click at [507, 286] on p "Identify and address communication barriers using preferred channels" at bounding box center [808, 287] width 1221 height 13
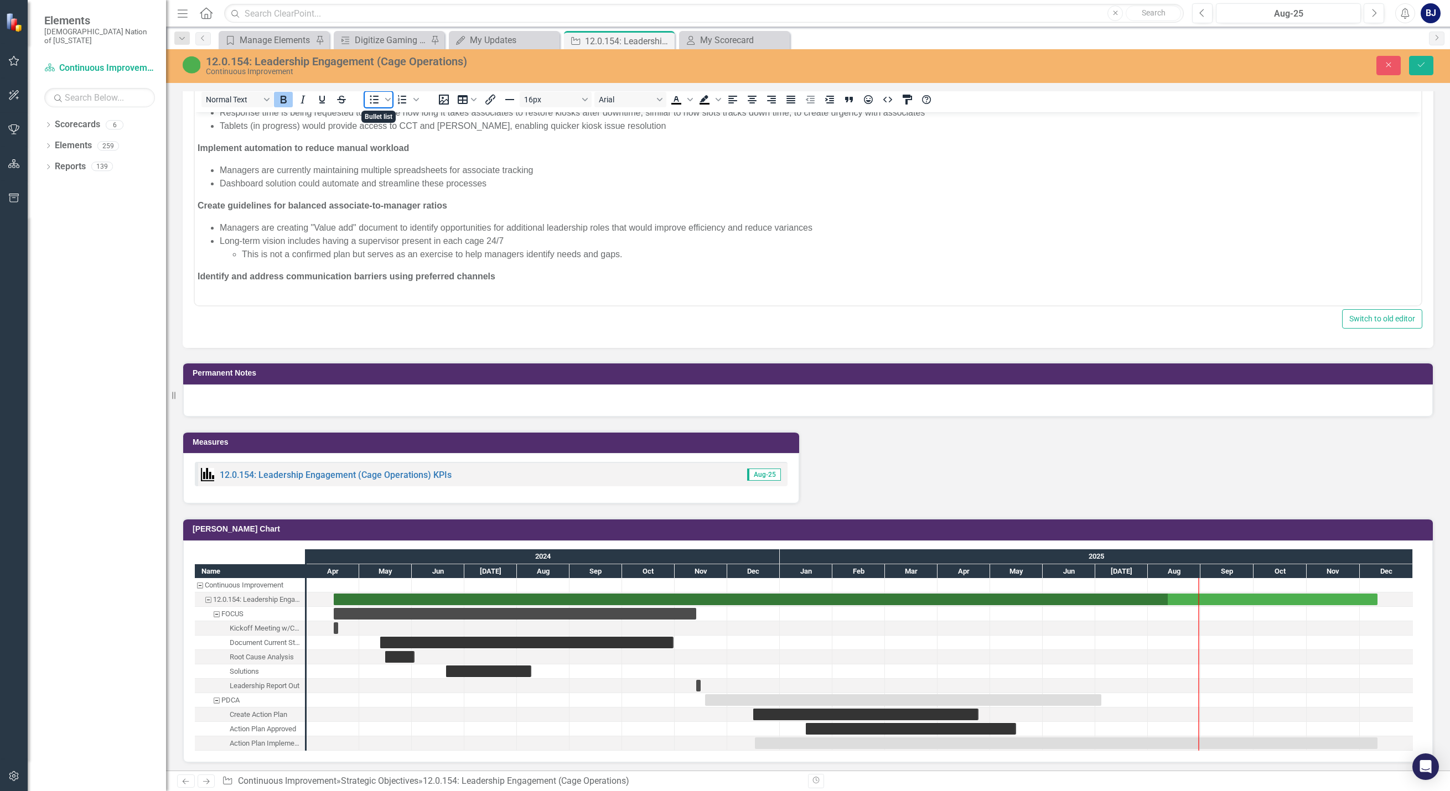
click at [380, 97] on span "Bullet list" at bounding box center [374, 99] width 19 height 15
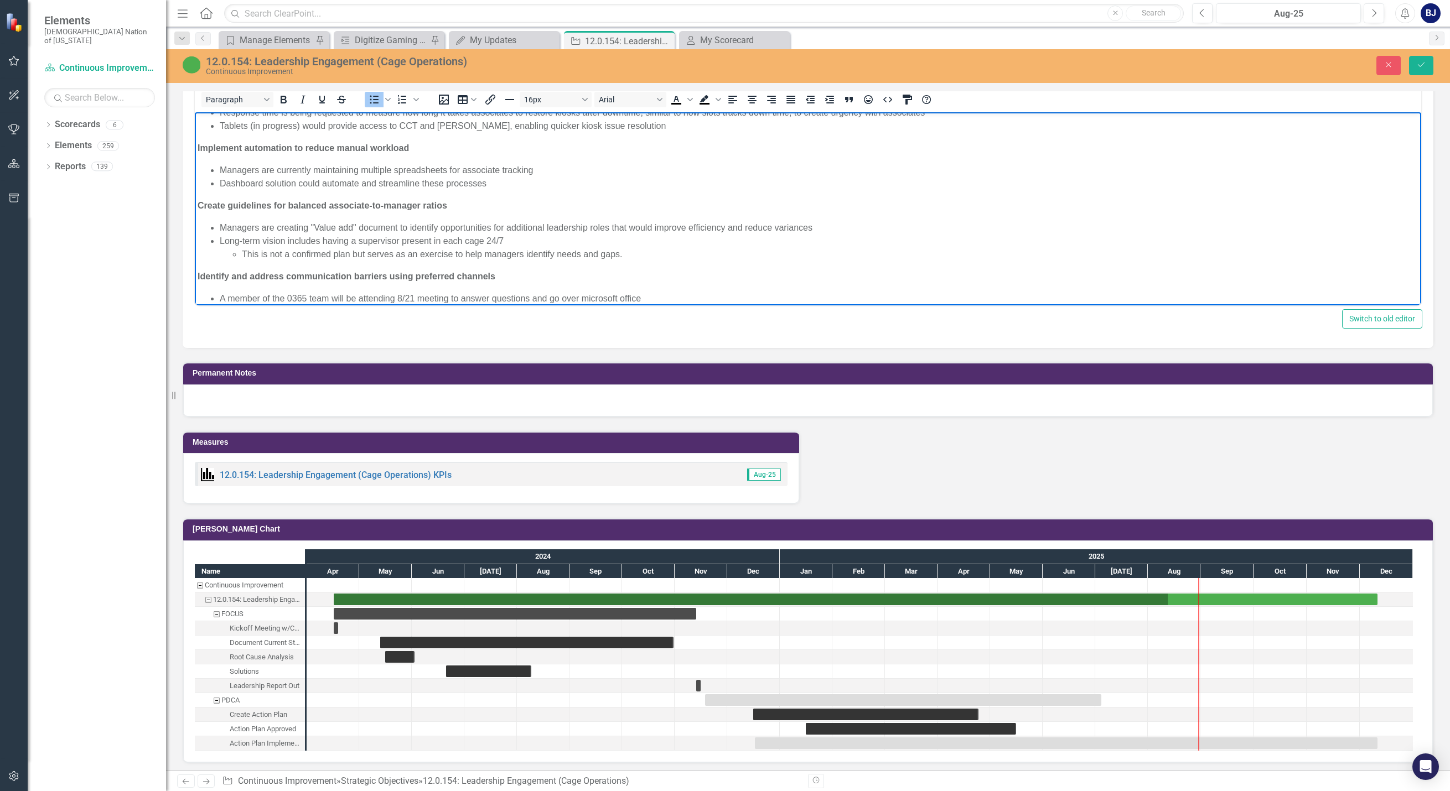
click at [603, 303] on li "A member of the 0365 team will be attending 8/21 meeting to answer questions an…" at bounding box center [819, 298] width 1199 height 13
click at [590, 294] on span "A member of the 0365 team will be attending 8/21 meeting to answer questions an…" at bounding box center [431, 298] width 423 height 9
click at [655, 294] on li "A member of the 0365 team will be attending 8/21 meeting to answer questions an…" at bounding box center [819, 298] width 1199 height 13
click at [1417, 62] on icon "Save" at bounding box center [1421, 65] width 10 height 8
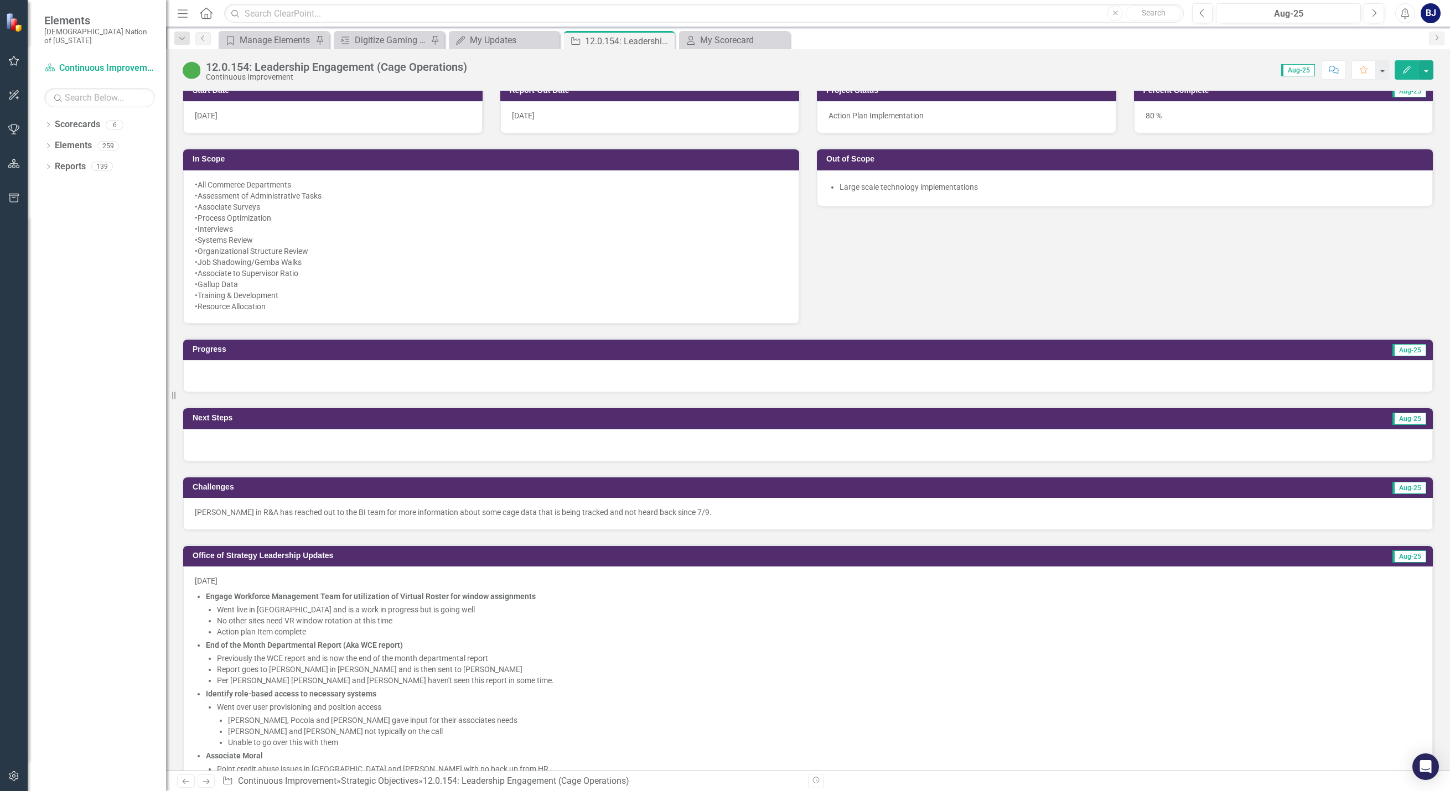
scroll to position [553, 0]
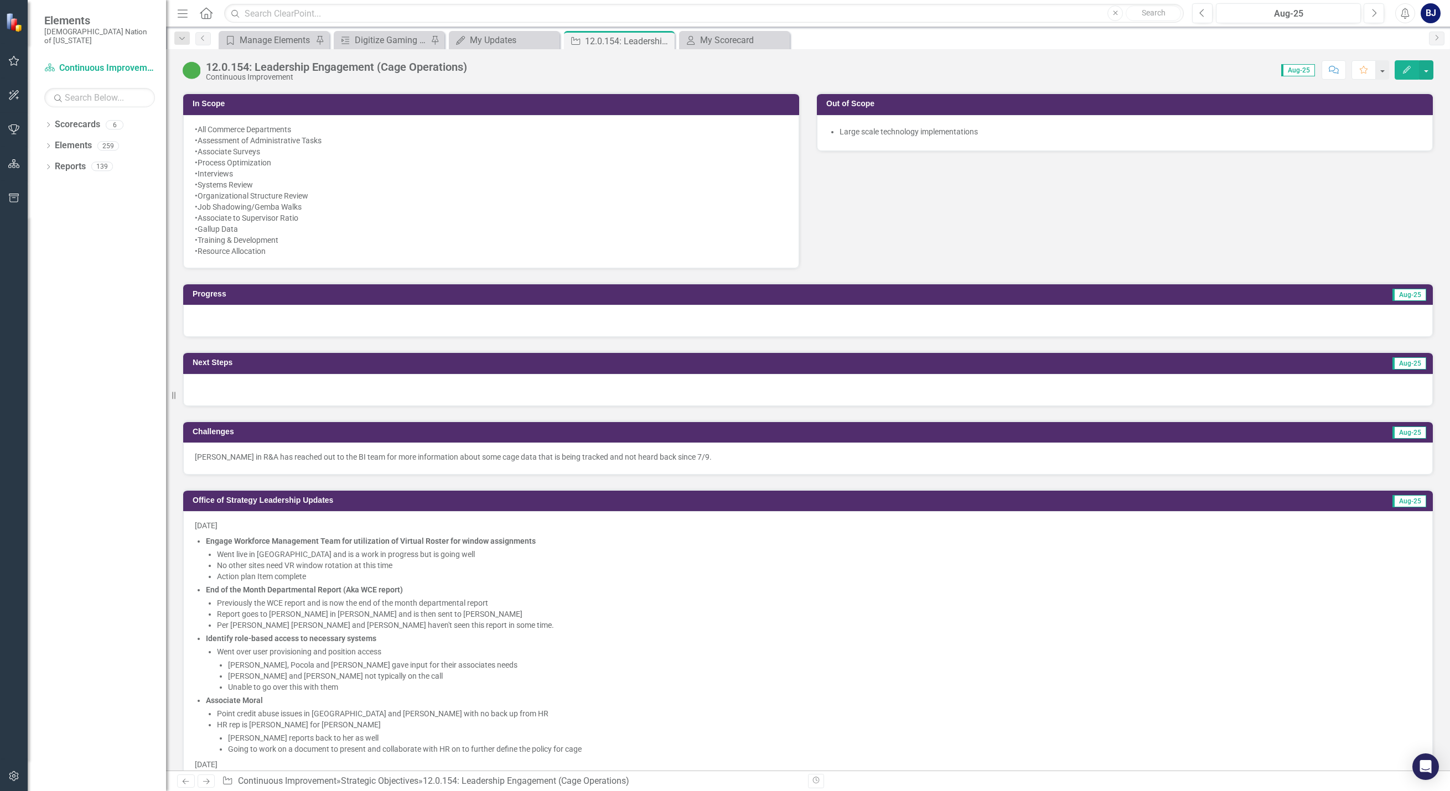
click at [30, 486] on div "Dropdown Scorecards 6 FY26-31 Strategic Plan Continuous Improvement FY26-31 Ope…" at bounding box center [97, 454] width 138 height 676
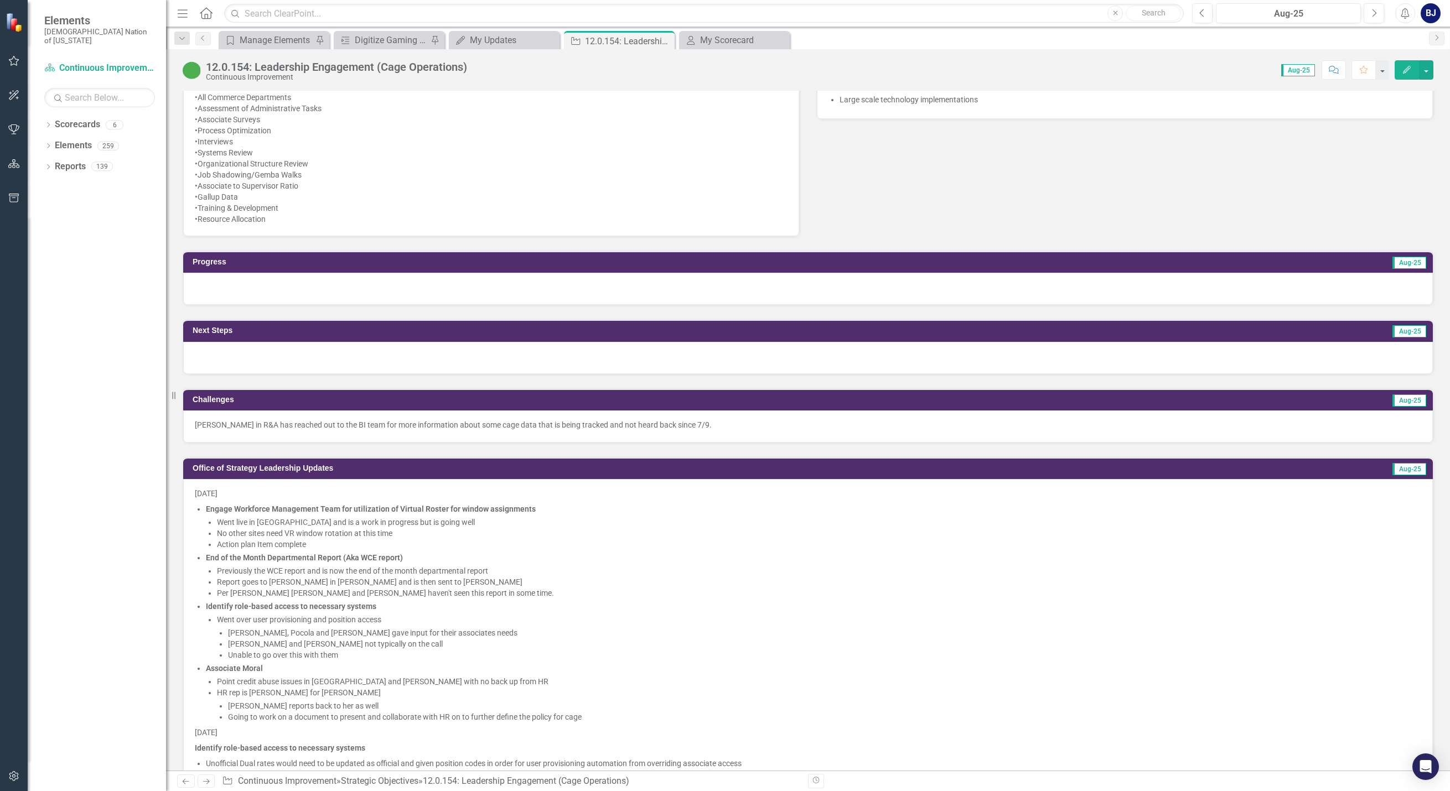
scroll to position [609, 0]
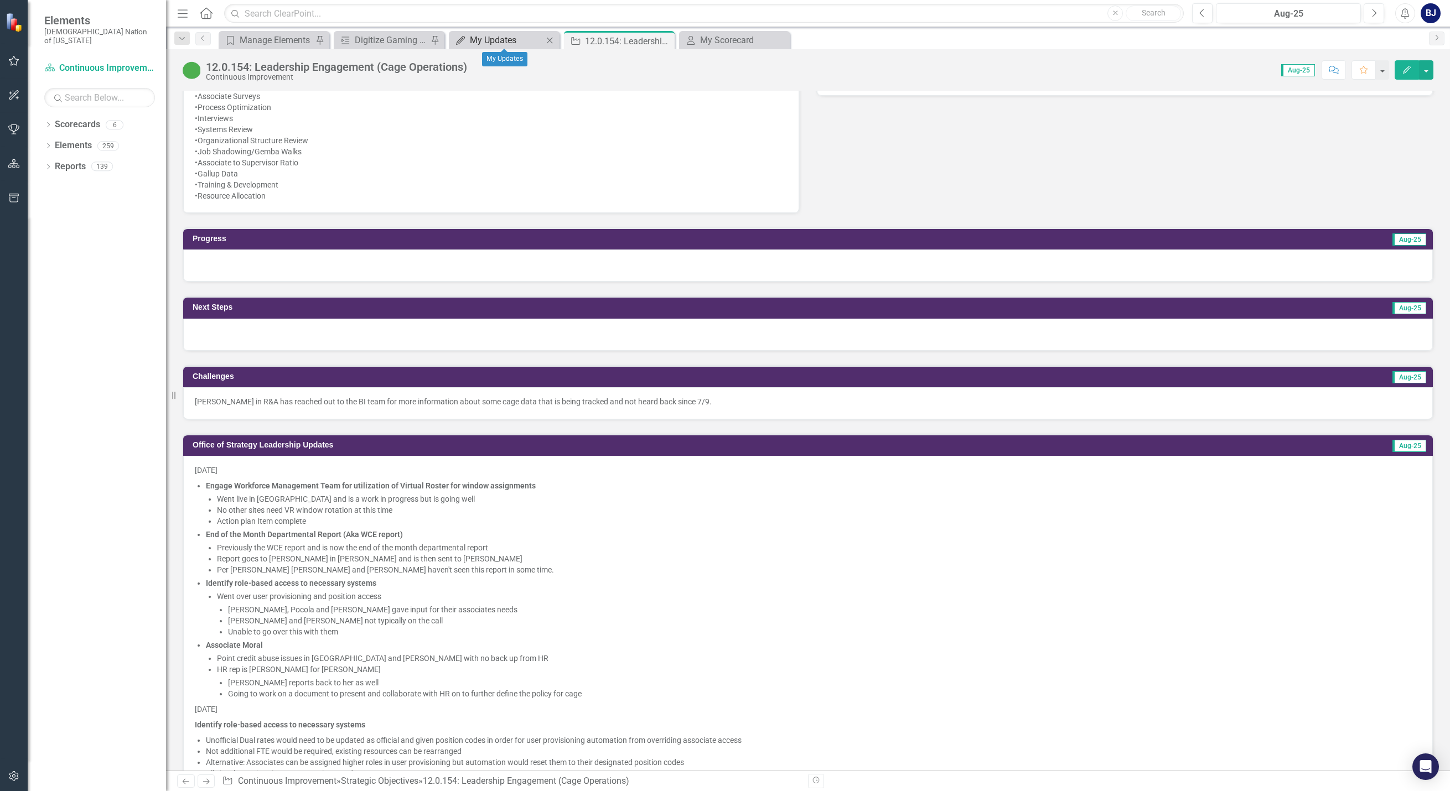
click at [473, 37] on div "My Updates" at bounding box center [506, 40] width 73 height 14
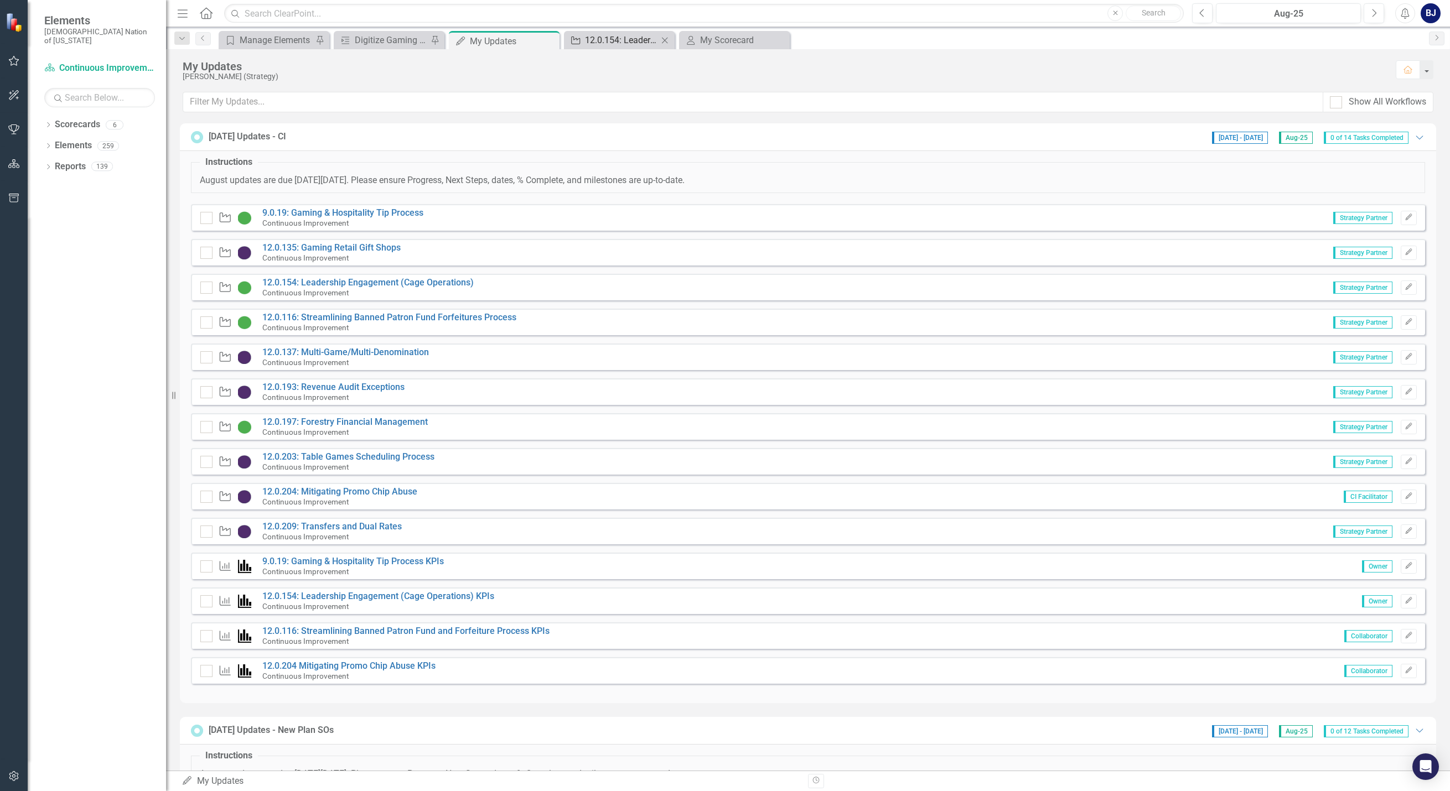
click at [604, 34] on div "12.0.154: Leadership Engagement (Cage Operations)" at bounding box center [621, 40] width 73 height 14
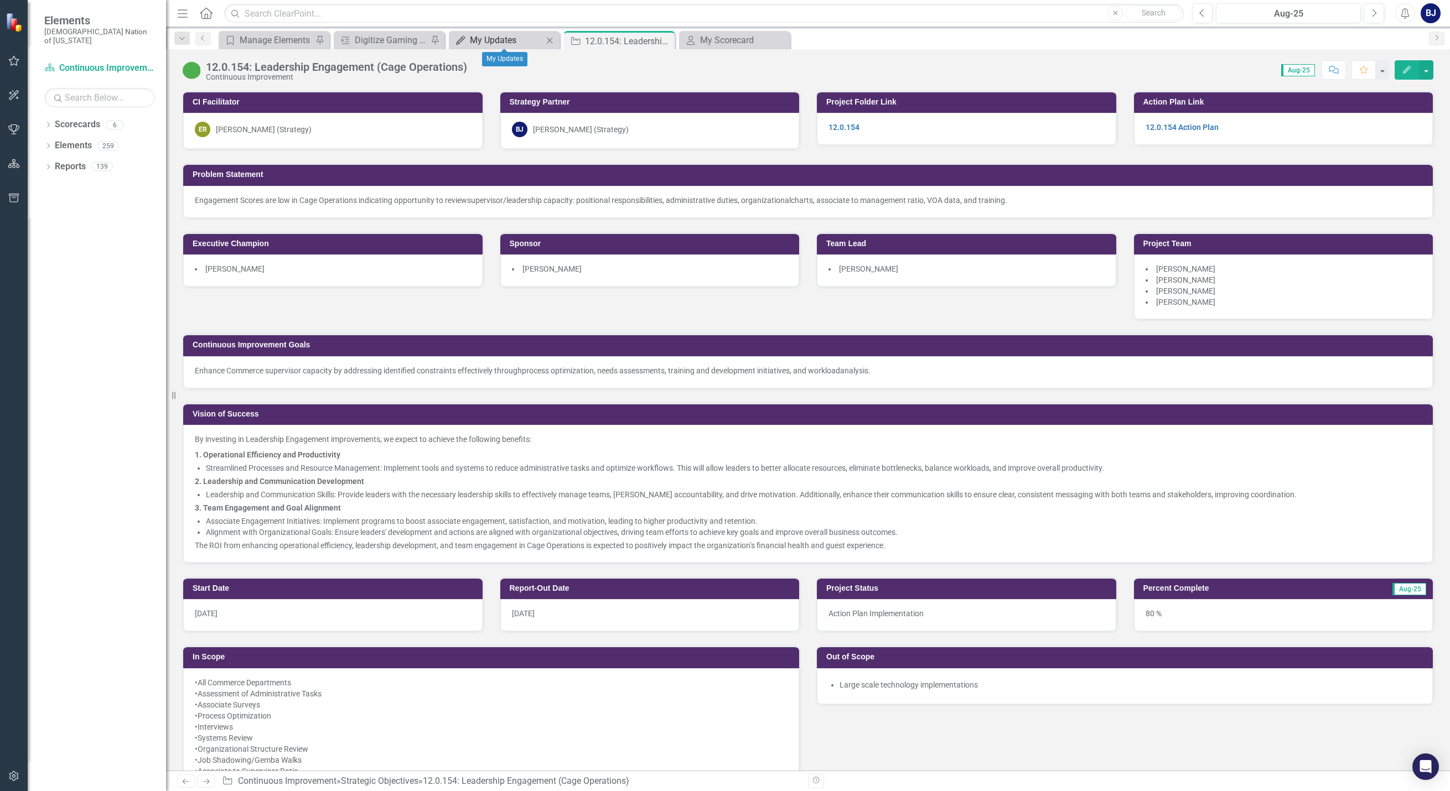
click at [526, 38] on div "My Updates" at bounding box center [506, 40] width 73 height 14
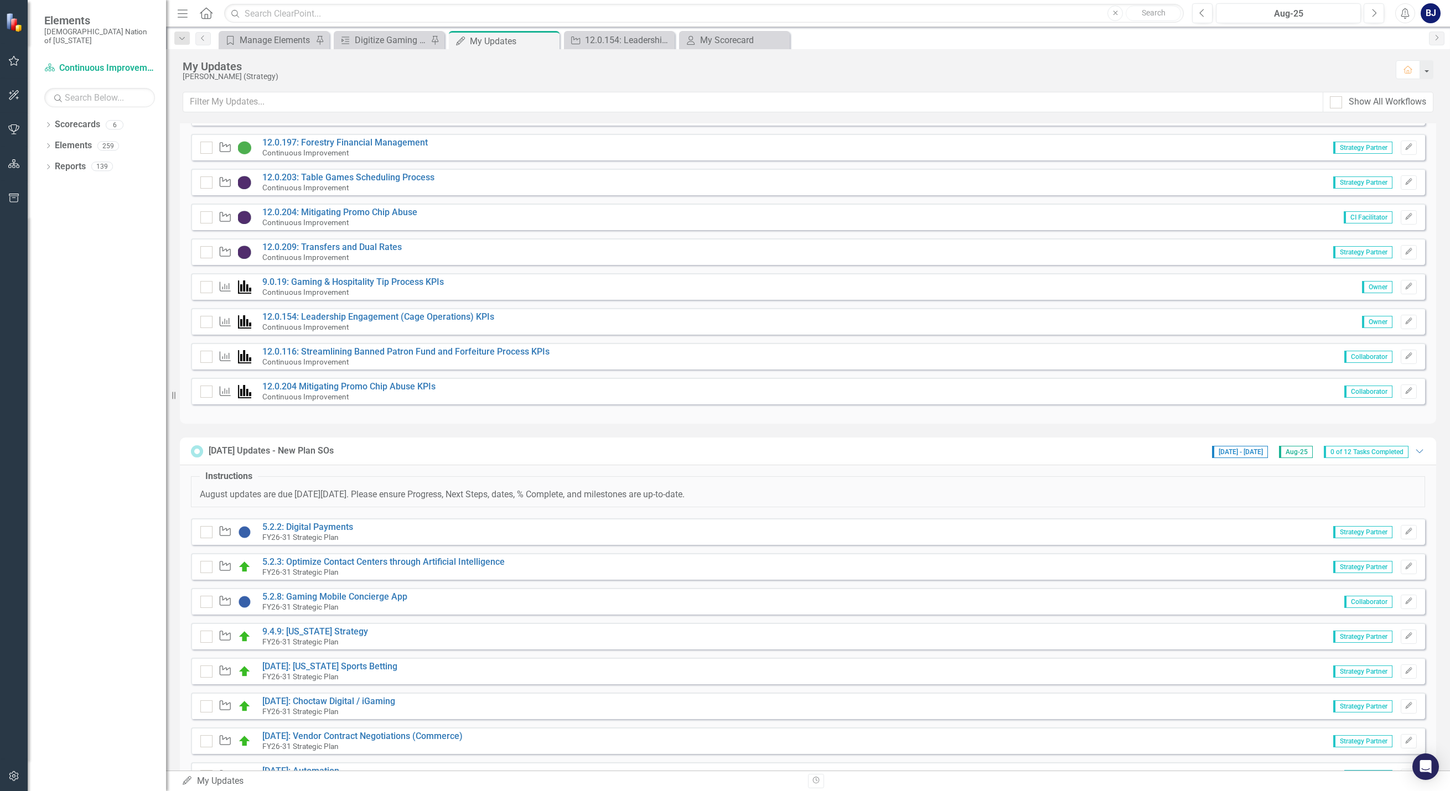
scroll to position [387, 0]
